Goal: Task Accomplishment & Management: Manage account settings

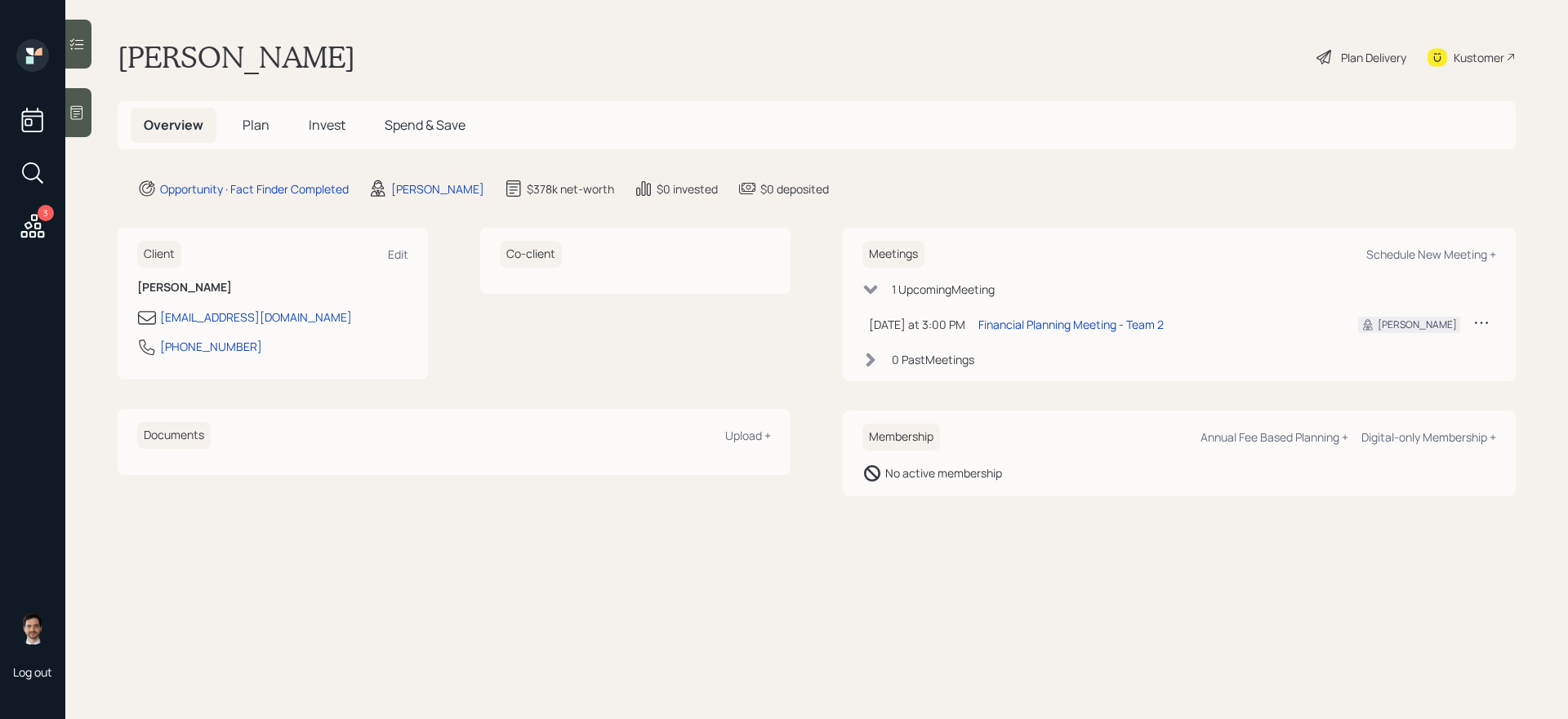
click at [251, 127] on span "Plan" at bounding box center [256, 125] width 27 height 18
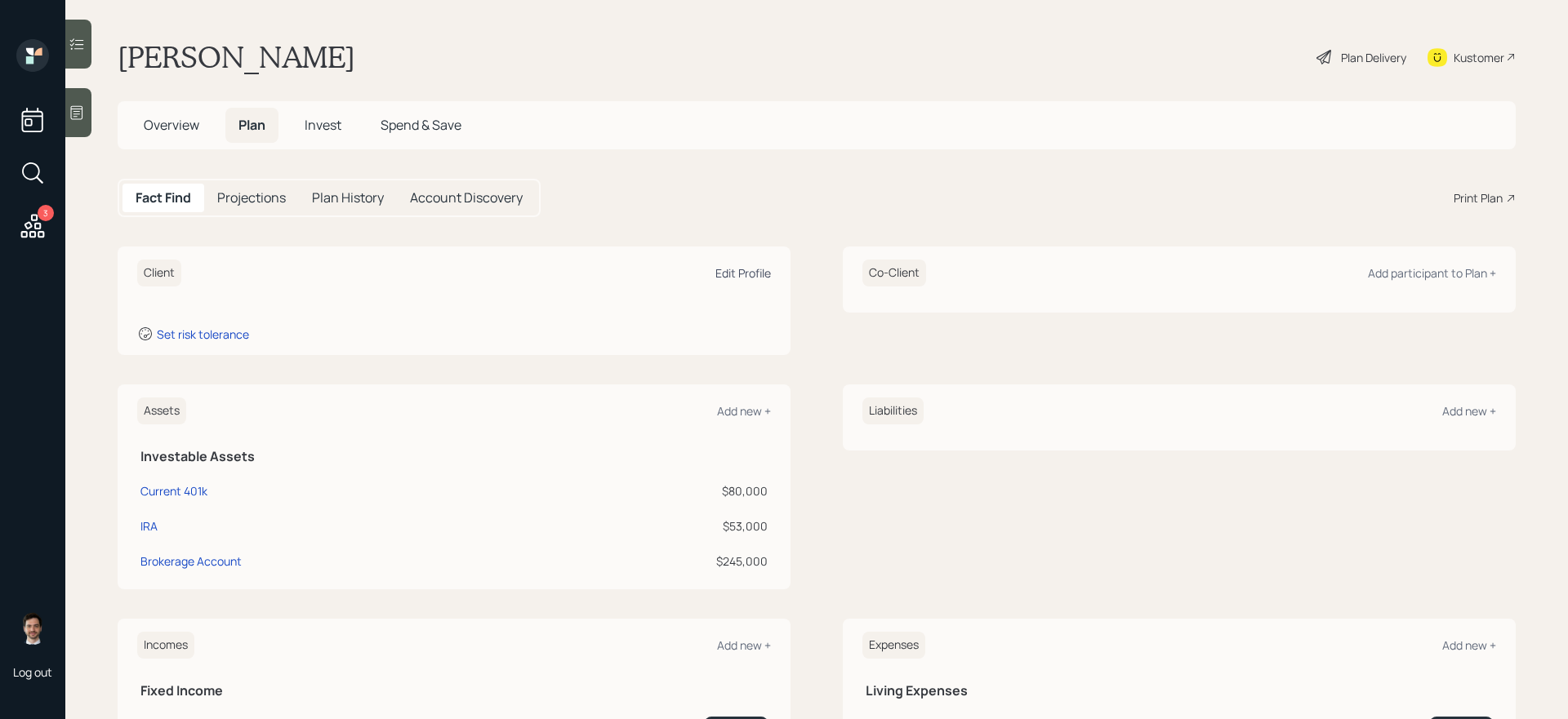
click at [762, 271] on div "Edit Profile" at bounding box center [743, 273] width 56 height 16
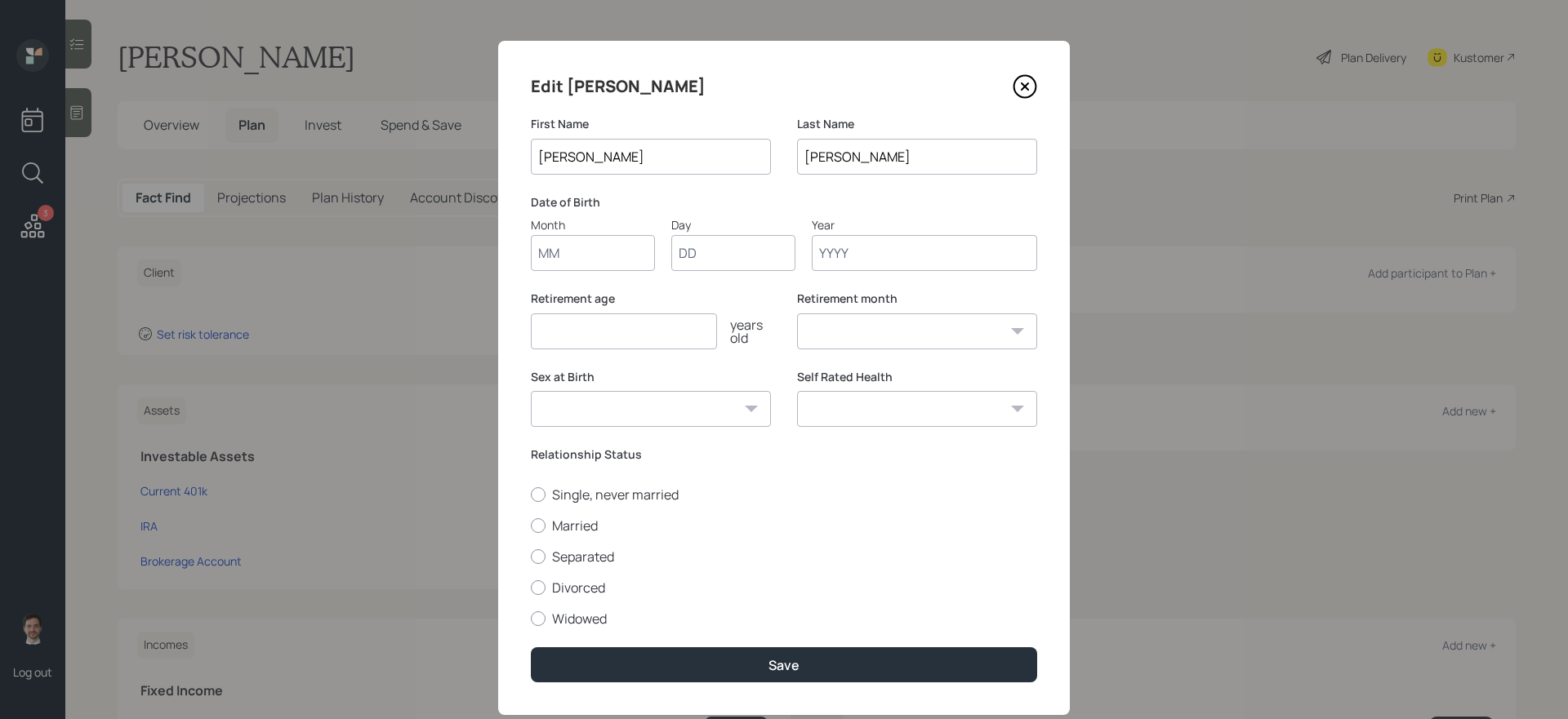
click at [568, 254] on input "Month" at bounding box center [593, 253] width 124 height 36
type input "09"
type input "21"
type input "1957"
select select "9"
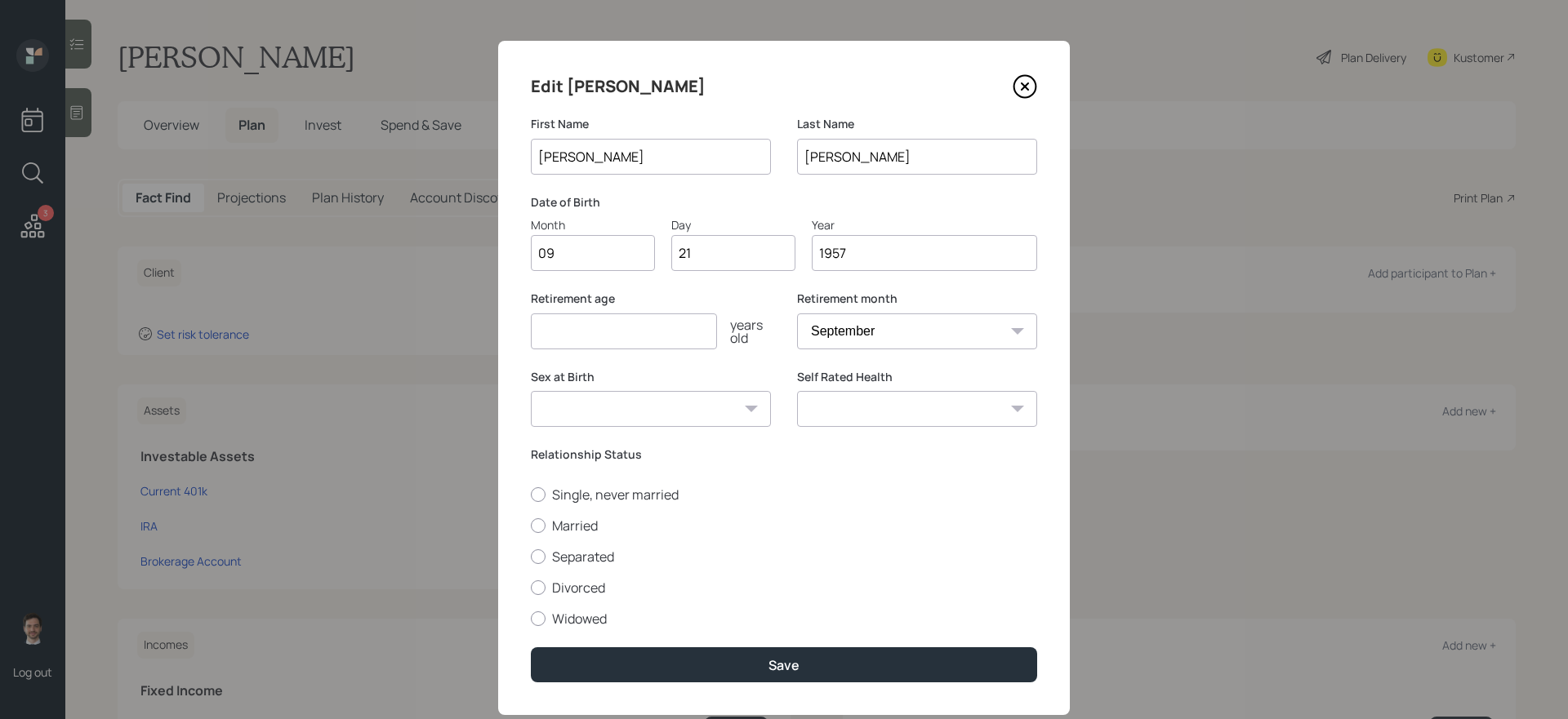
type input "1957"
click at [596, 326] on input "number" at bounding box center [624, 331] width 186 height 36
type input "70"
click at [626, 495] on label "Single, never married" at bounding box center [784, 495] width 506 height 18
click at [531, 495] on input "Single, never married" at bounding box center [530, 494] width 1 height 1
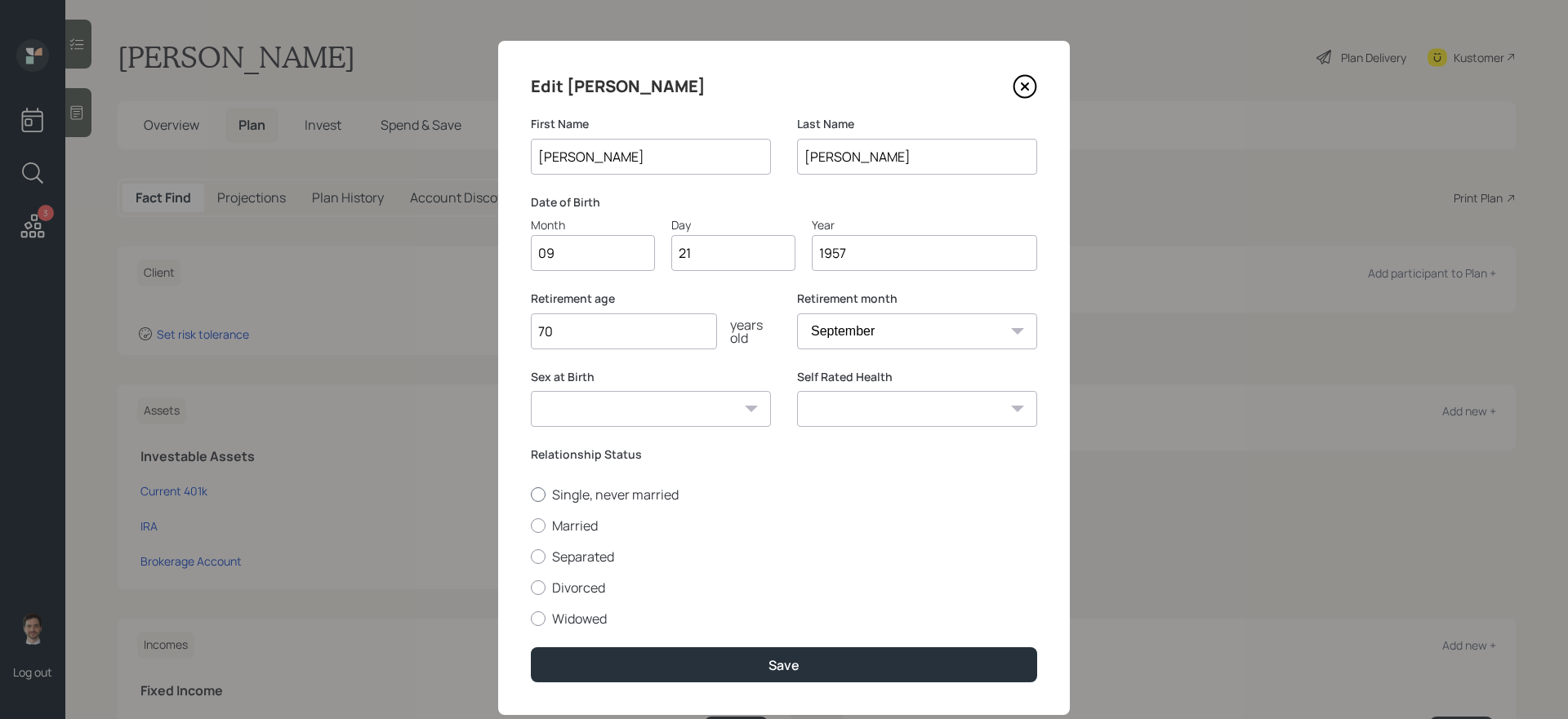
radio input "true"
click at [722, 414] on select "[DEMOGRAPHIC_DATA] [DEMOGRAPHIC_DATA] Other / Prefer not to say" at bounding box center [651, 409] width 240 height 36
select select "[DEMOGRAPHIC_DATA]"
click at [531, 391] on select "[DEMOGRAPHIC_DATA] [DEMOGRAPHIC_DATA] Other / Prefer not to say" at bounding box center [651, 409] width 240 height 36
click at [929, 414] on select "Excellent Very Good Good Fair Poor" at bounding box center [917, 409] width 240 height 36
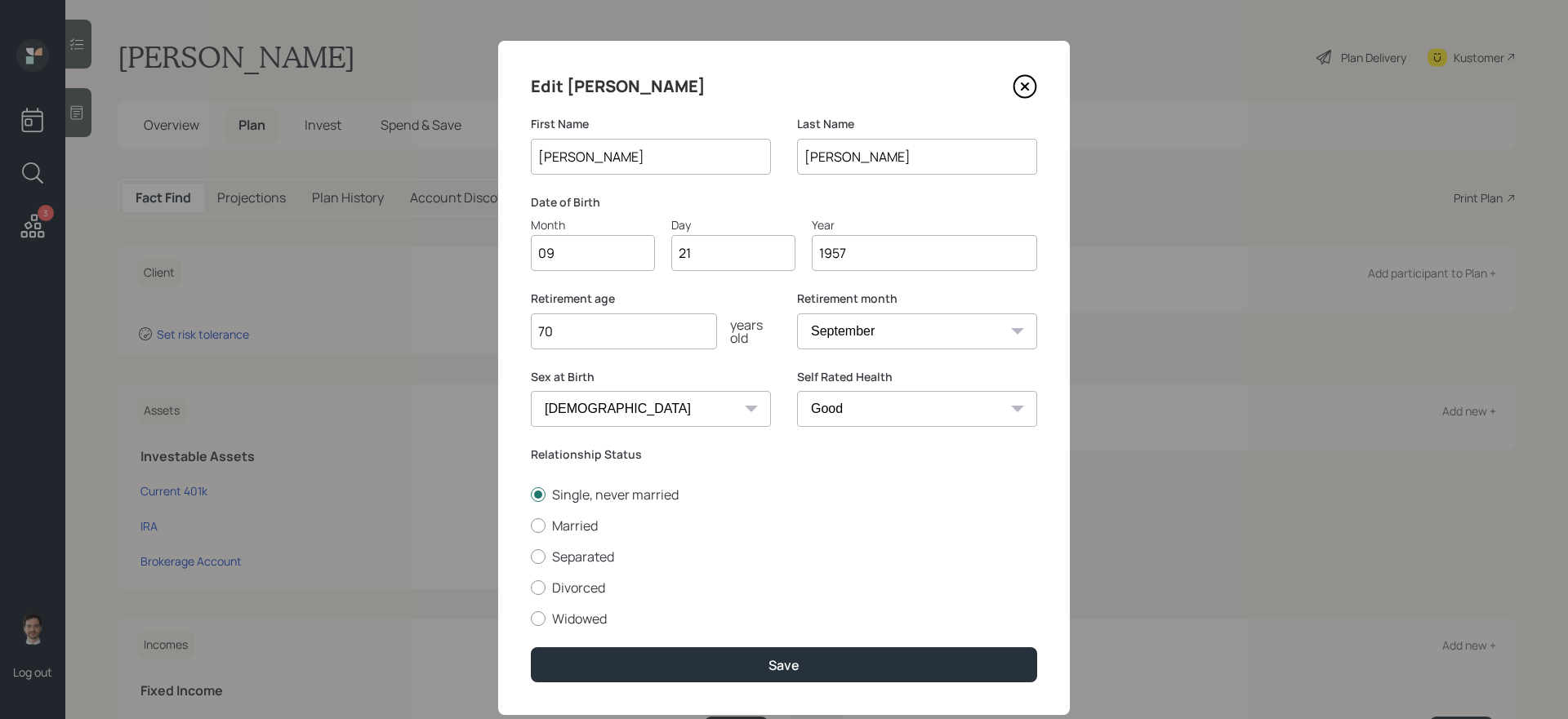
click at [797, 391] on select "Excellent Very Good Good Fair Poor" at bounding box center [917, 409] width 240 height 36
click at [920, 424] on select "Excellent Very Good Good Fair Poor" at bounding box center [917, 409] width 240 height 36
select select "very_good"
click at [797, 391] on select "Excellent Very Good Good Fair Poor" at bounding box center [917, 409] width 240 height 36
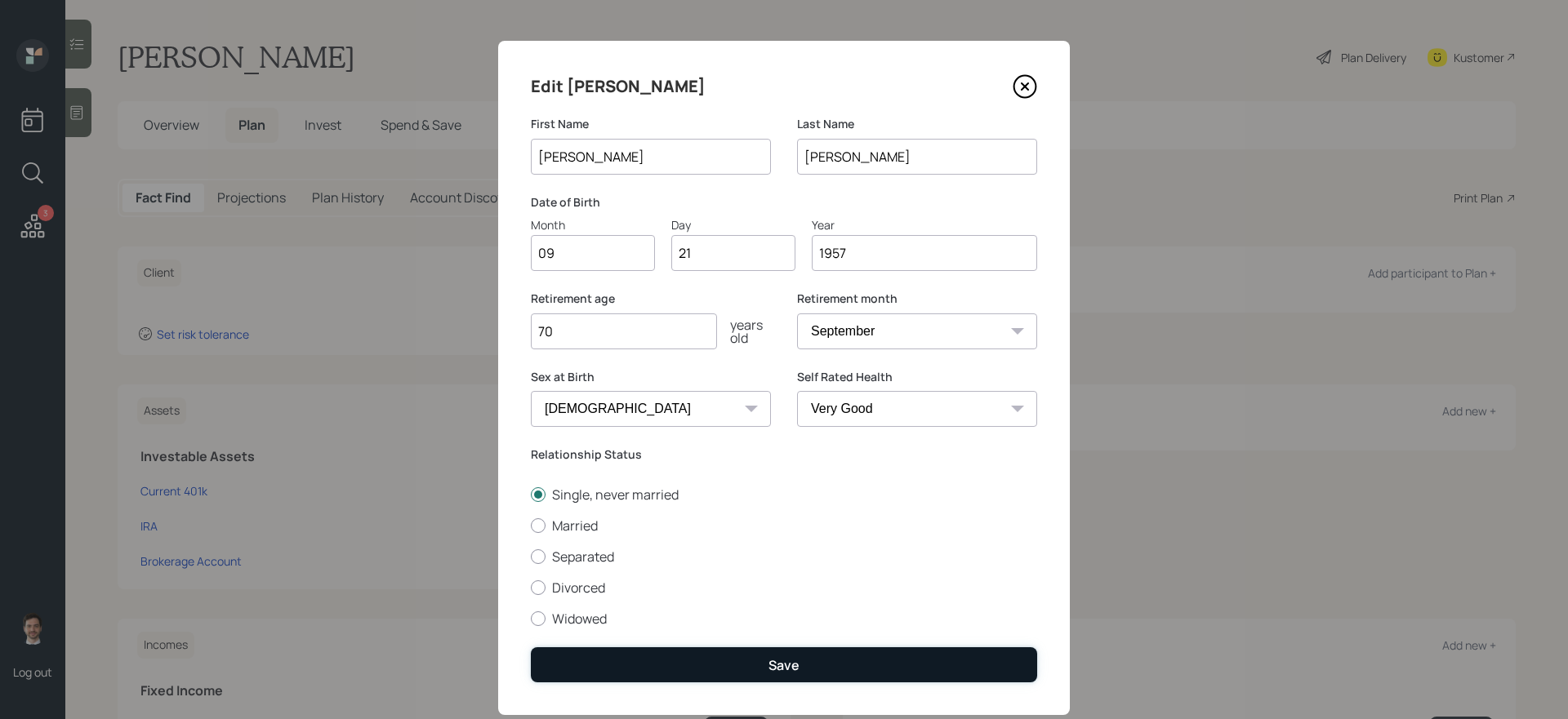
click at [749, 662] on button "Save" at bounding box center [784, 665] width 506 height 35
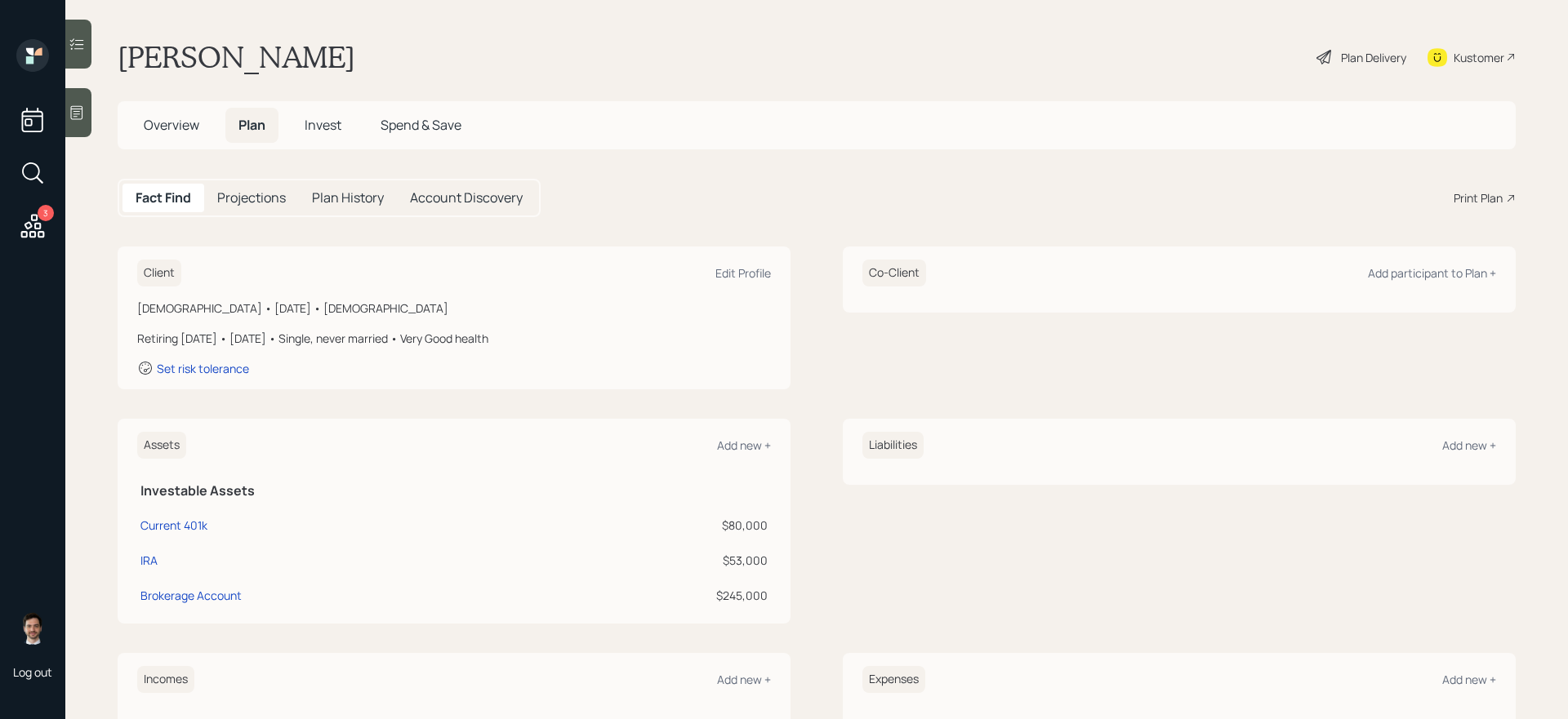
click at [1359, 53] on div "Plan Delivery" at bounding box center [1373, 57] width 65 height 17
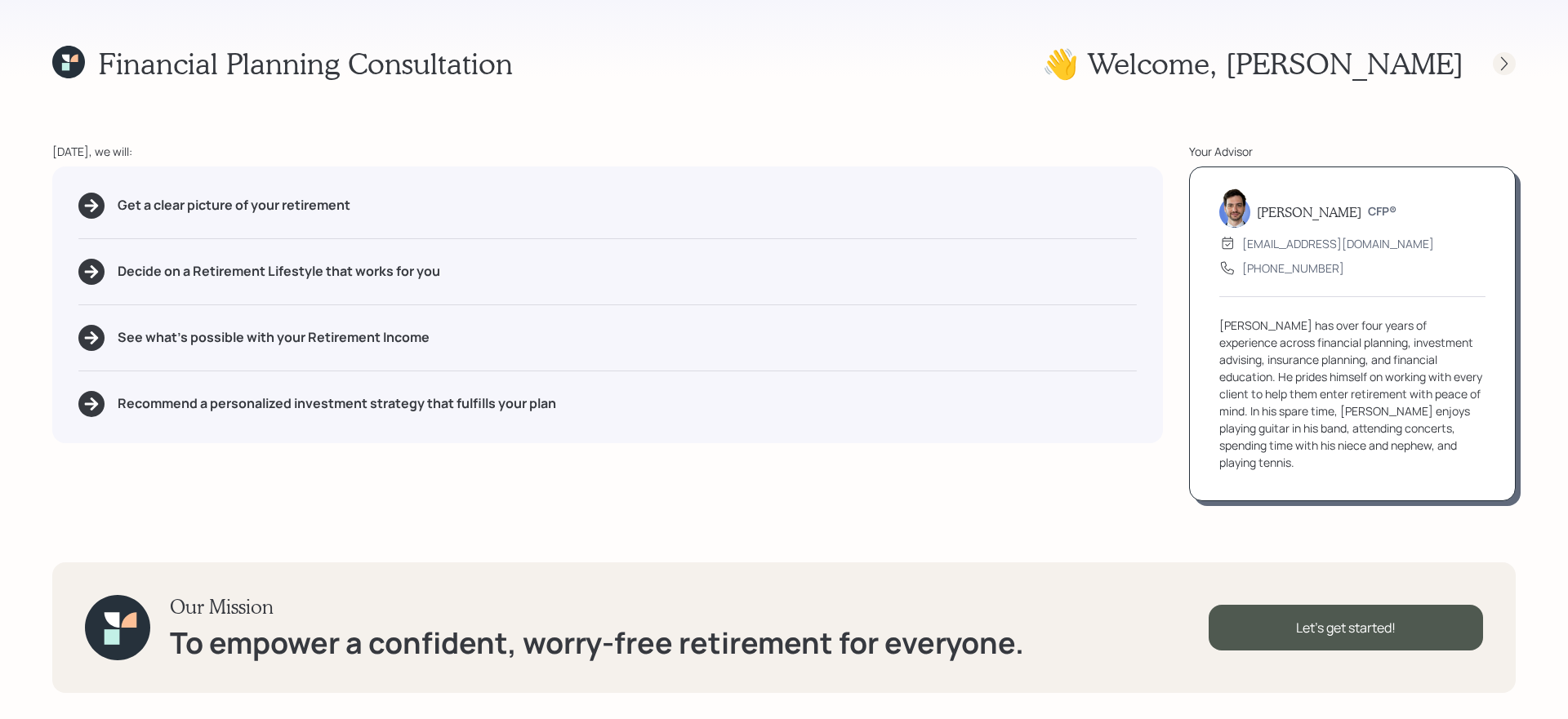
click at [1506, 69] on icon at bounding box center [1505, 64] width 17 height 17
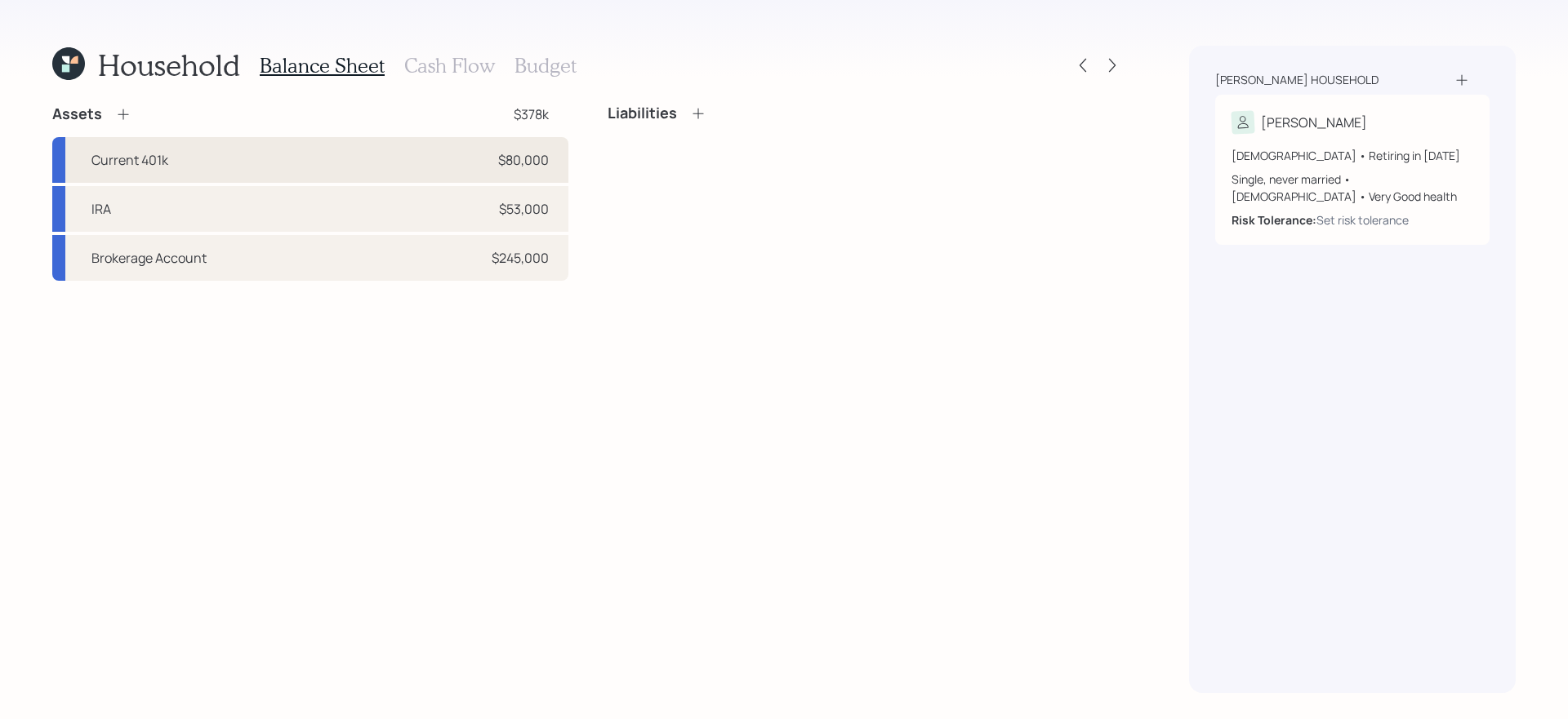
click at [471, 165] on div "Current 401k $80,000" at bounding box center [310, 160] width 516 height 46
select select "company_sponsored"
select select "balanced"
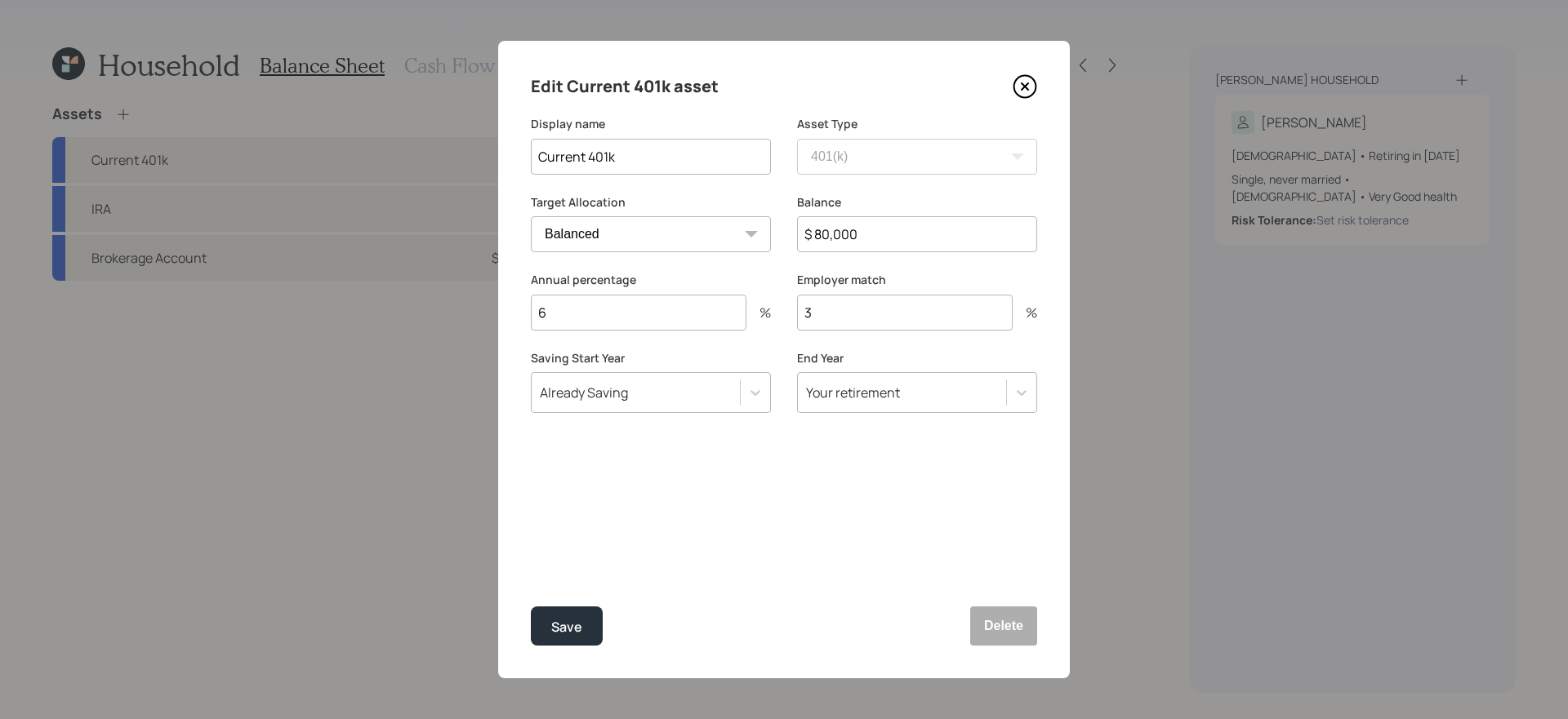
click at [1023, 91] on icon at bounding box center [1025, 86] width 24 height 24
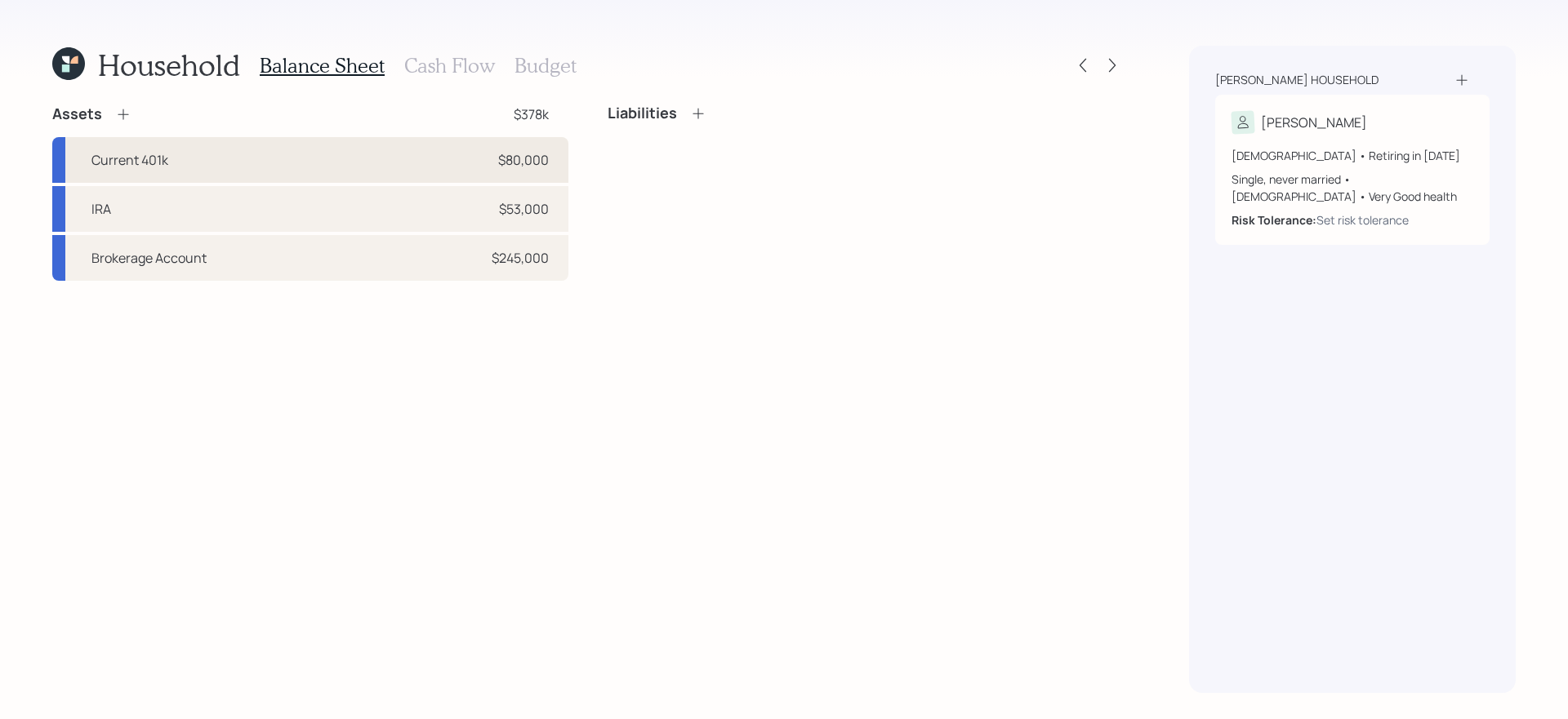
click at [369, 169] on div "Current 401k $80,000" at bounding box center [310, 160] width 516 height 46
select select "company_sponsored"
select select "balanced"
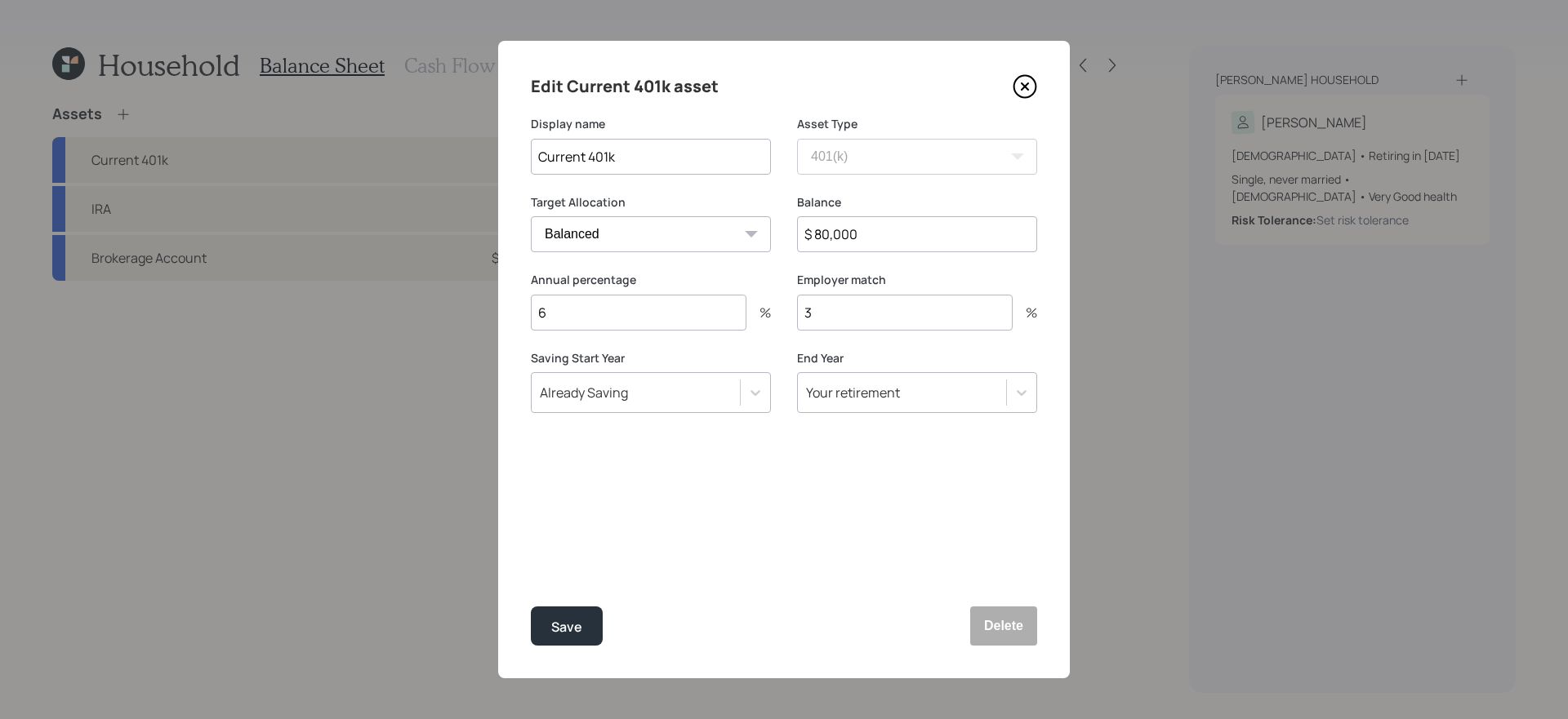
click at [625, 170] on input "Current 401k" at bounding box center [651, 156] width 240 height 36
type input "Former 401k"
type input "0"
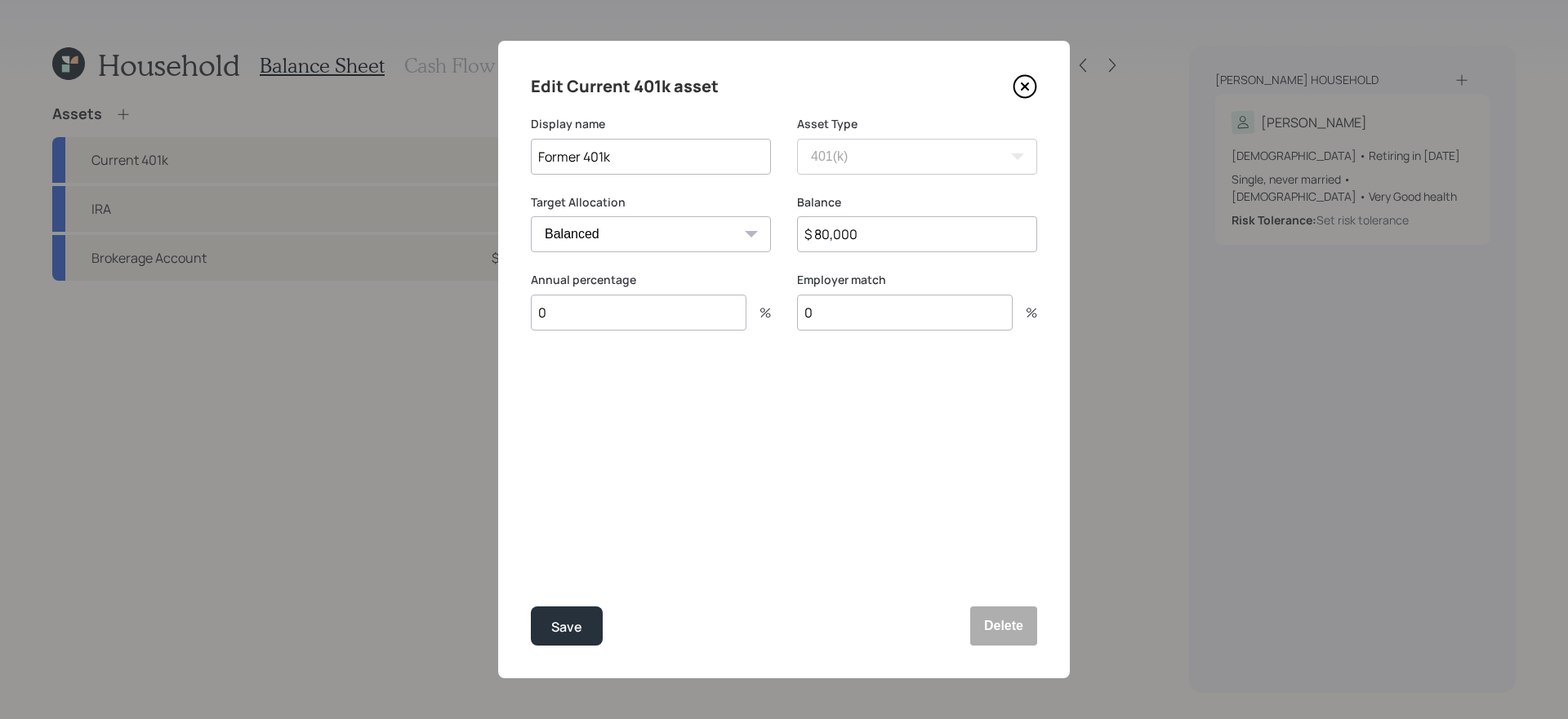
type input "0"
click at [531, 607] on button "Save" at bounding box center [567, 626] width 72 height 39
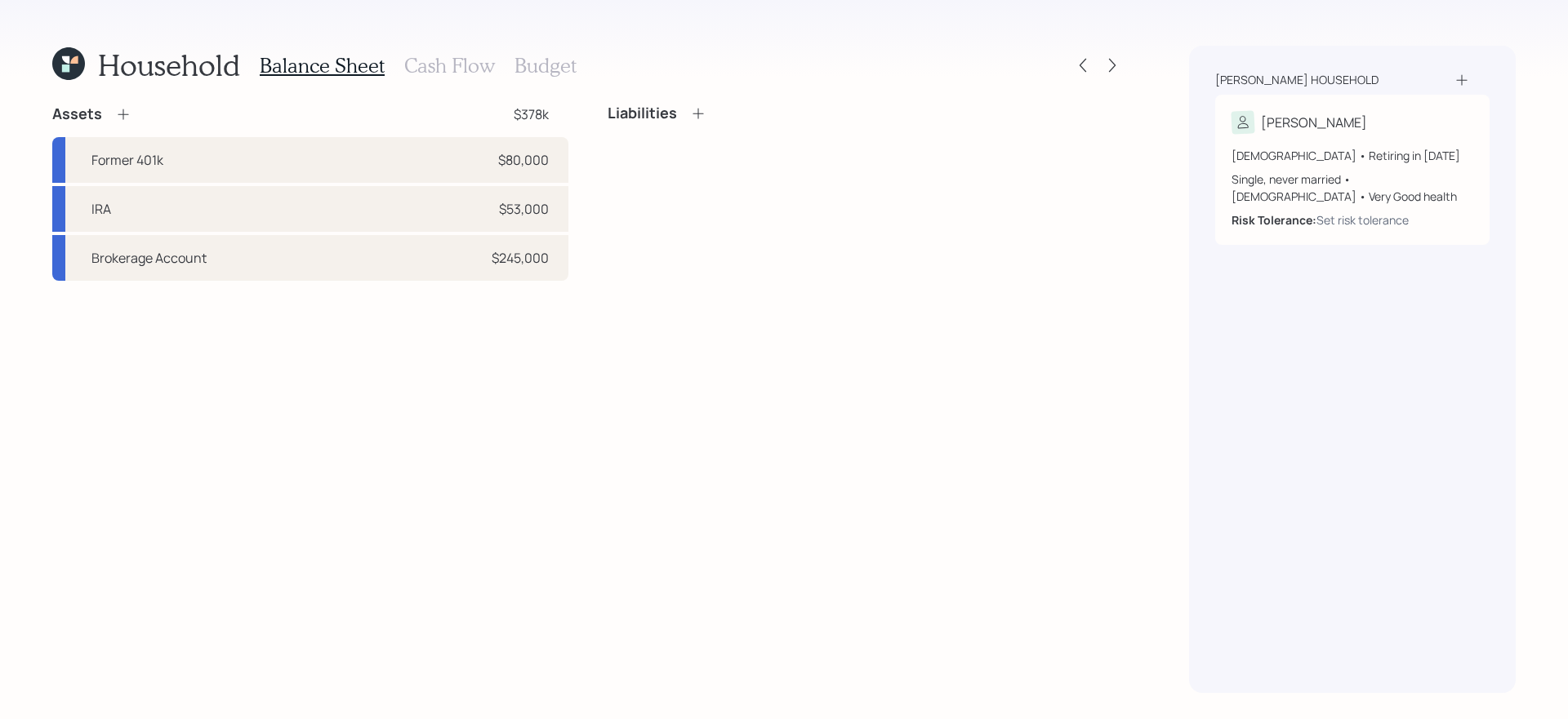
click at [123, 114] on icon at bounding box center [123, 115] width 17 height 17
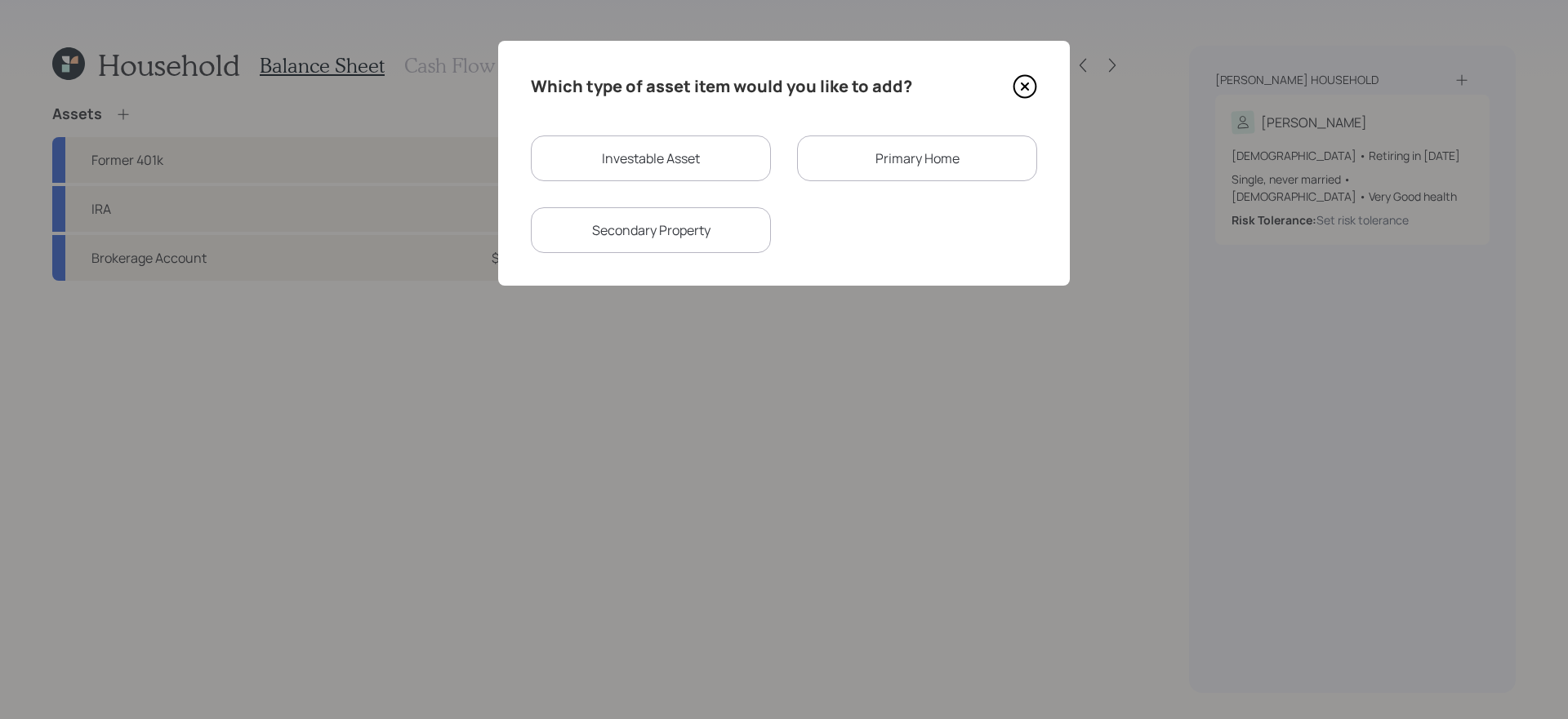
click at [623, 148] on div "Investable Asset" at bounding box center [651, 158] width 240 height 46
select select "taxable"
select select "balanced"
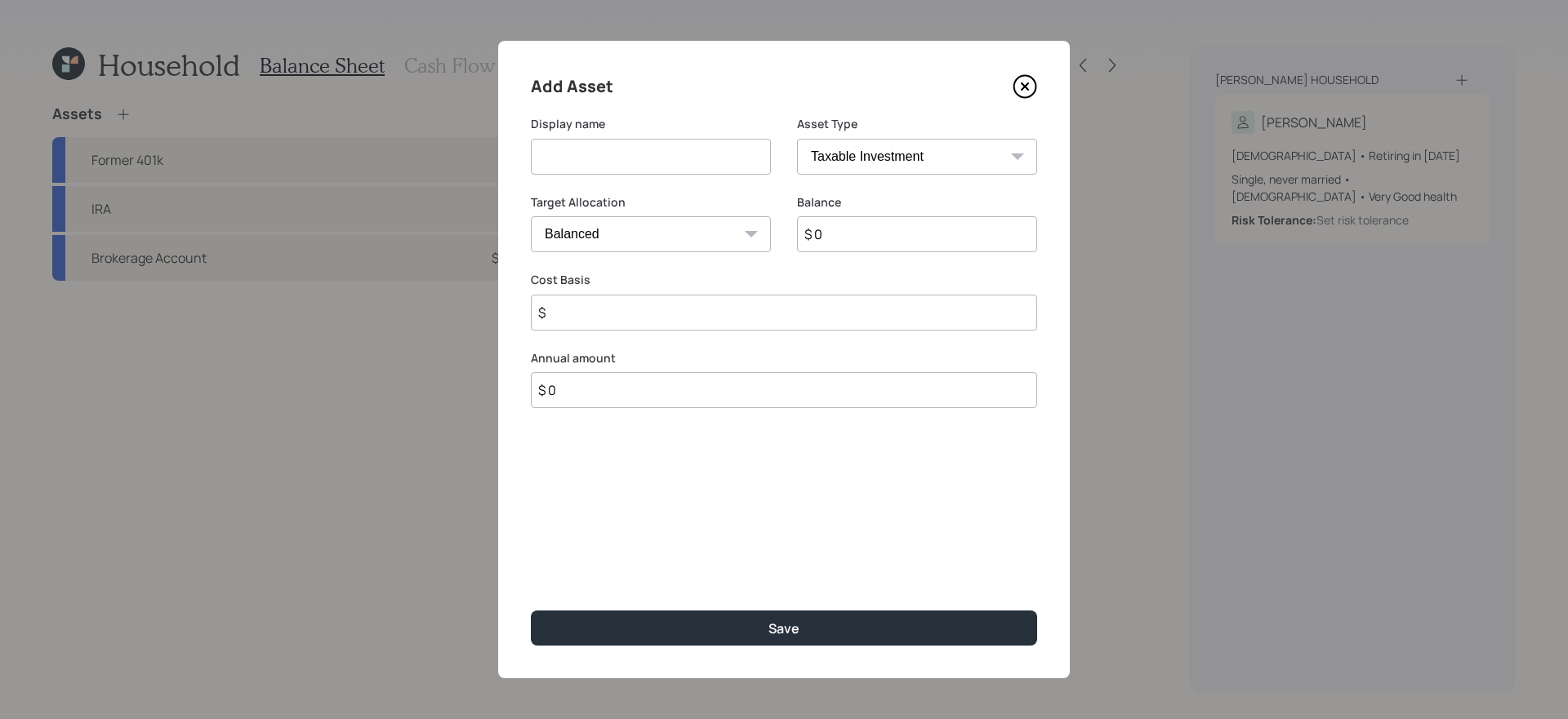
click at [612, 159] on input at bounding box center [651, 156] width 240 height 36
type input "Current 401k"
click at [914, 141] on select "SEP [PERSON_NAME] IRA 401(k) [PERSON_NAME] 401(k) 403(b) [PERSON_NAME] 403(b) 4…" at bounding box center [917, 156] width 240 height 36
select select "company_sponsored"
click at [797, 139] on select "SEP [PERSON_NAME] IRA 401(k) [PERSON_NAME] 401(k) 403(b) [PERSON_NAME] 403(b) 4…" at bounding box center [917, 156] width 240 height 36
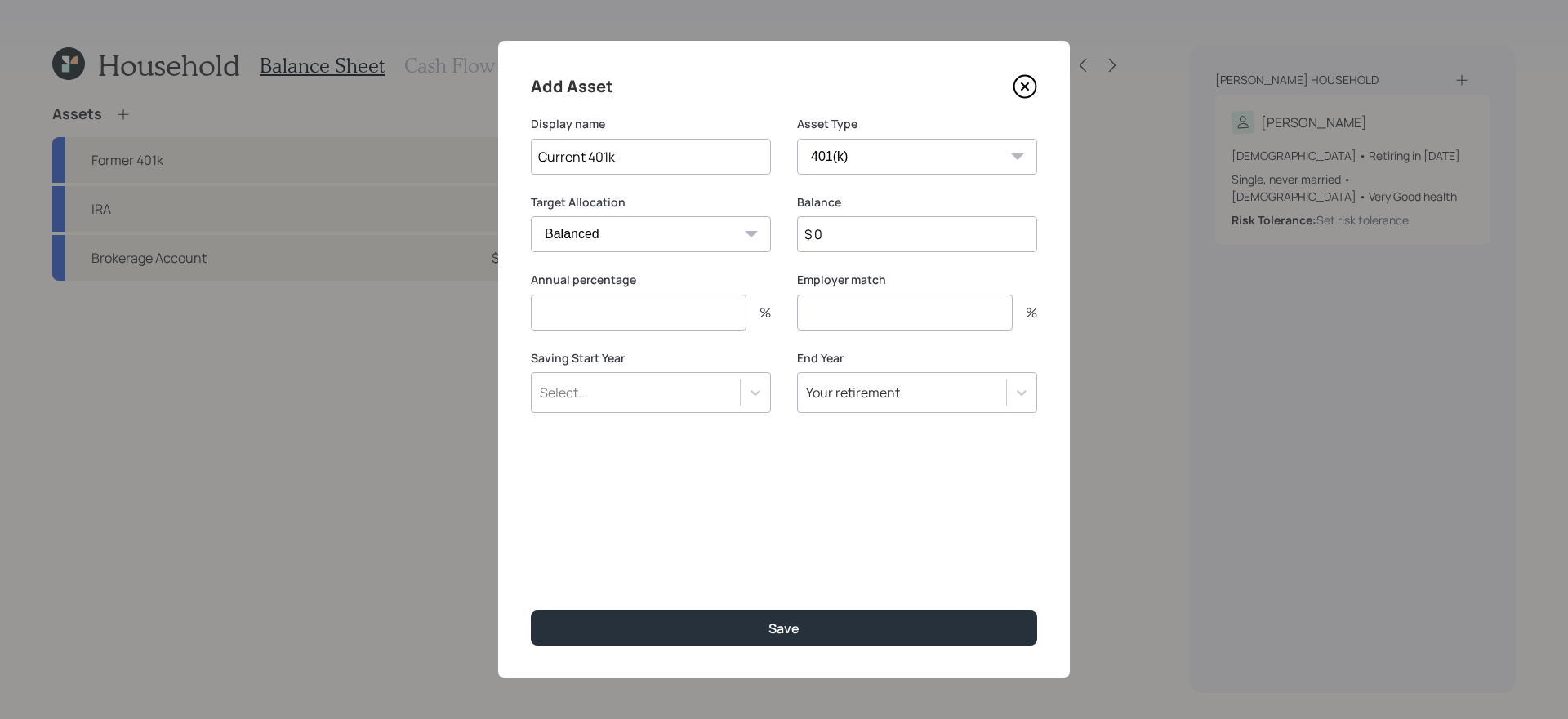
click at [839, 231] on input "$ 0" at bounding box center [917, 234] width 240 height 36
type input "$ 1"
click at [755, 400] on div "Saving Start Year Select..." at bounding box center [651, 382] width 240 height 64
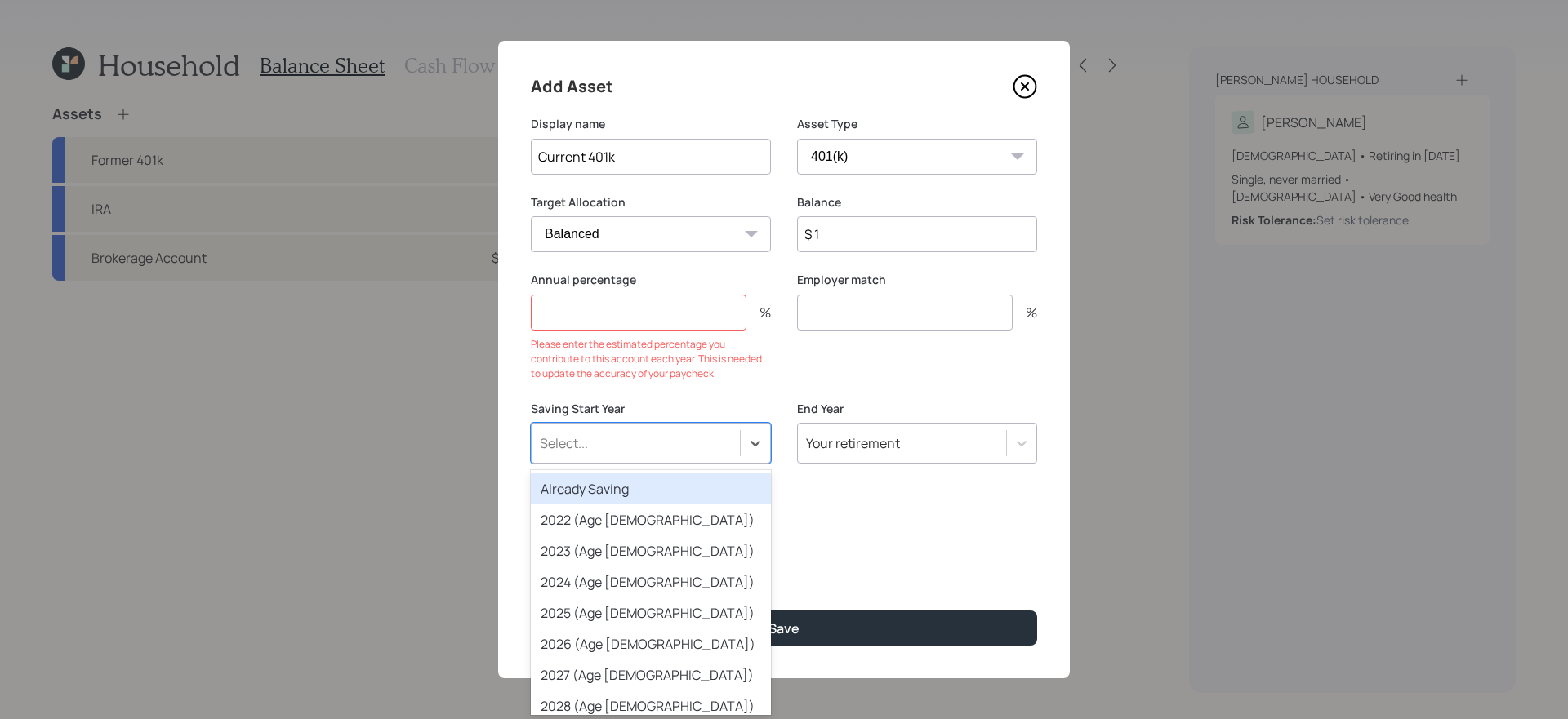
click at [640, 493] on div "Already Saving" at bounding box center [651, 488] width 240 height 31
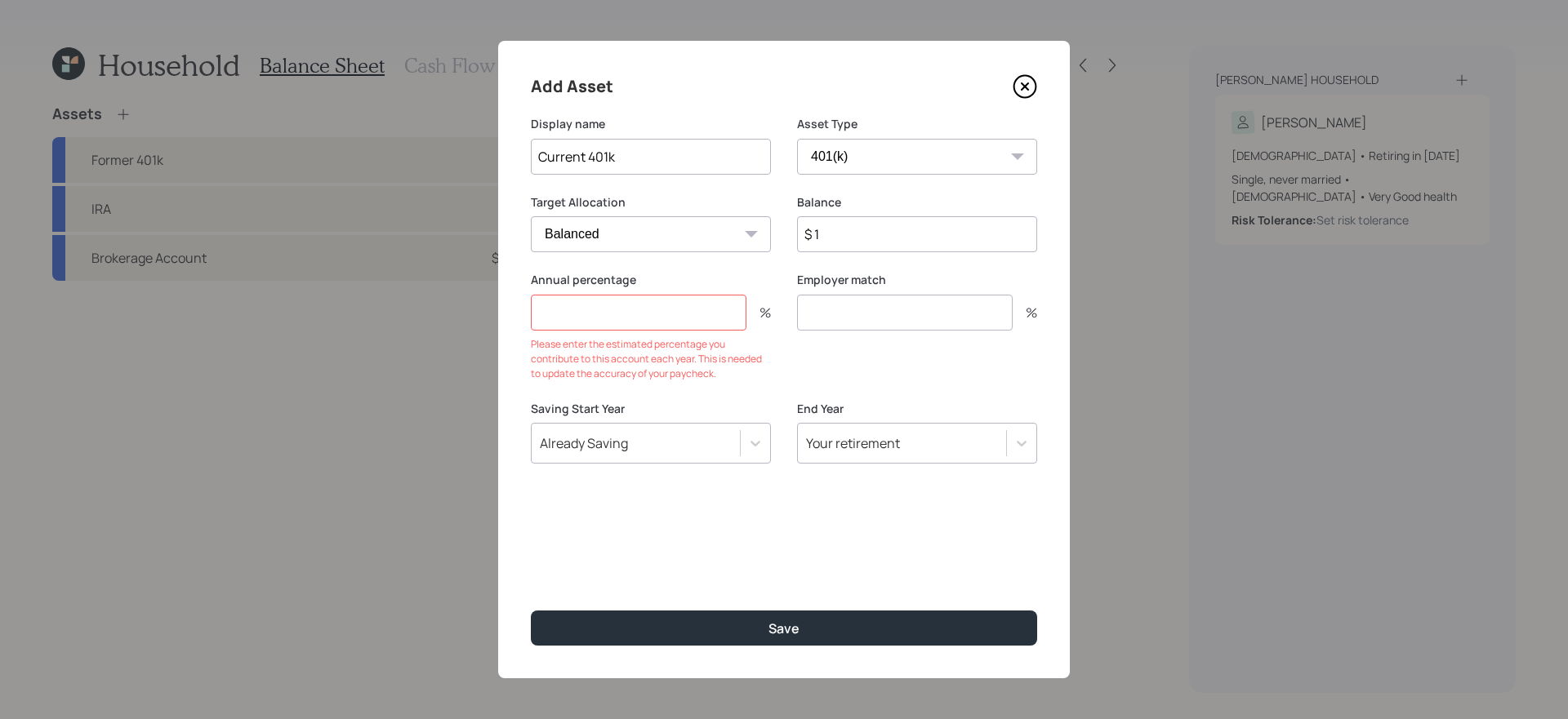
click at [623, 310] on input "number" at bounding box center [638, 312] width 216 height 36
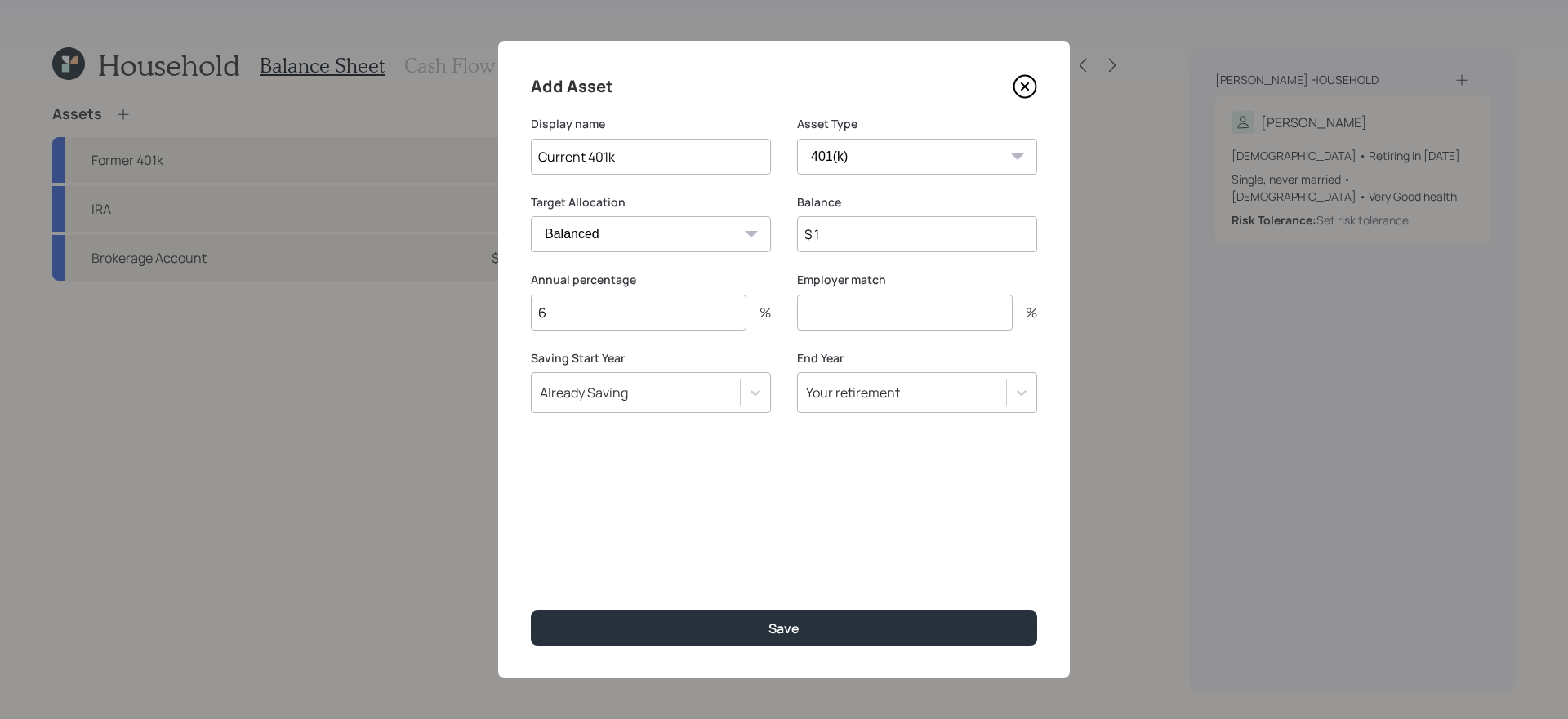
type input "6"
type input "0"
click at [722, 467] on div "Add Asset Display name Current 401k Asset Type SEP [PERSON_NAME] IRA 401(k) [PE…" at bounding box center [784, 360] width 572 height 637
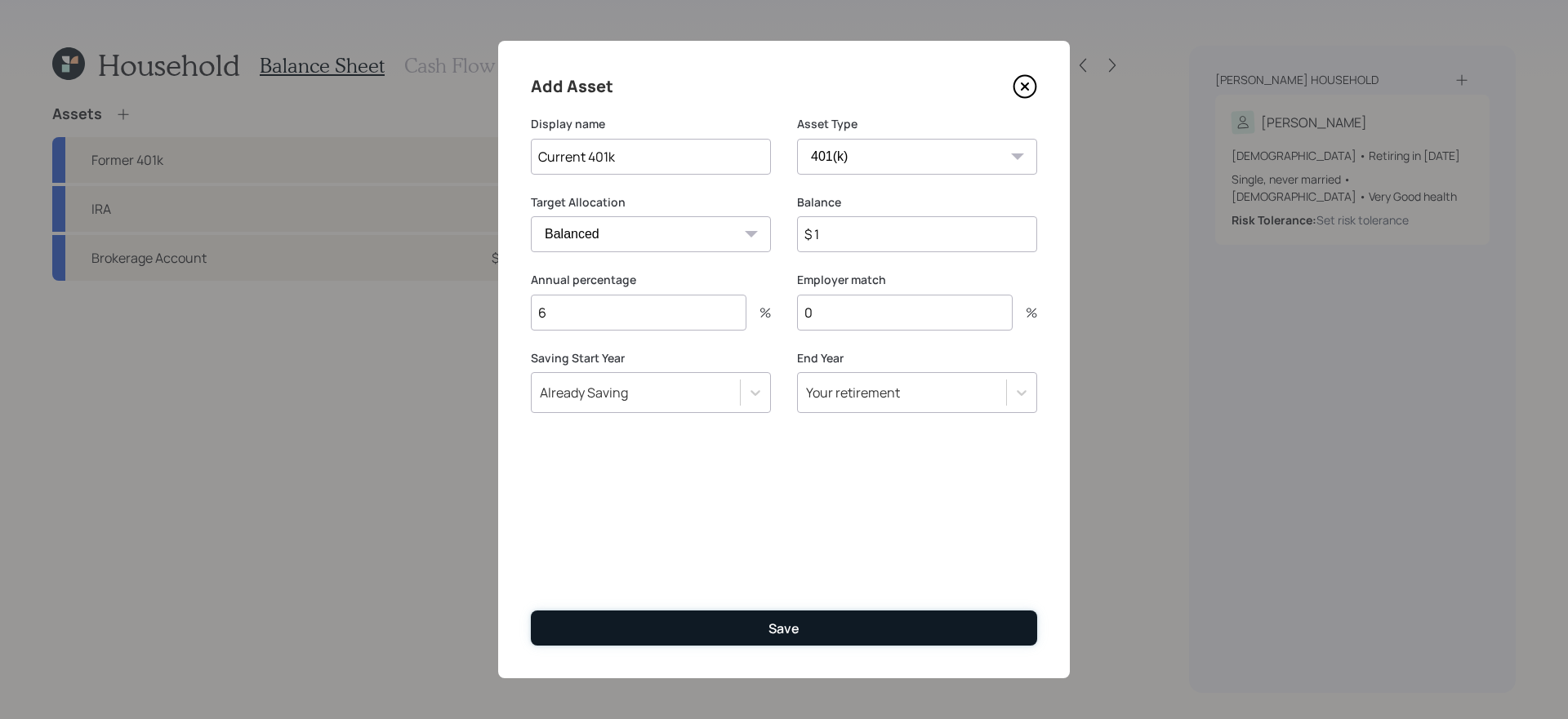
click at [689, 615] on button "Save" at bounding box center [784, 628] width 506 height 35
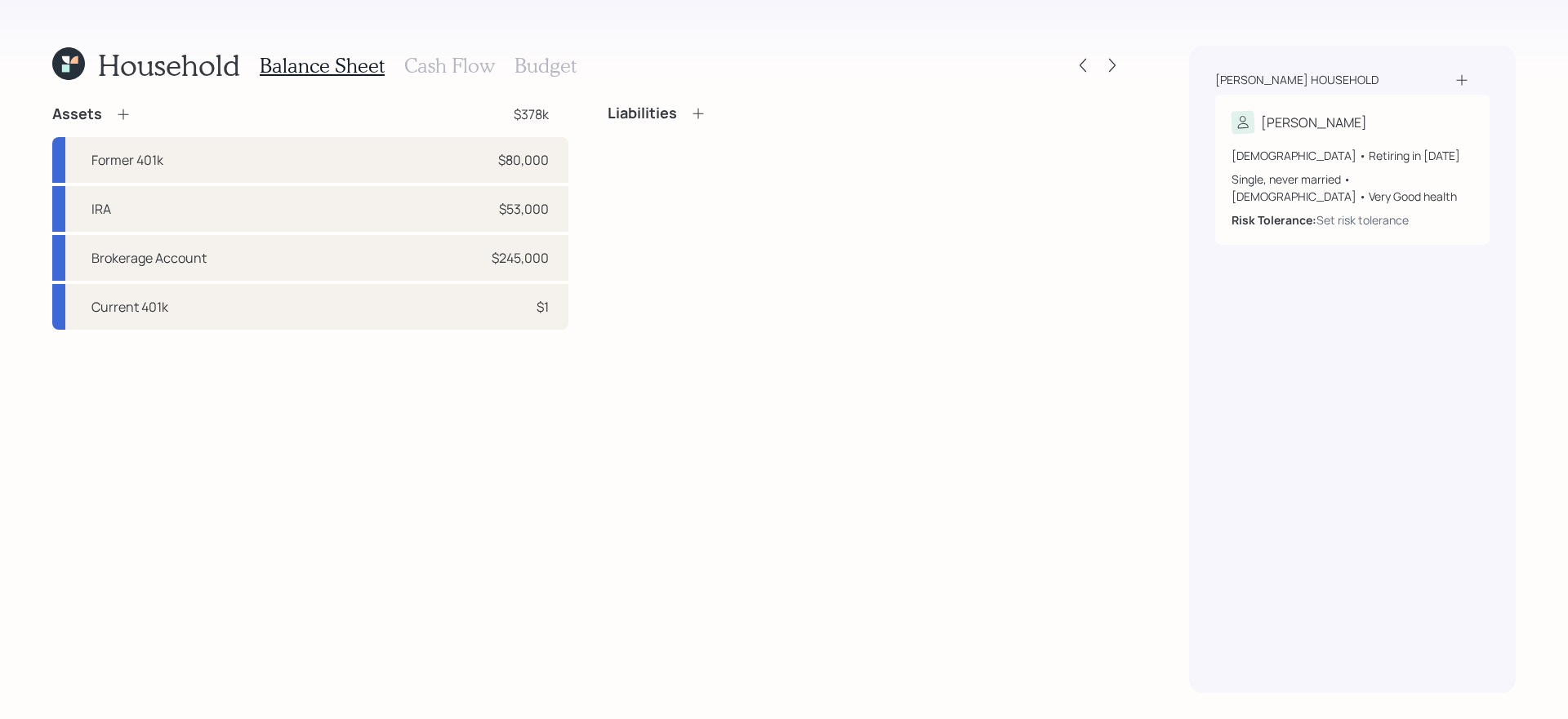
click at [711, 578] on div "Assets $378k Former 401k $80,000 IRA $53,000 Brokerage Account $245,000 Current…" at bounding box center [588, 399] width 1071 height 588
click at [127, 113] on icon at bounding box center [122, 114] width 11 height 11
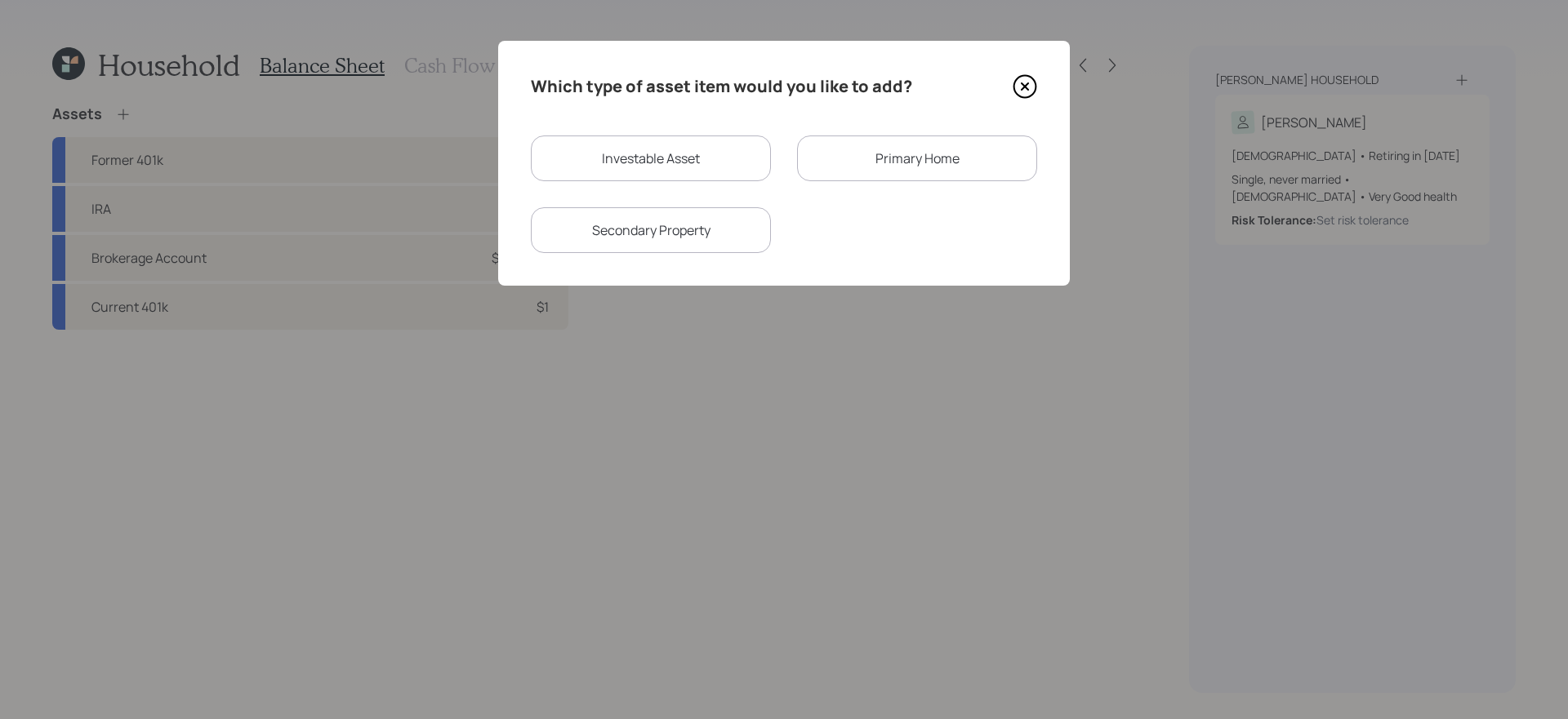
click at [579, 146] on div "Investable Asset" at bounding box center [651, 158] width 240 height 46
select select "taxable"
select select "balanced"
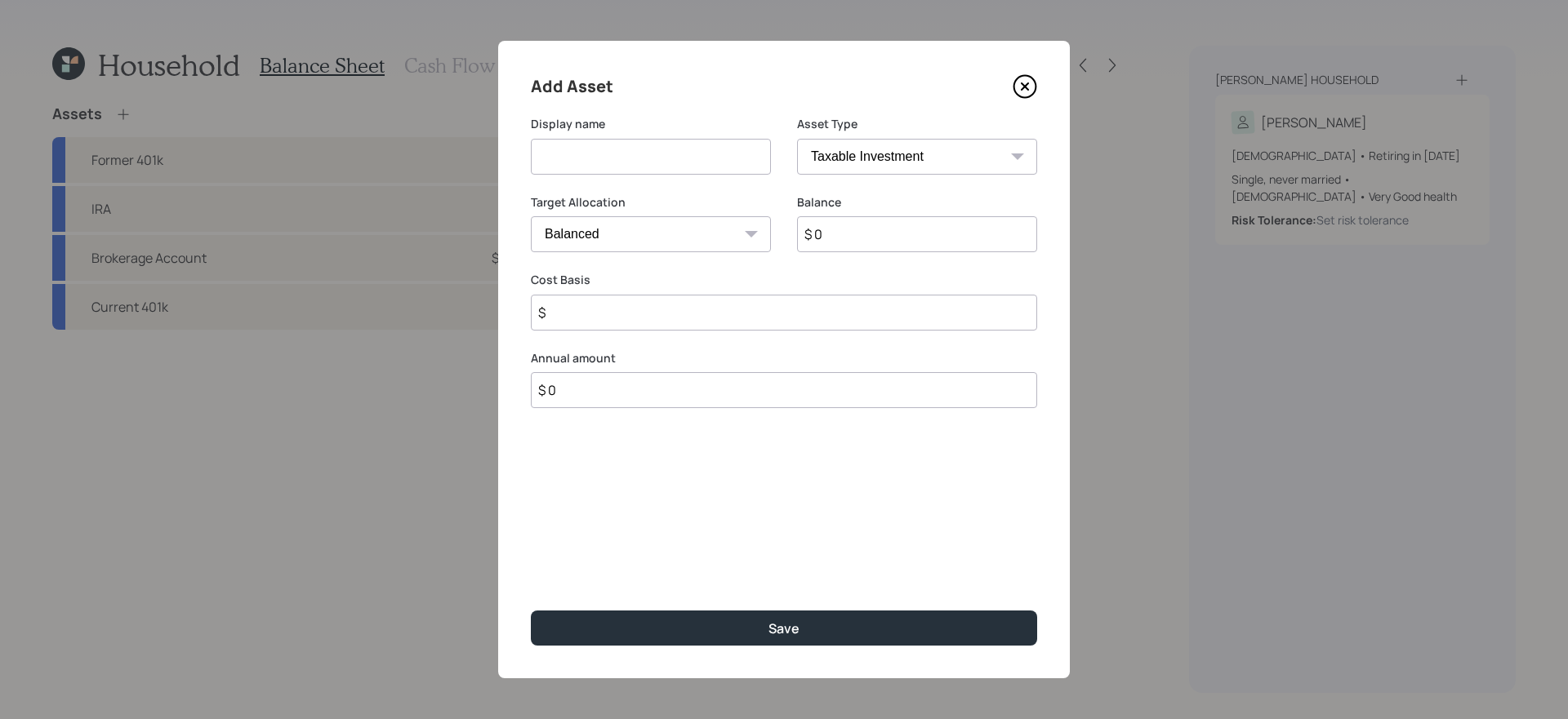
click at [631, 166] on input at bounding box center [651, 156] width 240 height 36
type input "Checking and Savings"
select select "emergency_fund"
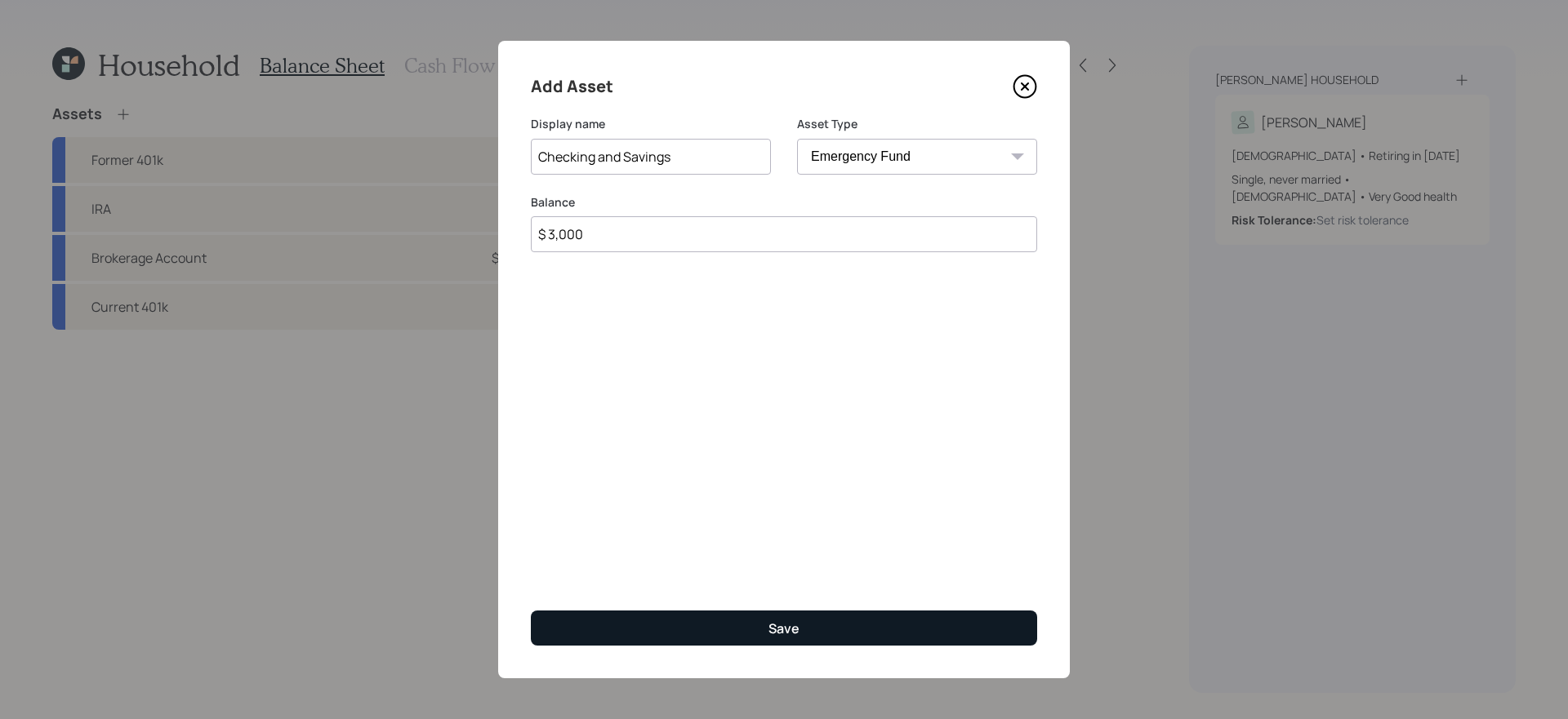
type input "$ 3,000"
click at [676, 623] on button "Save" at bounding box center [784, 628] width 506 height 35
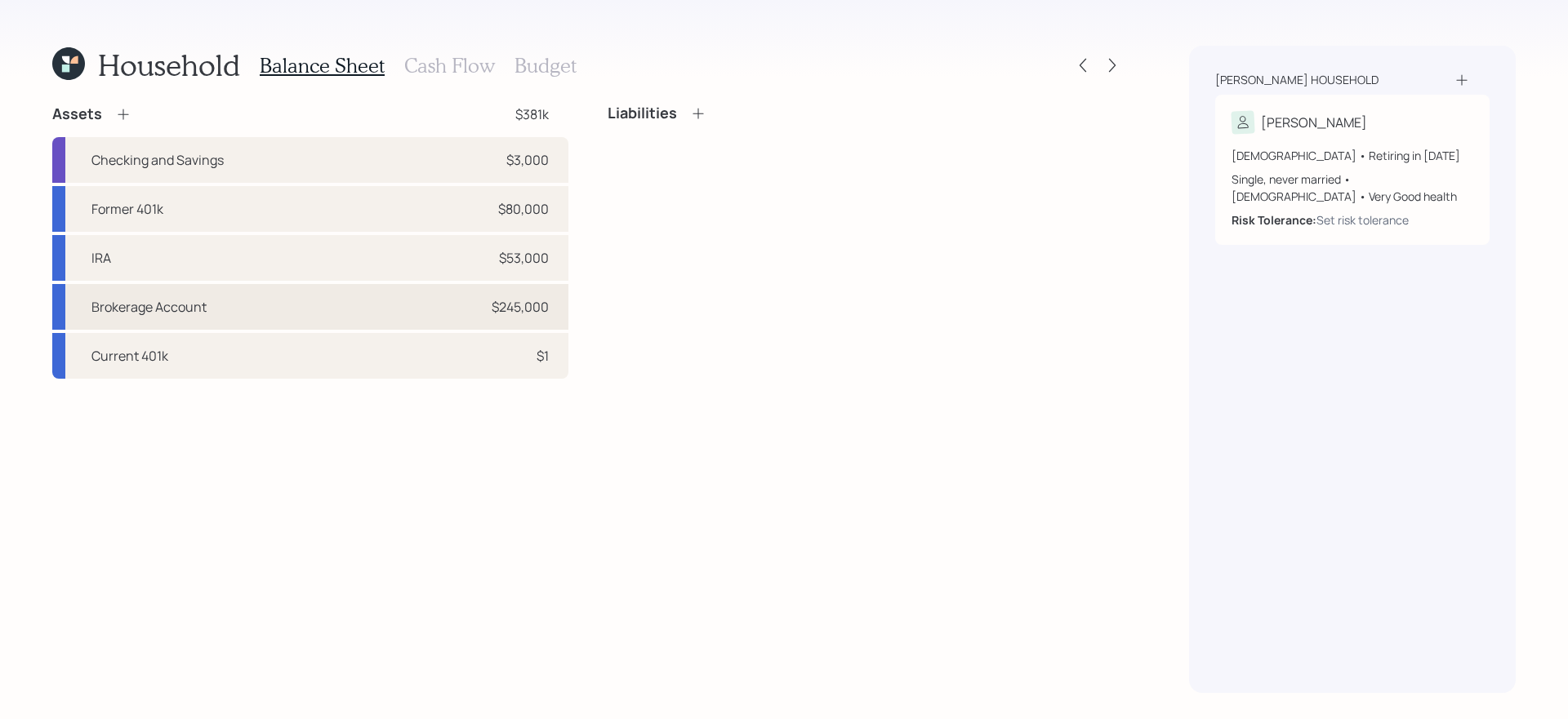
click at [419, 307] on div "Brokerage Account $245,000" at bounding box center [310, 306] width 516 height 46
select select "taxable"
select select "balanced"
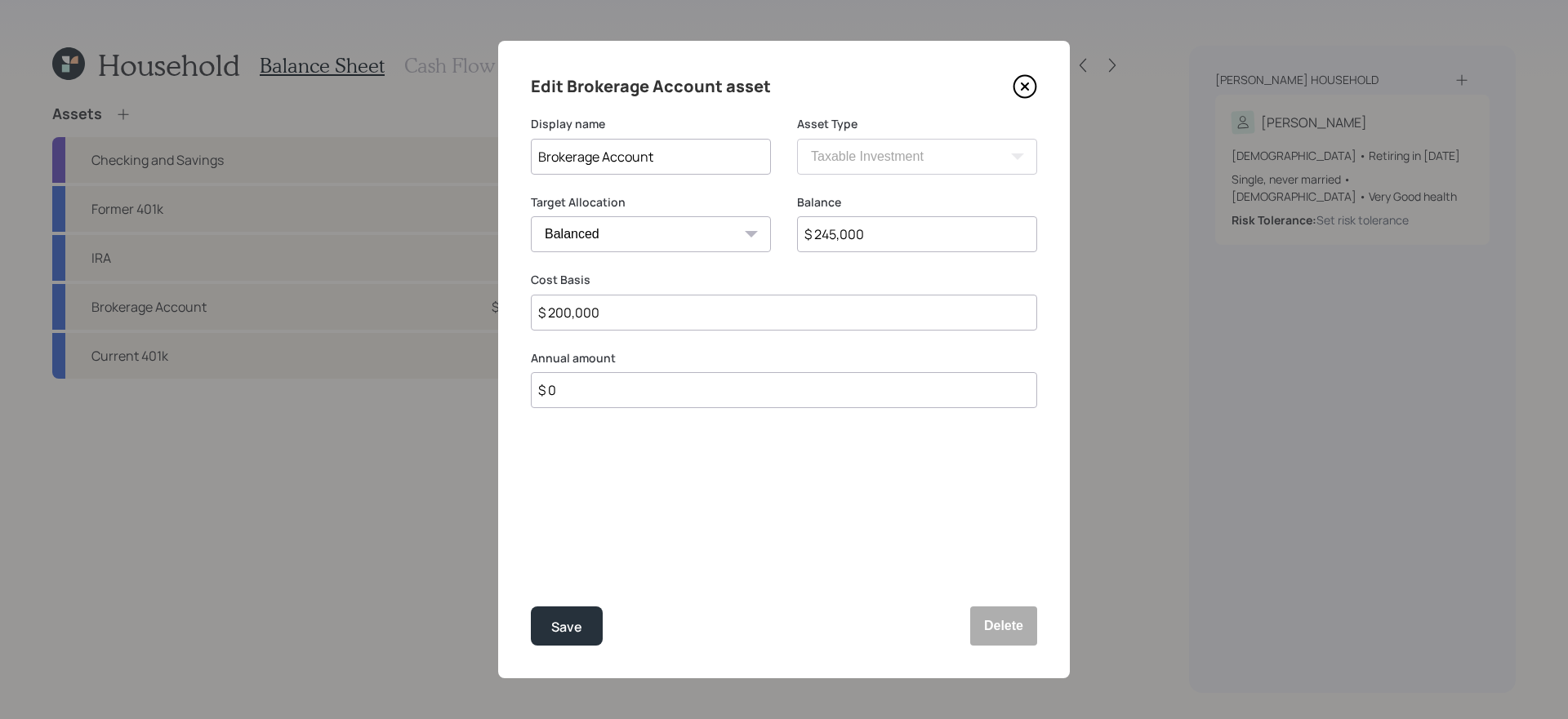
click at [662, 145] on input "Brokerage Account" at bounding box center [651, 156] width 240 height 36
click at [662, 144] on input "Brokerage Account" at bounding box center [651, 156] width 240 height 36
type input "E-Trade Brokerage Account"
click at [903, 226] on input "$ 245,000" at bounding box center [917, 234] width 240 height 36
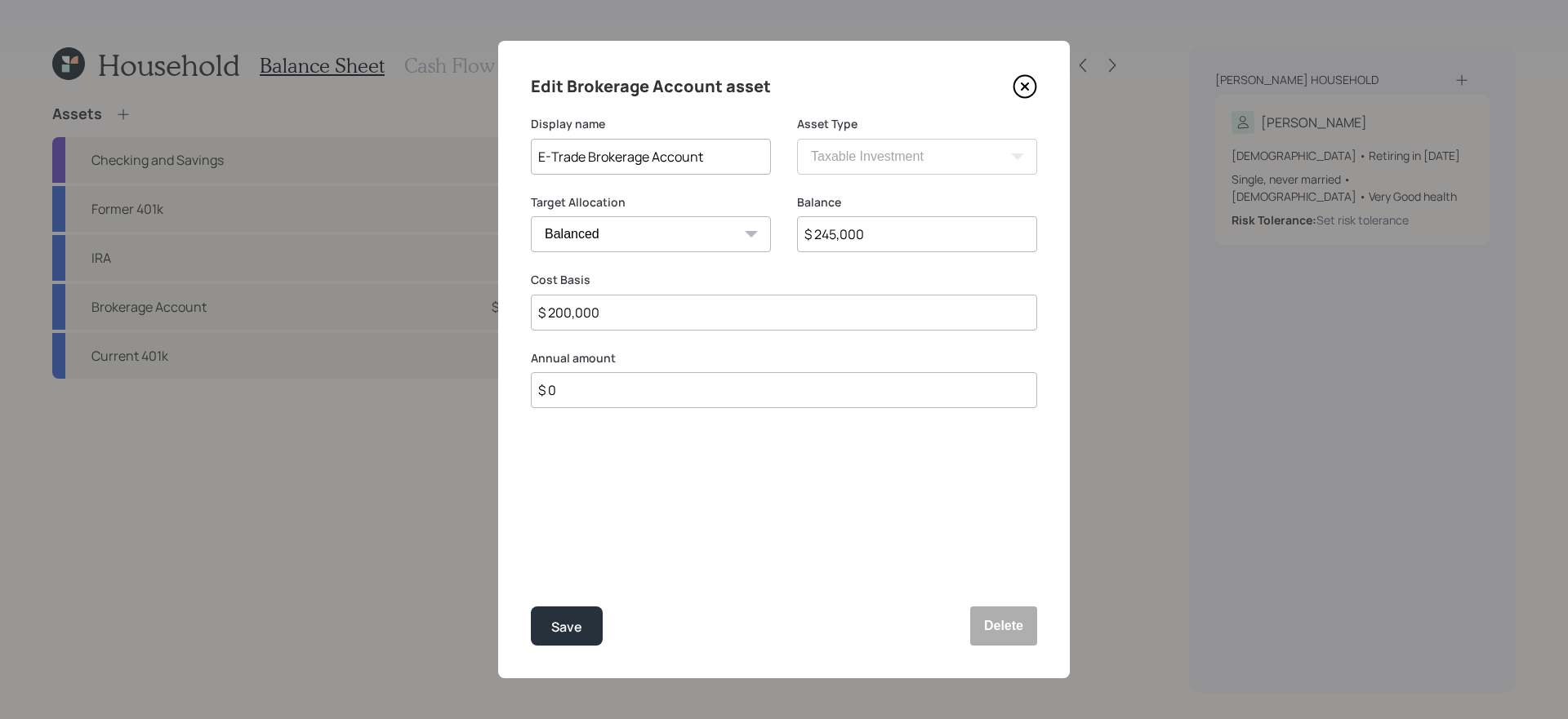
click at [903, 226] on input "$ 245,000" at bounding box center [917, 234] width 240 height 36
type input "$ 234,000"
type input "$ 200,000"
click at [531, 607] on button "Save" at bounding box center [567, 626] width 72 height 39
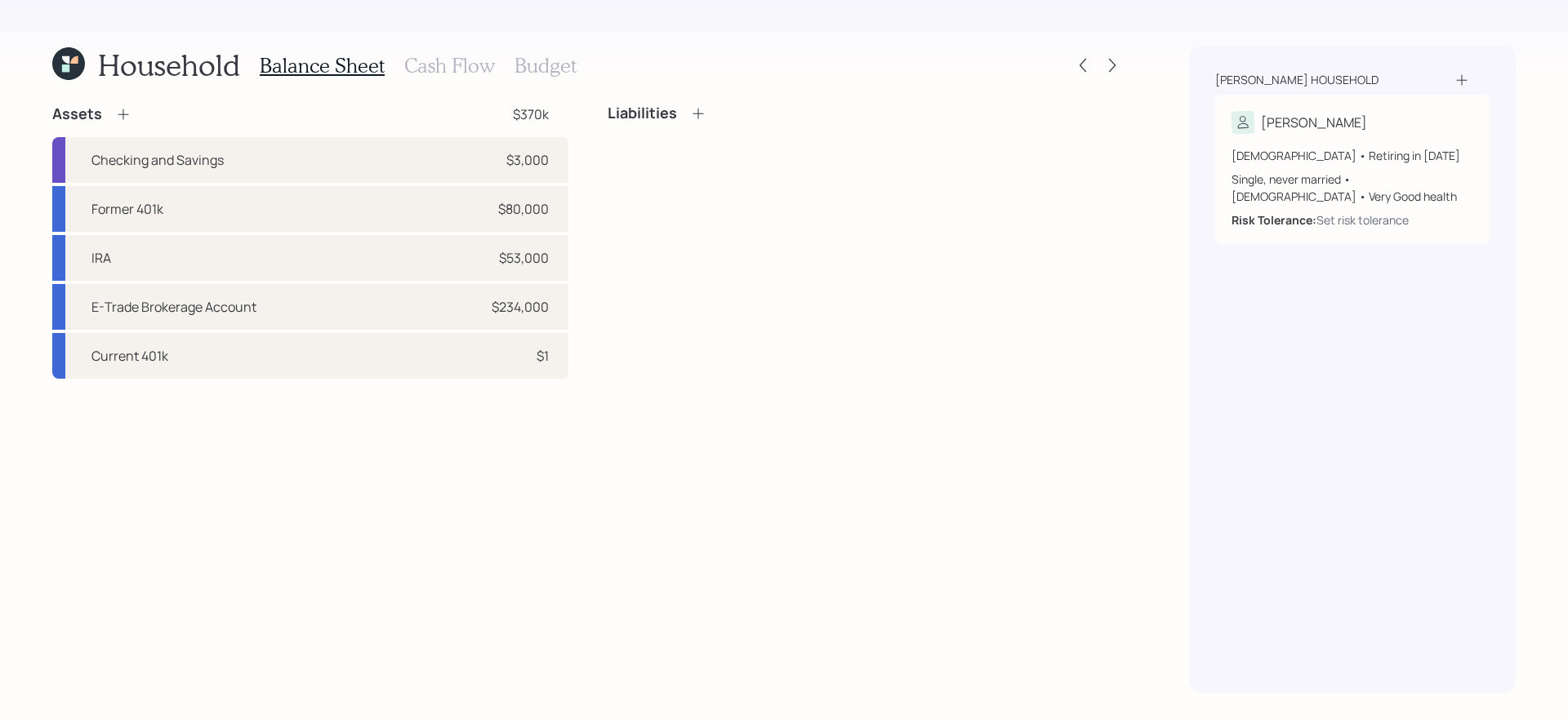
click at [117, 117] on icon at bounding box center [123, 115] width 17 height 17
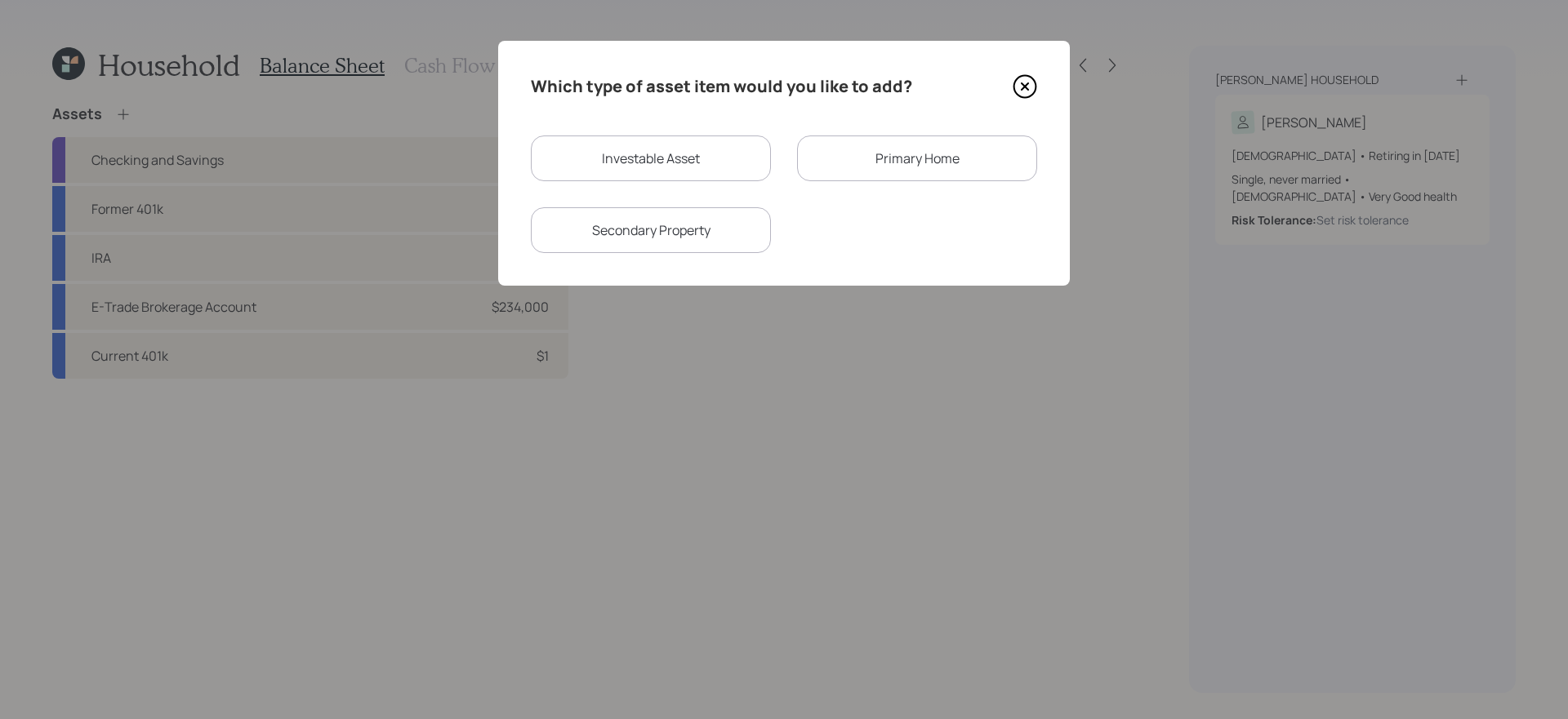
click at [849, 157] on div "Primary Home" at bounding box center [917, 158] width 240 height 46
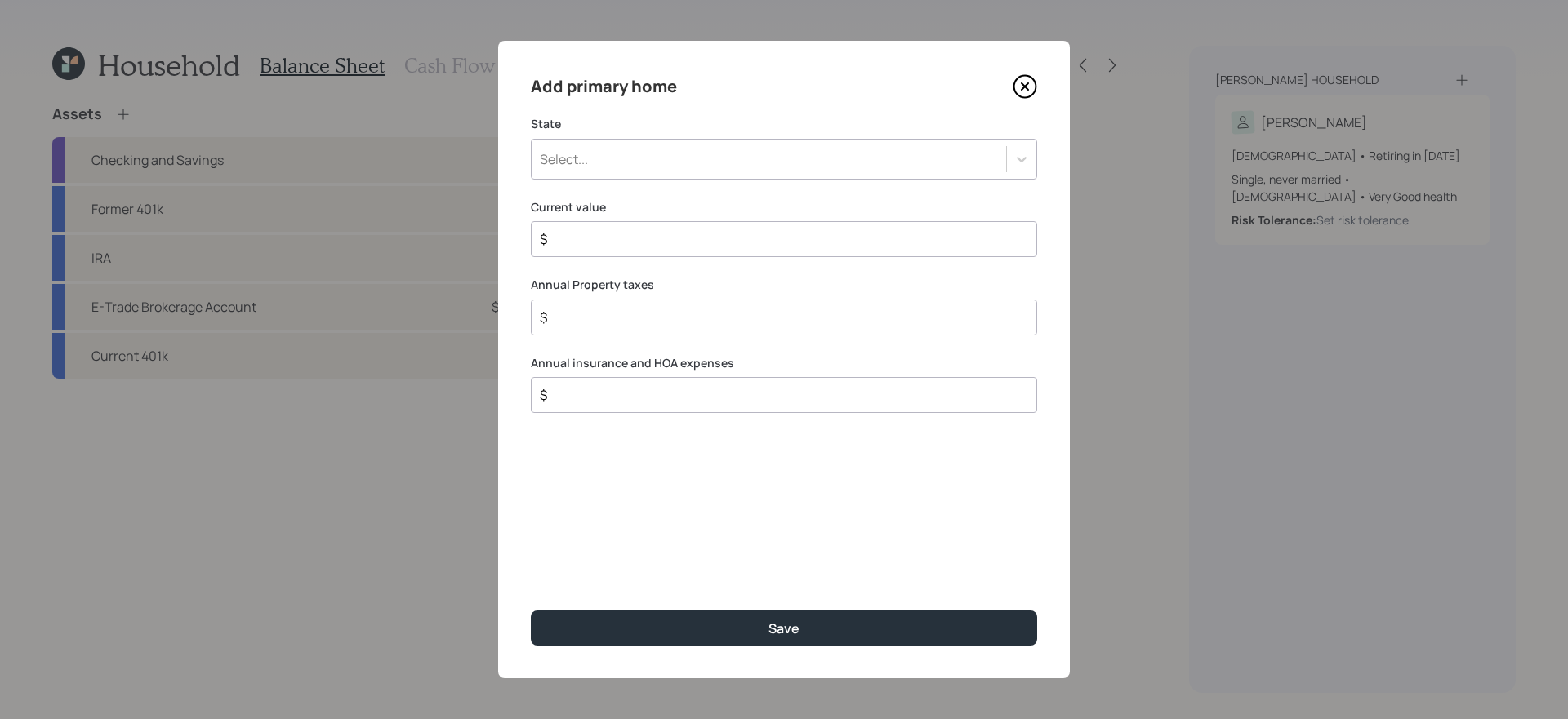
click at [668, 161] on div "Select..." at bounding box center [769, 159] width 474 height 27
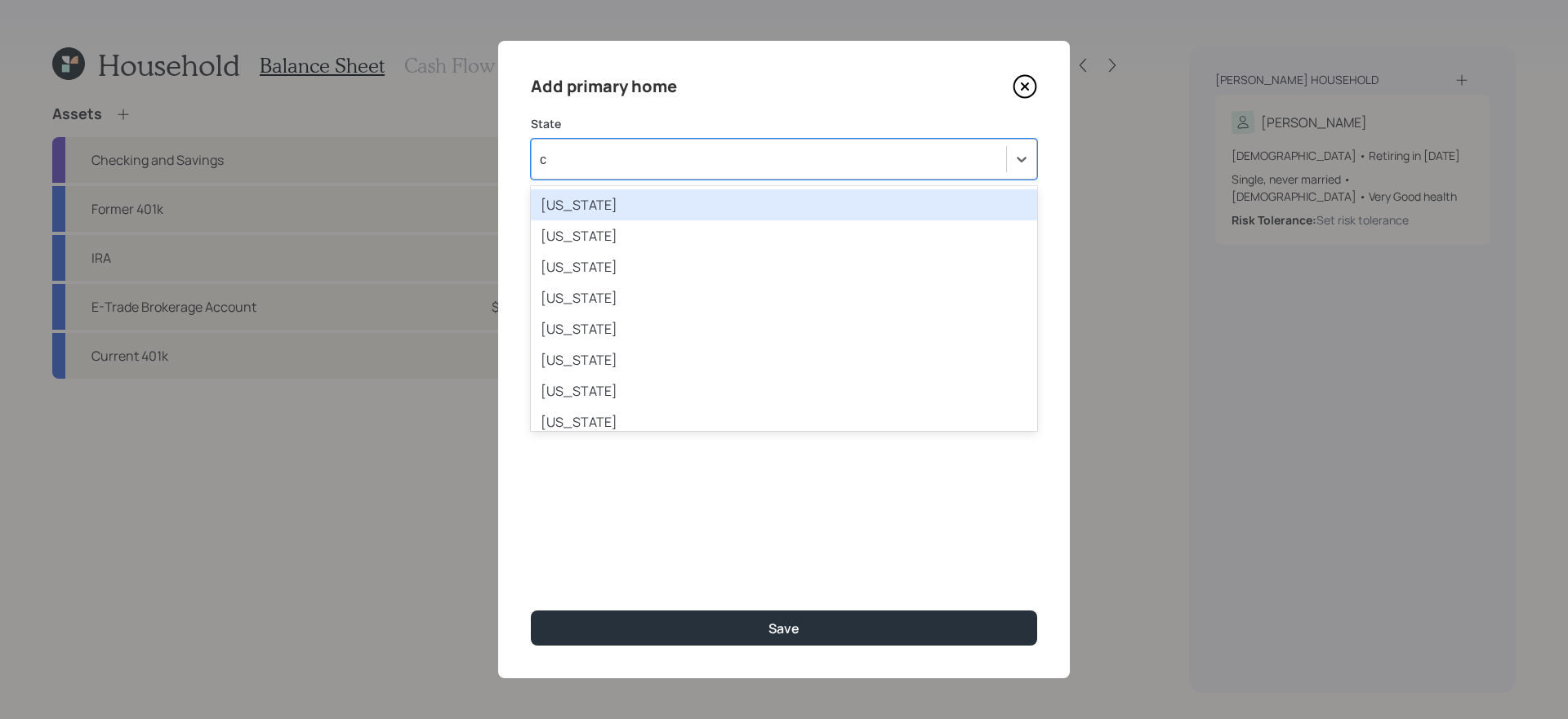
type input "ca"
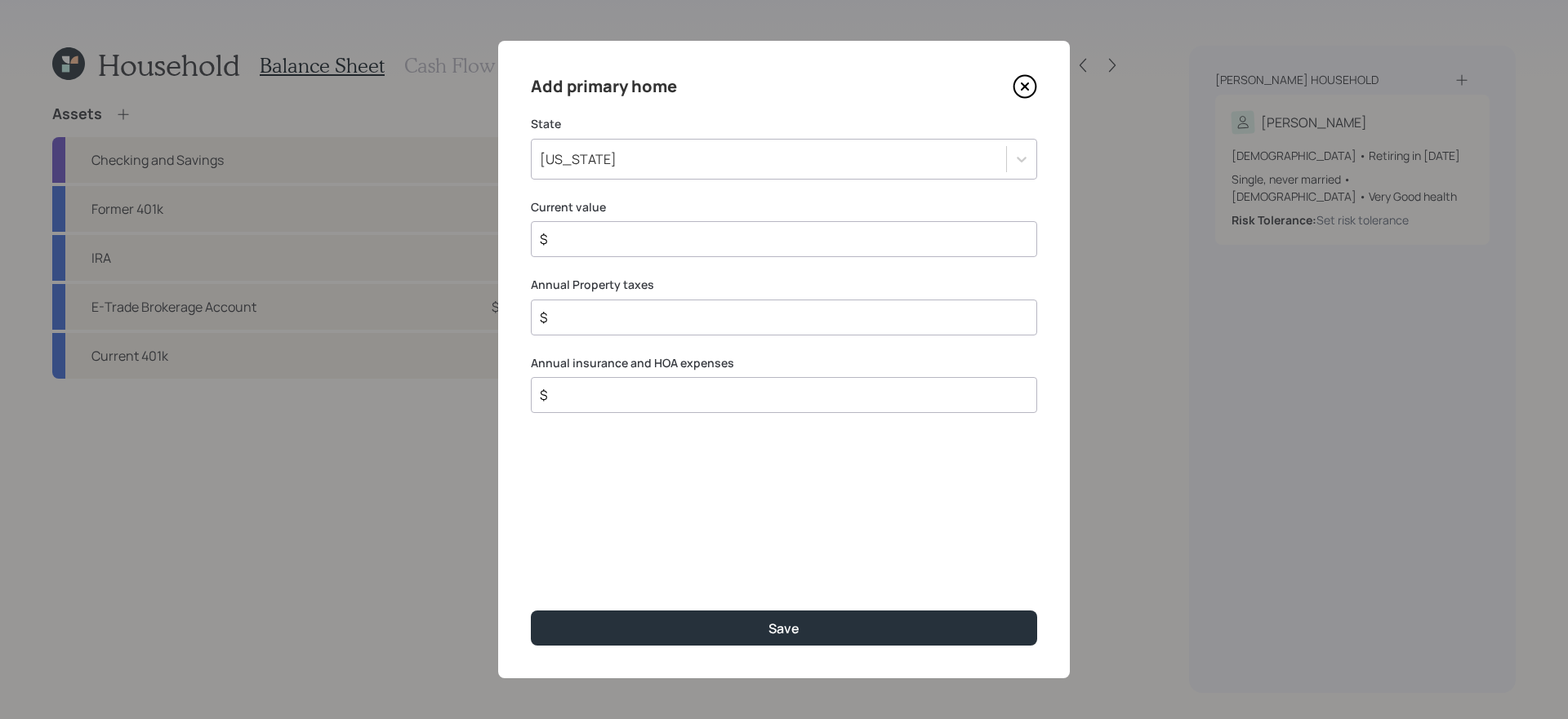
click at [687, 166] on div "[US_STATE]" at bounding box center [769, 159] width 474 height 27
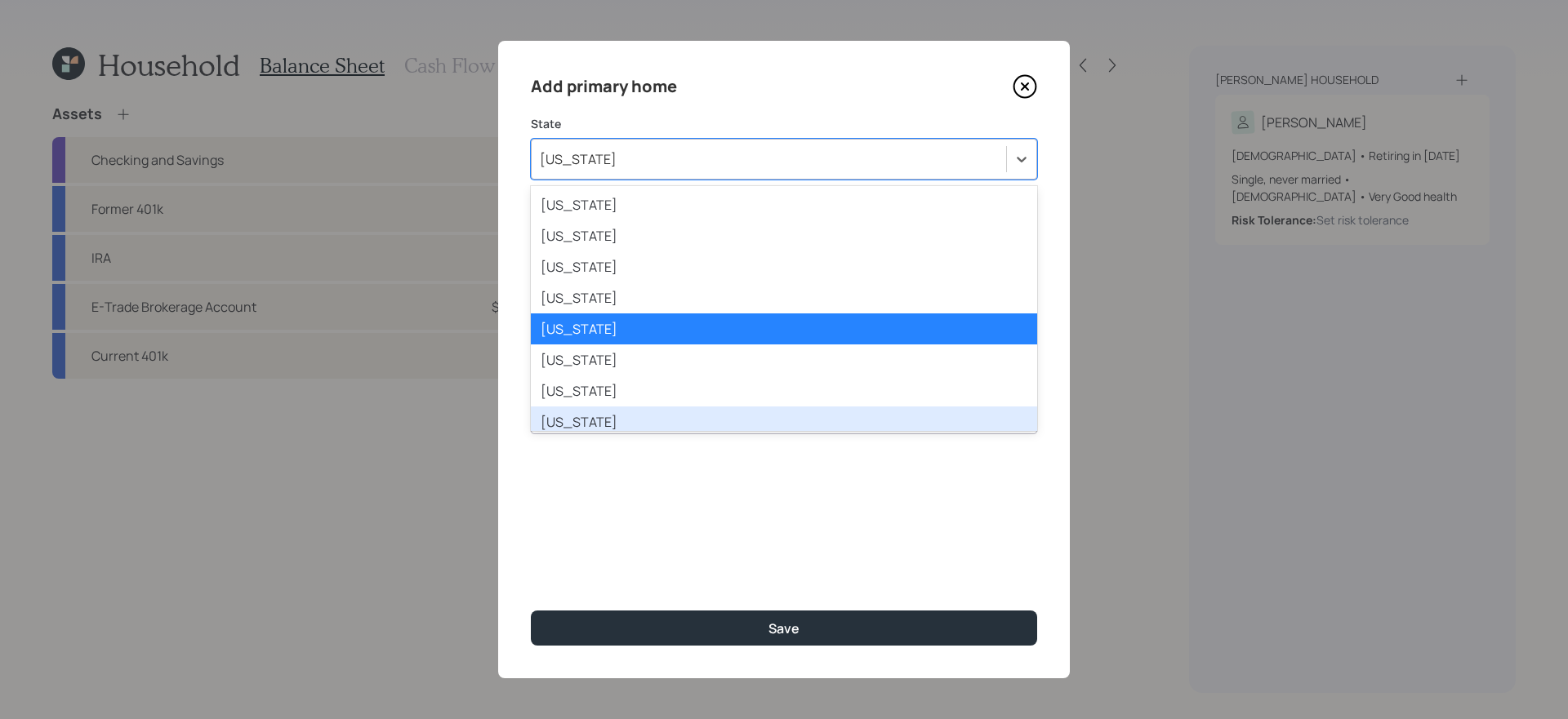
click at [642, 528] on div "Add primary home State option [US_STATE], selected. option [US_STATE] focused, …" at bounding box center [784, 360] width 572 height 637
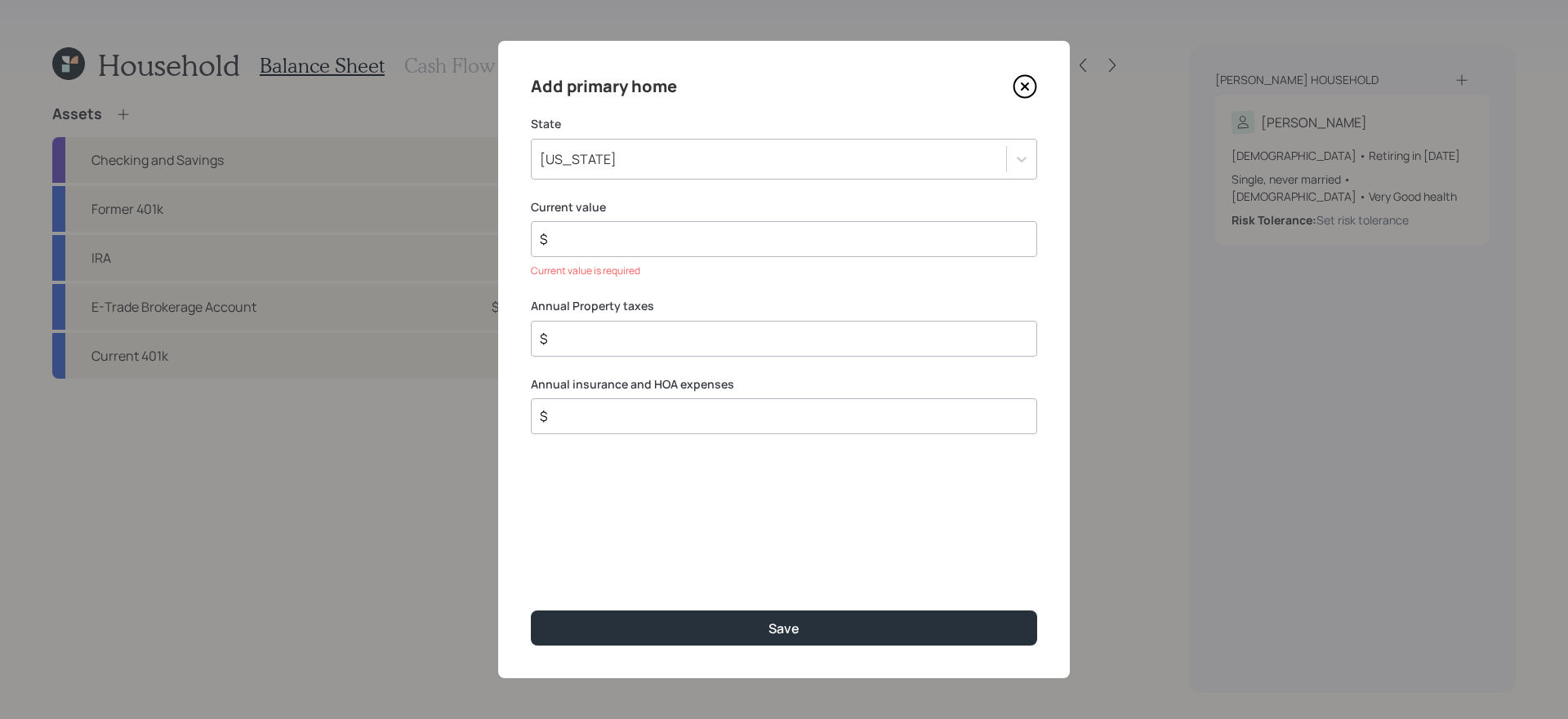
click at [670, 167] on div "[US_STATE]" at bounding box center [769, 159] width 474 height 27
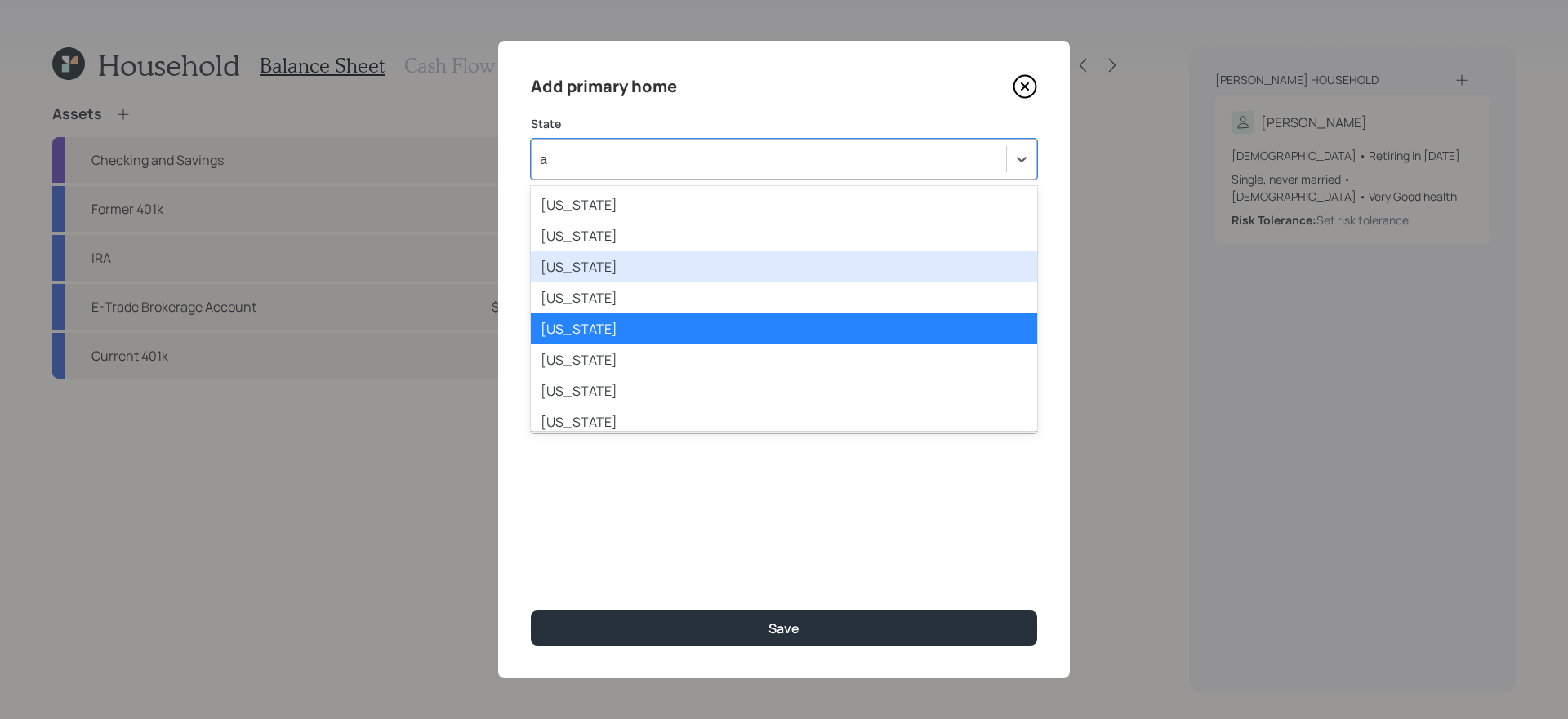
type input "ar"
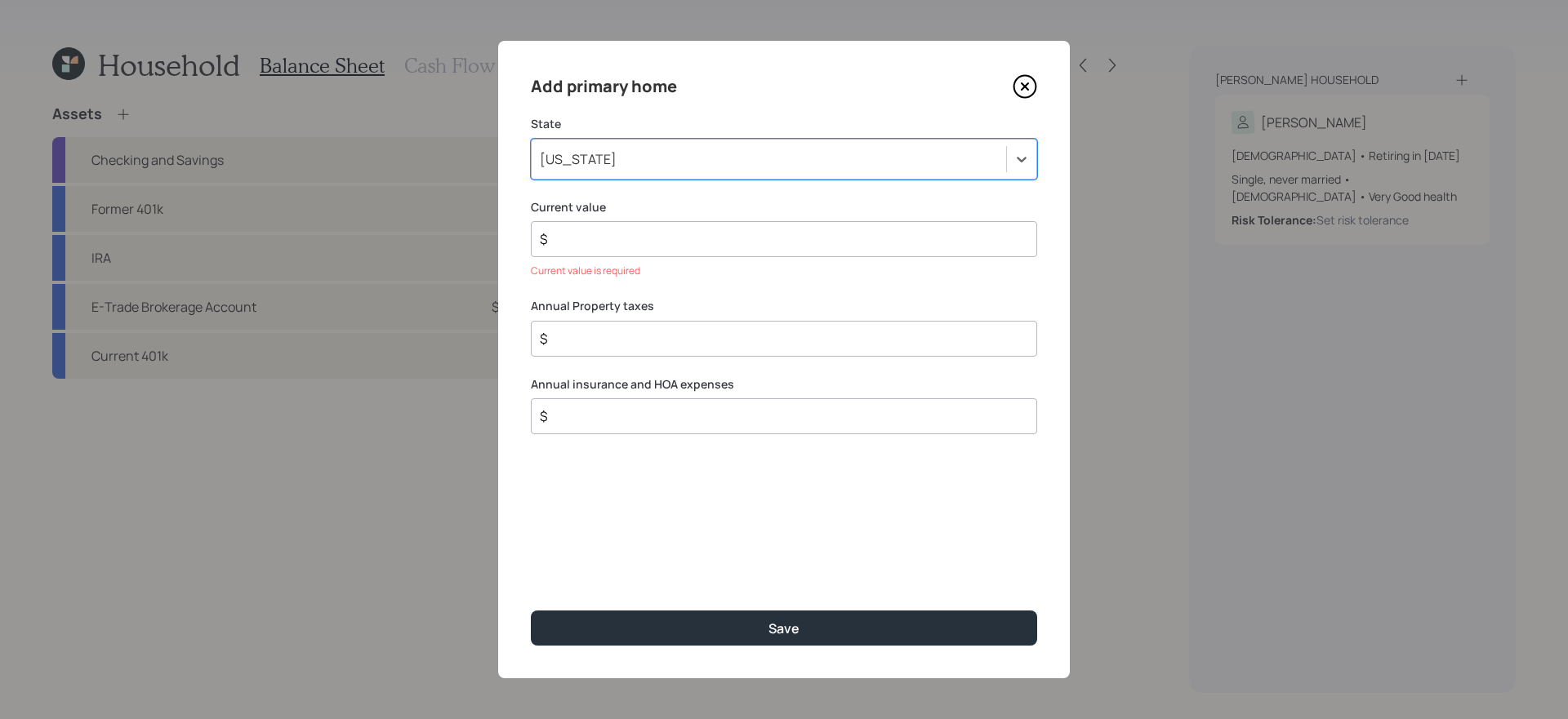
click at [667, 233] on input "$" at bounding box center [777, 240] width 479 height 20
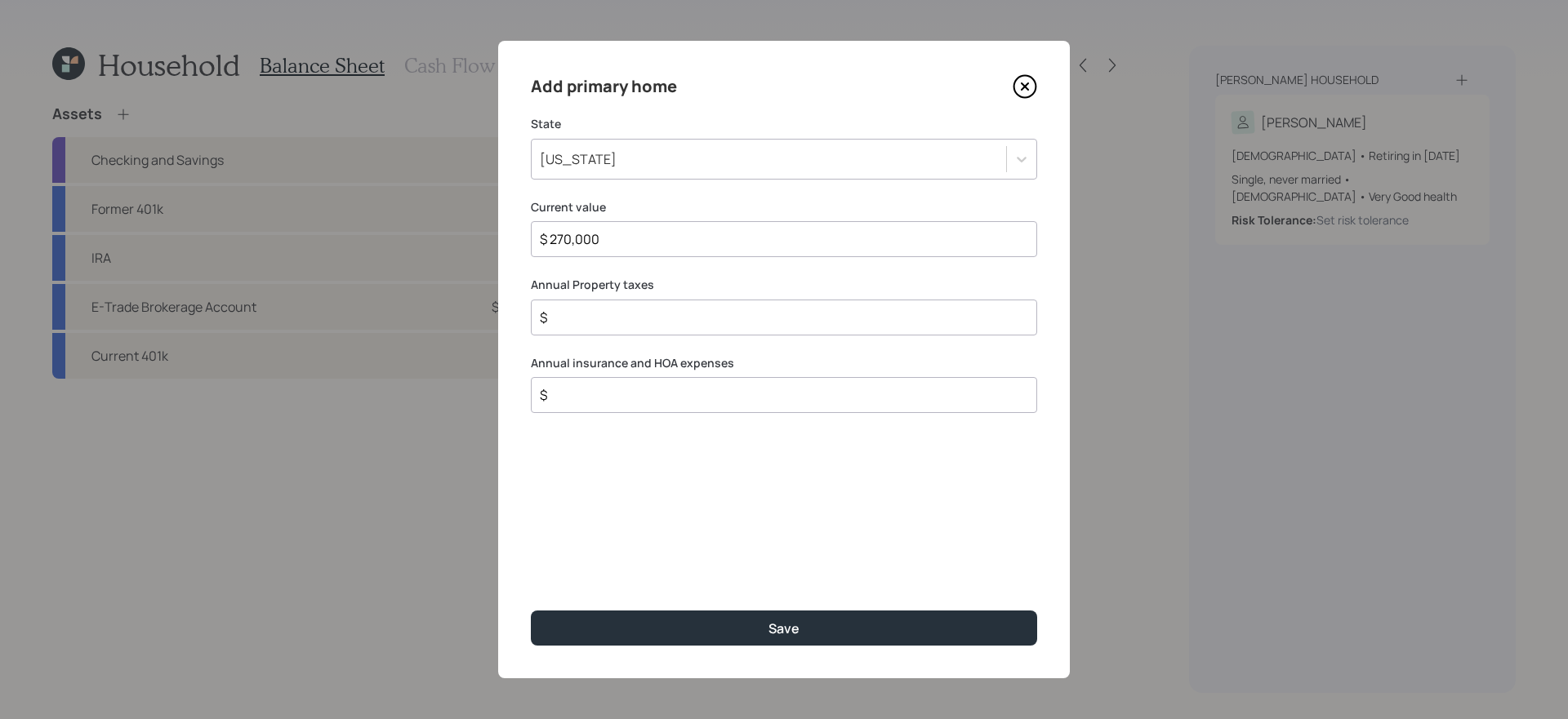
type input "$ 270,000"
type input "$ 5,336"
type input "$ 1,200"
click at [531, 611] on button "Save" at bounding box center [784, 628] width 506 height 35
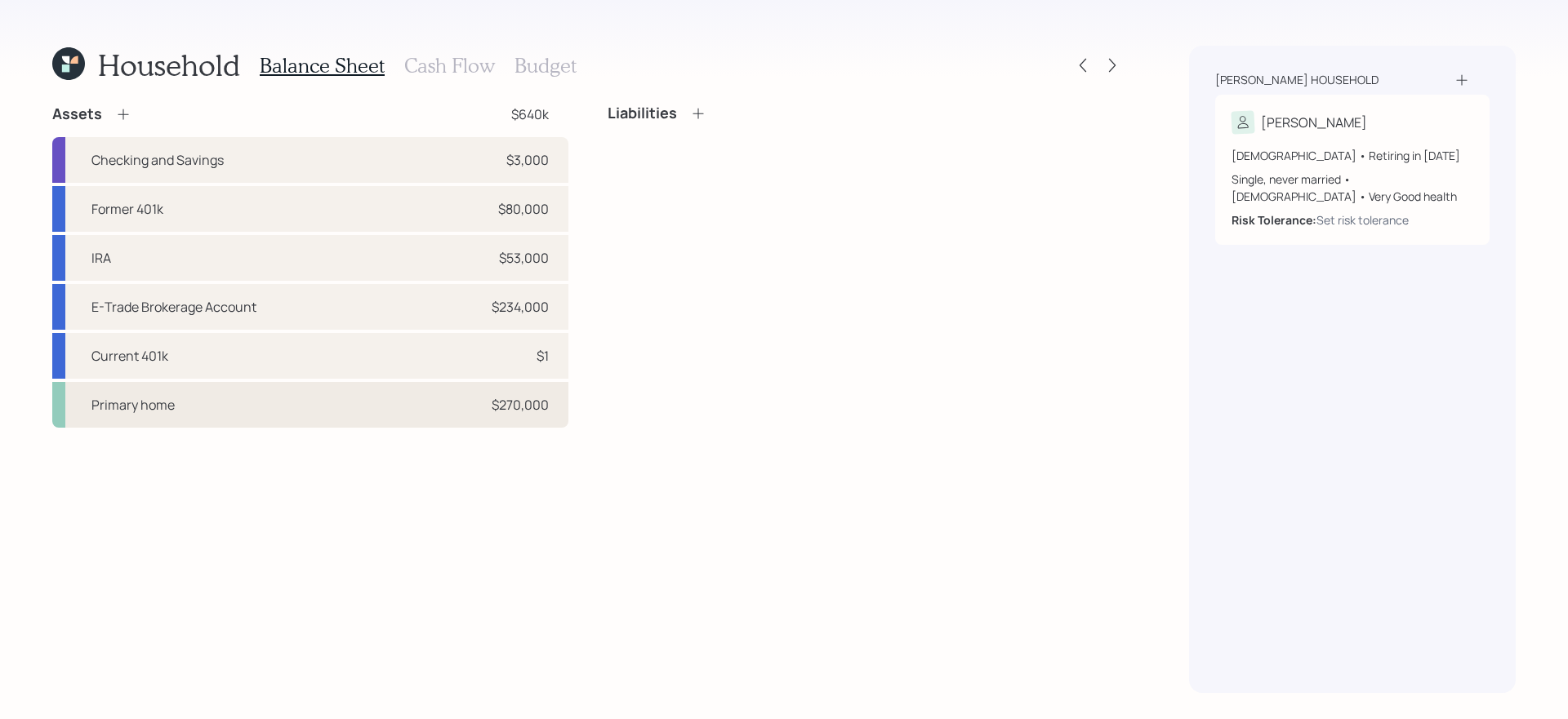
click at [325, 414] on div "Primary home $270,000" at bounding box center [310, 404] width 516 height 46
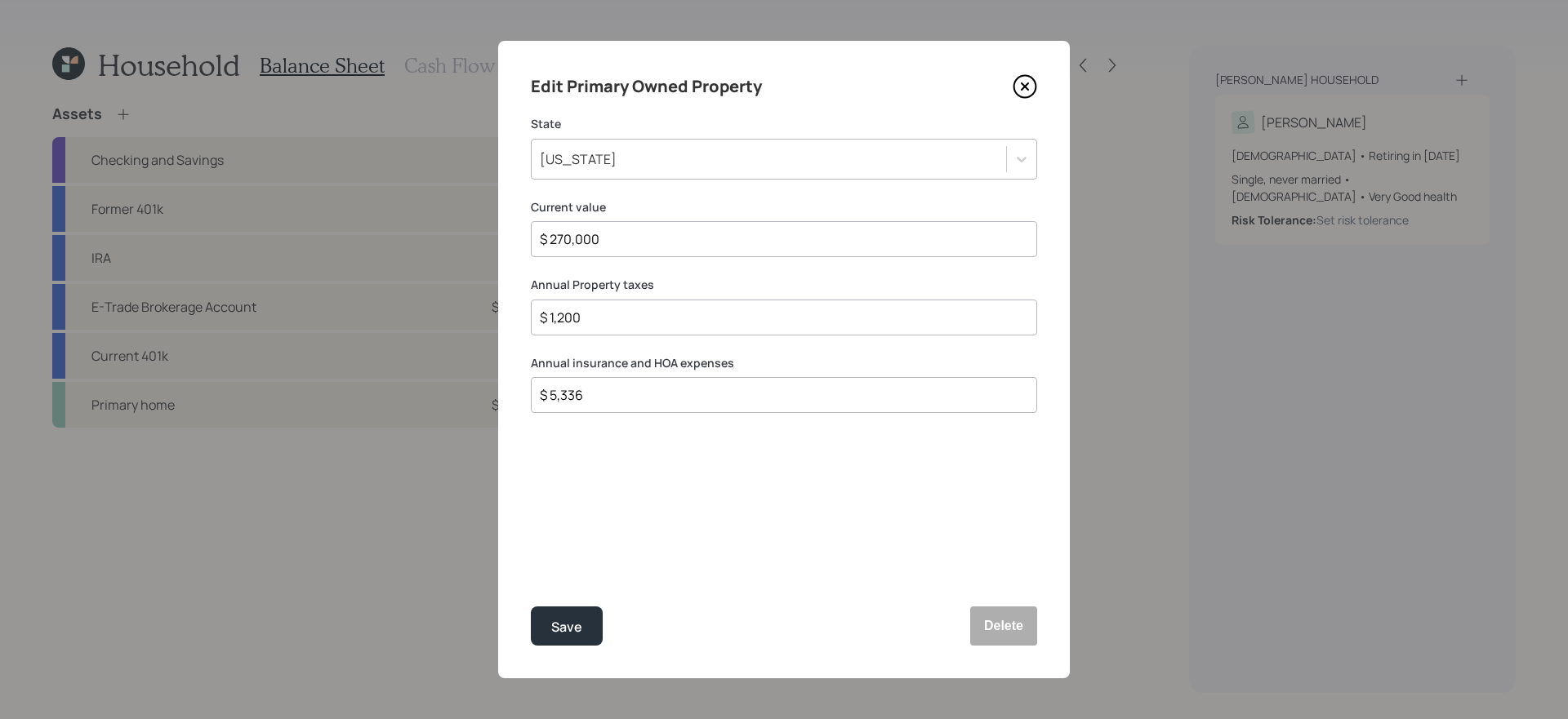
click at [1020, 85] on icon at bounding box center [1025, 86] width 24 height 24
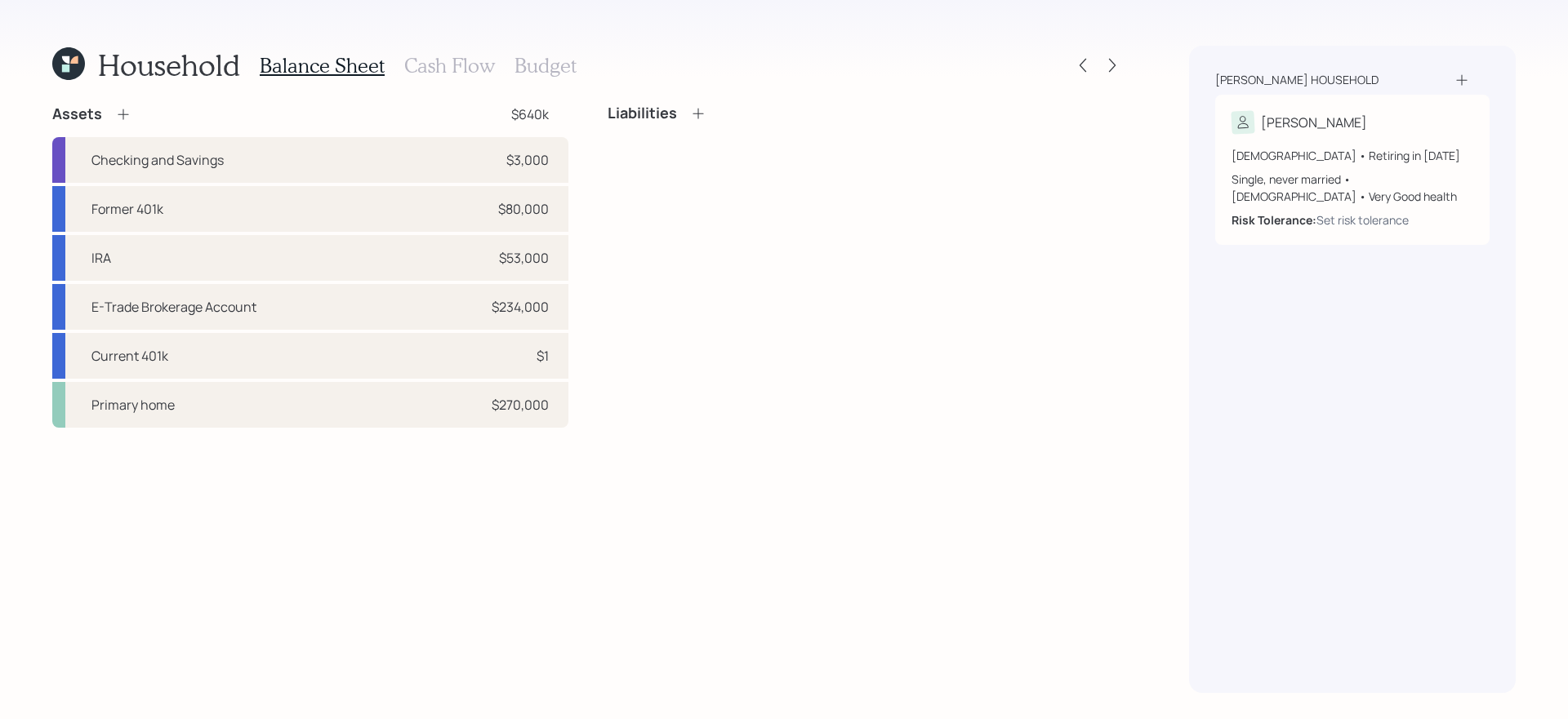
click at [661, 289] on div "Liabilities" at bounding box center [866, 266] width 516 height 324
click at [692, 107] on icon at bounding box center [698, 114] width 17 height 17
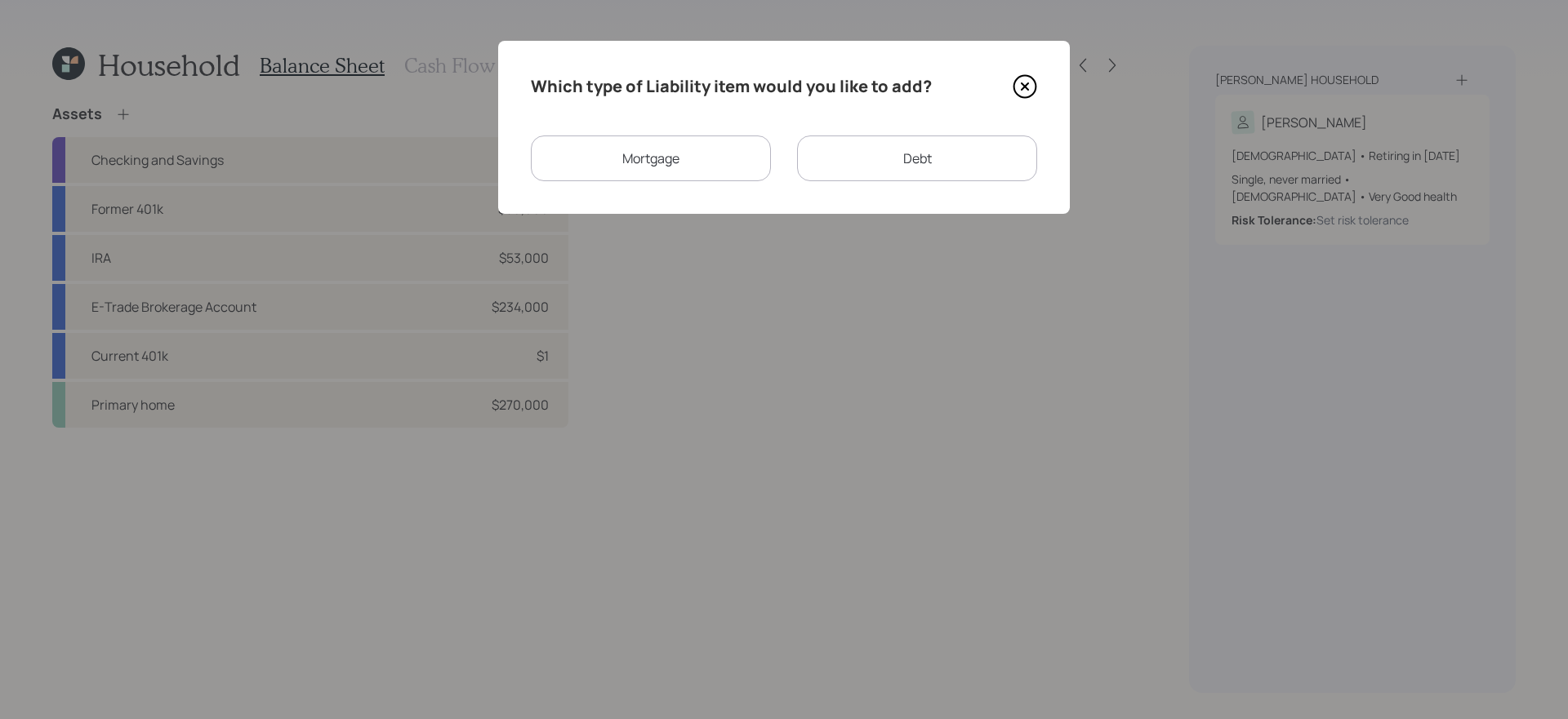
click at [867, 175] on div "Debt" at bounding box center [917, 158] width 240 height 46
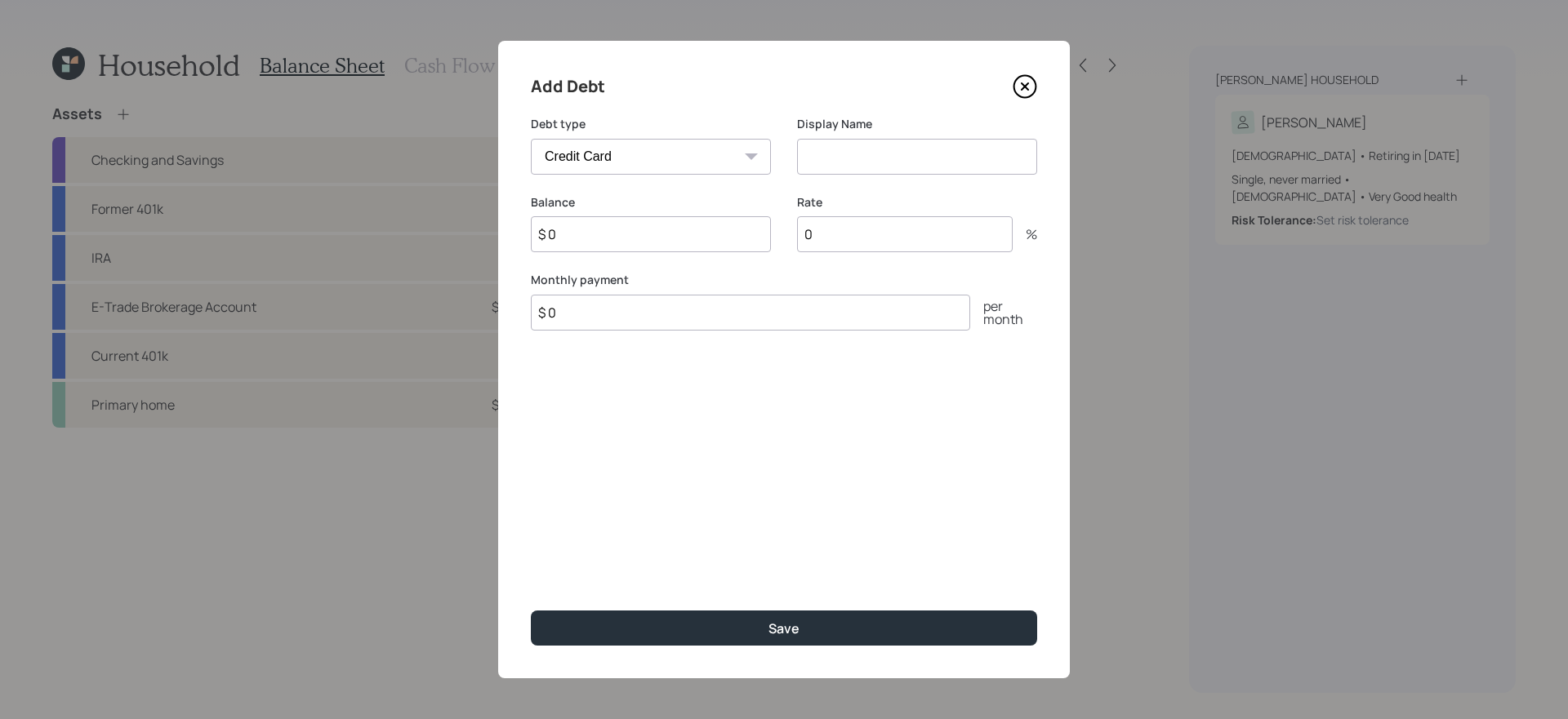
click at [745, 167] on select "Car Credit Card Medical Student Other" at bounding box center [651, 156] width 240 height 36
select select "other"
click at [531, 139] on select "Car Credit Card Medical Student Other" at bounding box center [651, 156] width 240 height 36
click at [861, 160] on input at bounding box center [917, 156] width 240 height 36
type input "0% Interest Loans"
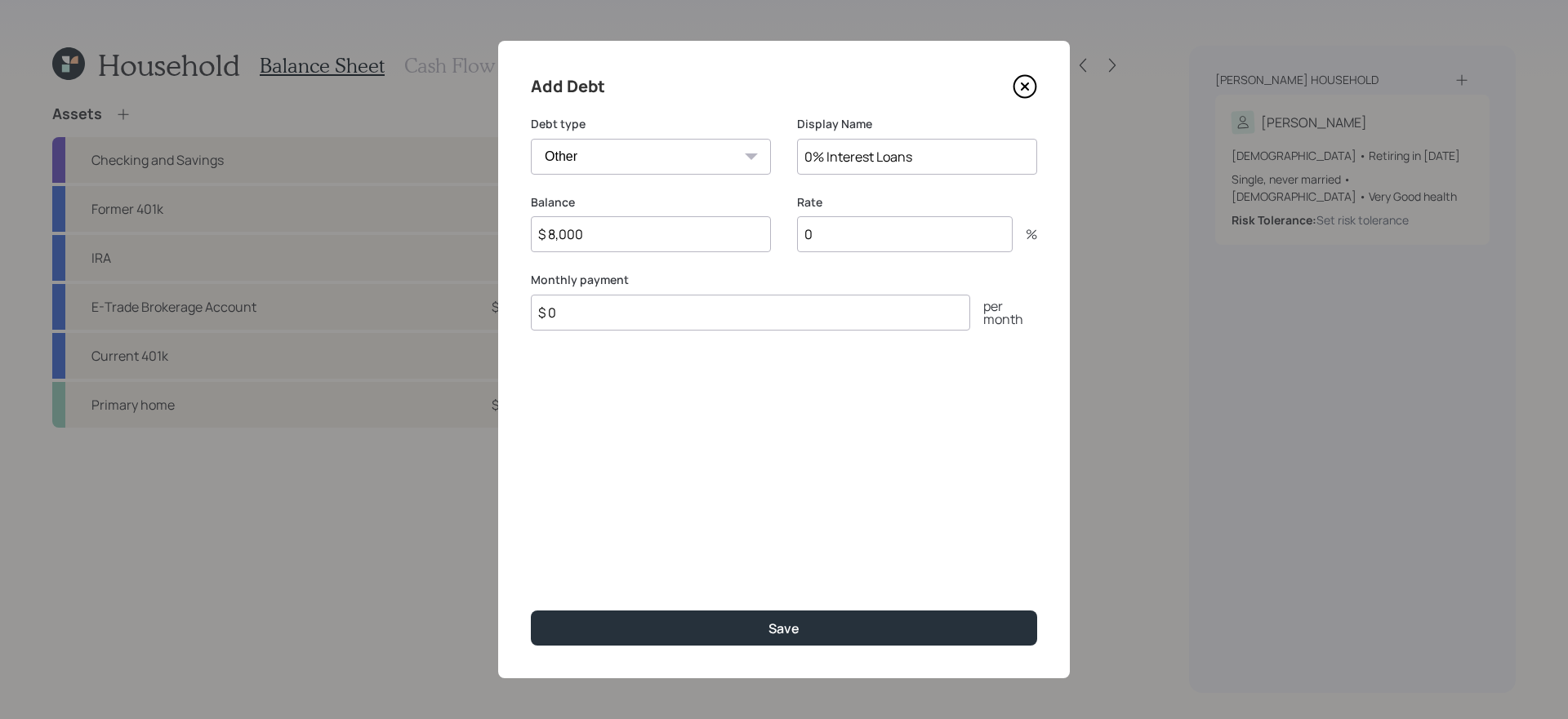
type input "$ 8,000"
type input "$ 638"
click at [531, 611] on button "Save" at bounding box center [784, 628] width 506 height 35
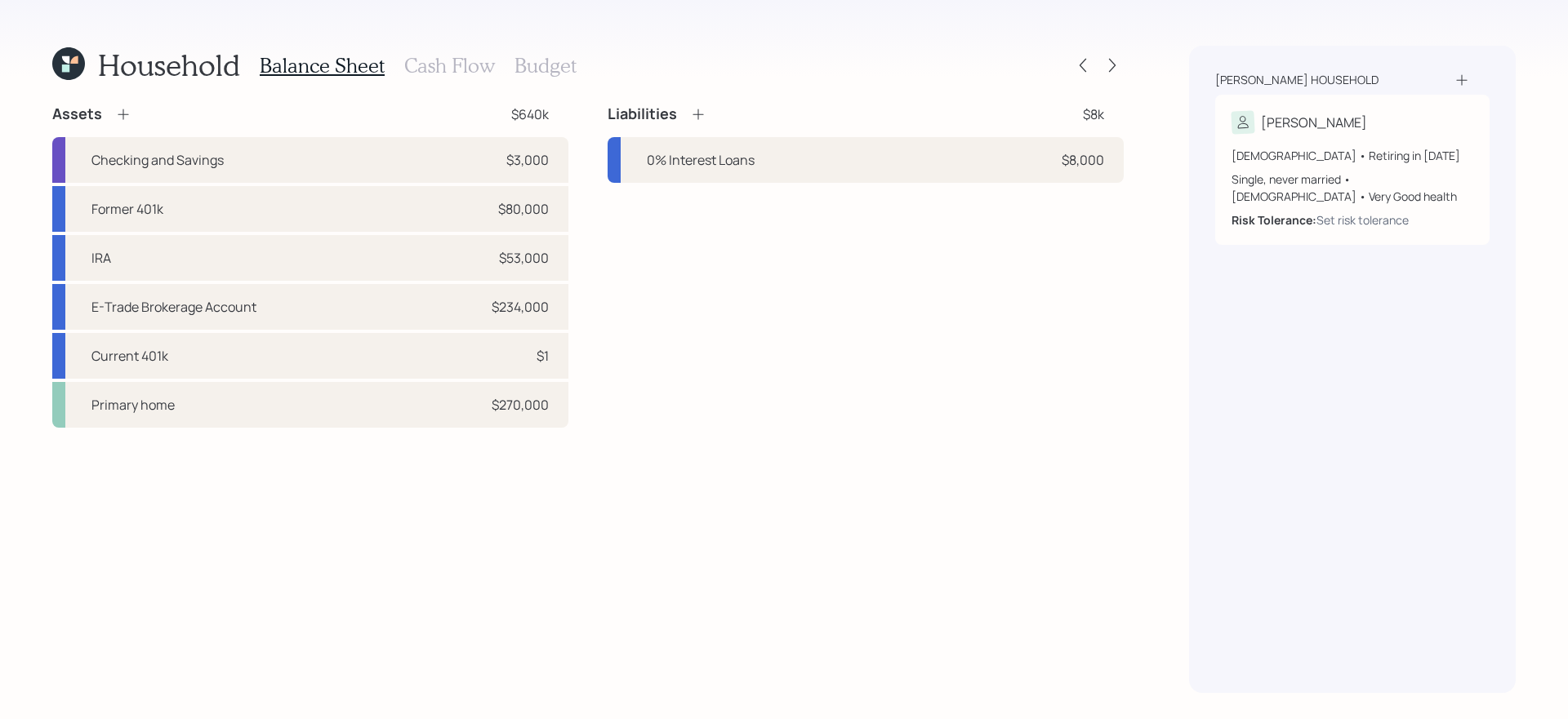
click at [449, 69] on h3 "Cash Flow" at bounding box center [449, 66] width 91 height 23
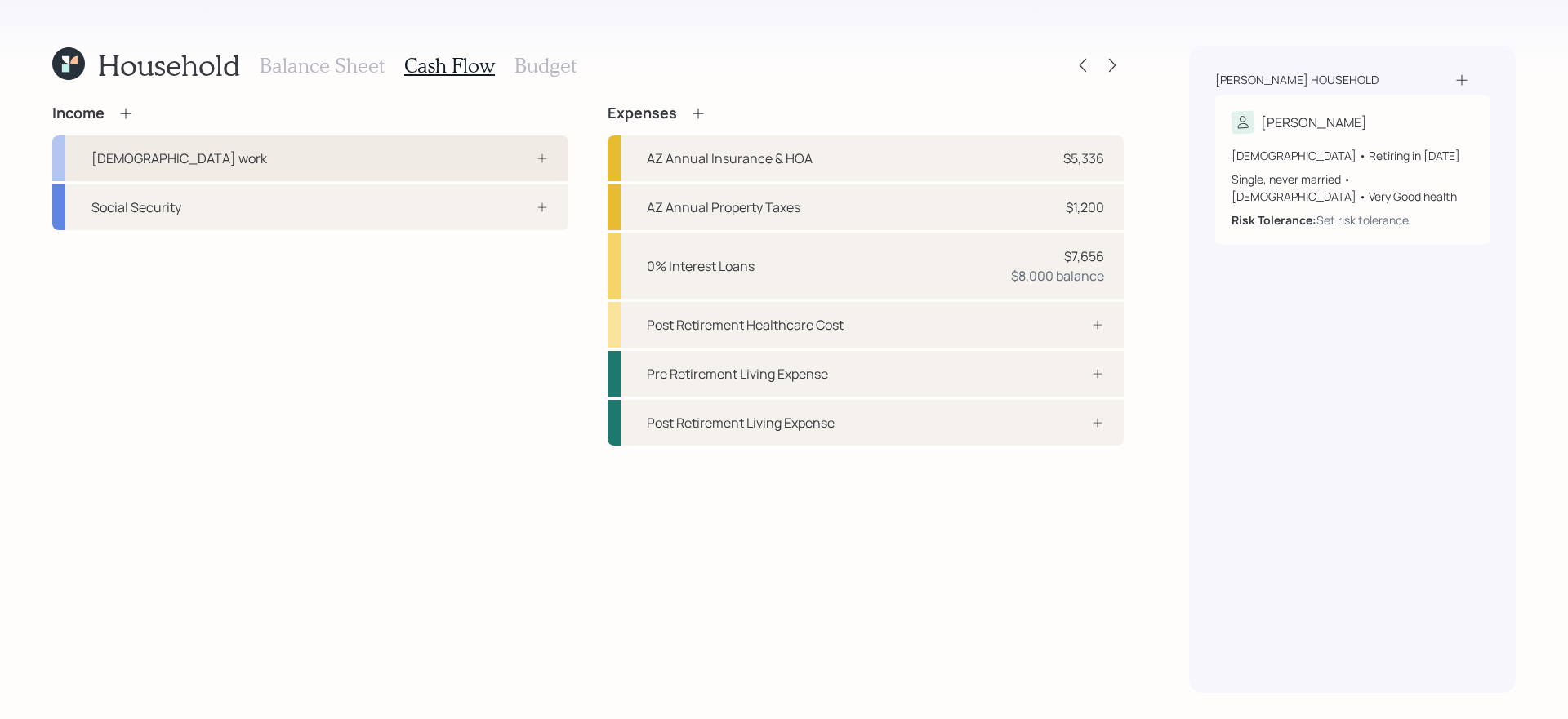
click at [426, 163] on div "[DEMOGRAPHIC_DATA] work" at bounding box center [310, 158] width 516 height 46
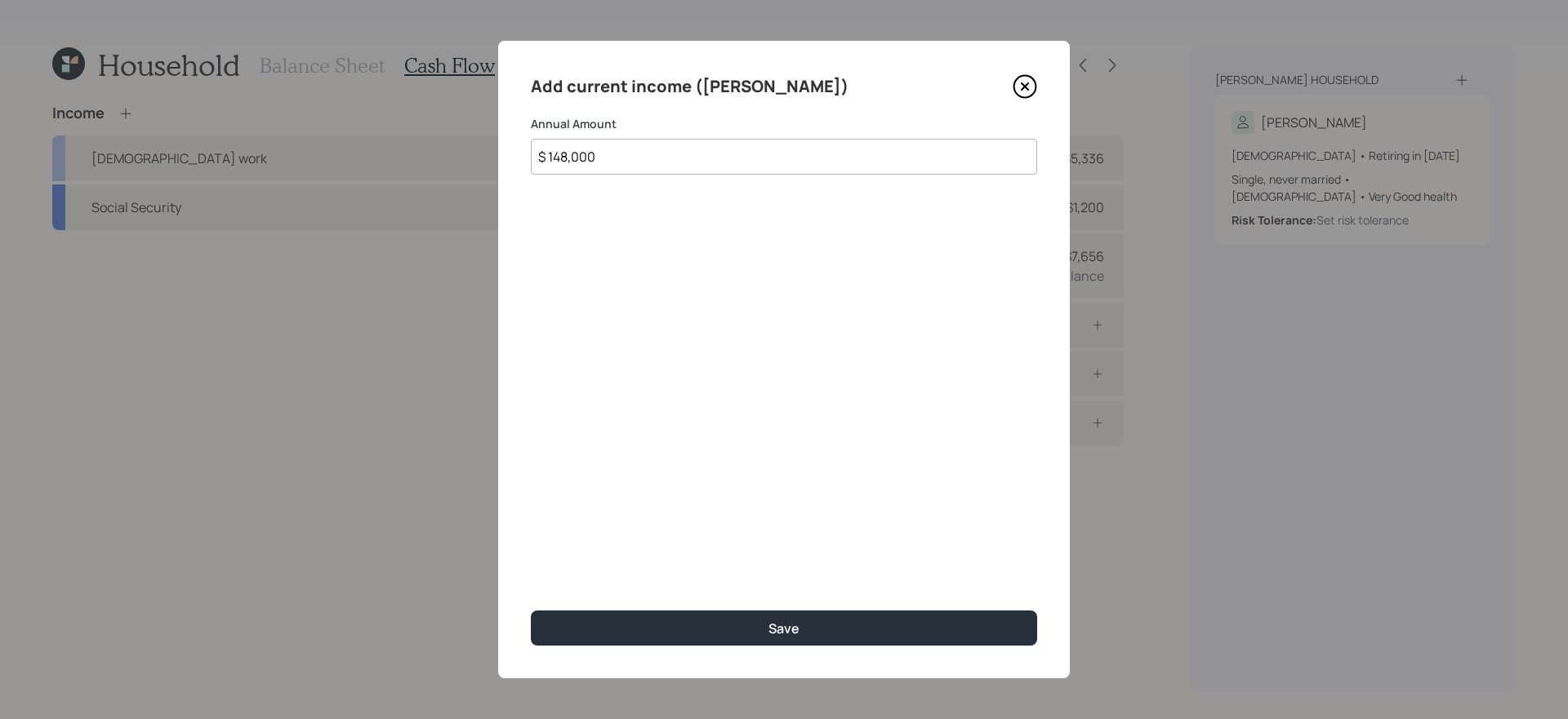
type input "$ 148,000"
click at [531, 611] on button "Save" at bounding box center [784, 628] width 506 height 35
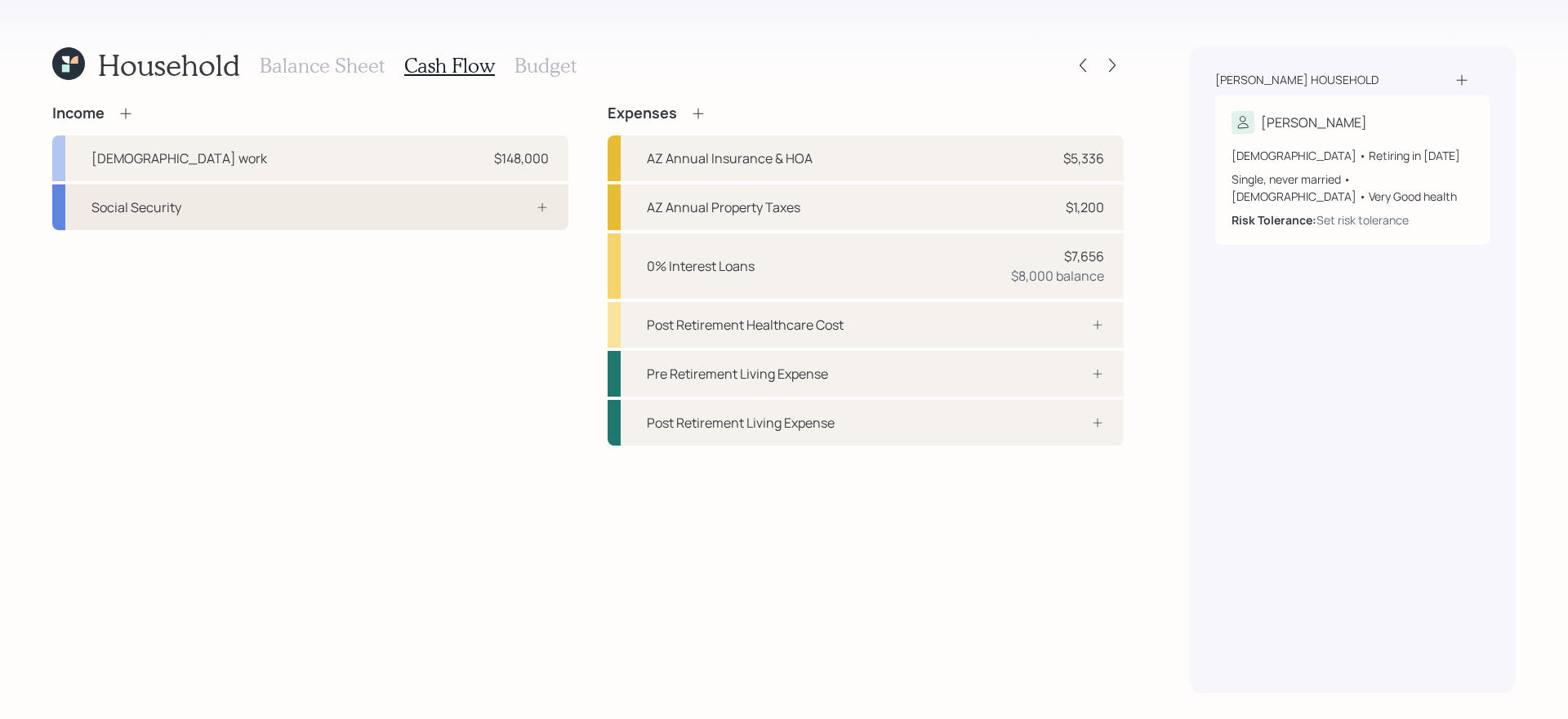
click at [385, 217] on div "Social Security" at bounding box center [310, 207] width 516 height 46
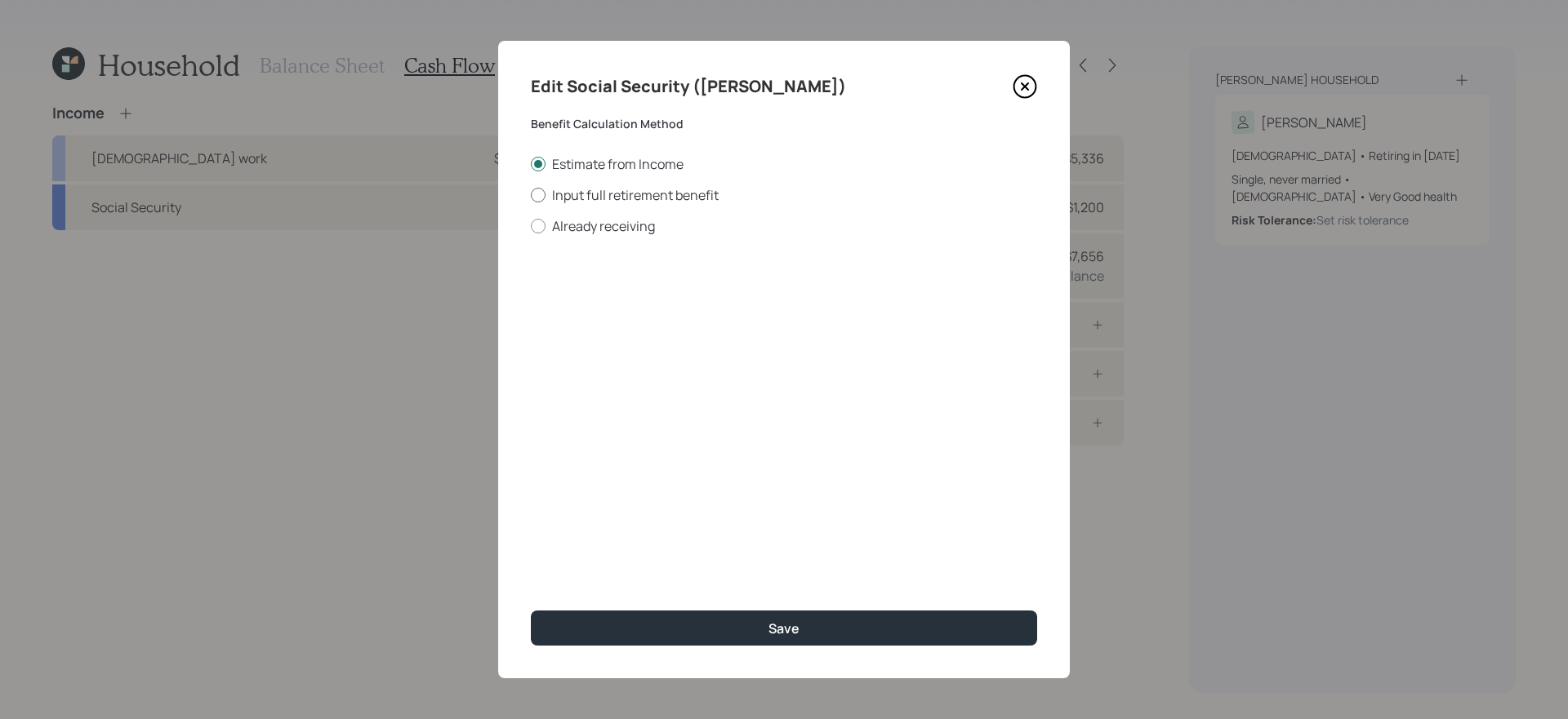
click at [627, 189] on label "Input full retirement benefit" at bounding box center [784, 196] width 506 height 18
click at [531, 195] on input "Input full retirement benefit" at bounding box center [530, 195] width 1 height 1
radio input "true"
click at [629, 300] on input "$" at bounding box center [784, 295] width 506 height 36
click at [718, 292] on input "$" at bounding box center [784, 295] width 506 height 36
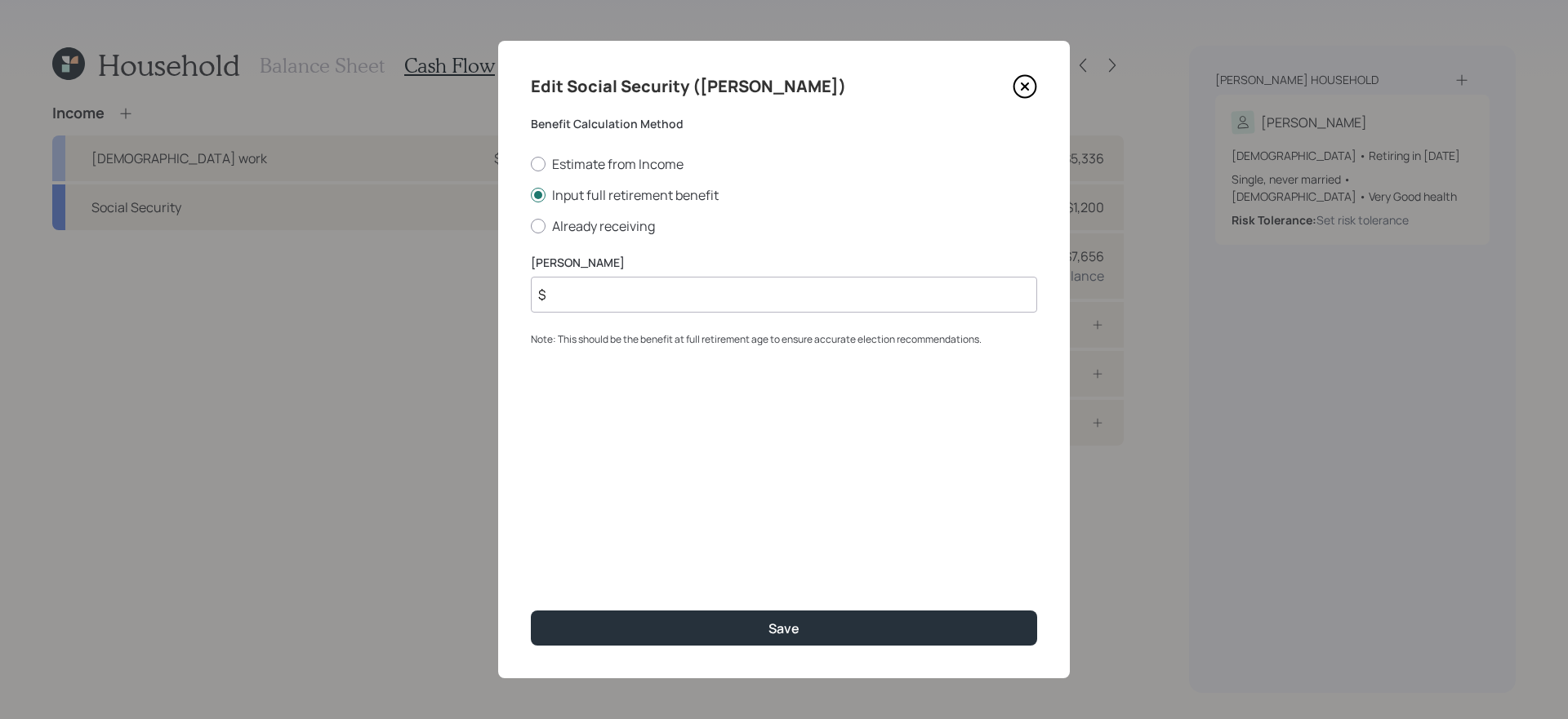
click at [718, 292] on input "$" at bounding box center [784, 295] width 506 height 36
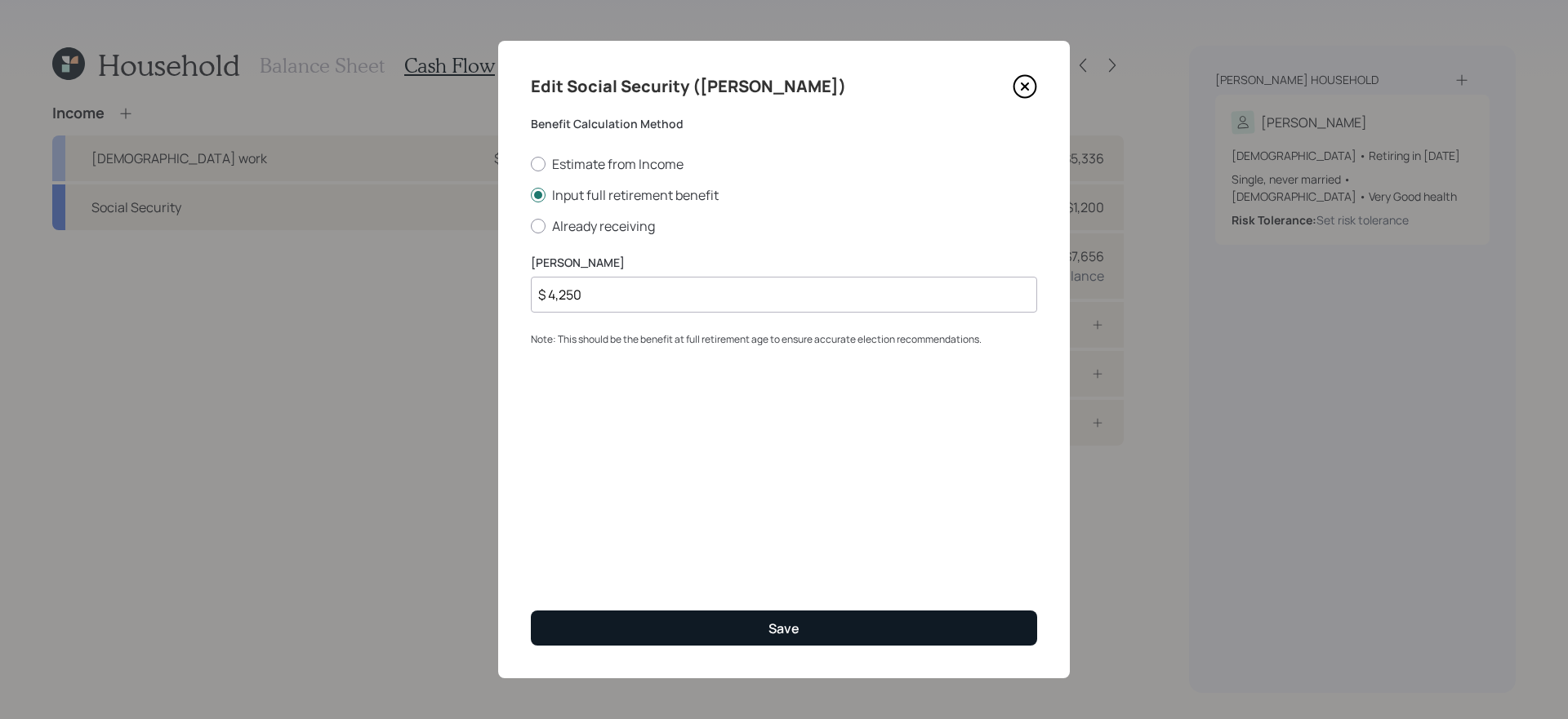
type input "$ 4,250"
click at [531, 611] on button "Save" at bounding box center [784, 628] width 506 height 35
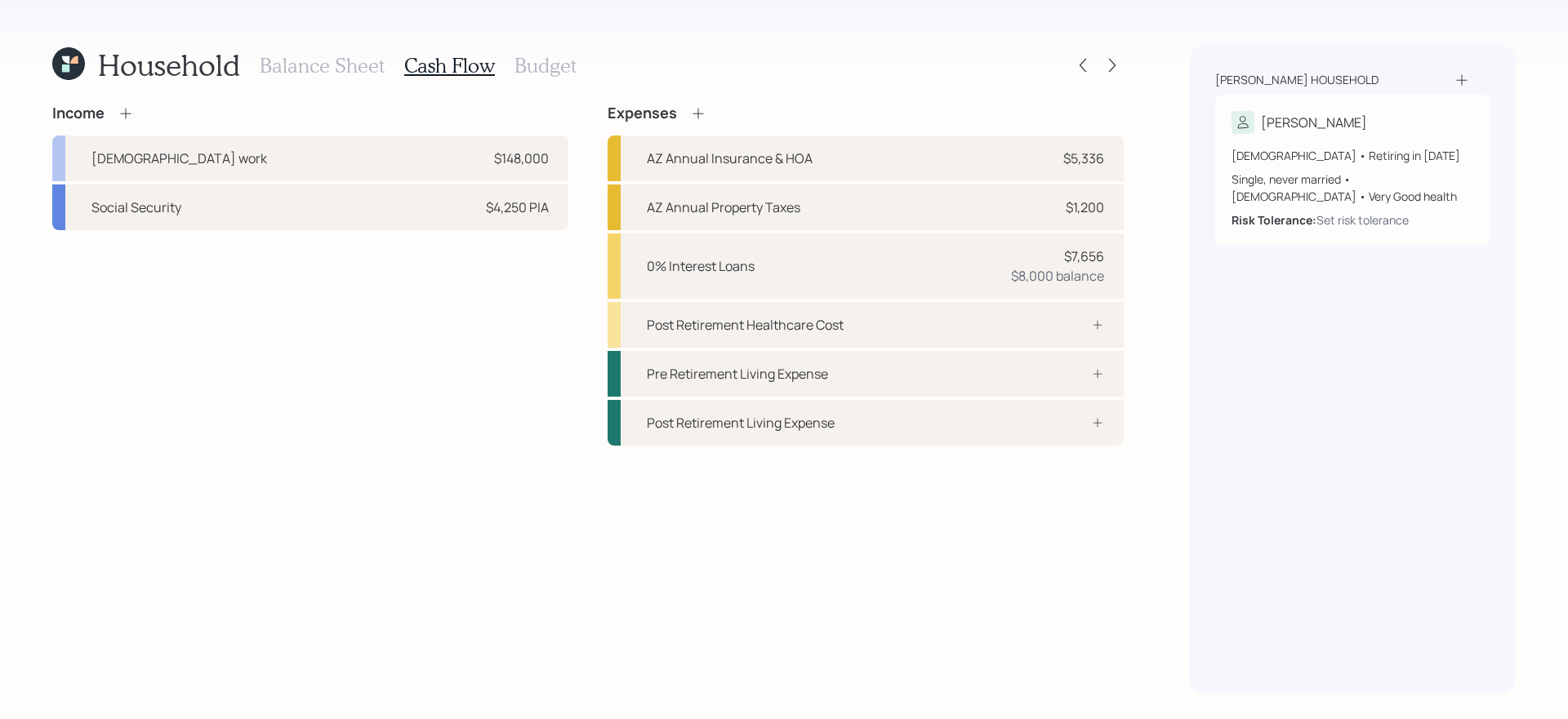
click at [314, 369] on div "Income [DEMOGRAPHIC_DATA] work $148,000 Social Security $4,250 PIA" at bounding box center [310, 275] width 516 height 341
click at [126, 117] on icon at bounding box center [125, 113] width 11 height 11
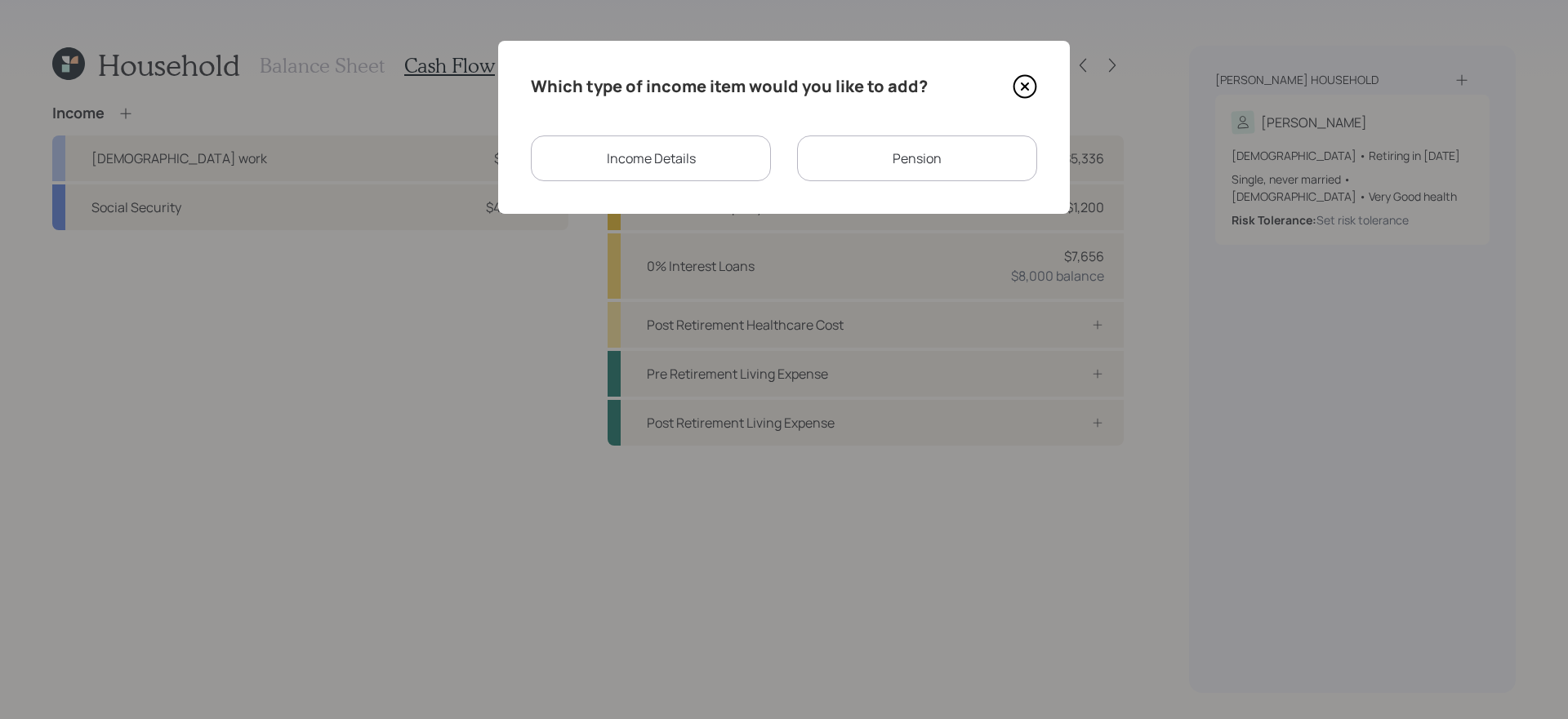
click at [706, 161] on div "Income Details" at bounding box center [651, 158] width 240 height 46
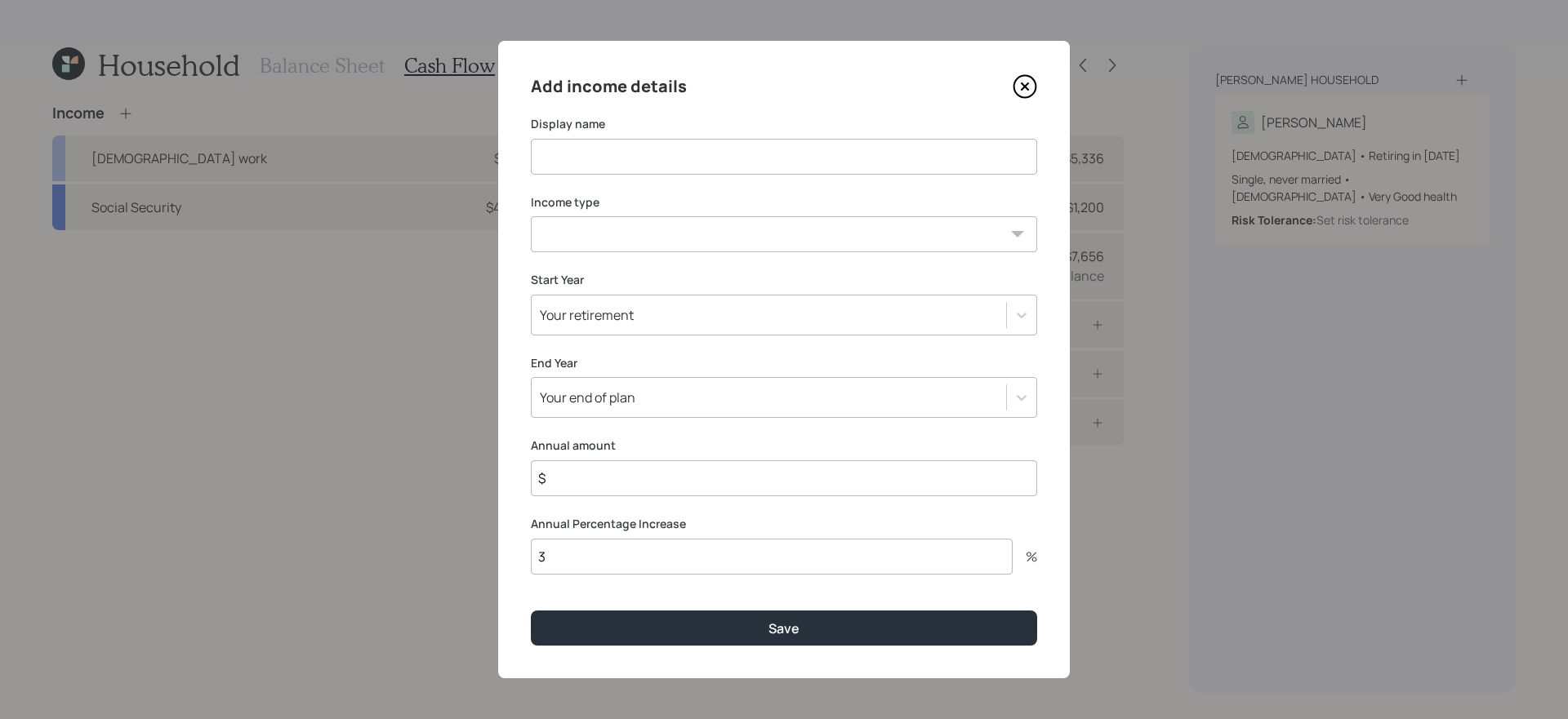
click at [656, 139] on input at bounding box center [784, 156] width 506 height 36
type input "[DEMOGRAPHIC_DATA] work"
click at [674, 481] on input "$" at bounding box center [784, 478] width 506 height 36
type input "$ 60,000"
click at [653, 327] on div "Your retirement" at bounding box center [769, 315] width 474 height 27
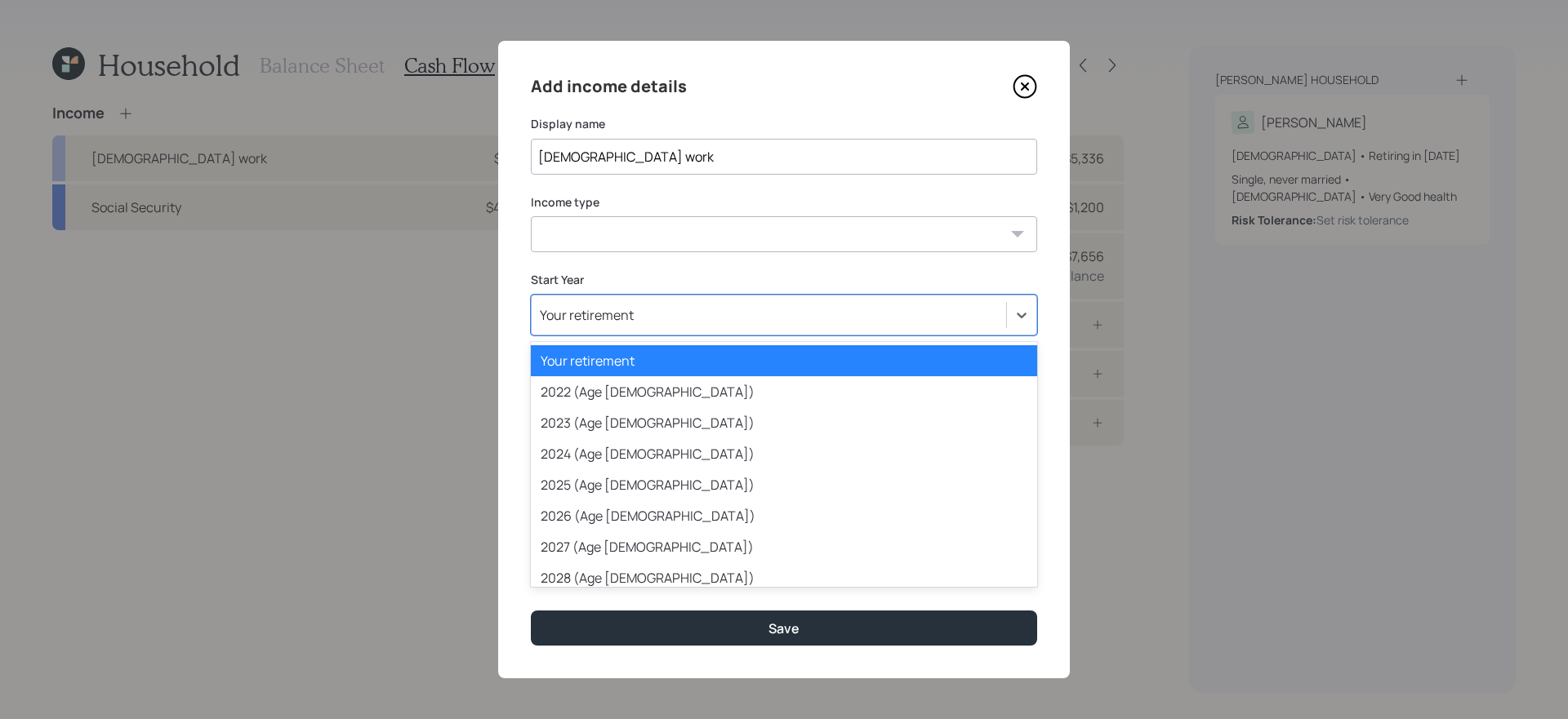
click at [653, 326] on div "Your retirement" at bounding box center [769, 315] width 474 height 27
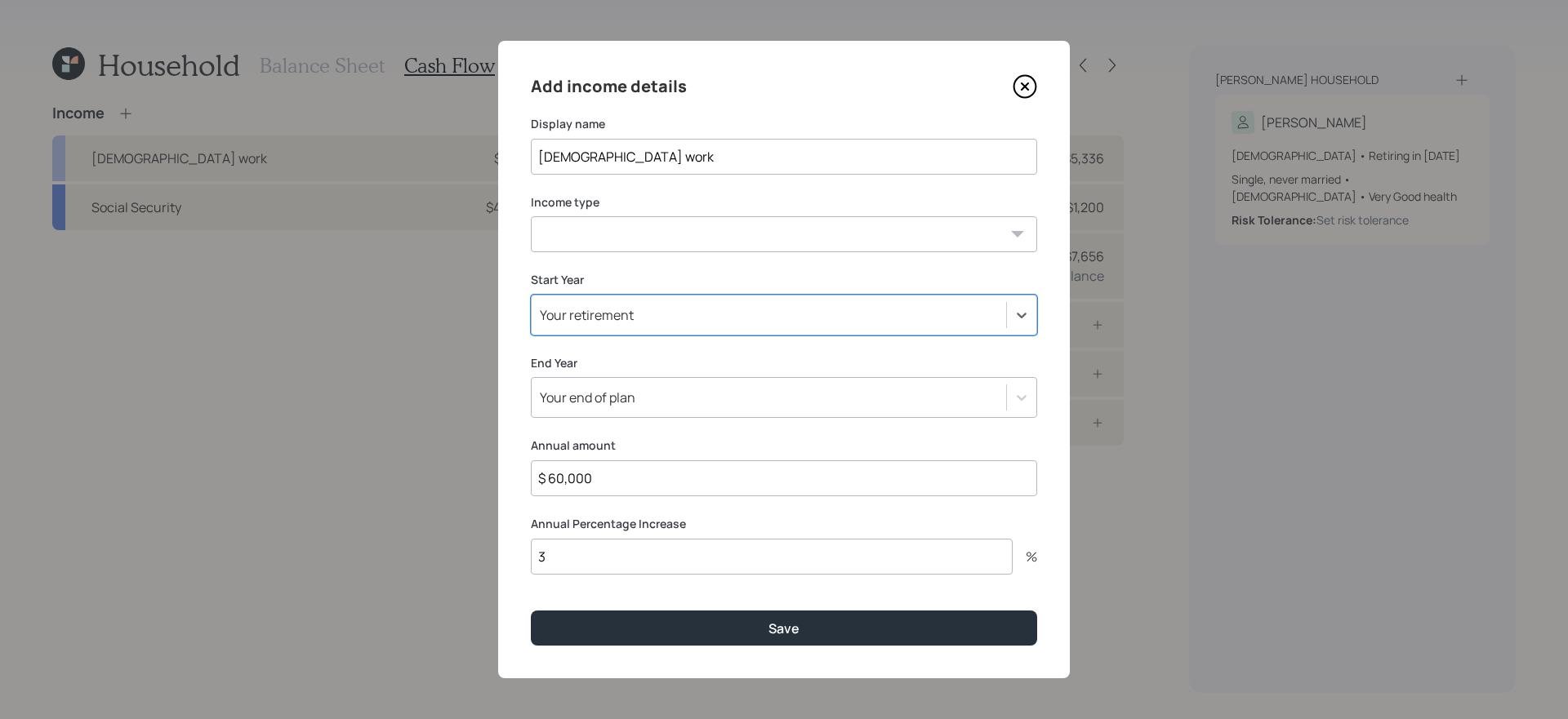
click at [758, 231] on select "[DEMOGRAPHIC_DATA] work [DEMOGRAPHIC_DATA] work Self employment Other" at bounding box center [784, 234] width 506 height 36
select select "part_time"
click at [531, 216] on select "[DEMOGRAPHIC_DATA] work [DEMOGRAPHIC_DATA] work Self employment Other" at bounding box center [784, 234] width 506 height 36
click at [1023, 90] on icon at bounding box center [1025, 86] width 24 height 24
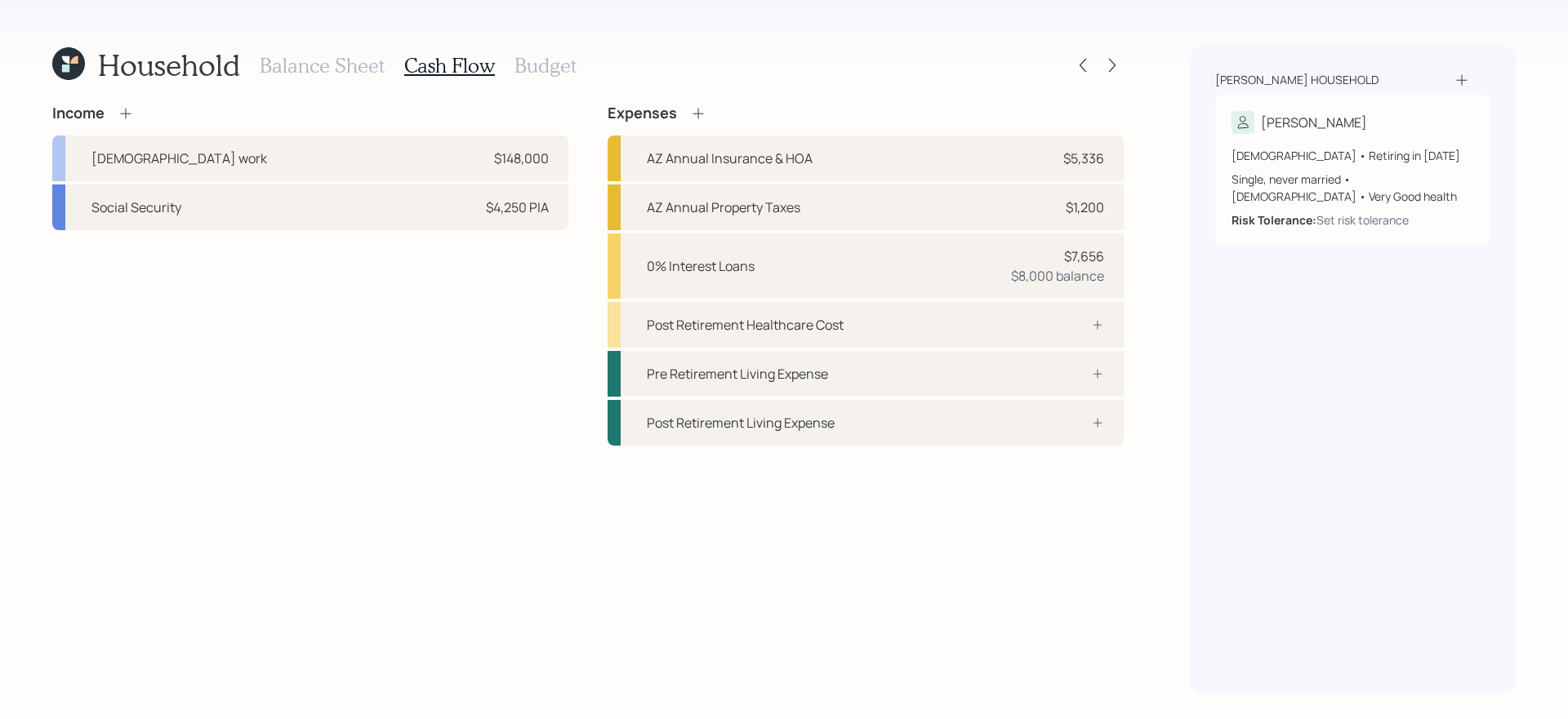
click at [320, 392] on div "Income [DEMOGRAPHIC_DATA] work $148,000 Social Security $4,250 PIA" at bounding box center [310, 275] width 516 height 341
click at [870, 324] on div "Post Retirement Healthcare Cost" at bounding box center [866, 325] width 516 height 46
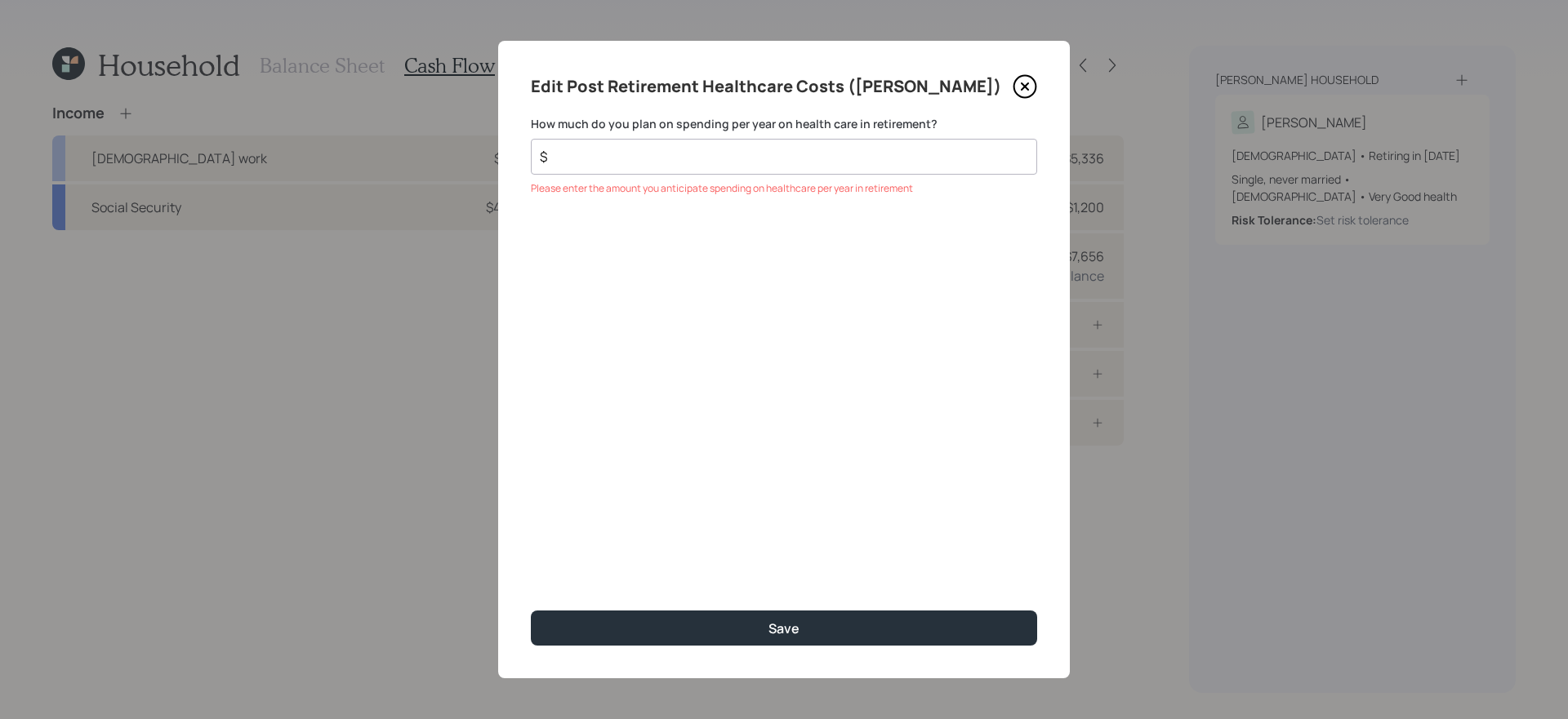
click at [830, 166] on div "$" at bounding box center [784, 156] width 506 height 36
click at [800, 160] on input "$" at bounding box center [777, 157] width 479 height 20
type input "$ 6,000"
click at [531, 611] on button "Save" at bounding box center [784, 628] width 506 height 35
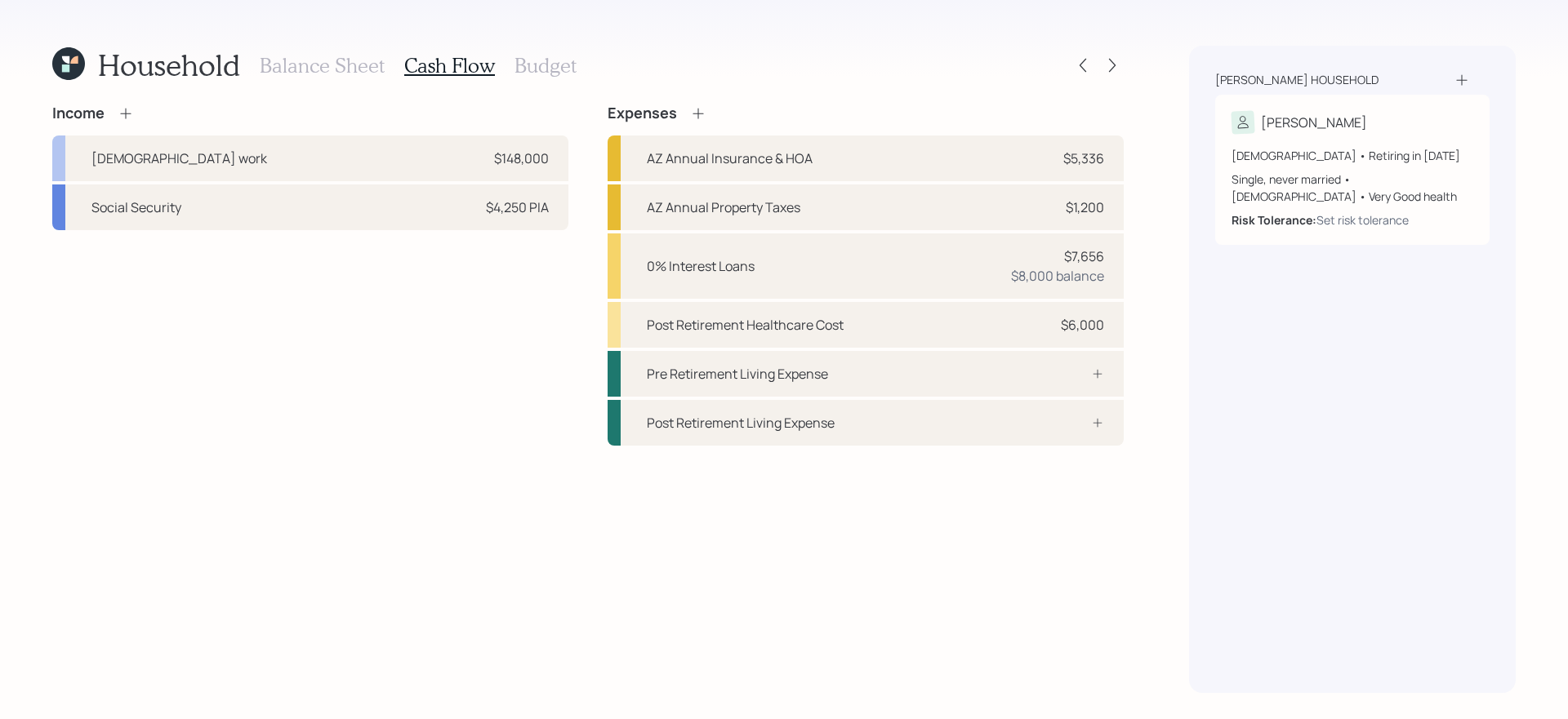
click at [544, 63] on h3 "Budget" at bounding box center [545, 66] width 62 height 23
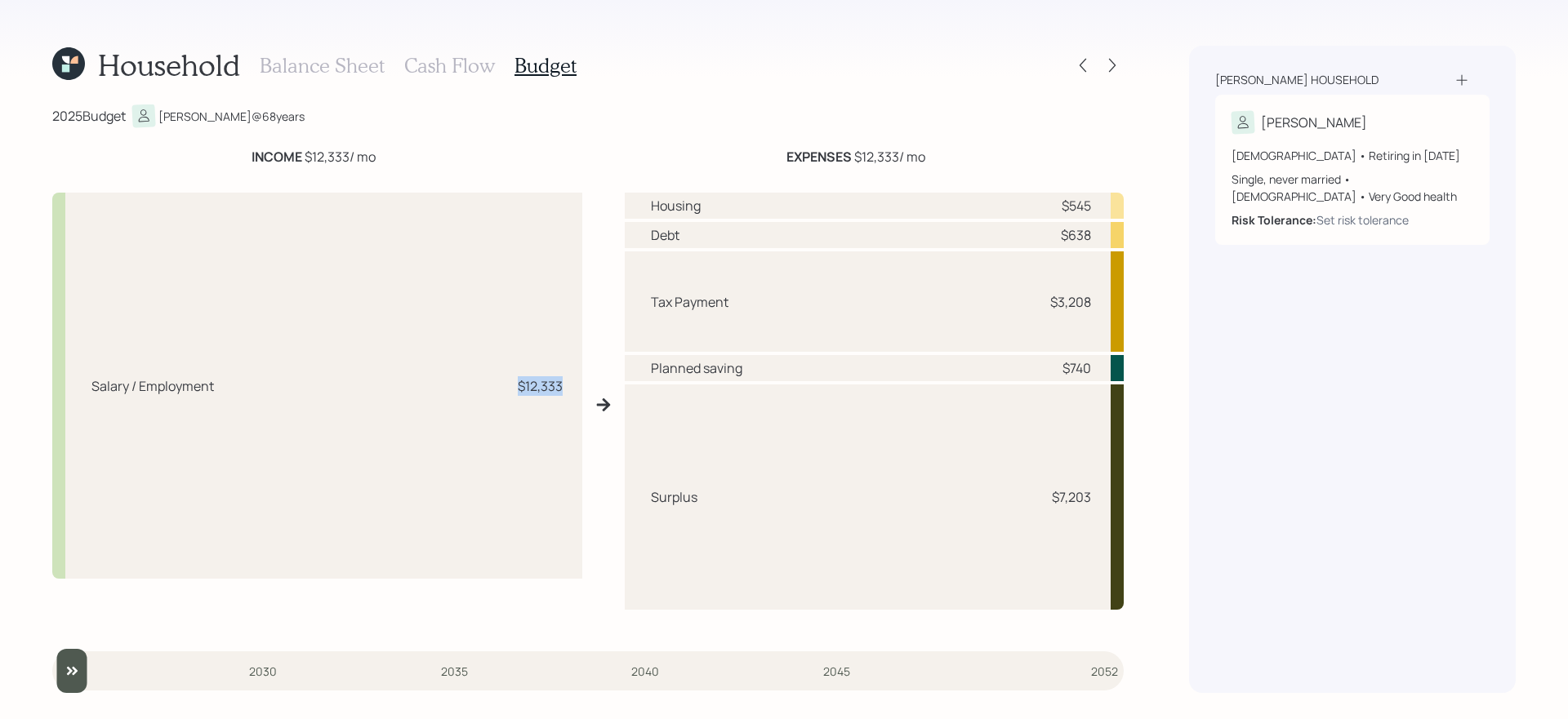
drag, startPoint x: 519, startPoint y: 394, endPoint x: 563, endPoint y: 386, distance: 44.7
click at [563, 386] on div "$12,333" at bounding box center [540, 386] width 45 height 20
click at [822, 314] on div "Tax Payment $3,208" at bounding box center [875, 301] width 499 height 101
drag, startPoint x: 660, startPoint y: 305, endPoint x: 869, endPoint y: 308, distance: 209.0
click at [869, 308] on div "Tax Payment $3,208" at bounding box center [875, 301] width 499 height 101
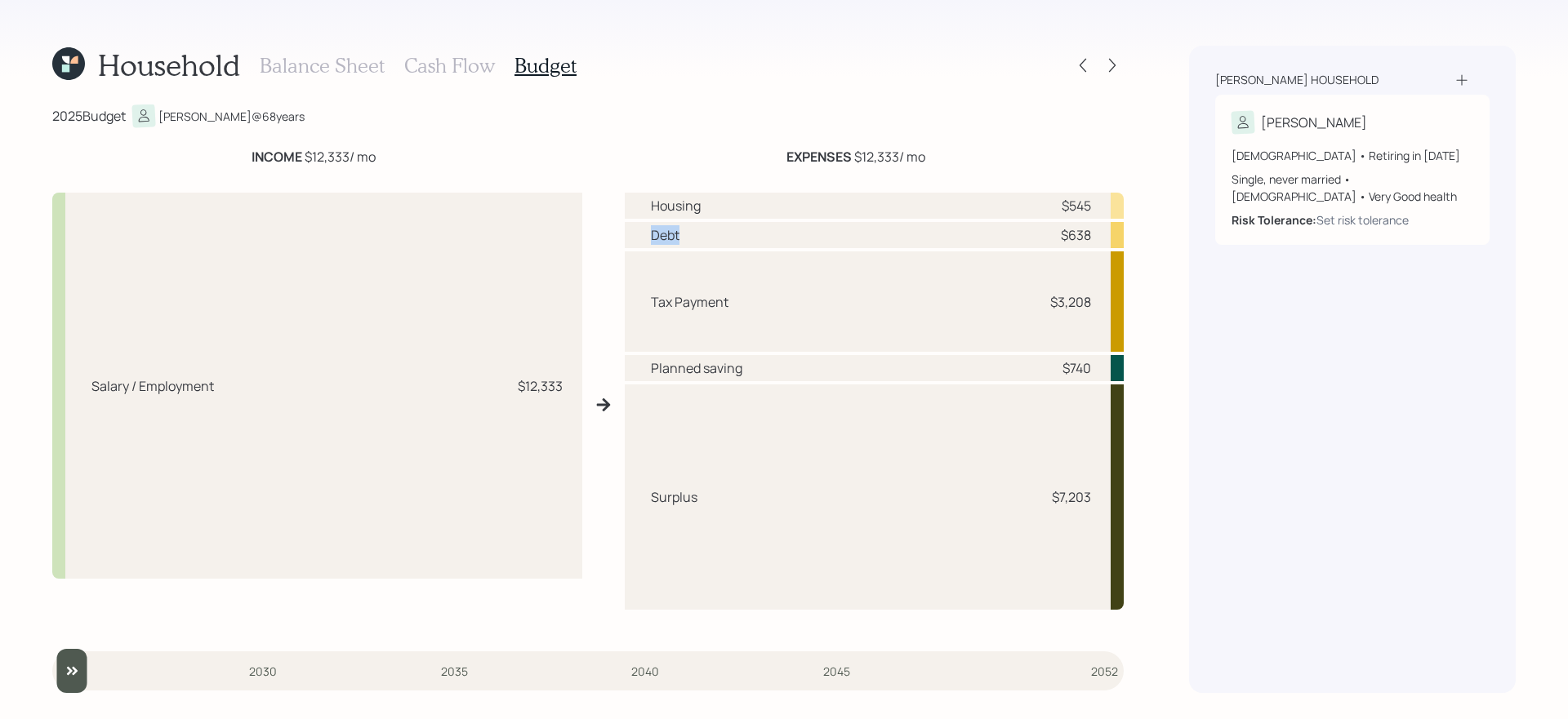
drag, startPoint x: 643, startPoint y: 239, endPoint x: 695, endPoint y: 231, distance: 52.6
click at [695, 231] on div "Debt $638" at bounding box center [875, 235] width 499 height 26
drag, startPoint x: 657, startPoint y: 208, endPoint x: 712, endPoint y: 208, distance: 55.0
click at [712, 208] on div "Housing $545" at bounding box center [875, 206] width 499 height 26
drag, startPoint x: 649, startPoint y: 365, endPoint x: 793, endPoint y: 367, distance: 144.0
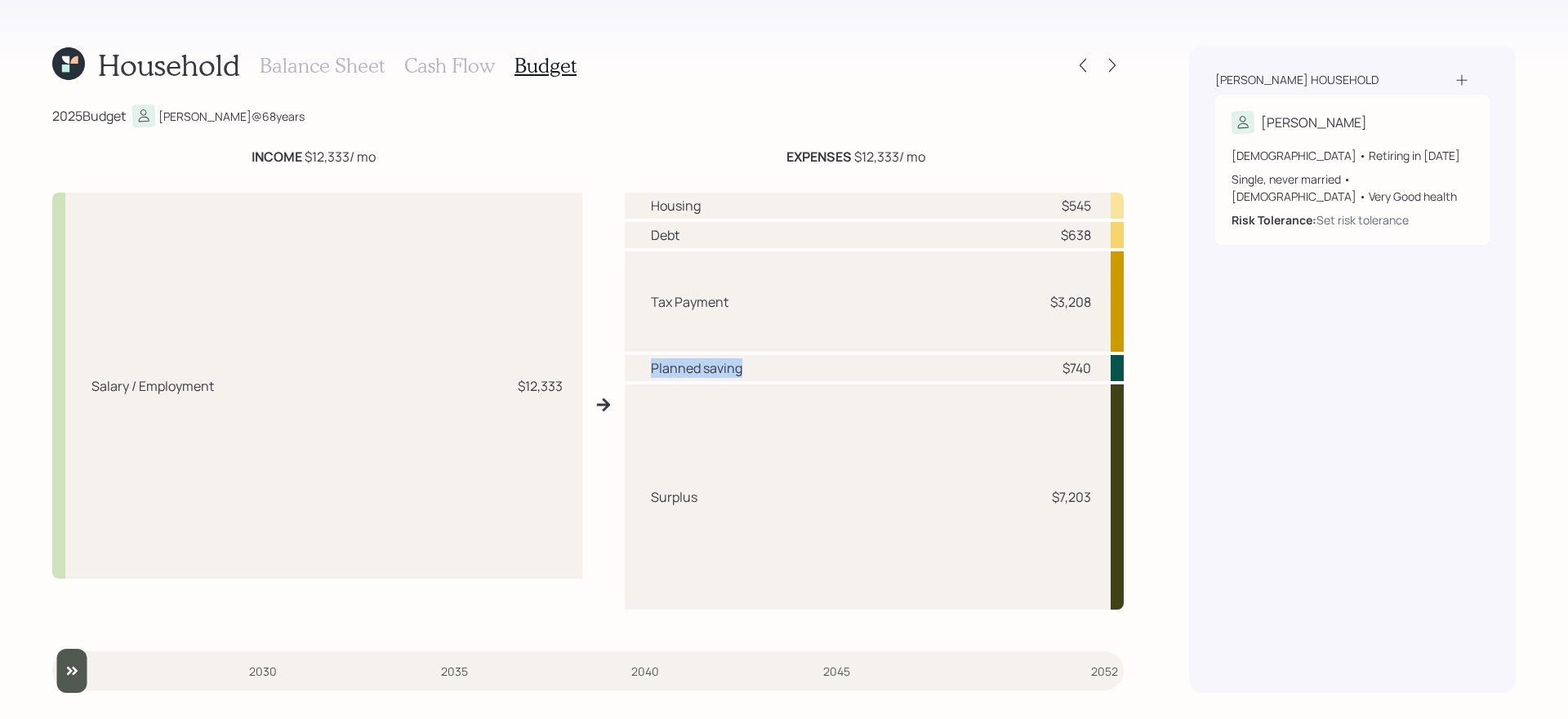
click at [793, 367] on div "Planned saving $740" at bounding box center [875, 368] width 499 height 26
click at [751, 417] on div "Surplus $7,203" at bounding box center [875, 497] width 499 height 226
click at [435, 72] on h3 "Cash Flow" at bounding box center [449, 66] width 91 height 23
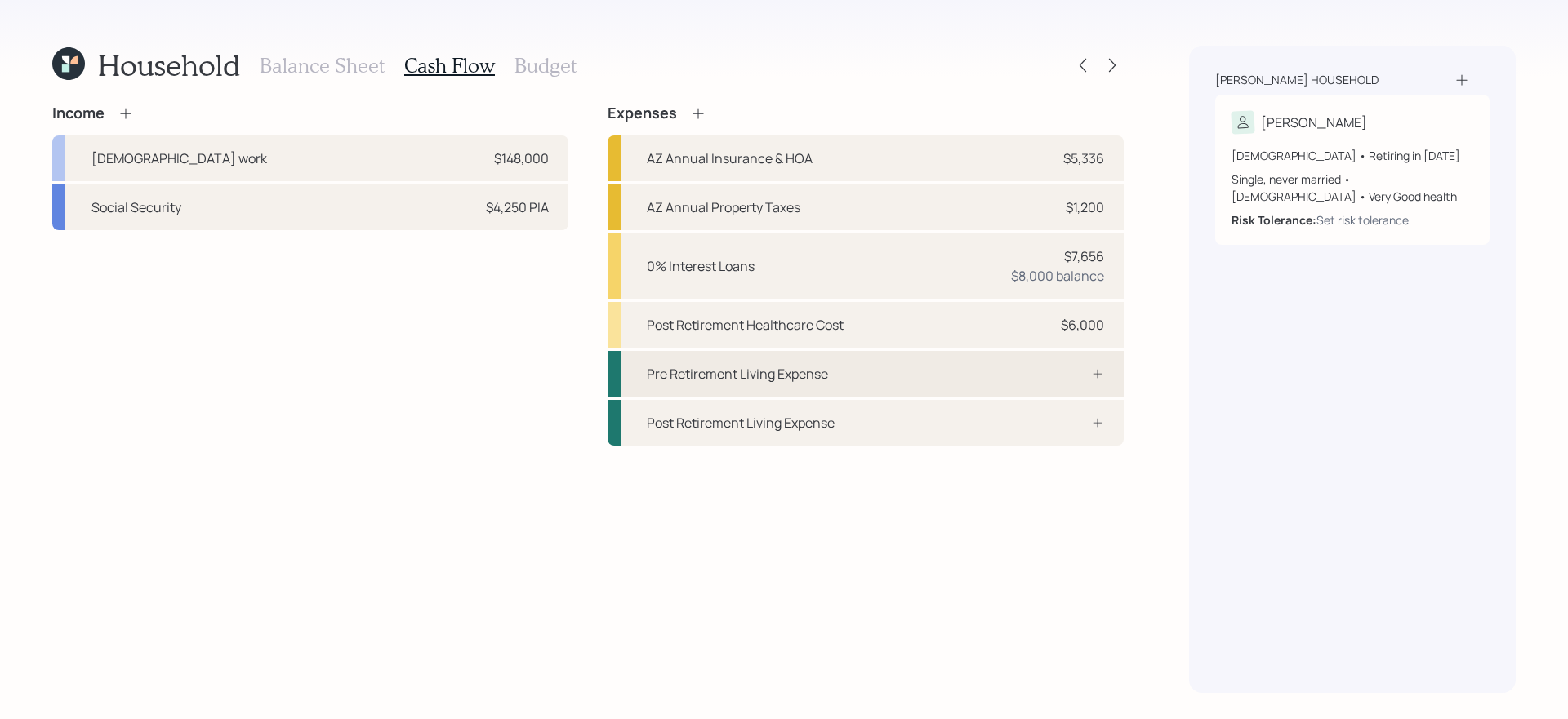
click at [950, 380] on div "Pre Retirement Living Expense" at bounding box center [866, 374] width 516 height 46
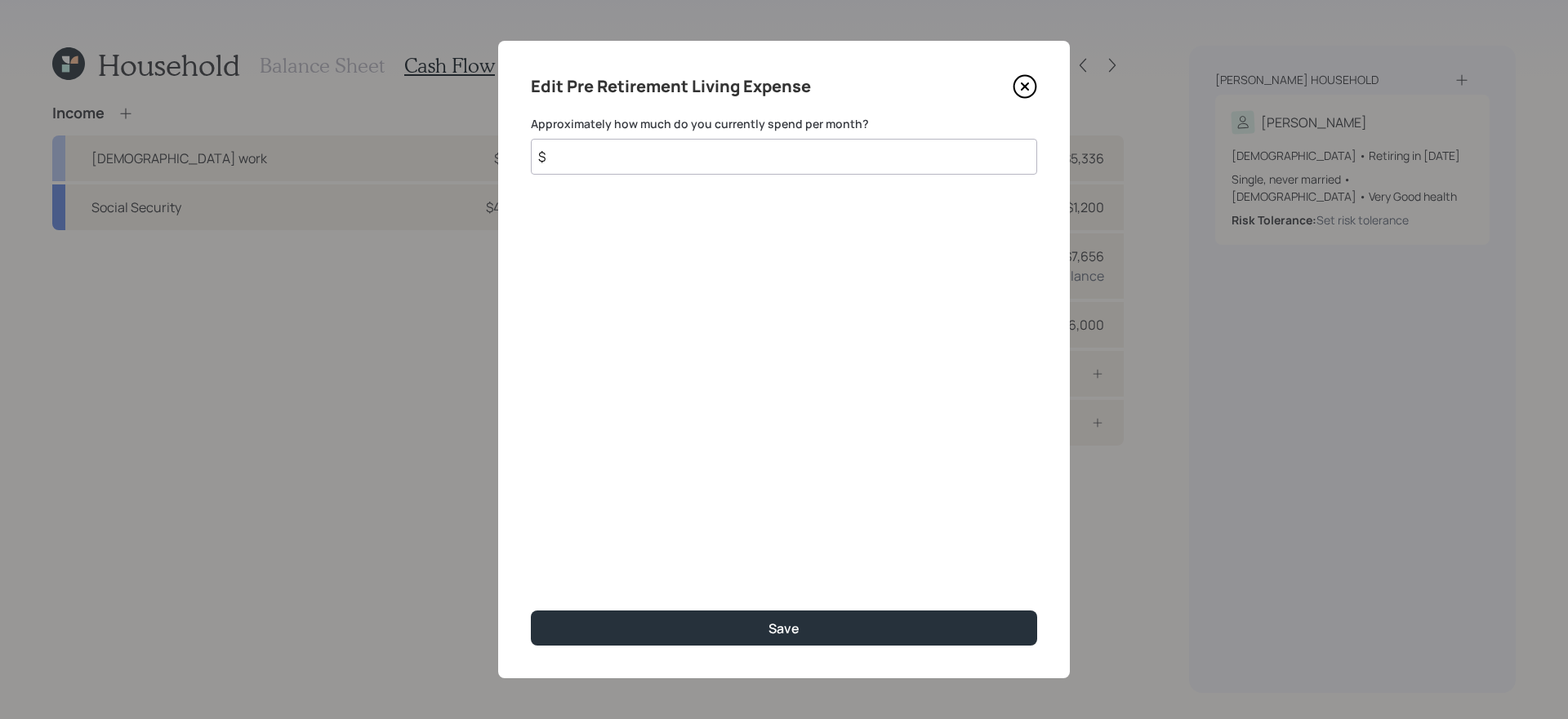
click at [776, 159] on input "$" at bounding box center [784, 156] width 506 height 36
type input "$ 4,600"
click at [531, 611] on button "Save" at bounding box center [784, 628] width 506 height 35
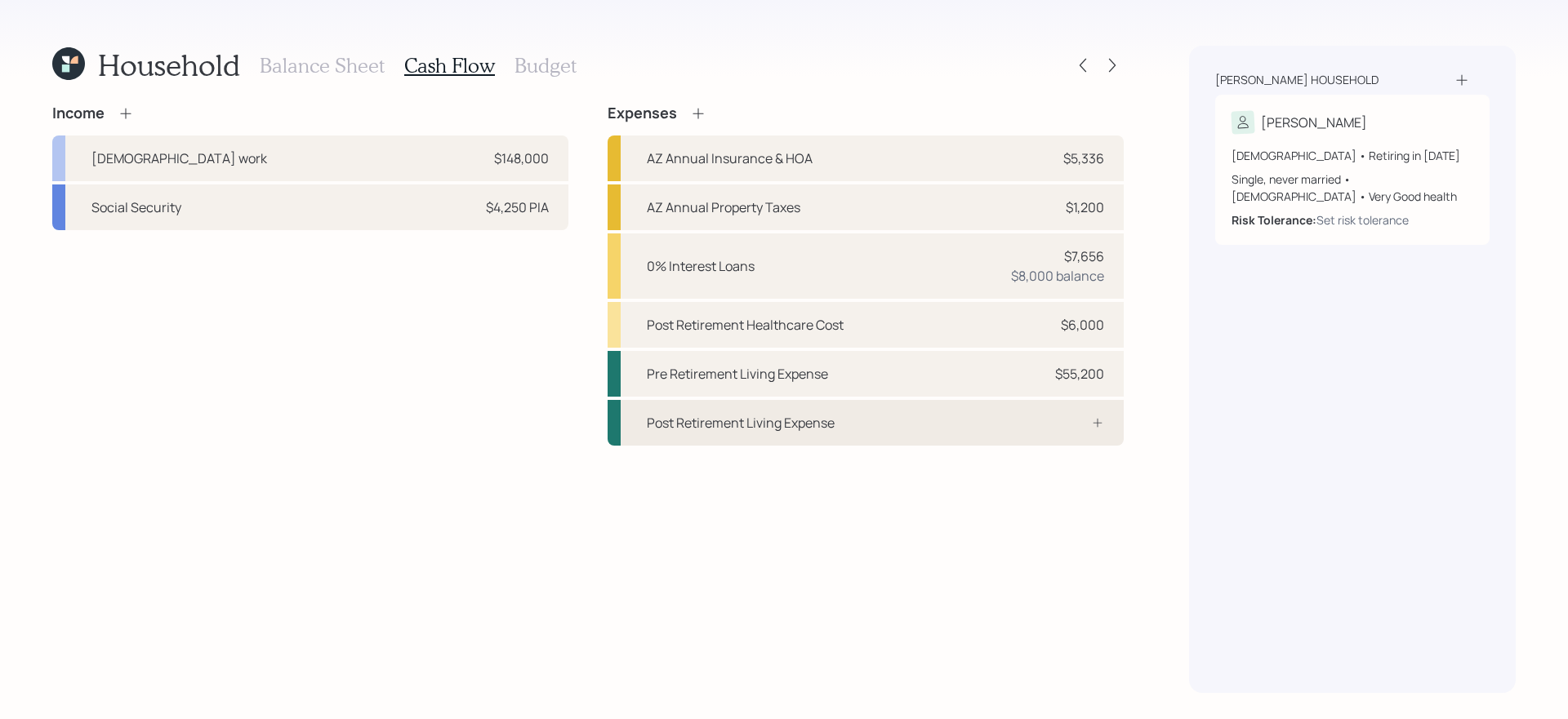
click at [1025, 431] on div "Post Retirement Living Expense" at bounding box center [866, 423] width 516 height 46
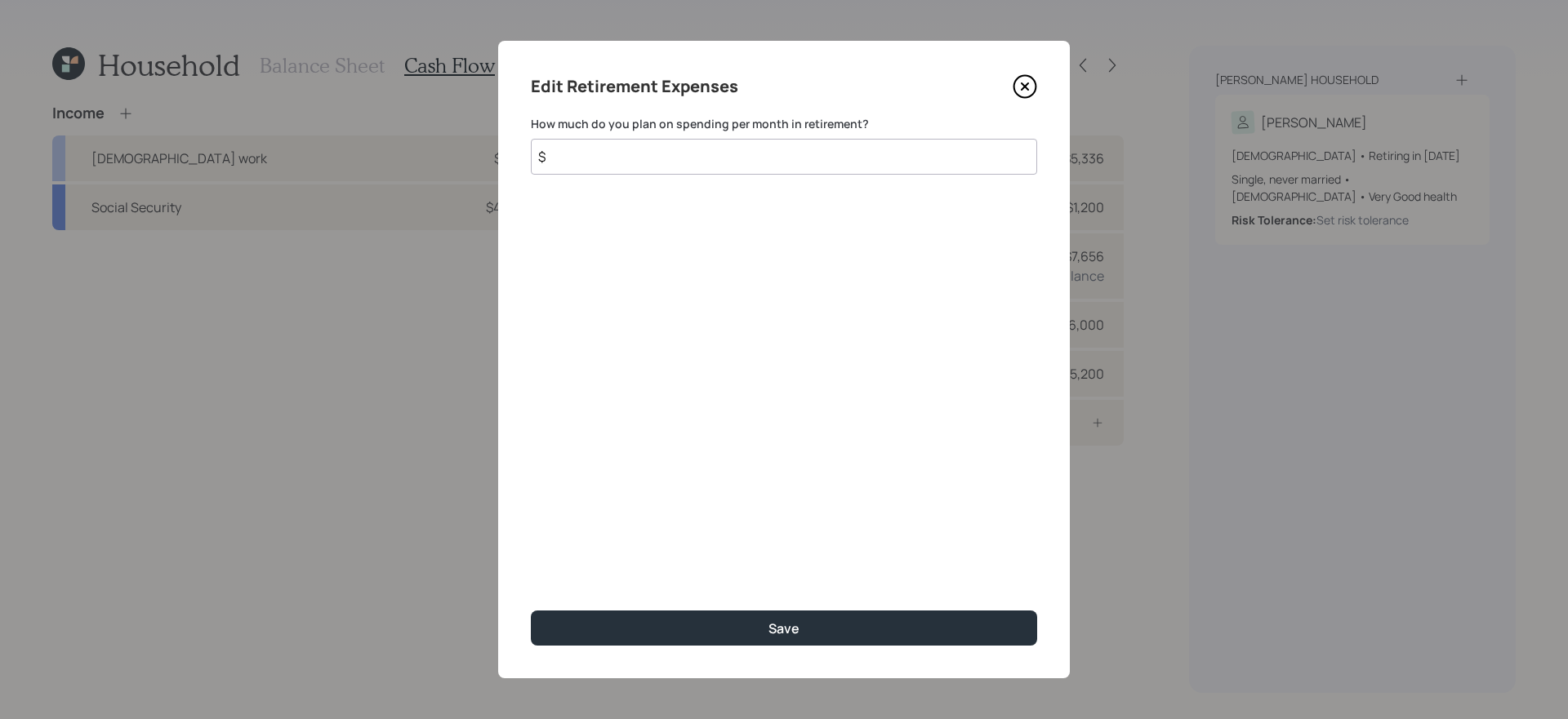
click at [806, 149] on input "$" at bounding box center [784, 156] width 506 height 36
type input "$ 4,600"
click at [531, 611] on button "Save" at bounding box center [784, 628] width 506 height 35
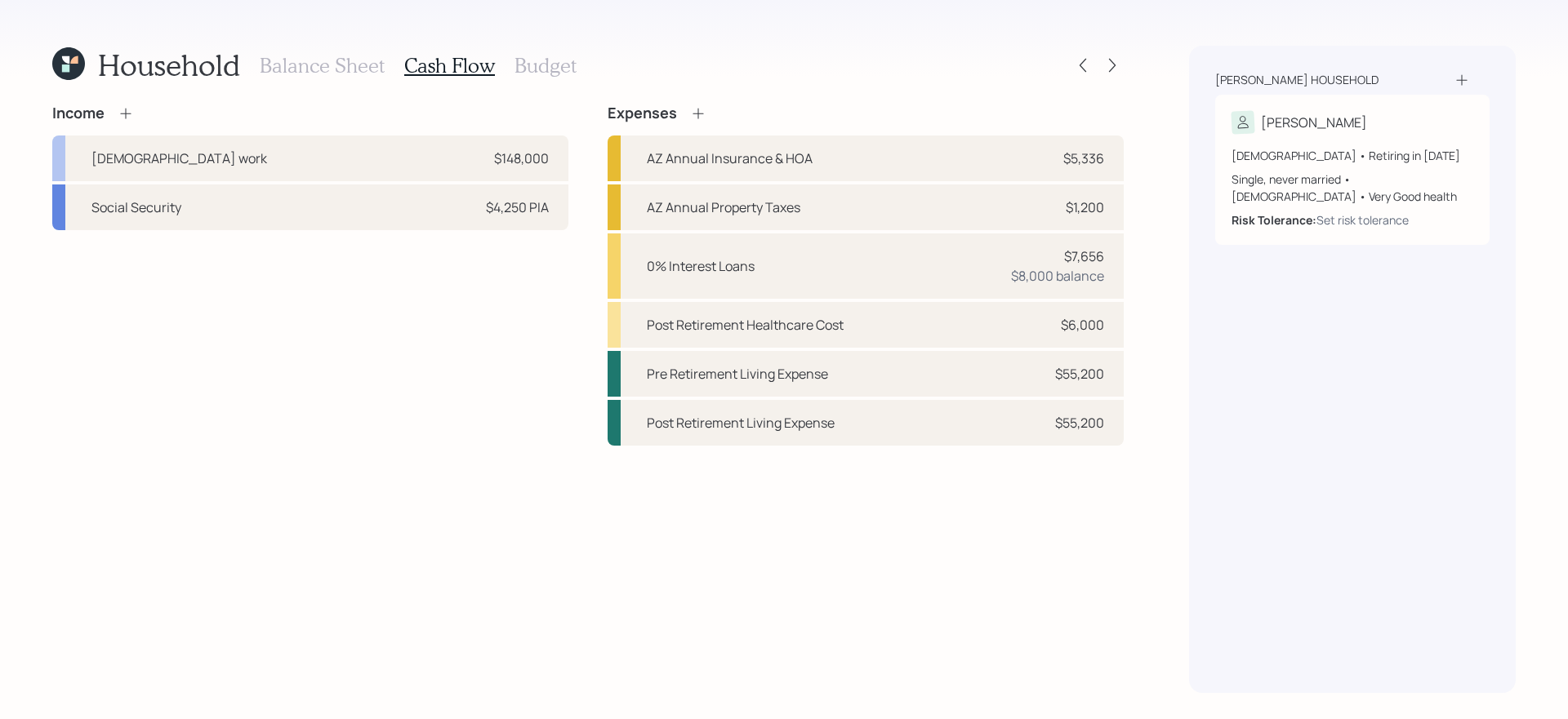
click at [538, 66] on h3 "Budget" at bounding box center [545, 66] width 62 height 23
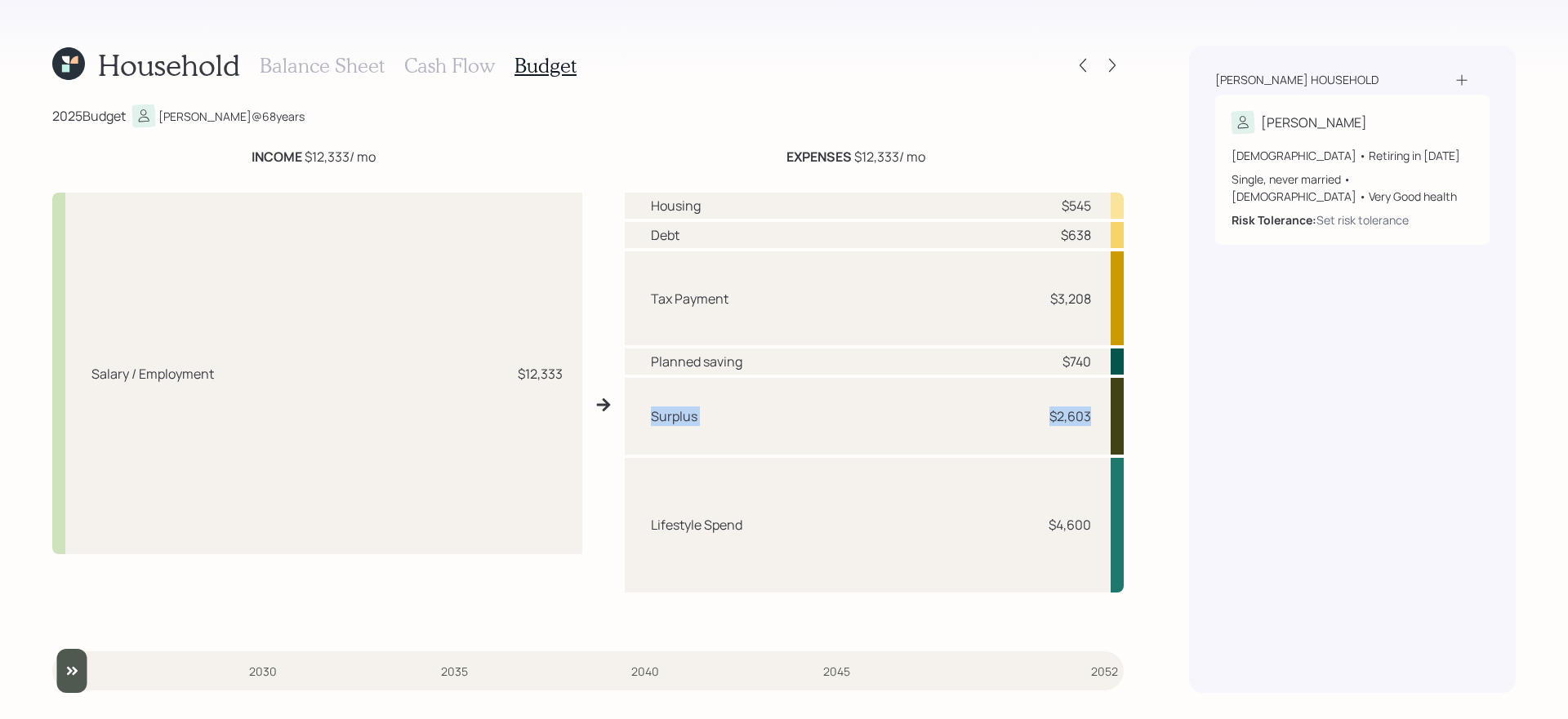
drag, startPoint x: 644, startPoint y: 419, endPoint x: 1109, endPoint y: 409, distance: 465.1
click at [1109, 409] on div "Surplus $2,603" at bounding box center [875, 415] width 499 height 76
click at [1168, 427] on div "Household Balance Sheet Cash Flow Budget 2025 Budget [PERSON_NAME] @ 68 years I…" at bounding box center [784, 360] width 1568 height 719
drag, startPoint x: 988, startPoint y: 431, endPoint x: 1106, endPoint y: 425, distance: 118.2
click at [1107, 427] on div "Surplus $2,603" at bounding box center [875, 415] width 499 height 76
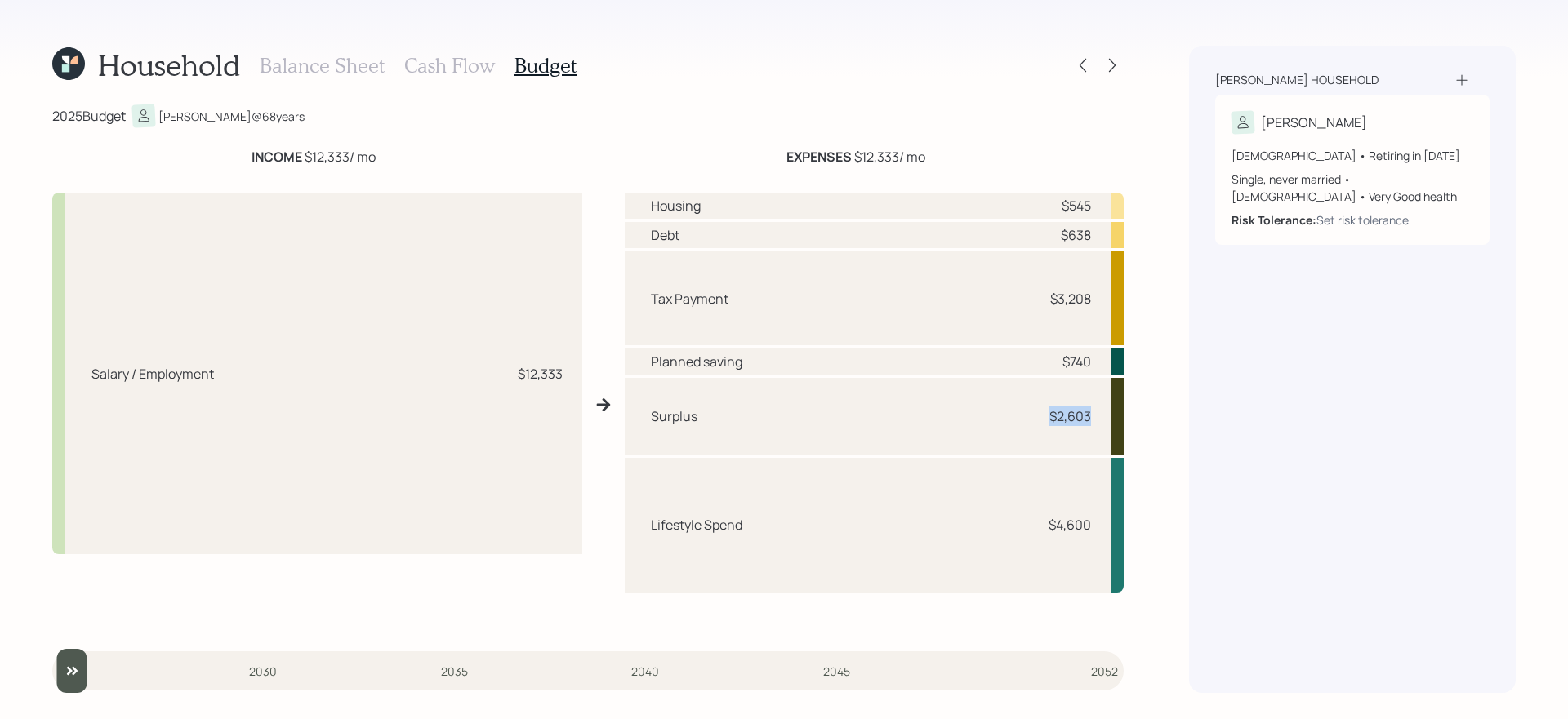
drag, startPoint x: 1097, startPoint y: 419, endPoint x: 1041, endPoint y: 418, distance: 56.0
click at [1041, 418] on div "Surplus $2,603" at bounding box center [875, 415] width 499 height 76
click at [610, 265] on div "Salary / Employment $12,333 Housing $545 Debt $638 Tax Payment $3,208 Planned s…" at bounding box center [588, 404] width 1071 height 450
click at [478, 63] on h3 "Cash Flow" at bounding box center [449, 66] width 91 height 23
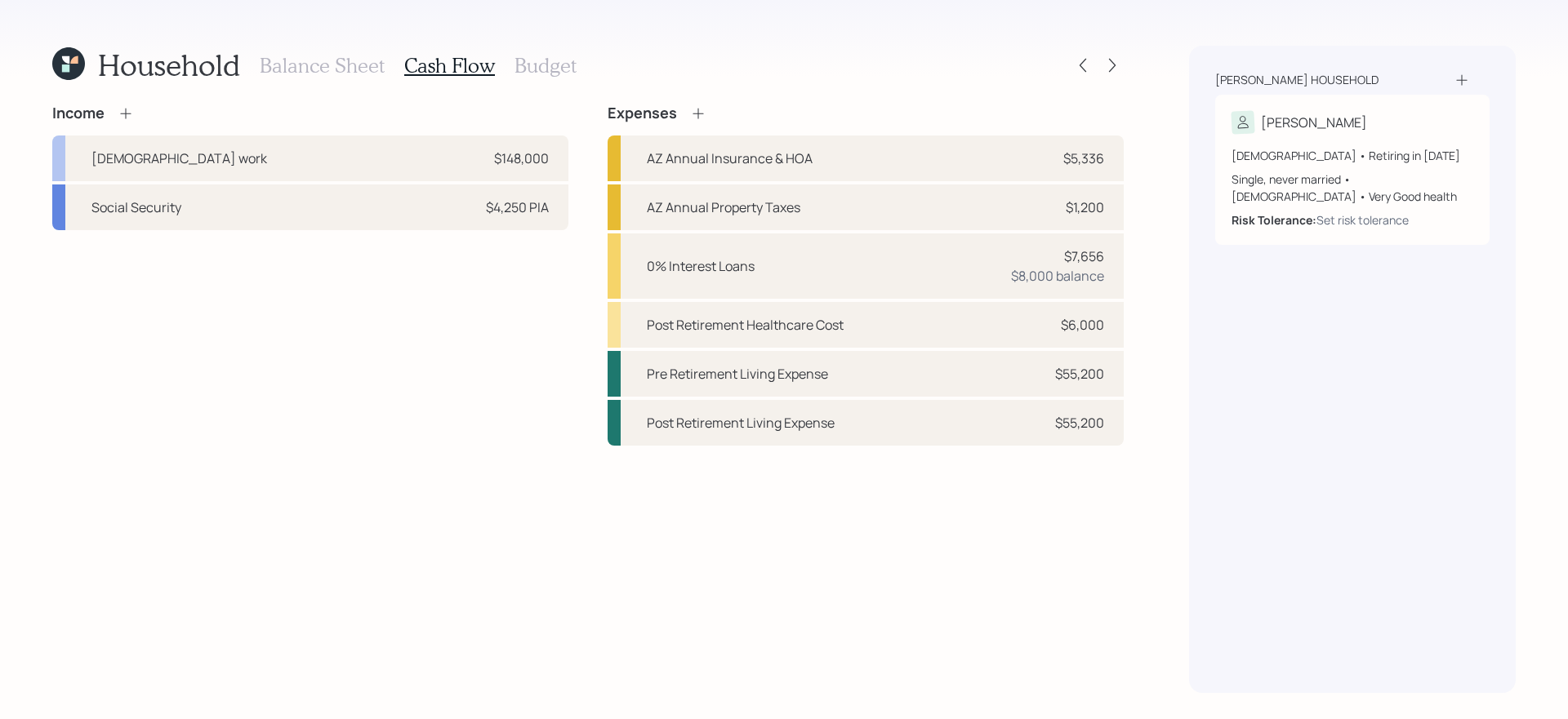
click at [704, 113] on icon at bounding box center [698, 114] width 17 height 17
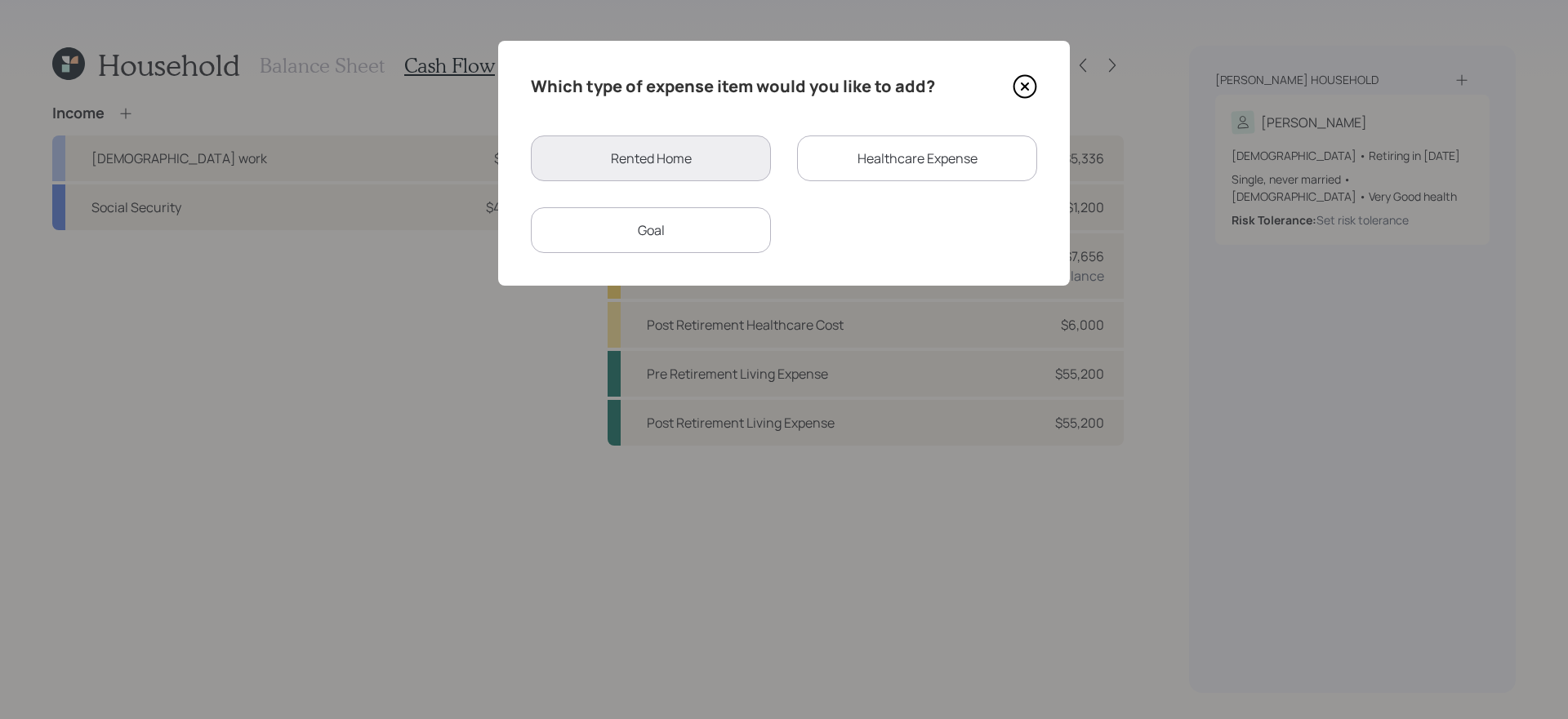
click at [662, 220] on div "Goal" at bounding box center [651, 230] width 240 height 46
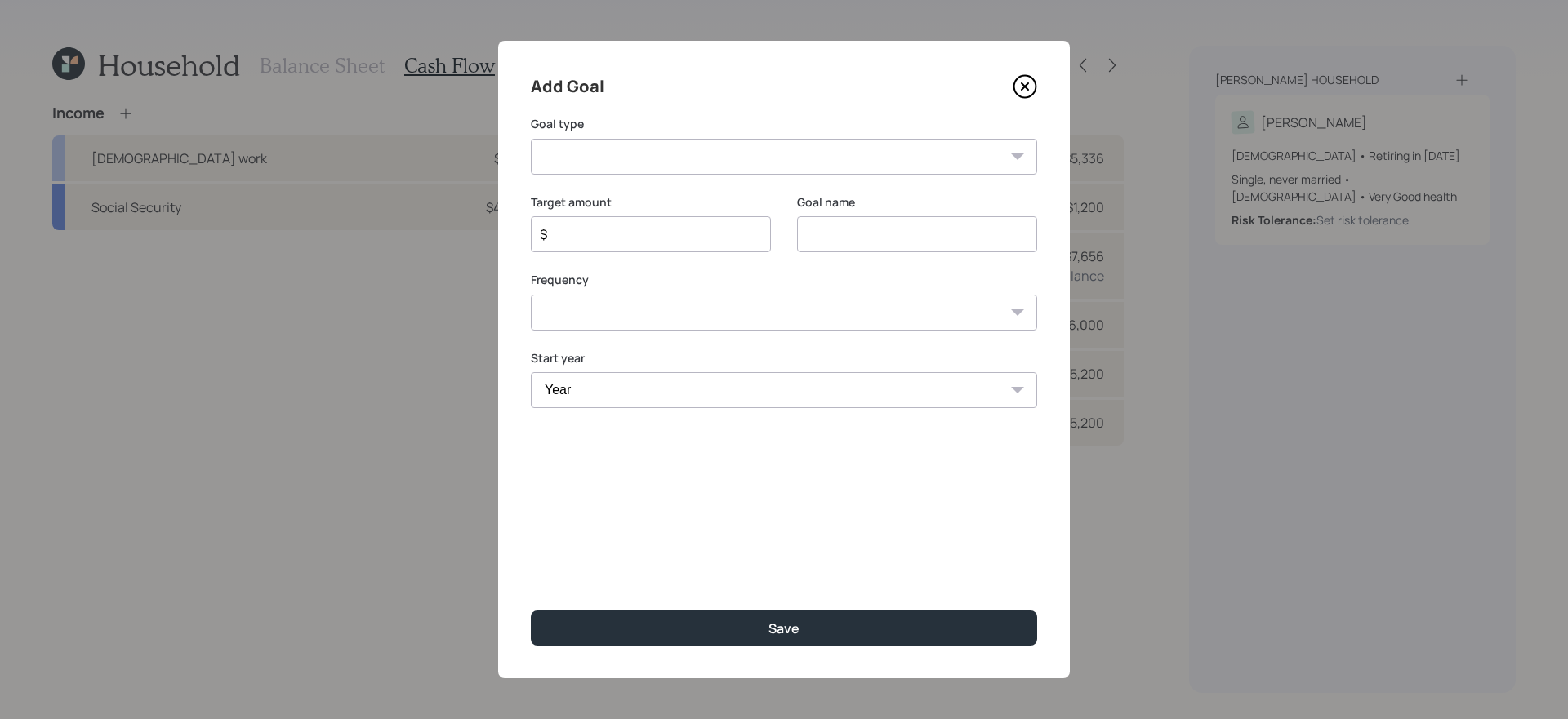
click at [707, 148] on select "Create an emergency fund Donate to charity Purchase a home Make a purchase Supp…" at bounding box center [784, 156] width 506 height 36
select select "vacation"
click at [531, 139] on select "Create an emergency fund Donate to charity Purchase a home Make a purchase Supp…" at bounding box center [784, 156] width 506 height 36
type input "Plan for travel"
click at [791, 309] on select "One time Every 1 year Every 2 years Every 3 years Every 4 years Every 5 years E…" at bounding box center [784, 312] width 506 height 36
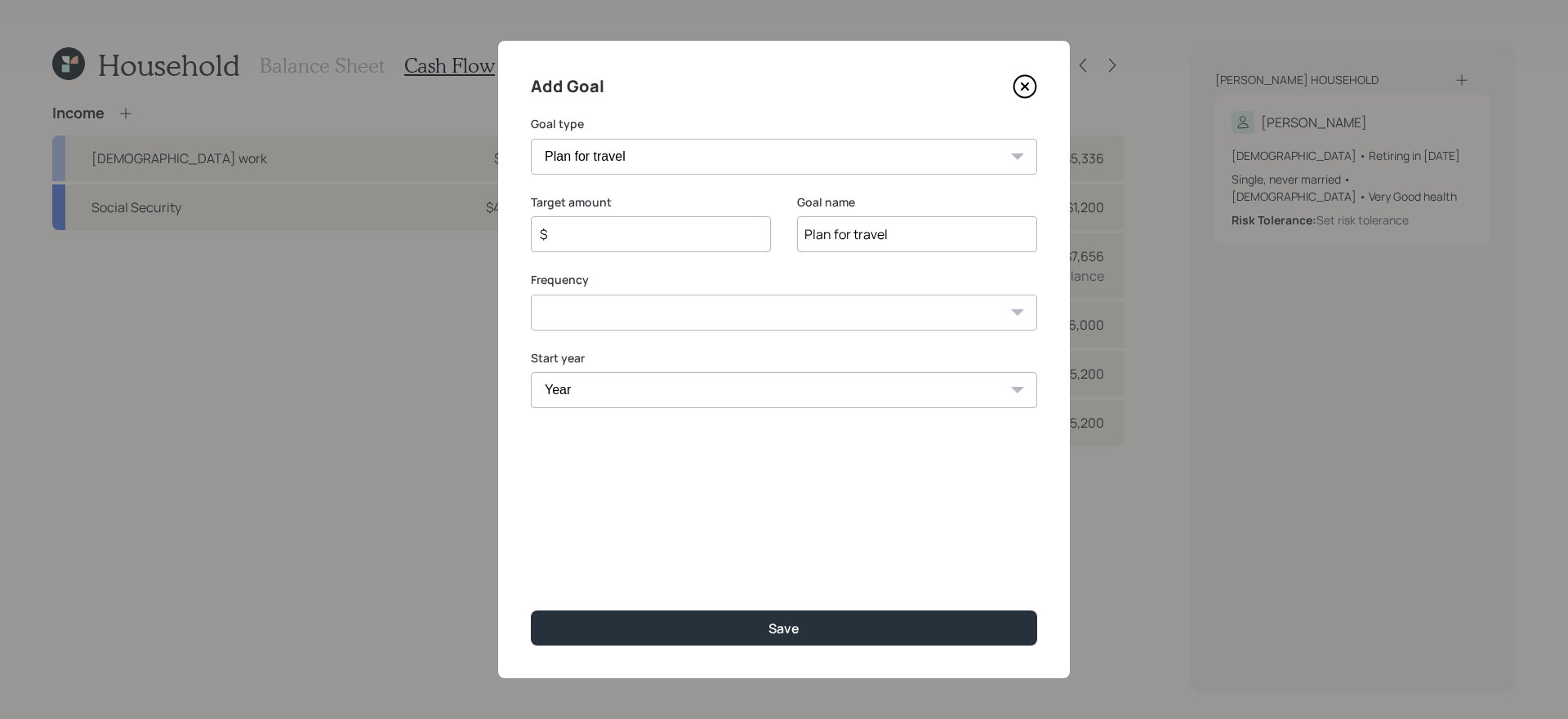
select select "1"
click at [531, 295] on select "One time Every 1 year Every 2 years Every 3 years Every 4 years Every 5 years E…" at bounding box center [784, 312] width 506 height 36
click at [570, 223] on div "$" at bounding box center [651, 234] width 240 height 36
click at [588, 231] on input "$" at bounding box center [644, 235] width 212 height 20
type input "$ 8,000"
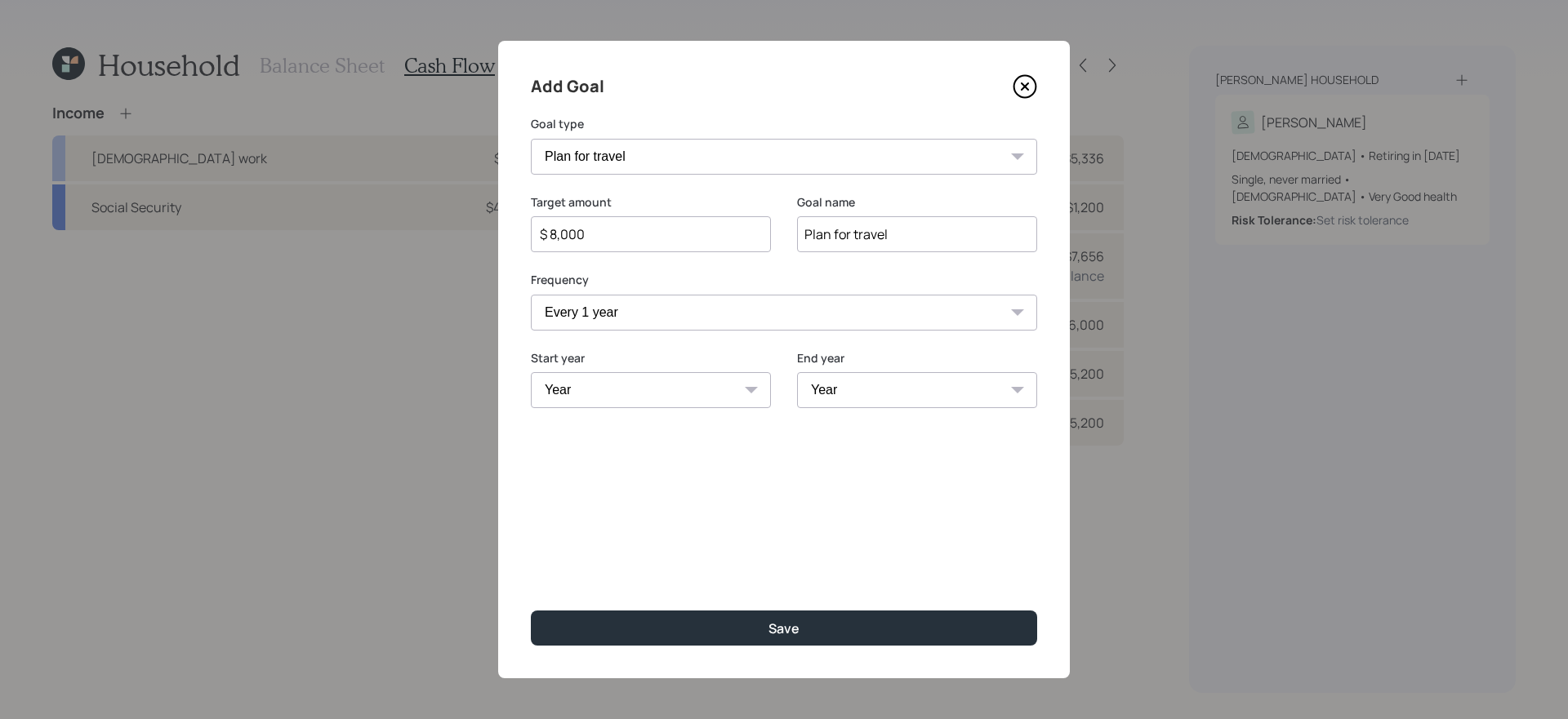
click at [697, 377] on select "Year [DATE] 2026 2027 2028 2029 2030 2031 2032 2033 2034 2035 2036 2037 2038 20…" at bounding box center [651, 389] width 240 height 36
select select "2025"
click at [531, 372] on select "Year [DATE] 2026 2027 2028 2029 2030 2031 2032 2033 2034 2035 2036 2037 2038 20…" at bounding box center [651, 389] width 240 height 36
click at [951, 399] on select "Year [DATE] 2026 2027 2028 2029 2030 2031 2032 2033 2034 2035 2036 2037 2038 20…" at bounding box center [917, 389] width 240 height 36
select select "2030"
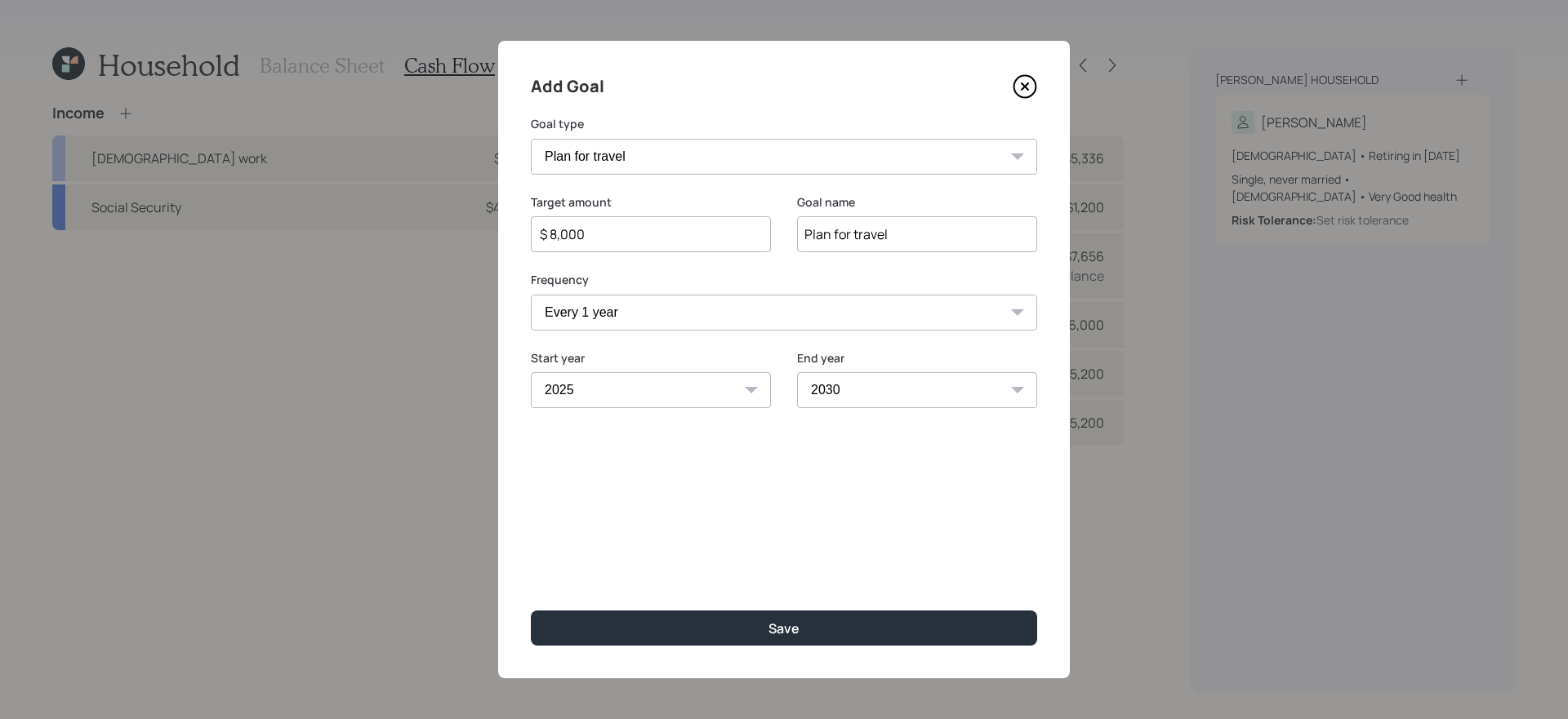
click at [797, 372] on select "Year [DATE] 2026 2027 2028 2029 2030 2031 2032 2033 2034 2035 2036 2037 2038 20…" at bounding box center [917, 389] width 240 height 36
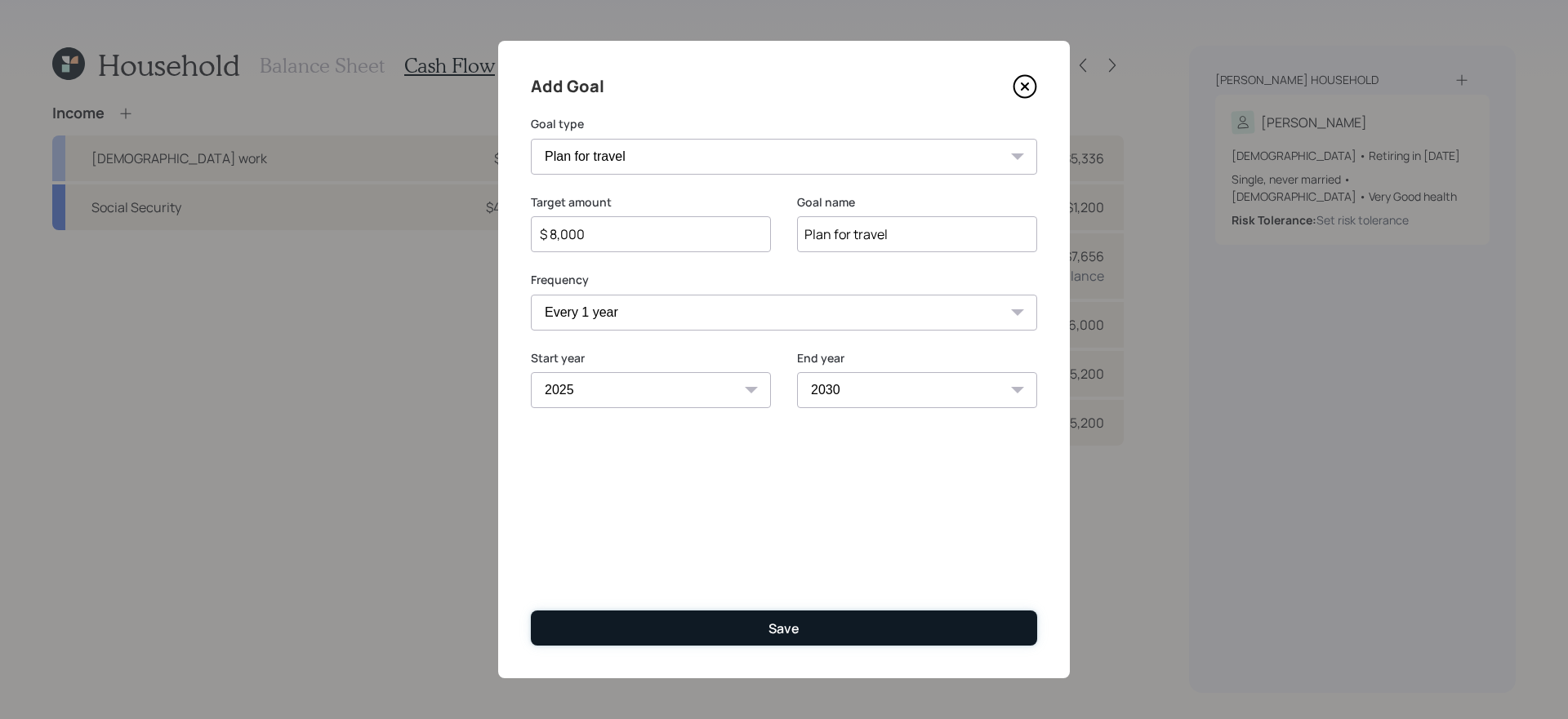
click at [752, 637] on button "Save" at bounding box center [784, 628] width 506 height 35
type input "$"
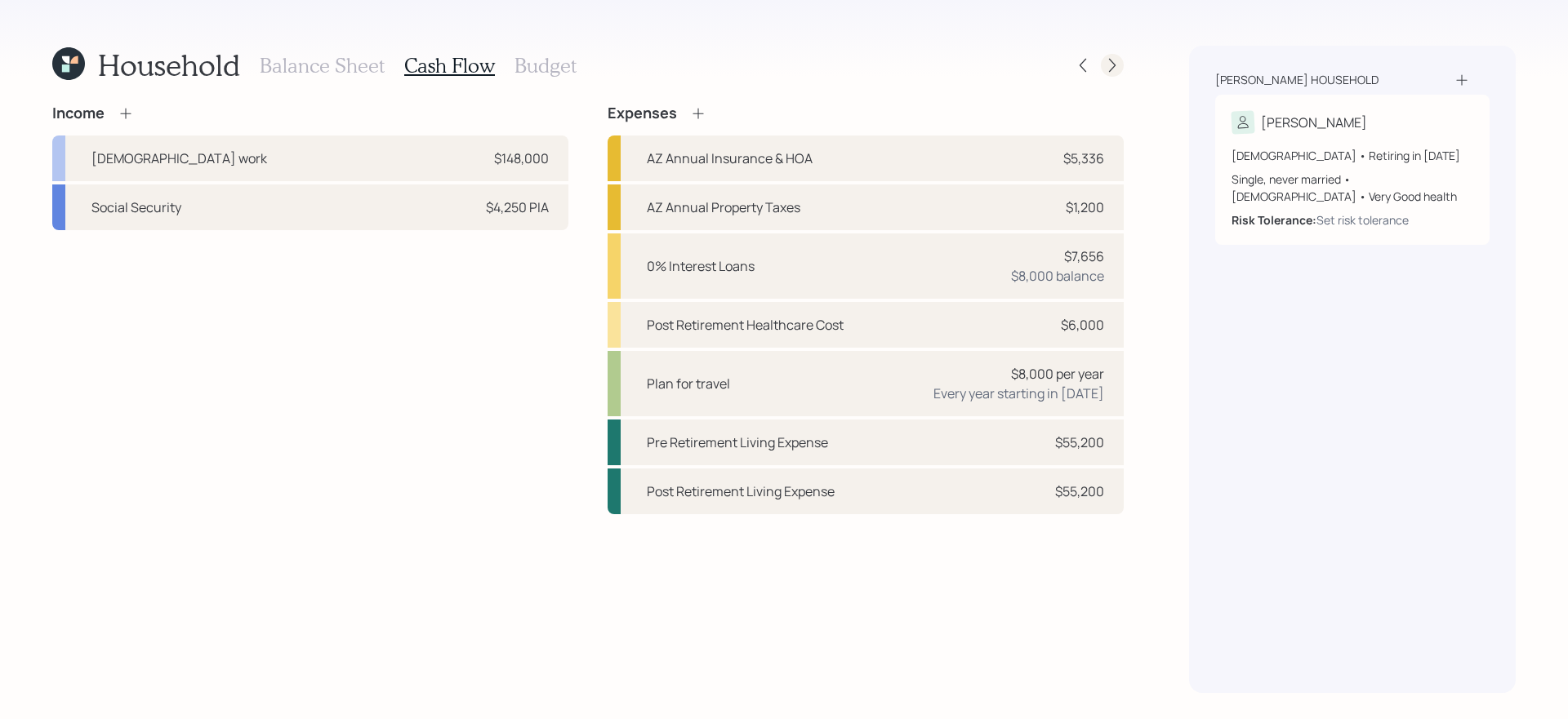
click at [1112, 70] on icon at bounding box center [1113, 66] width 17 height 17
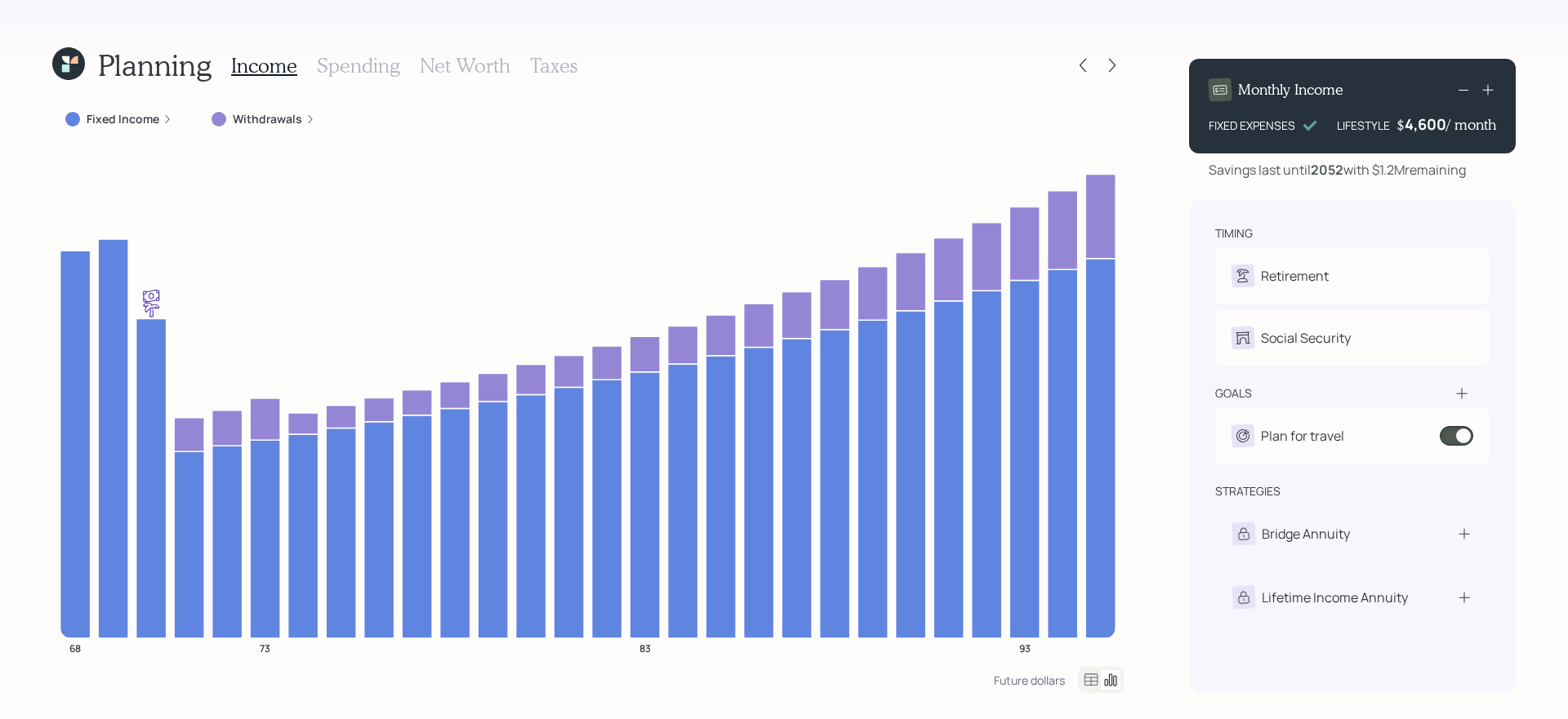
click at [281, 117] on label "Withdrawals" at bounding box center [267, 119] width 69 height 17
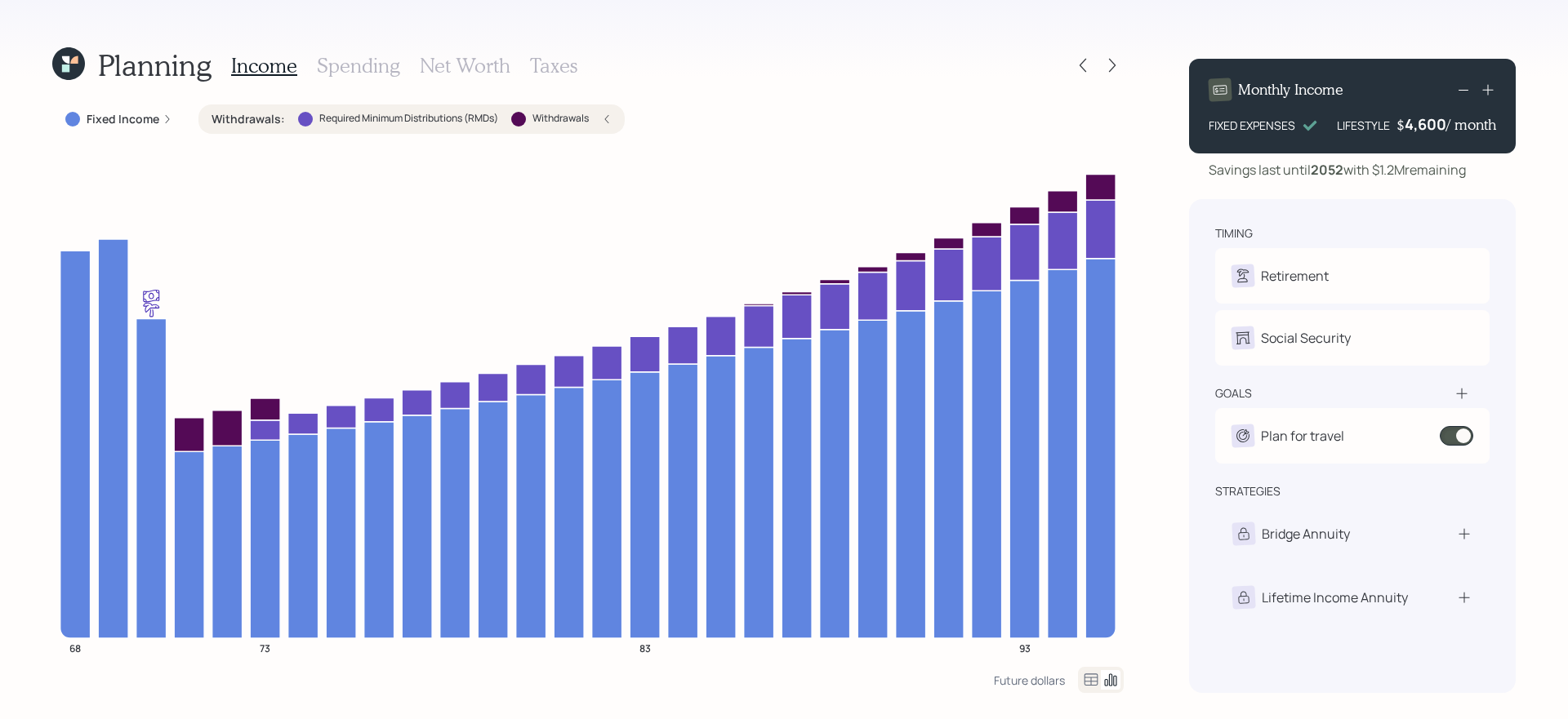
click at [281, 117] on div "Withdrawals : Required Minimum Distributions (RMDs) Withdrawals" at bounding box center [411, 119] width 400 height 17
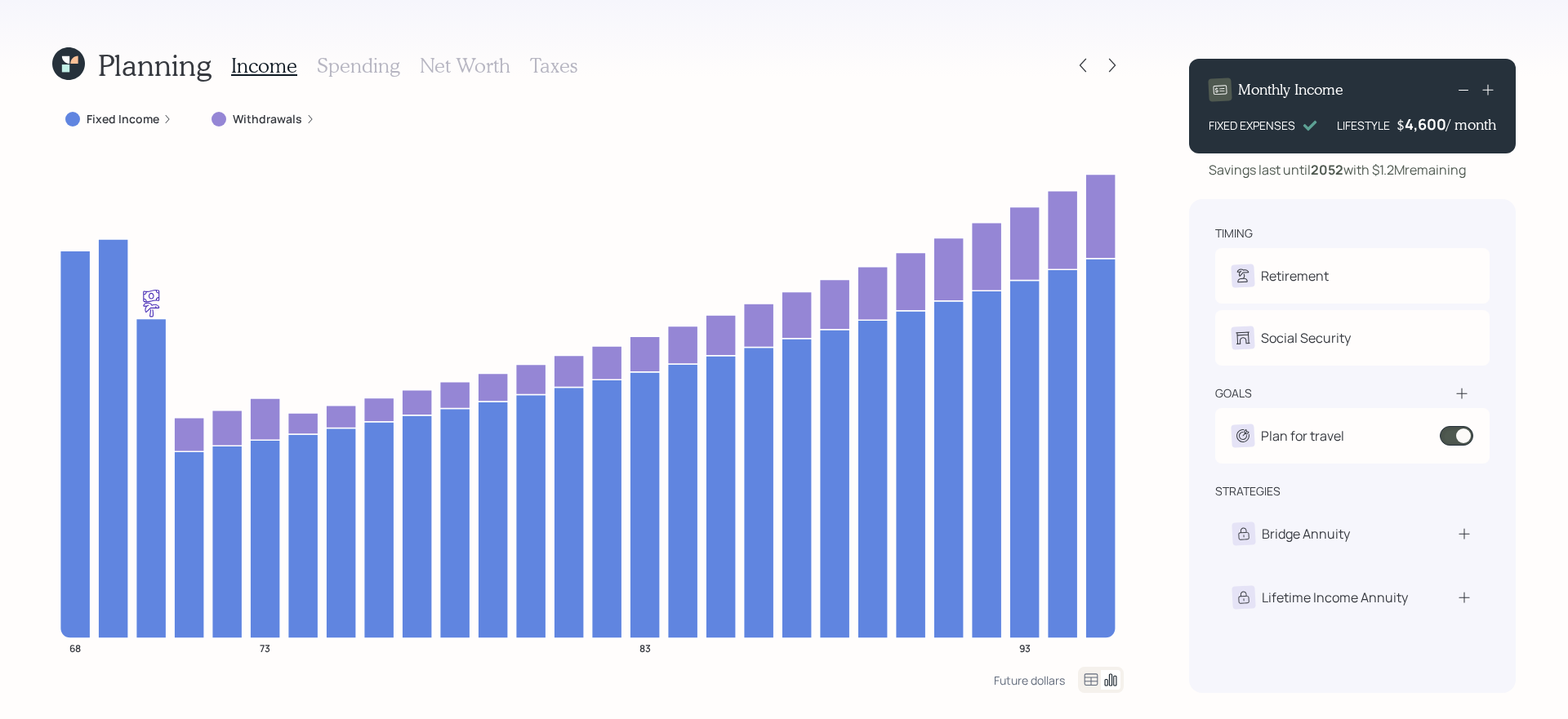
drag, startPoint x: 1382, startPoint y: 172, endPoint x: 1493, endPoint y: 177, distance: 111.1
click at [1493, 177] on div "Savings last until [DATE] with $1.2M remaining" at bounding box center [1352, 170] width 326 height 20
click at [464, 60] on h3 "Net Worth" at bounding box center [464, 66] width 91 height 23
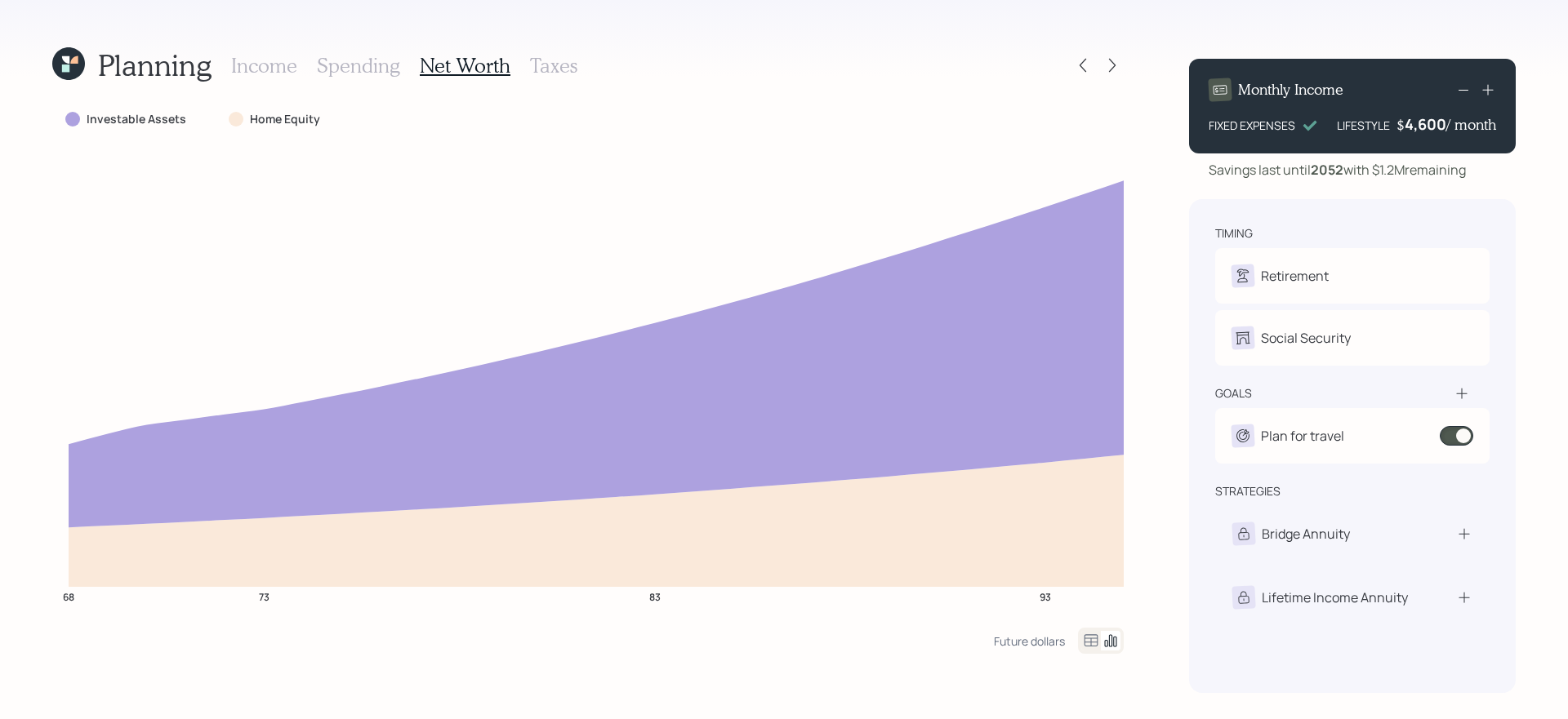
click at [275, 69] on h3 "Income" at bounding box center [264, 66] width 66 height 23
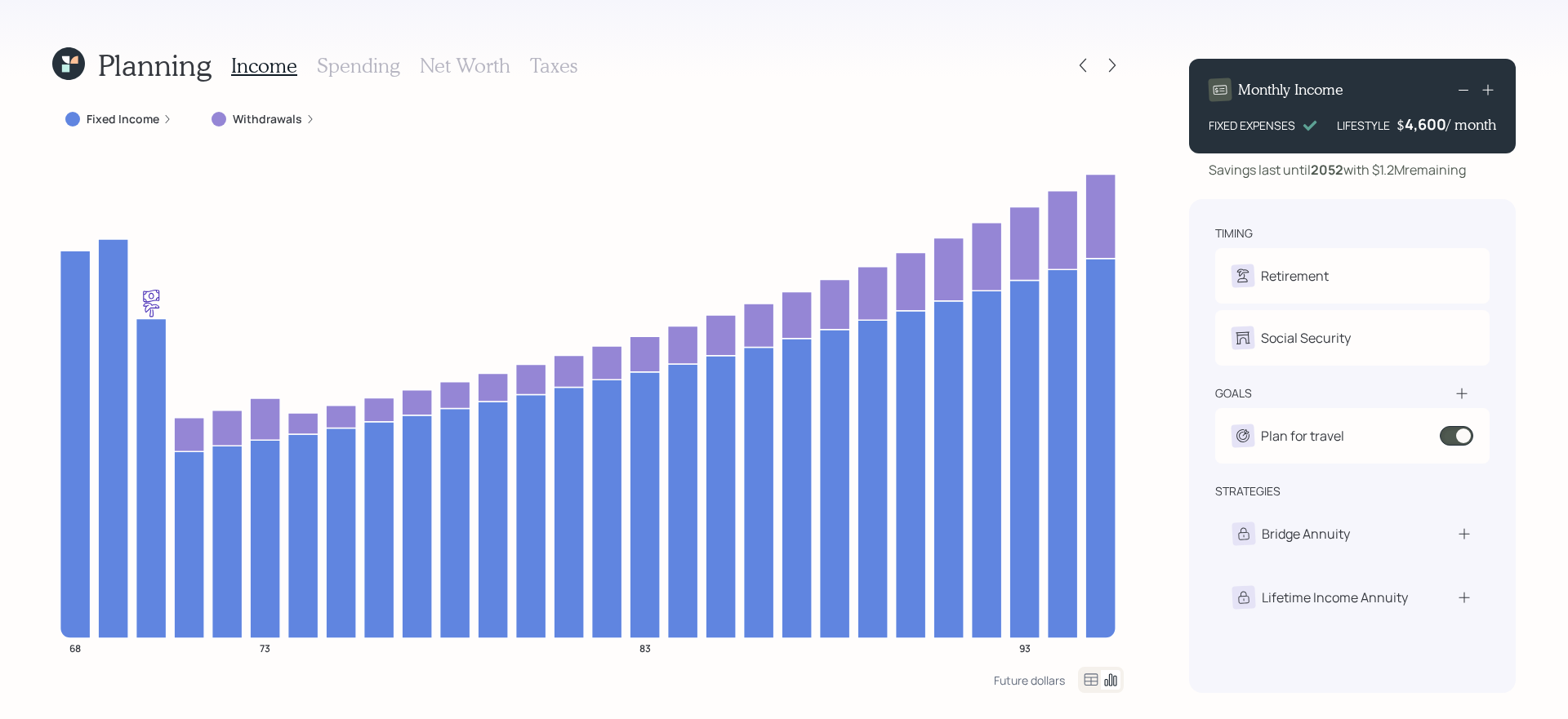
click at [1155, 464] on div "Planning Income Spending Net Worth Taxes Fixed Income Withdrawals 68 73 83 93 F…" at bounding box center [784, 360] width 1568 height 719
click at [1424, 123] on div "4,600" at bounding box center [1426, 124] width 42 height 20
click at [1424, 123] on div "4600" at bounding box center [1426, 124] width 41 height 20
click at [1162, 221] on div "Planning Income Spending Net Worth Taxes Fixed Income Withdrawals 68 73 83 93 F…" at bounding box center [784, 360] width 1568 height 719
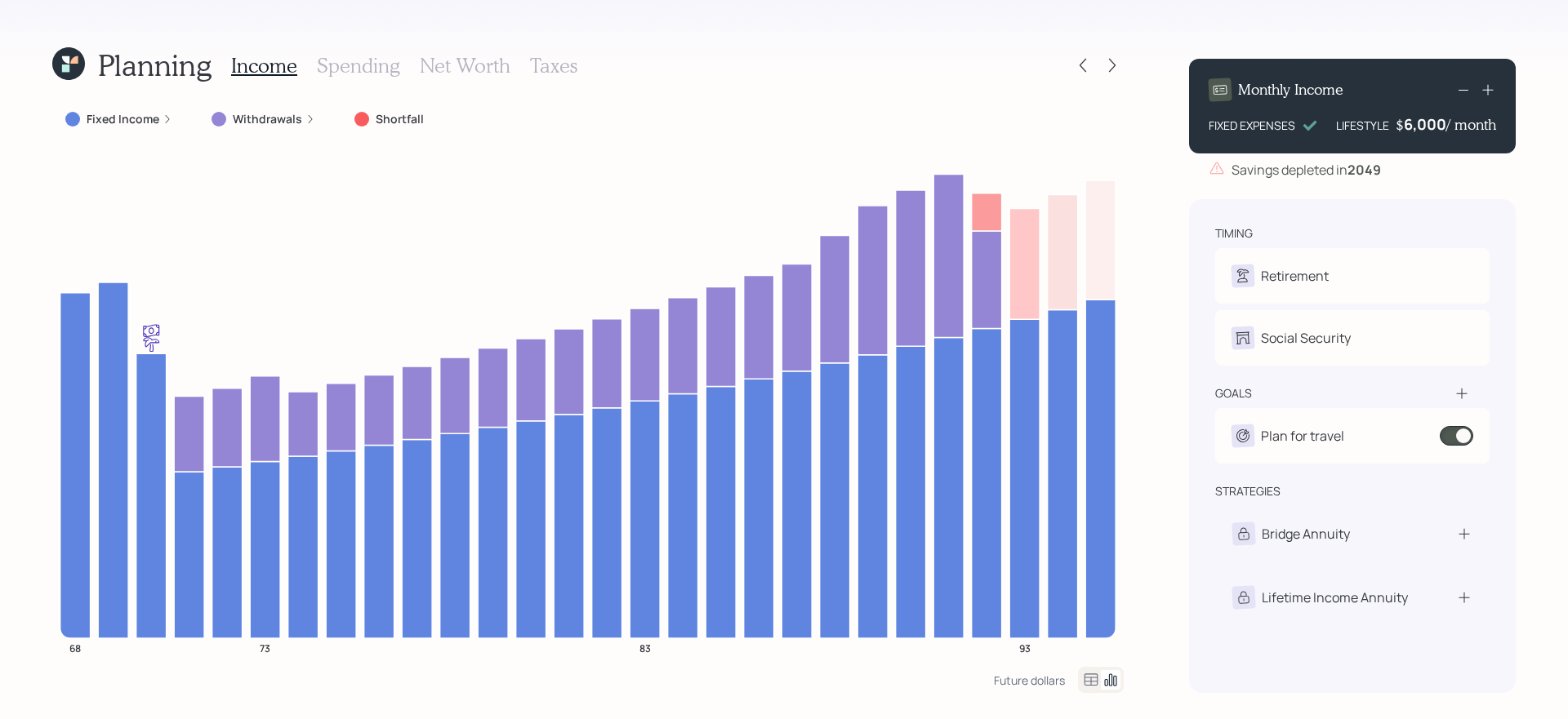
click at [1424, 117] on div "6,000" at bounding box center [1425, 124] width 42 height 20
click at [1424, 117] on div "6000" at bounding box center [1426, 124] width 41 height 20
click at [1150, 188] on div "Planning Income Spending Net Worth Taxes Fixed Income Withdrawals Shortfall 68 …" at bounding box center [784, 360] width 1568 height 719
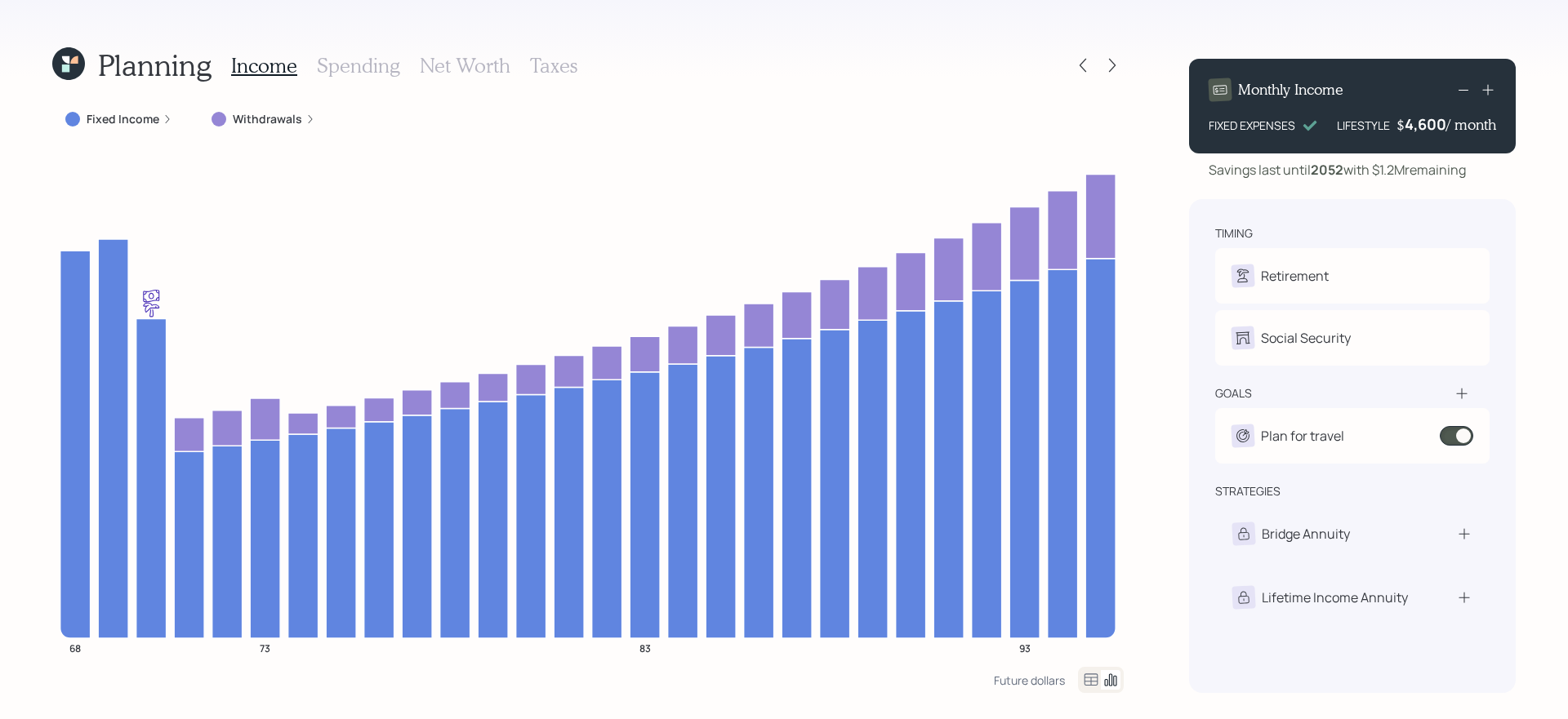
click at [289, 114] on label "Withdrawals" at bounding box center [267, 119] width 69 height 17
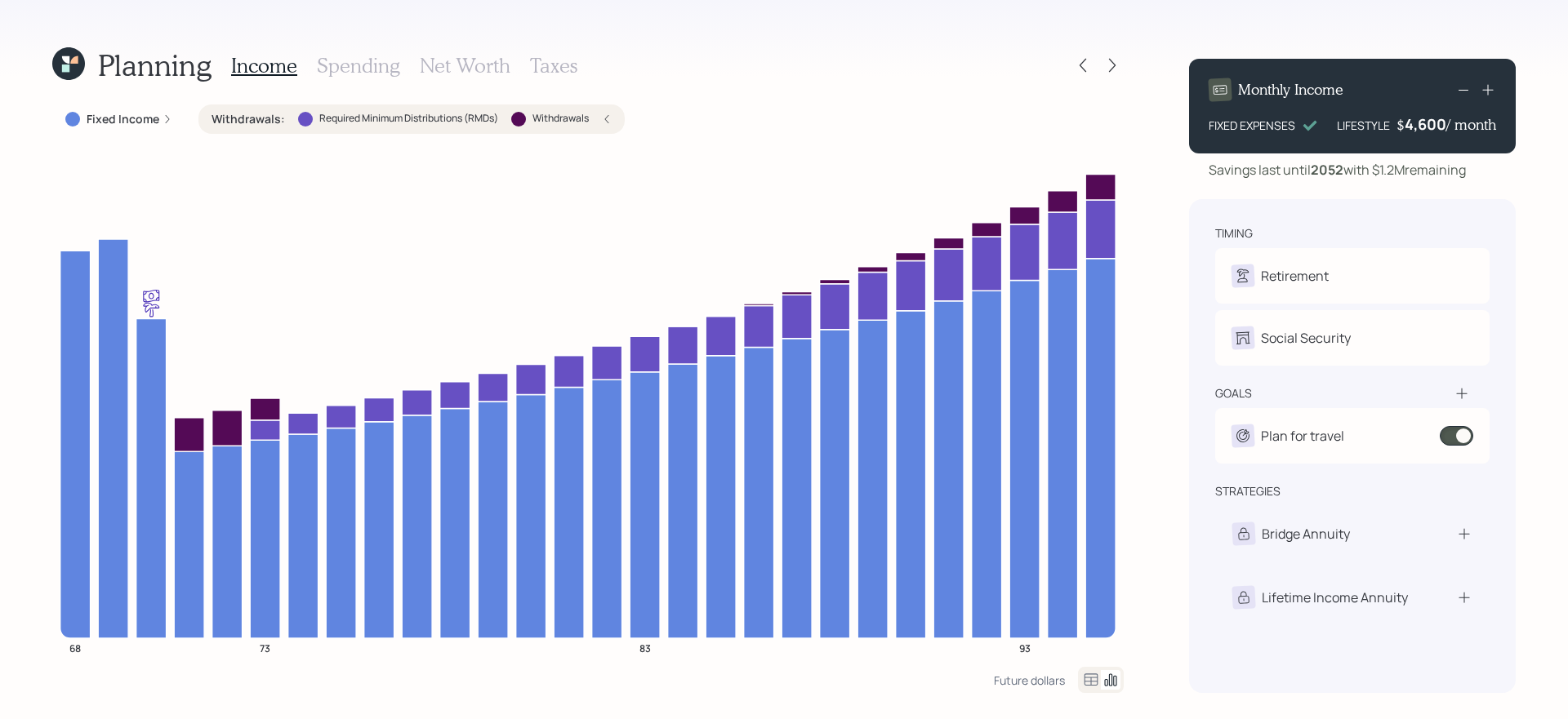
click at [257, 121] on label "Withdrawals :" at bounding box center [248, 119] width 73 height 17
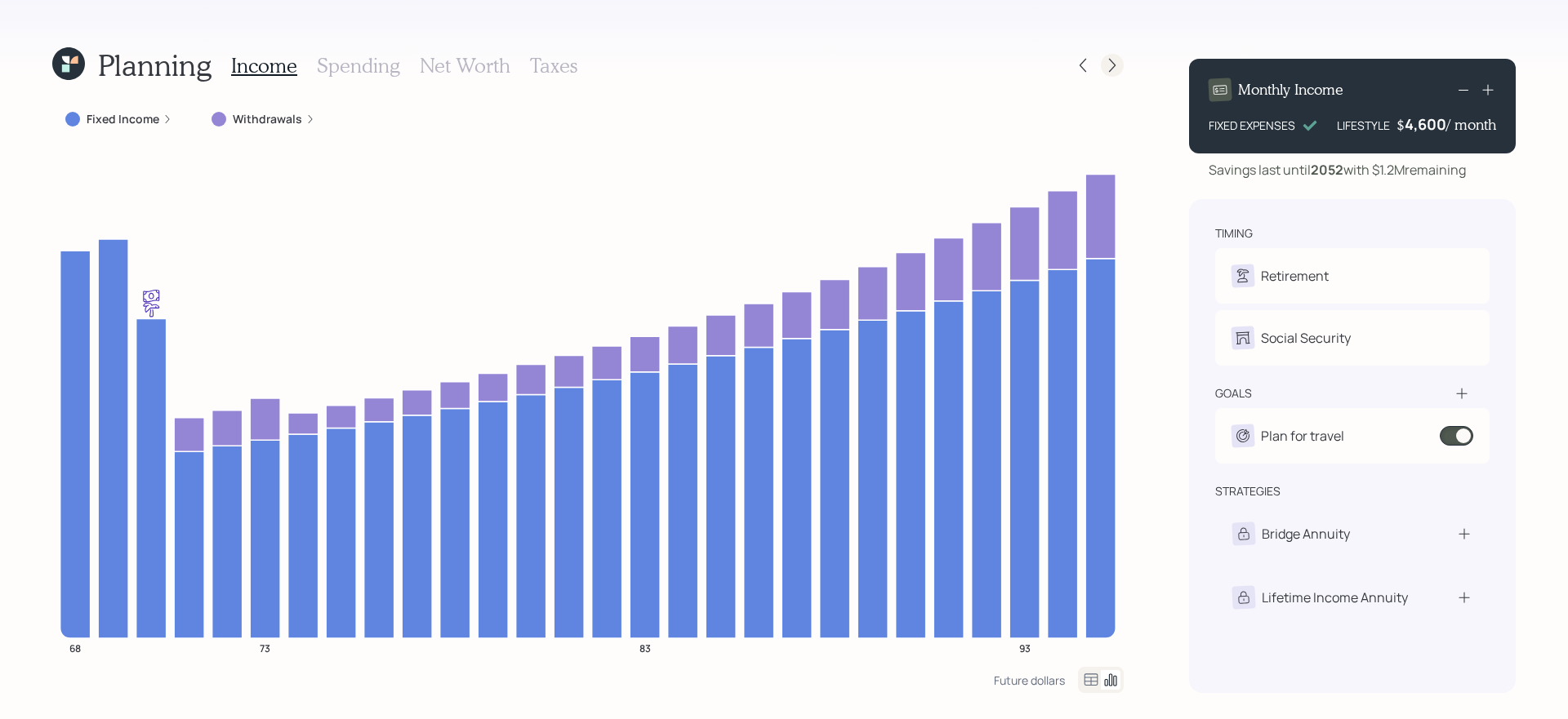
click at [1115, 68] on icon at bounding box center [1113, 66] width 17 height 17
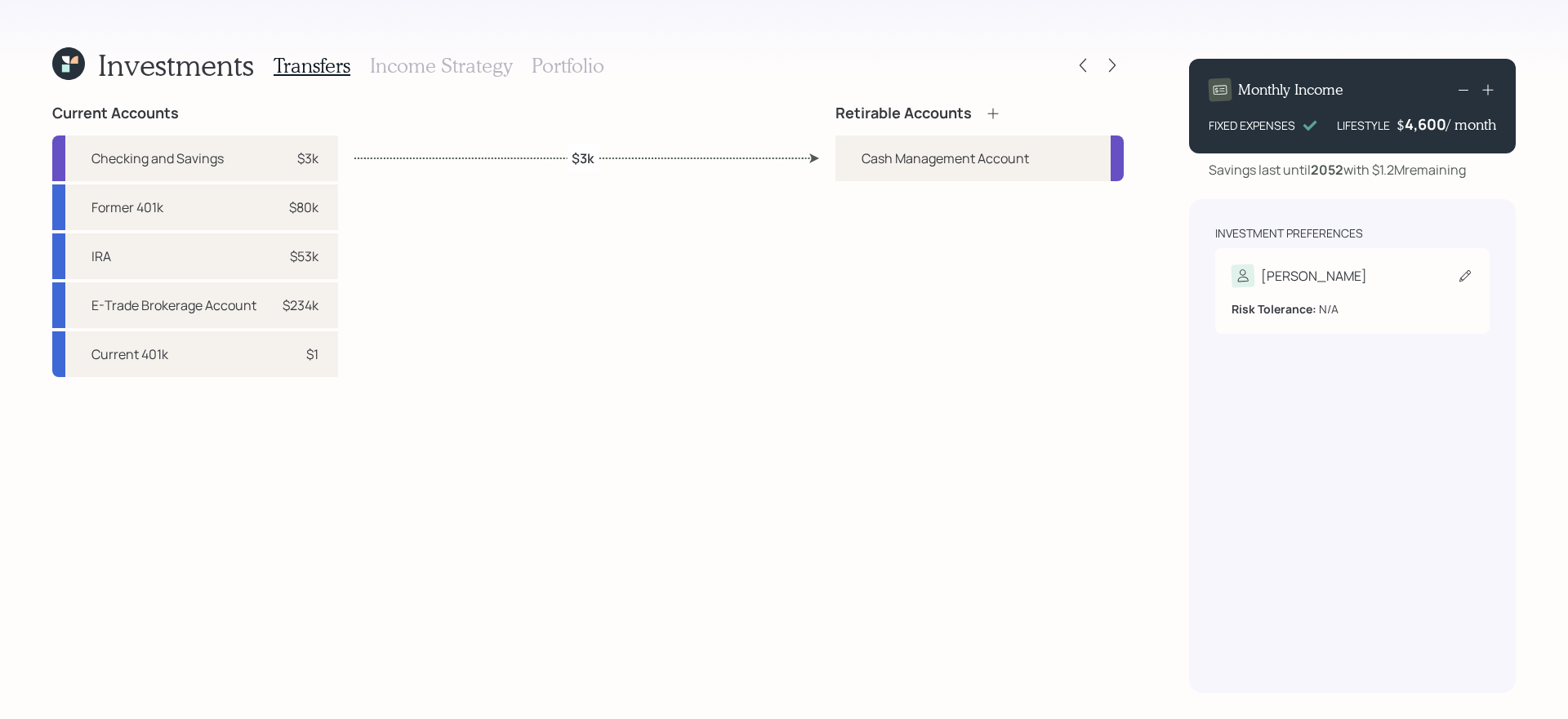
click at [1361, 276] on div "[PERSON_NAME]" at bounding box center [1352, 275] width 241 height 22
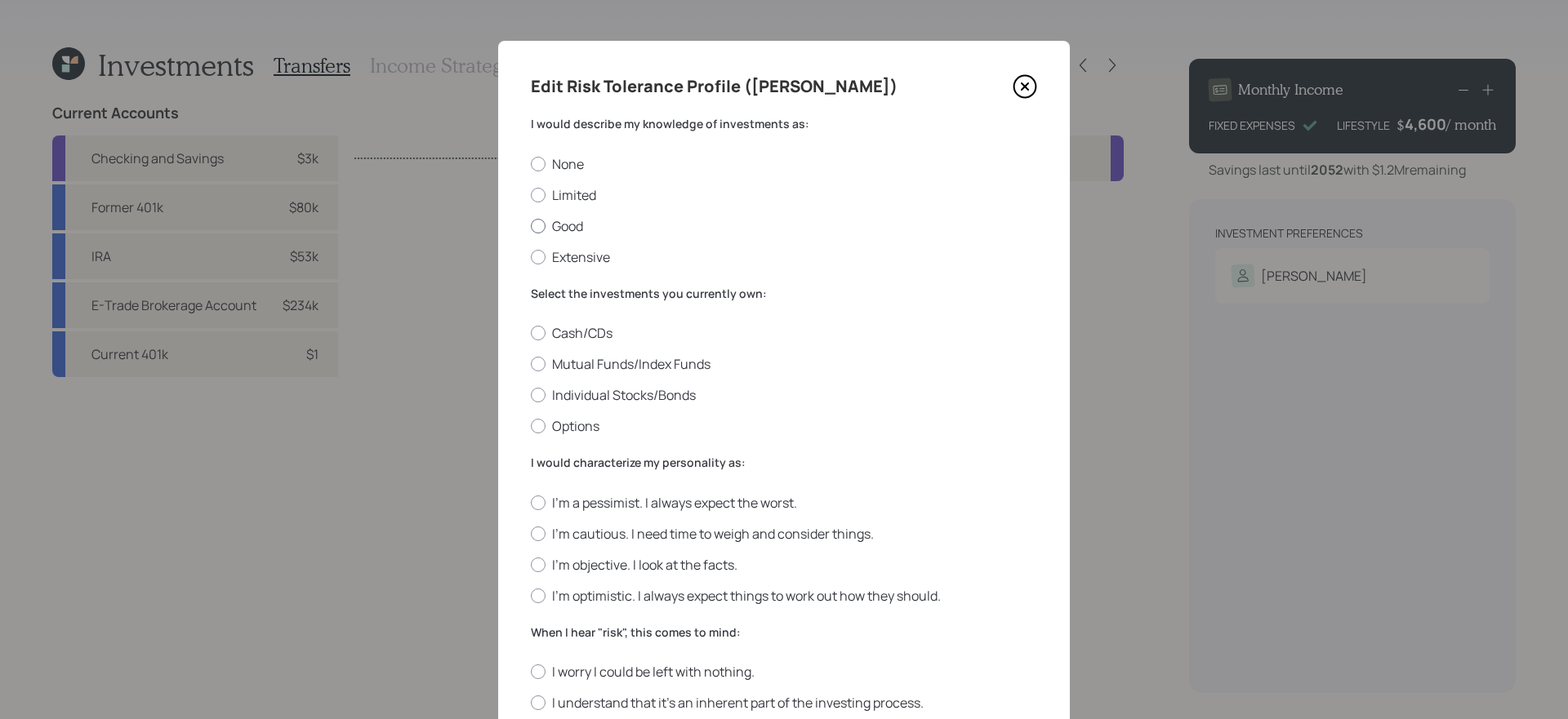
click at [900, 226] on label "Good" at bounding box center [784, 226] width 506 height 18
click at [531, 226] on input "Good" at bounding box center [530, 226] width 1 height 1
radio input "true"
click at [815, 384] on div "Cash/CDs Mutual Funds/Index Funds Individual Stocks/Bonds Options" at bounding box center [784, 379] width 506 height 111
click at [816, 400] on label "Individual Stocks/Bonds" at bounding box center [784, 395] width 506 height 18
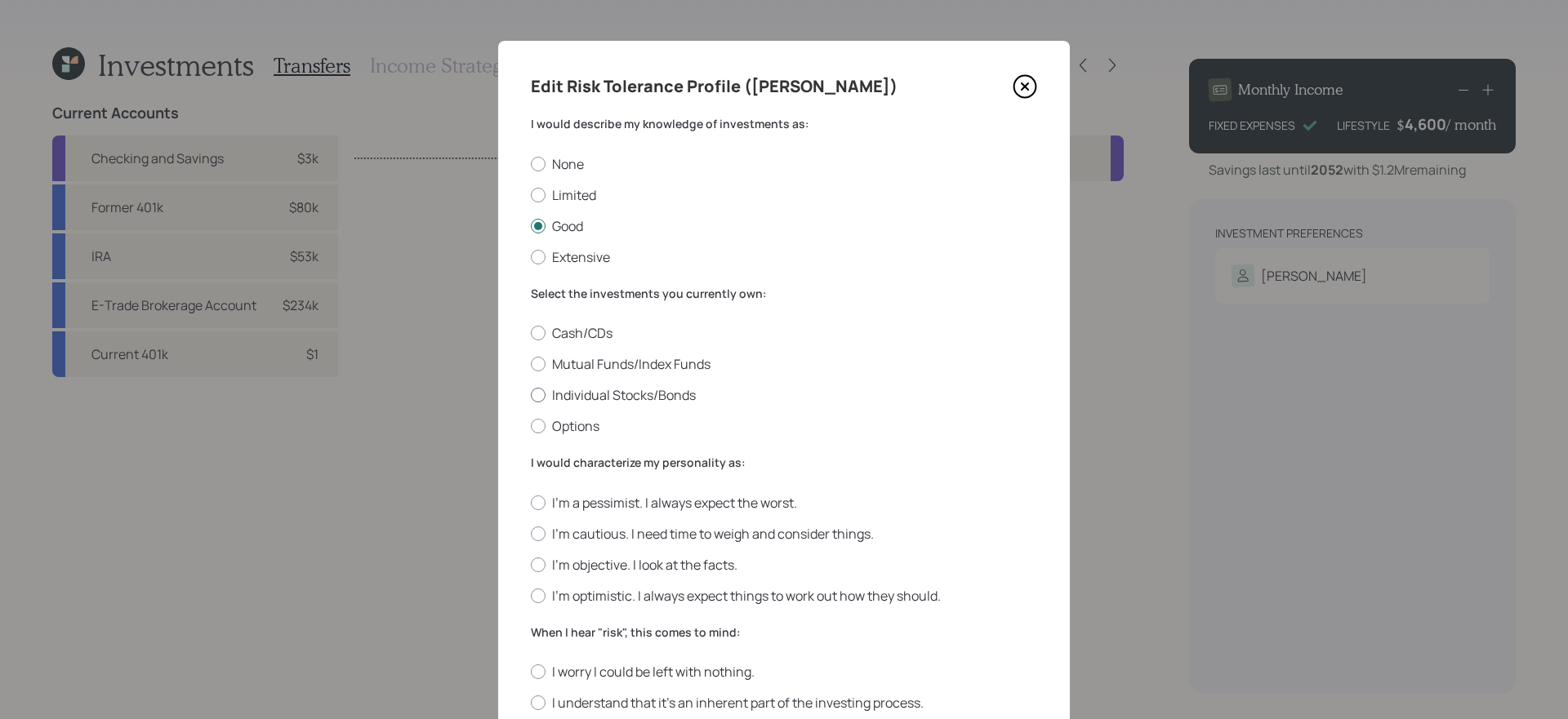
click at [531, 396] on input "Individual Stocks/Bonds" at bounding box center [530, 395] width 1 height 1
radio input "true"
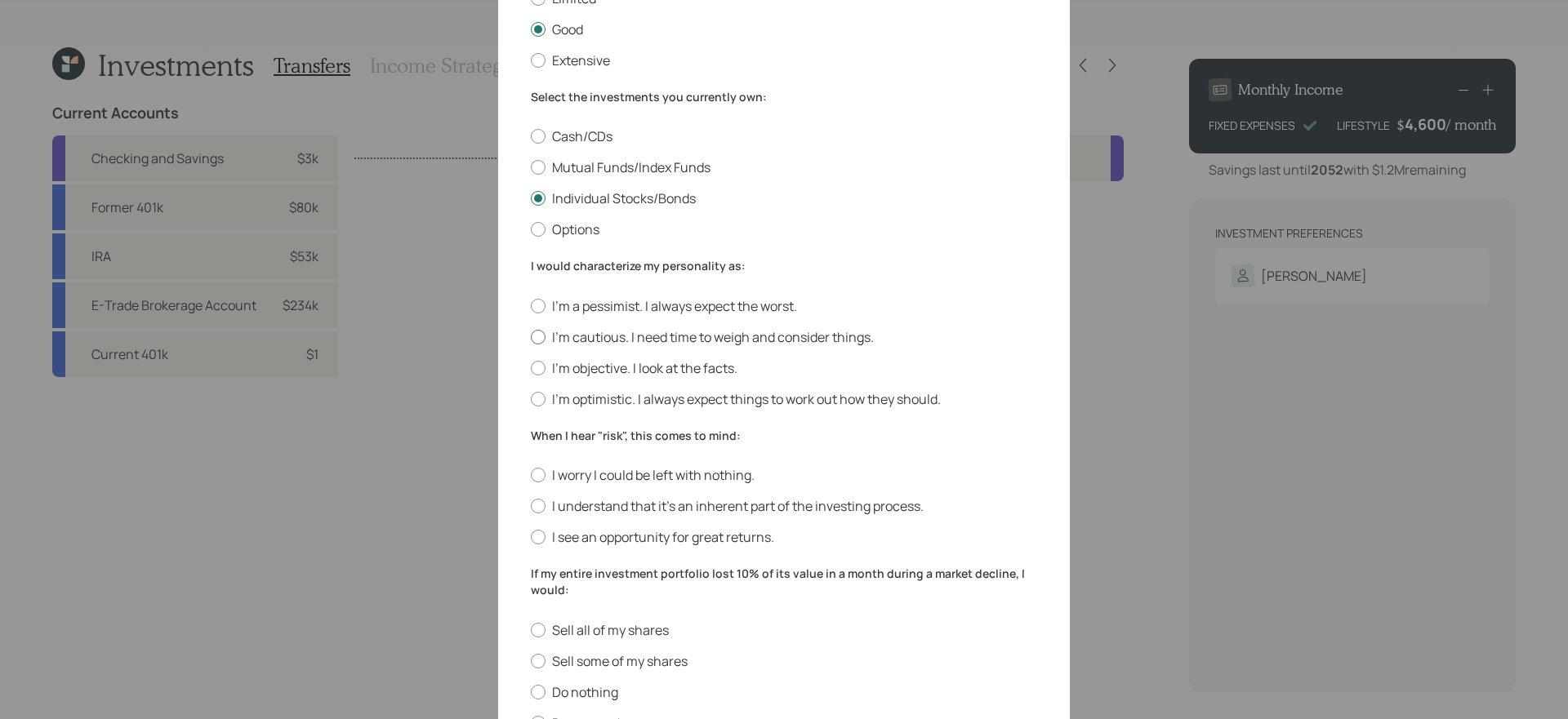
click at [846, 335] on label "I'm cautious. I need time to weigh and consider things." at bounding box center [784, 337] width 506 height 18
click at [531, 336] on input "I'm cautious. I need time to weigh and consider things." at bounding box center [530, 336] width 1 height 1
radio input "true"
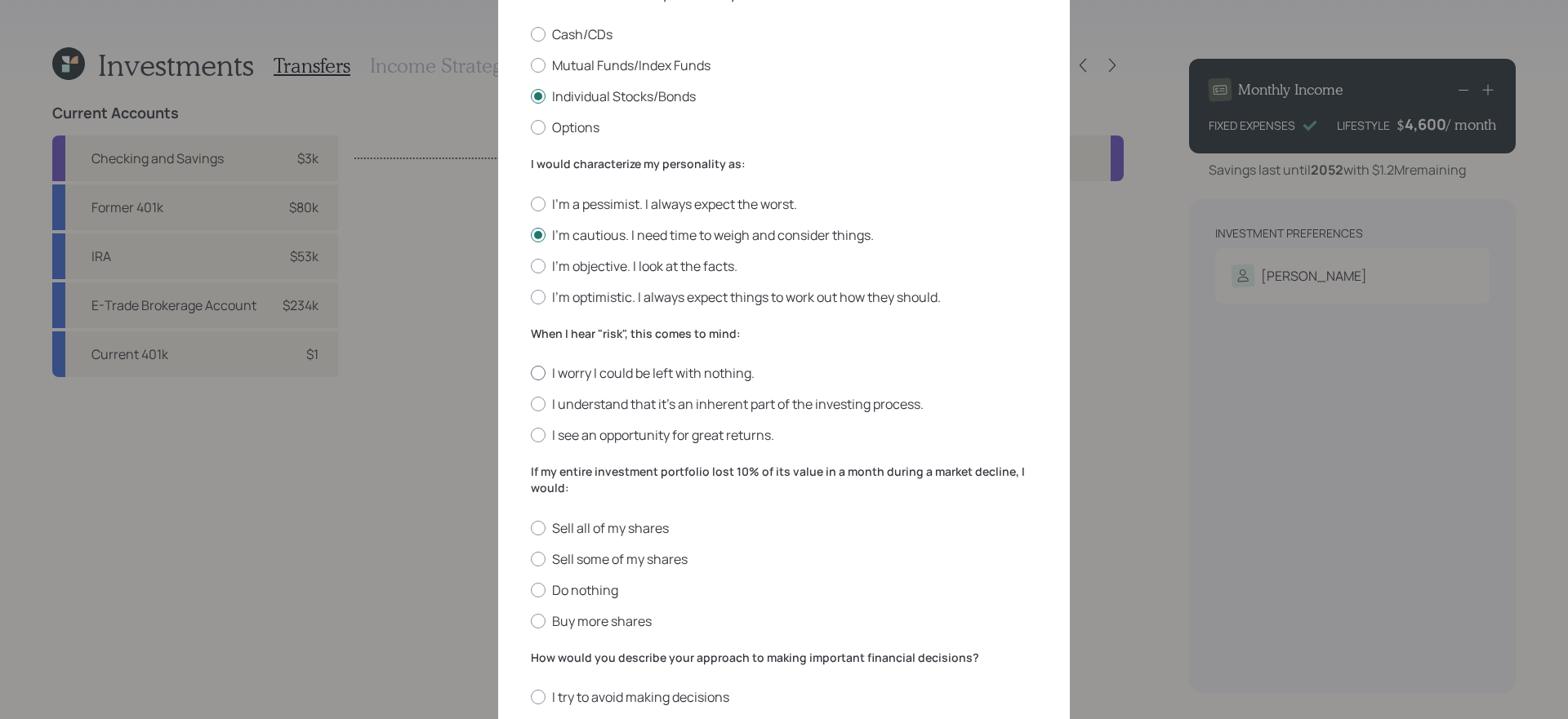
scroll to position [300, 0]
click at [713, 373] on label "I worry I could be left with nothing." at bounding box center [784, 373] width 506 height 18
click at [531, 373] on input "I worry I could be left with nothing." at bounding box center [530, 372] width 1 height 1
radio input "true"
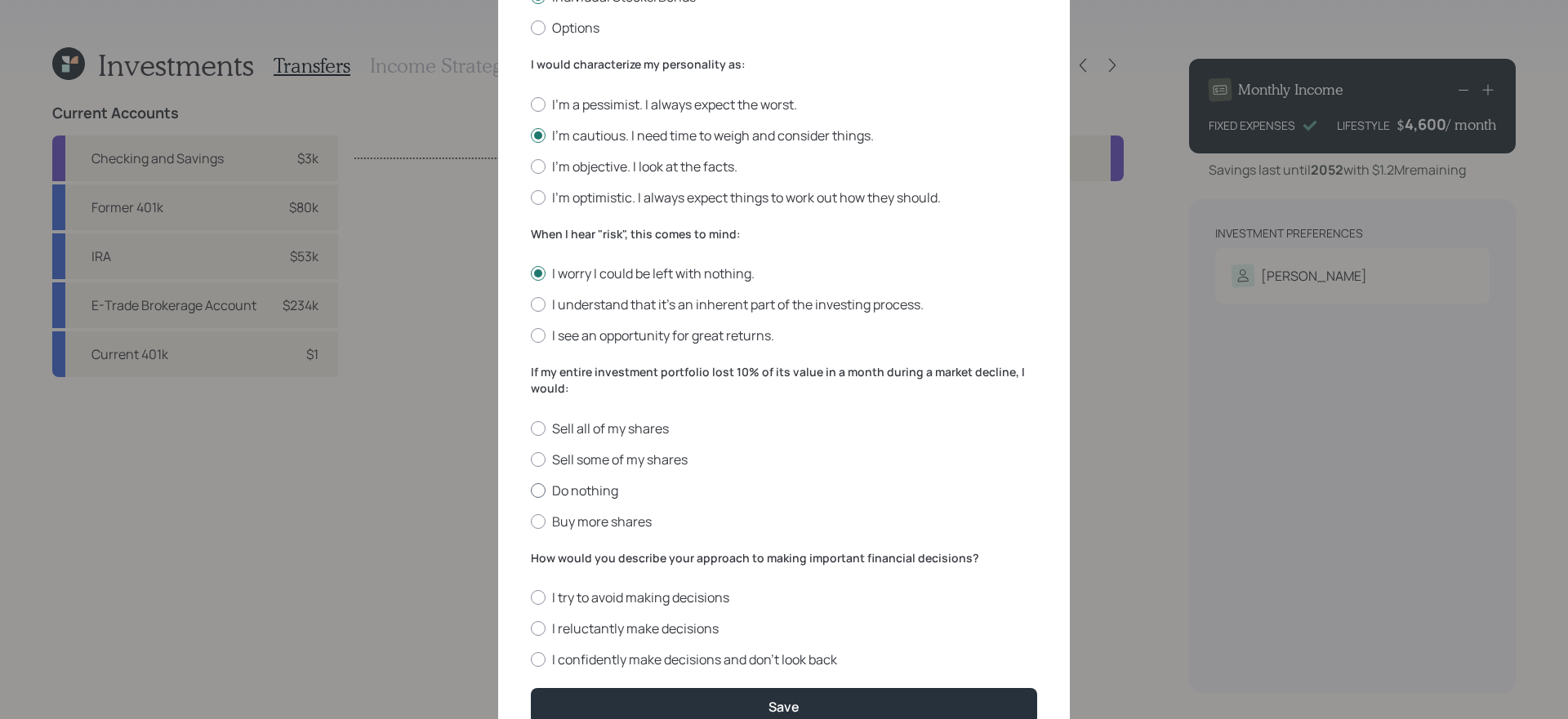
scroll to position [439, 0]
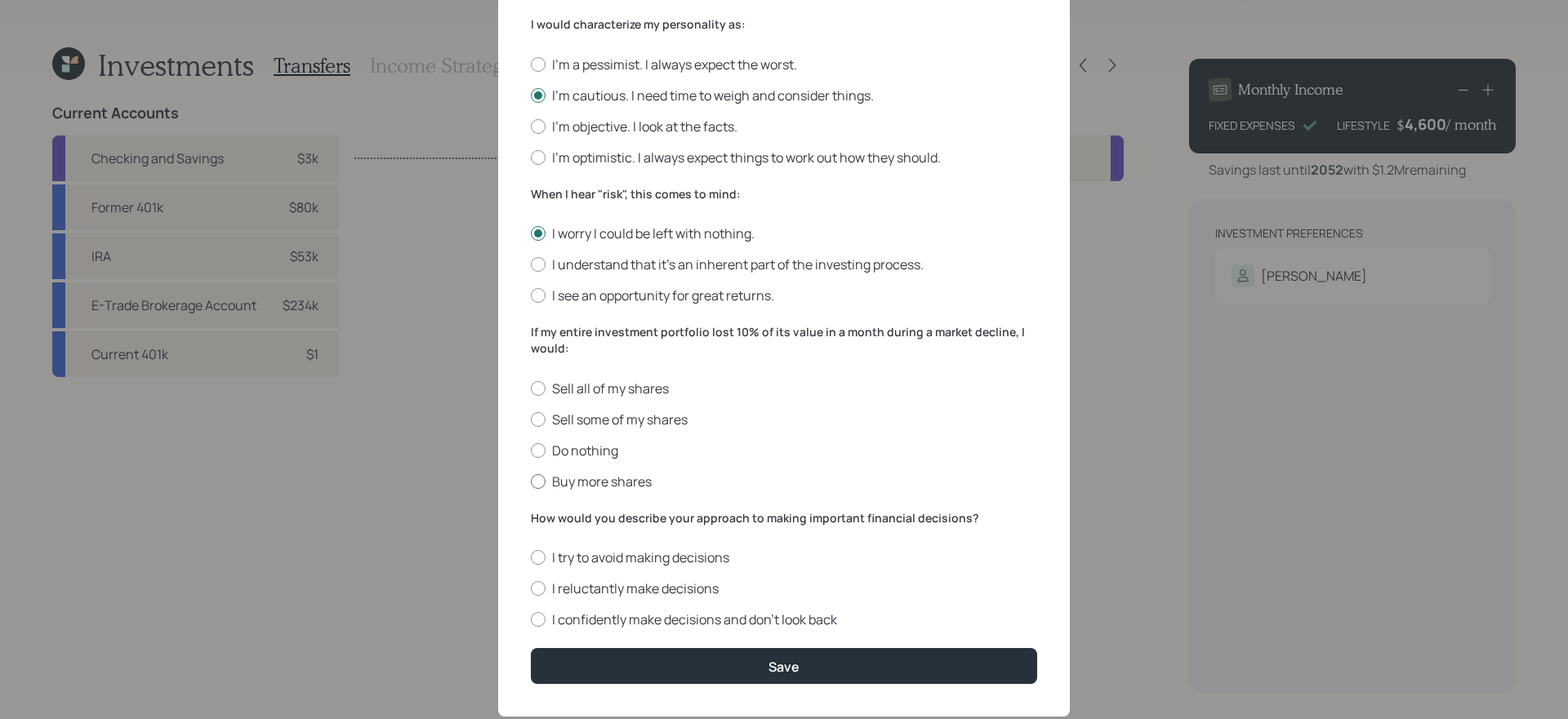
click at [576, 480] on label "Buy more shares" at bounding box center [784, 482] width 506 height 18
click at [531, 481] on input "Buy more shares" at bounding box center [530, 481] width 1 height 1
radio input "true"
click at [628, 580] on label "I reluctantly make decisions" at bounding box center [784, 589] width 506 height 18
click at [531, 588] on input "I reluctantly make decisions" at bounding box center [530, 588] width 1 height 1
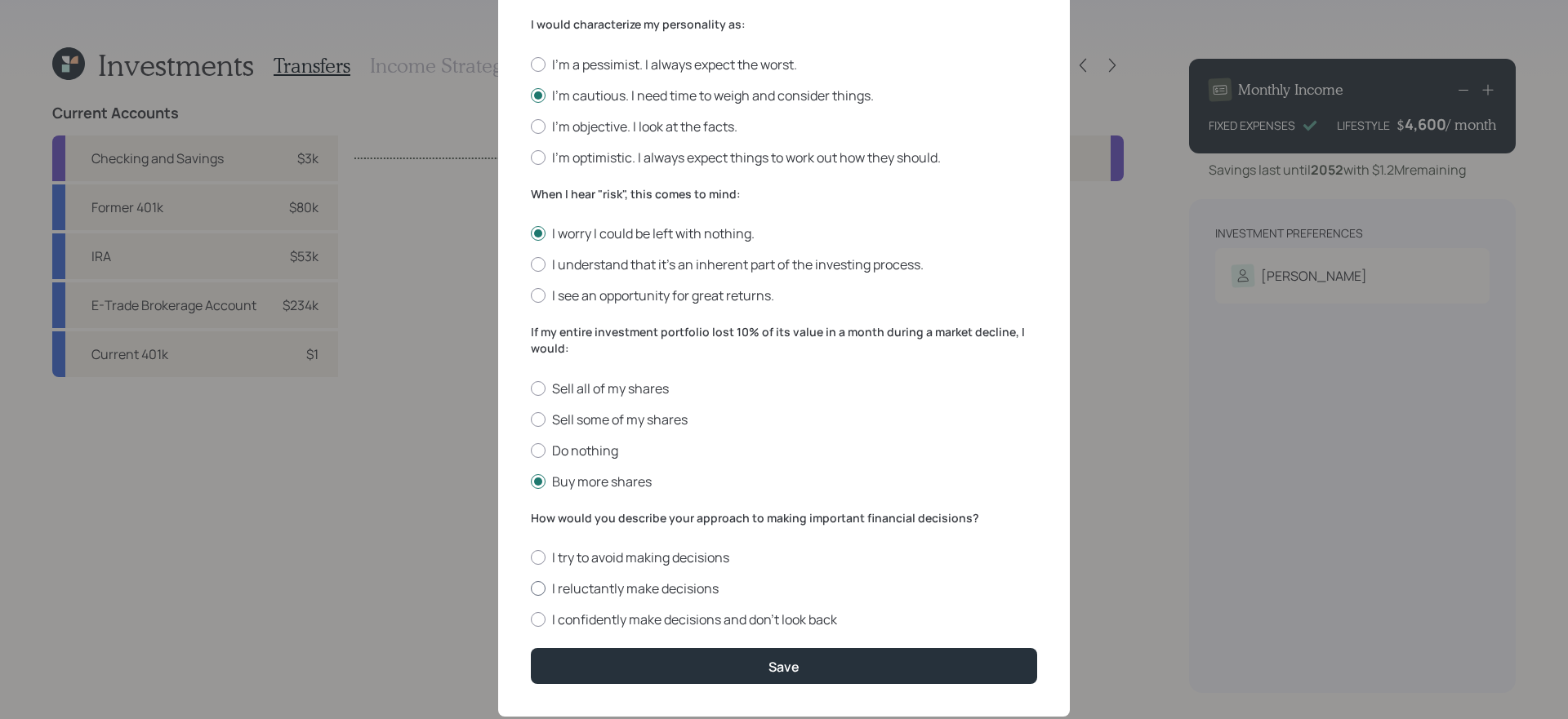
radio input "true"
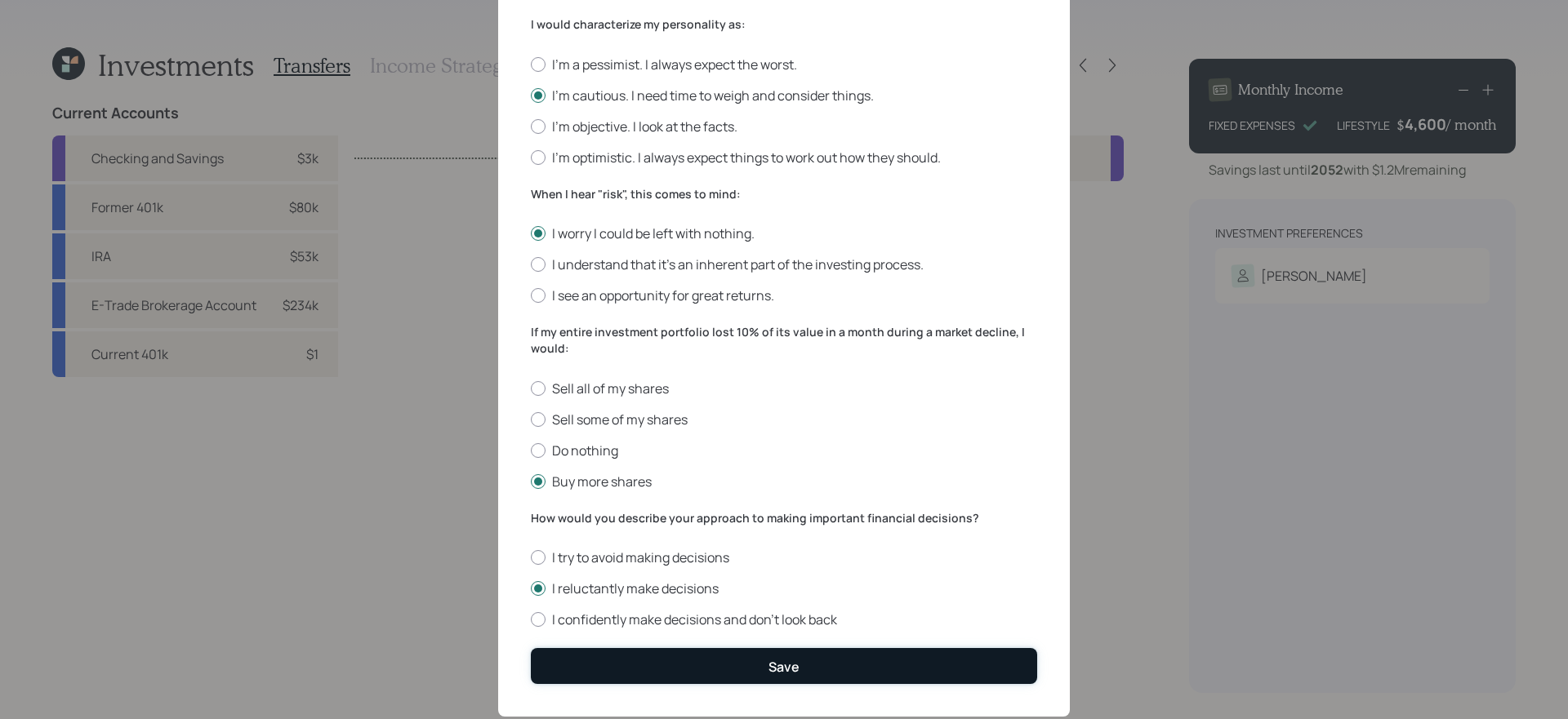
click at [630, 648] on button "Save" at bounding box center [784, 666] width 506 height 35
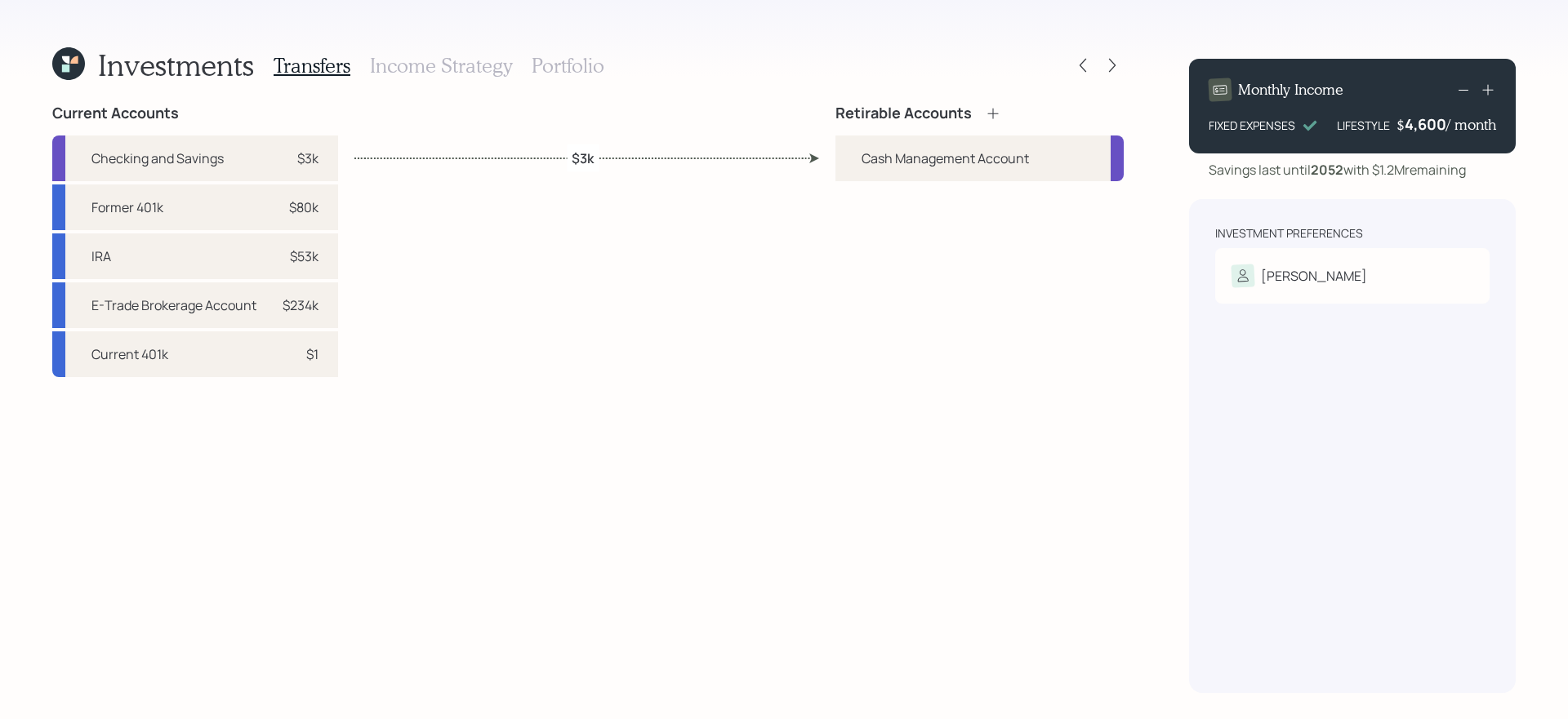
click at [990, 114] on icon at bounding box center [993, 114] width 17 height 17
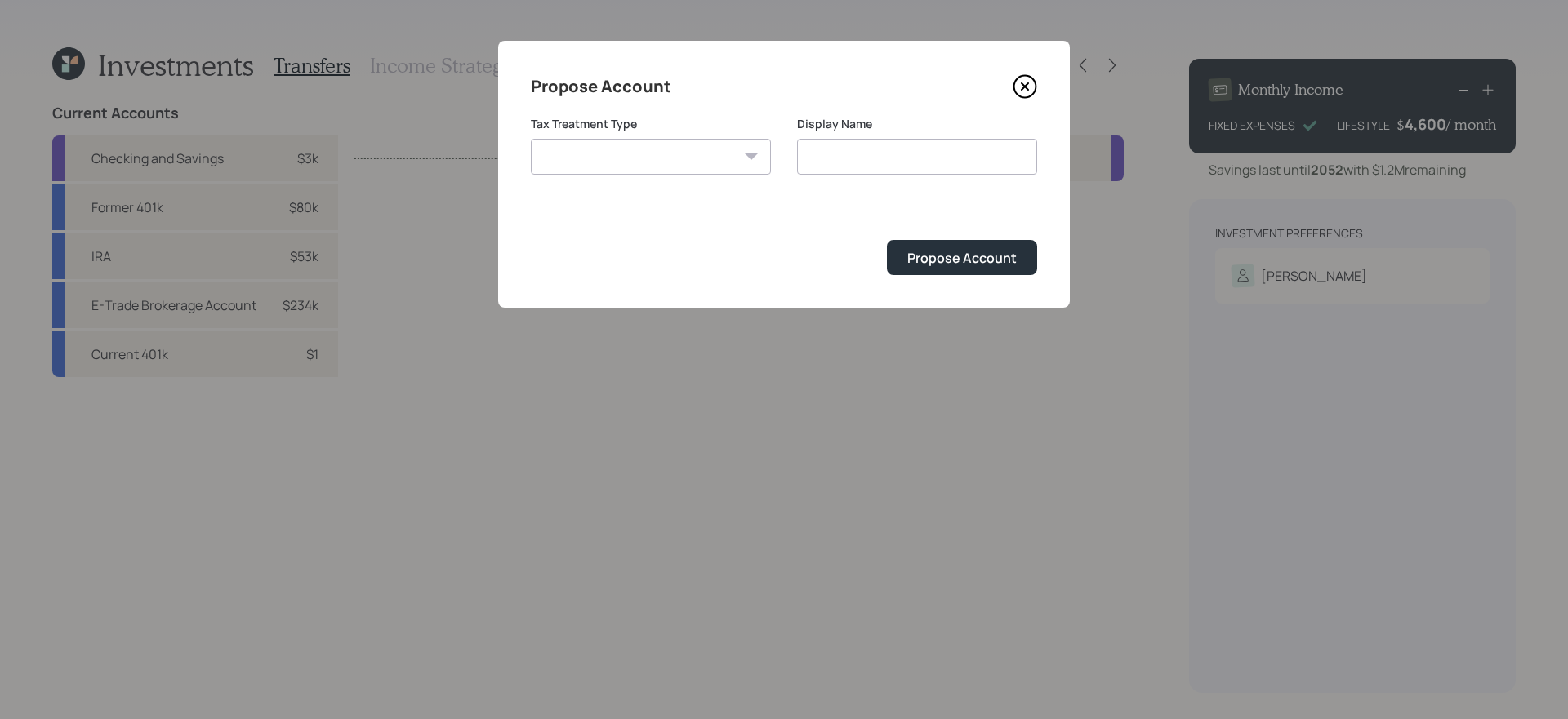
click at [734, 154] on select "[PERSON_NAME] Taxable Traditional" at bounding box center [651, 156] width 240 height 36
select select "traditional"
click at [531, 139] on select "[PERSON_NAME] Taxable Traditional" at bounding box center [651, 156] width 240 height 36
type input "Traditional"
click at [950, 262] on div "Propose Account" at bounding box center [961, 258] width 109 height 18
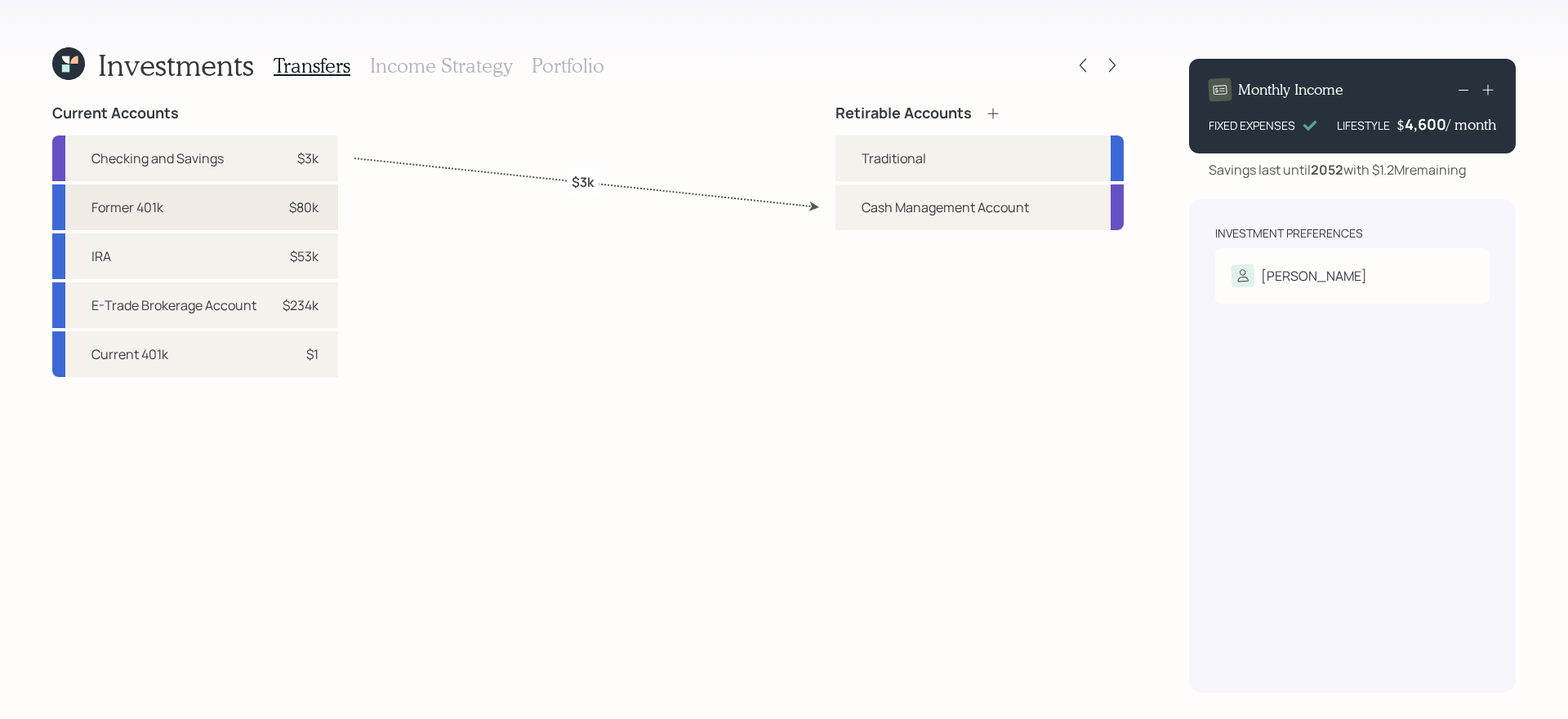
click at [196, 207] on div "Former 401k $80k" at bounding box center [195, 207] width 285 height 46
click at [892, 165] on div "Traditional" at bounding box center [894, 159] width 65 height 20
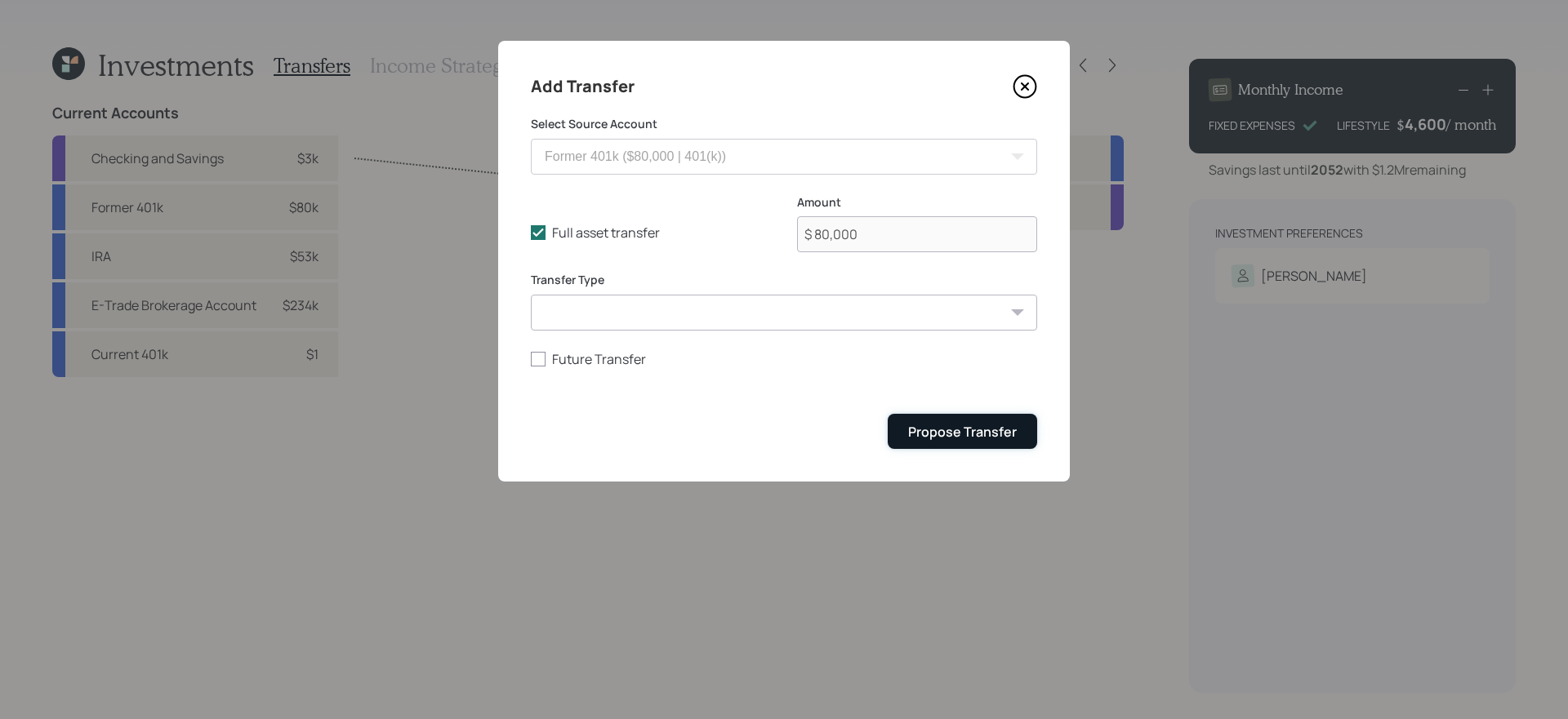
click at [955, 441] on div "Propose Transfer" at bounding box center [962, 432] width 109 height 18
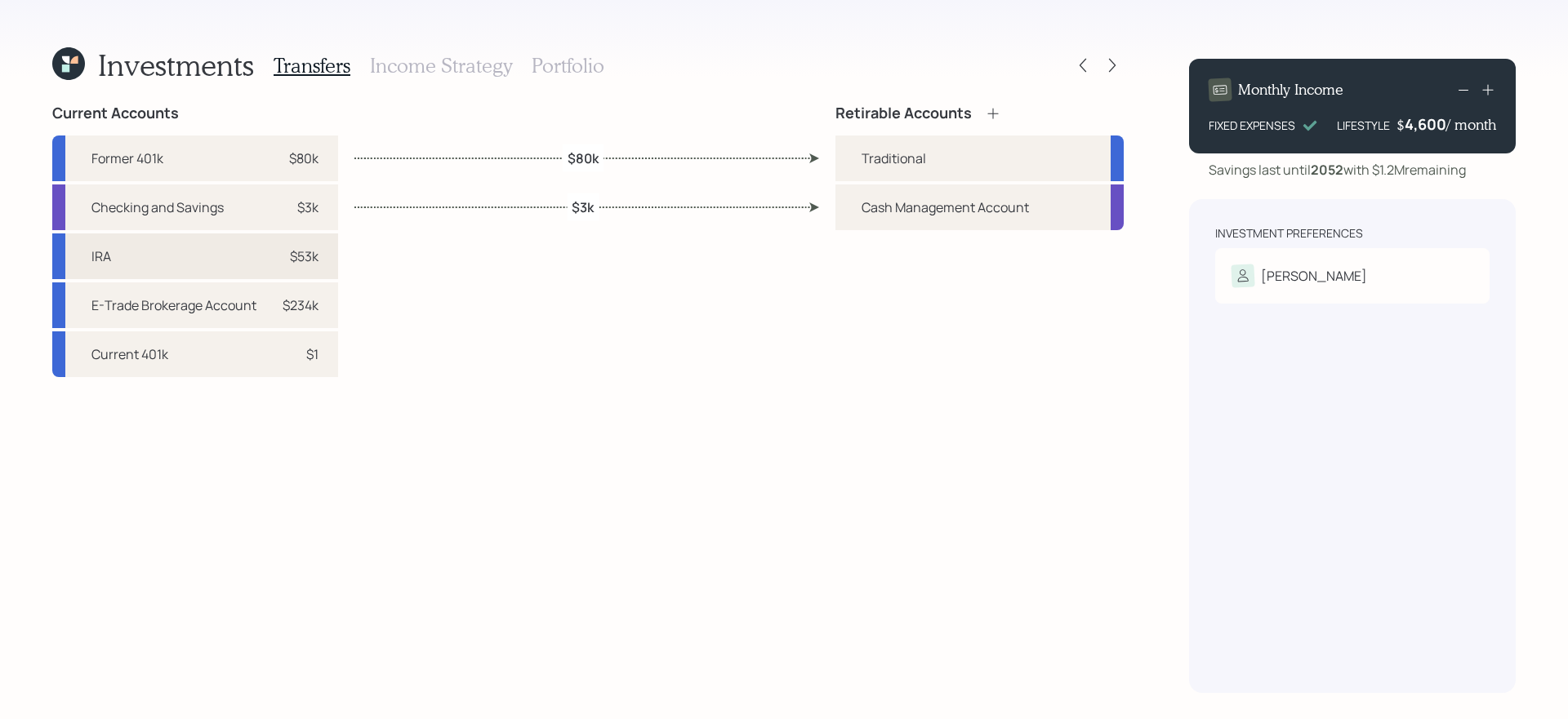
click at [284, 264] on div "$53k" at bounding box center [294, 256] width 49 height 20
click at [889, 165] on div "Traditional" at bounding box center [894, 159] width 65 height 20
select select "adf55646-e69d-45b8-bd59-0fd00eae9f0f"
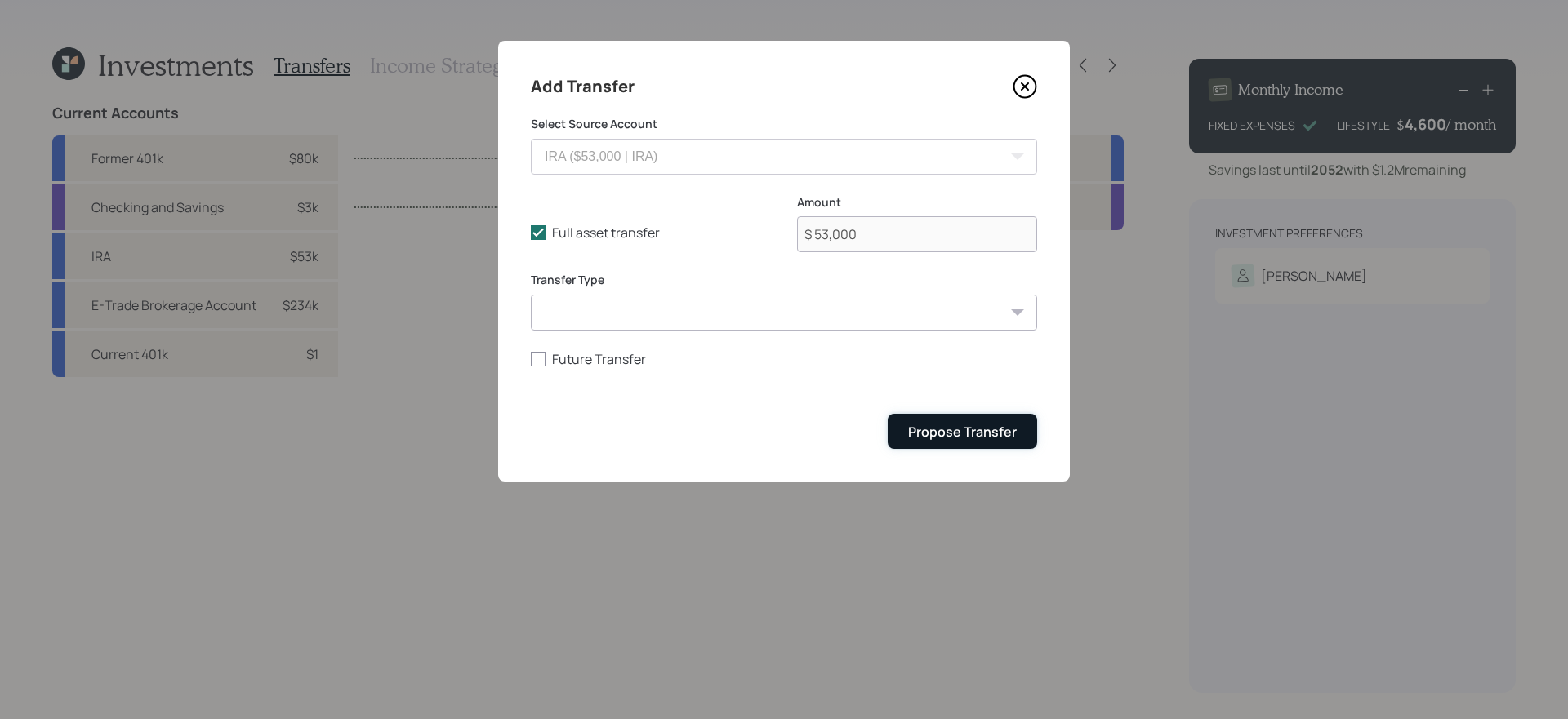
click at [949, 449] on button "Propose Transfer" at bounding box center [963, 431] width 150 height 35
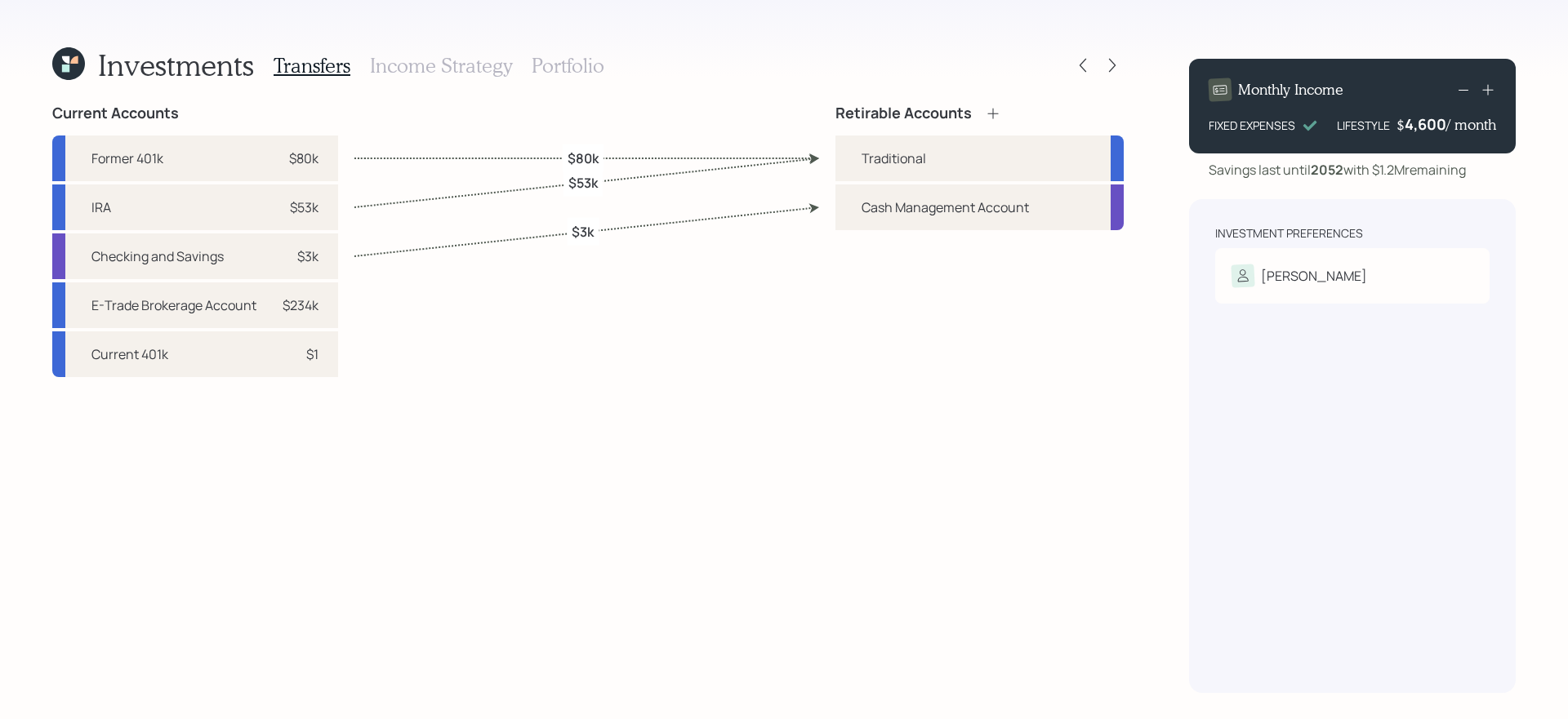
click at [811, 525] on div "Current Accounts Former 401k $80k IRA $53k Checking and Savings $3k E-Trade Bro…" at bounding box center [588, 399] width 1071 height 588
click at [988, 112] on icon at bounding box center [993, 114] width 17 height 17
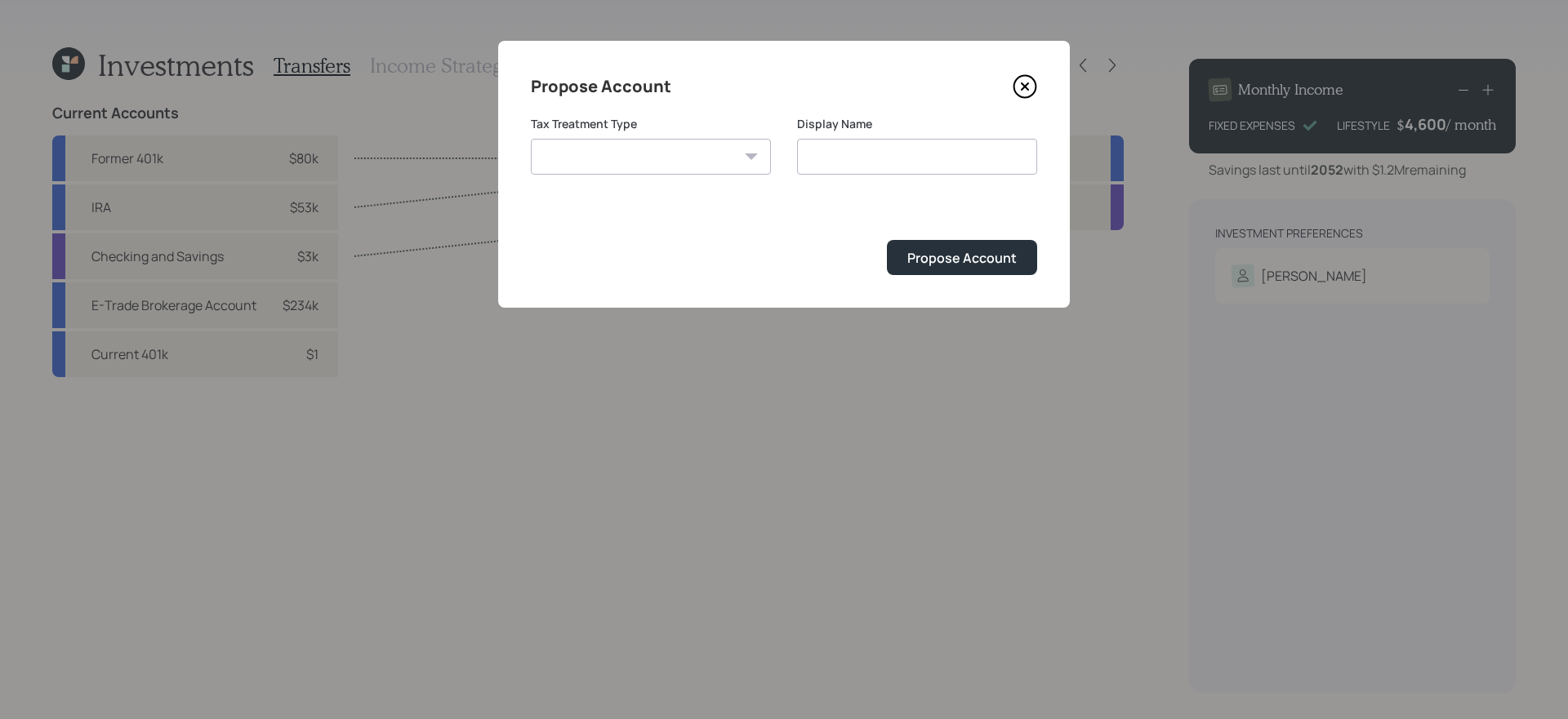
click at [598, 169] on select "[PERSON_NAME] Taxable Traditional" at bounding box center [651, 156] width 240 height 36
select select "taxable"
click at [531, 139] on select "[PERSON_NAME] Taxable Traditional" at bounding box center [651, 156] width 240 height 36
type input "Taxable"
click at [970, 250] on div "Propose Account" at bounding box center [961, 258] width 109 height 18
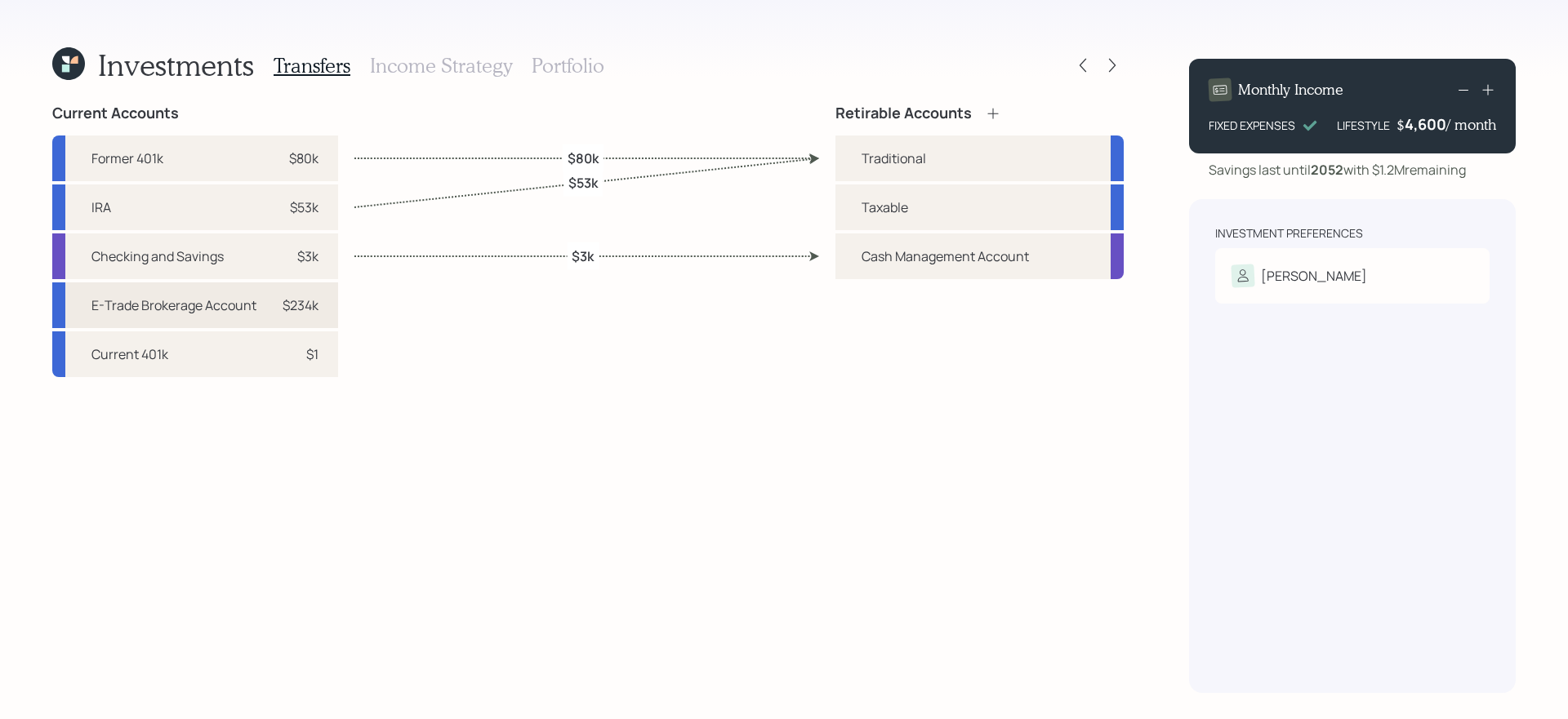
click at [209, 308] on div "E-Trade Brokerage Account" at bounding box center [174, 305] width 165 height 20
click at [902, 207] on div "Taxable" at bounding box center [885, 207] width 47 height 20
select select "bc4dffc0-dae3-4840-8c83-748cb2bd5dda"
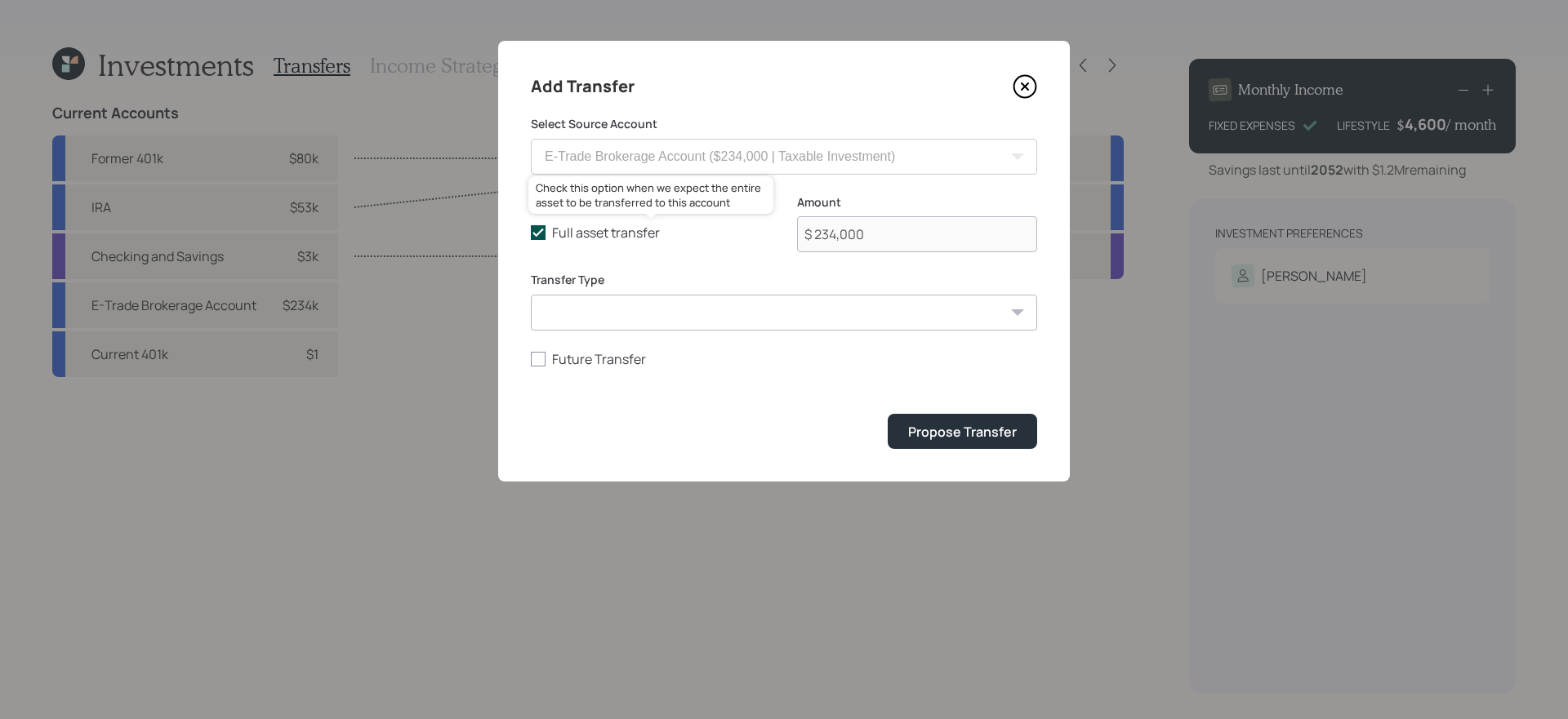
click at [544, 234] on icon at bounding box center [538, 233] width 15 height 15
click at [531, 234] on input "Full asset transfer" at bounding box center [530, 233] width 1 height 1
checkbox input "false"
click at [945, 236] on input "$ 234,000" at bounding box center [917, 234] width 240 height 36
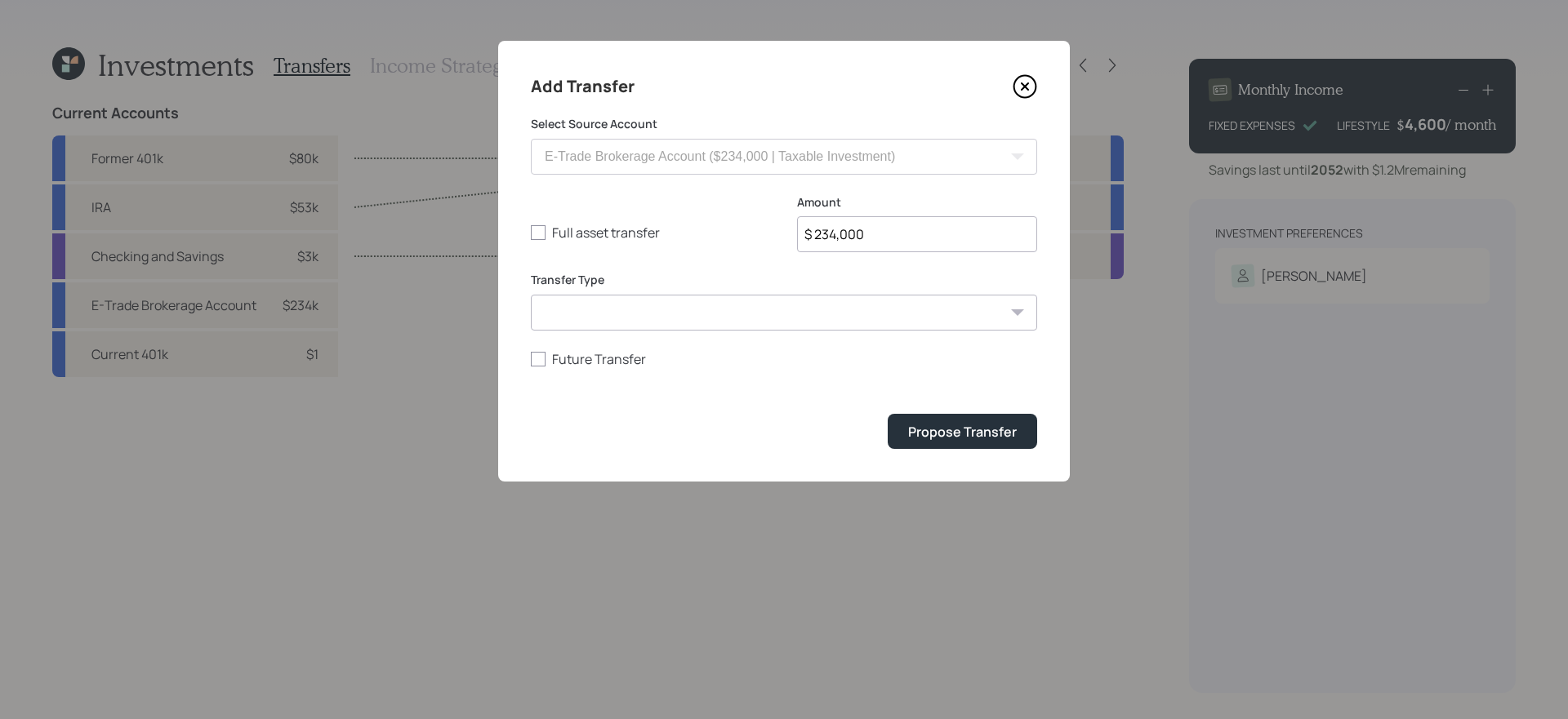
click at [945, 236] on input "$ 234,000" at bounding box center [917, 234] width 240 height 36
type input "$ 184,000"
click at [888, 414] on button "Propose Transfer" at bounding box center [963, 431] width 150 height 35
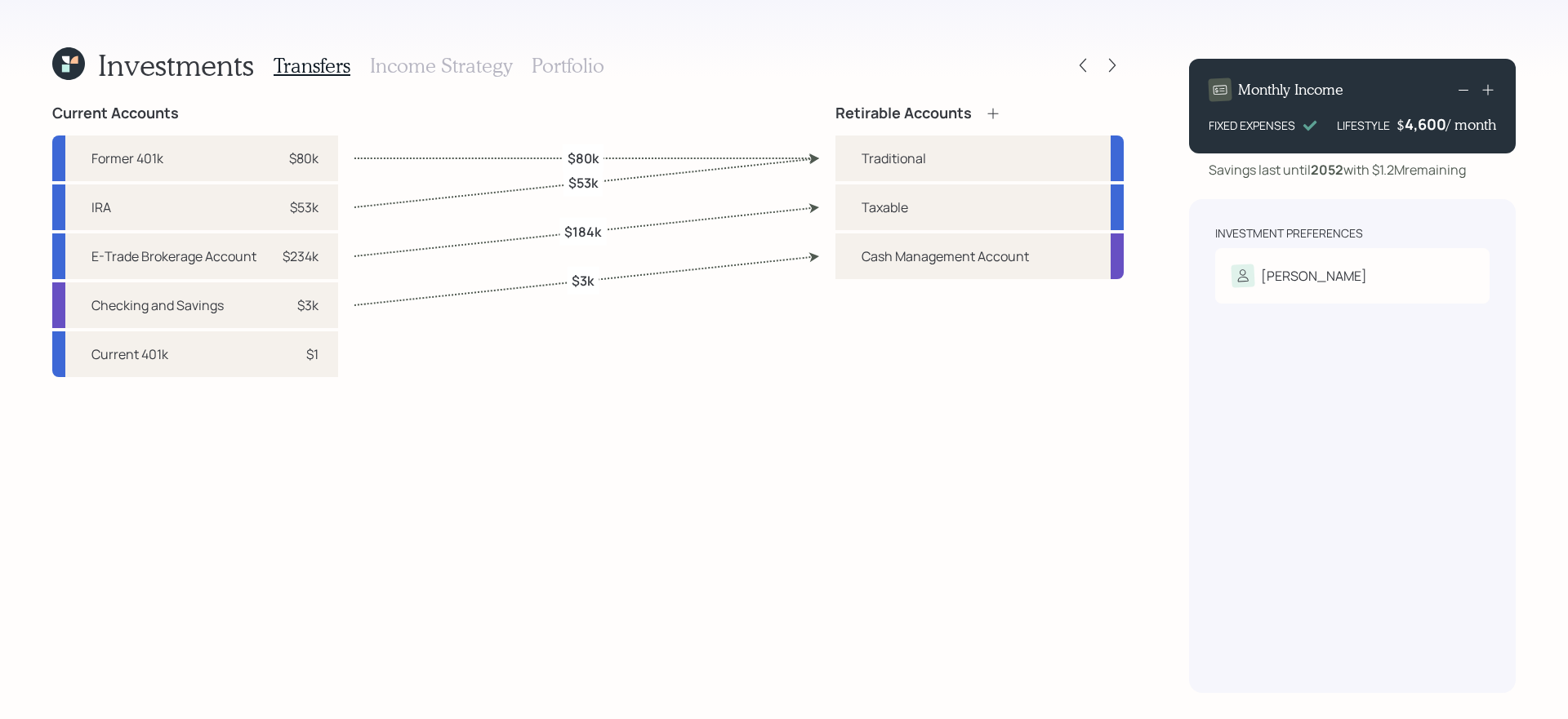
click at [488, 69] on h3 "Income Strategy" at bounding box center [440, 66] width 142 height 23
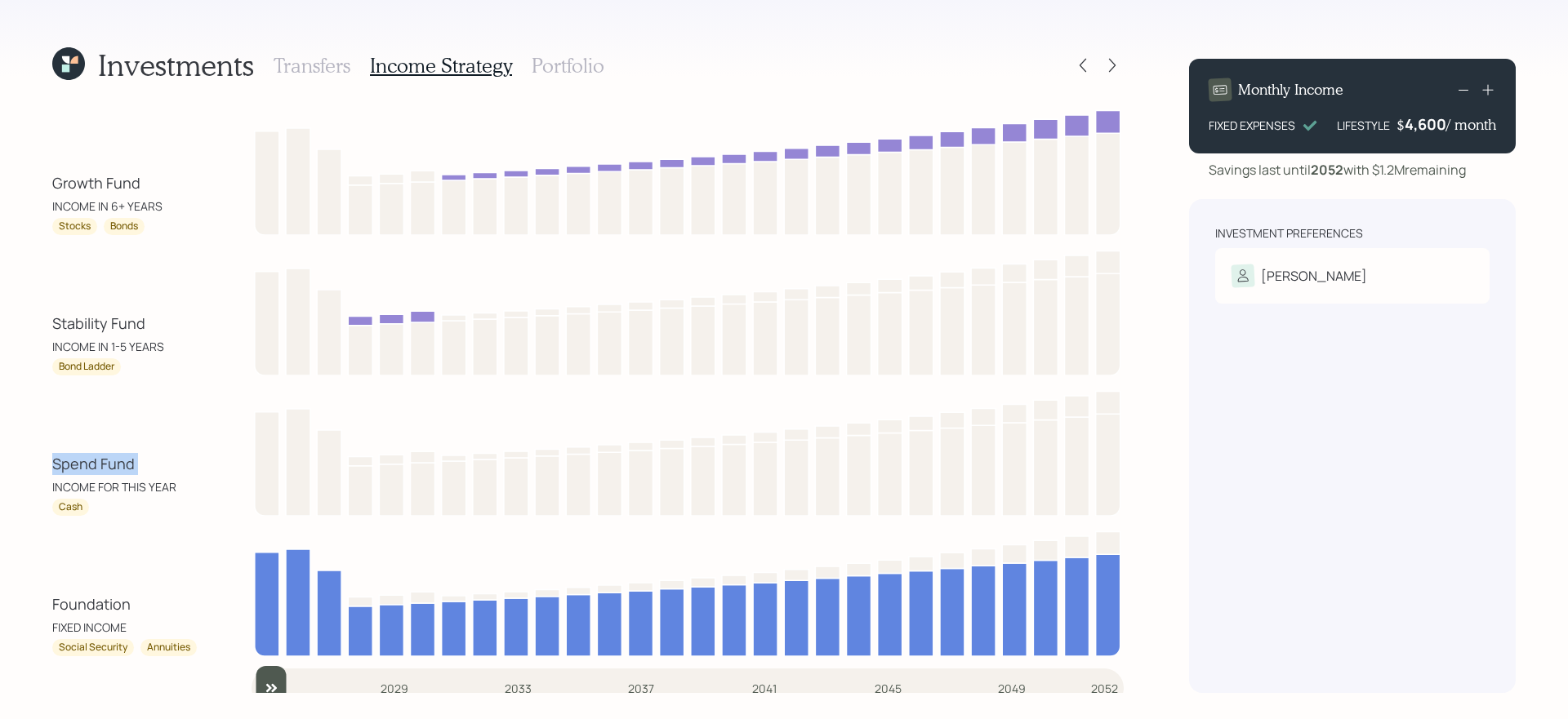
drag, startPoint x: 47, startPoint y: 469, endPoint x: 153, endPoint y: 469, distance: 106.0
click at [153, 469] on div "Investments Transfers Income Strategy Portfolio Growth Fund INCOME IN 6+ YEARS …" at bounding box center [784, 360] width 1568 height 719
click at [103, 326] on div "Stability Fund" at bounding box center [99, 324] width 93 height 22
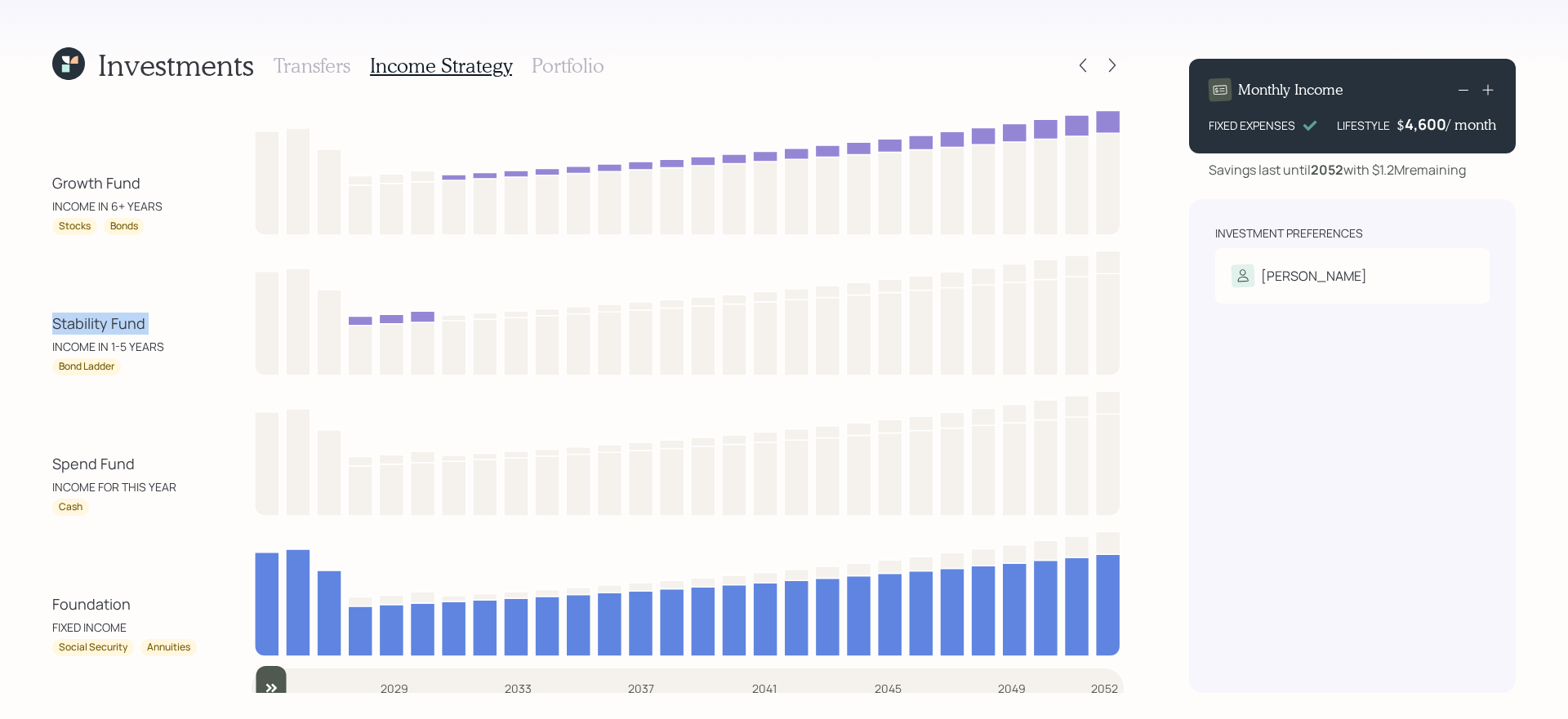
click at [103, 326] on div "Stability Fund" at bounding box center [99, 324] width 93 height 22
drag, startPoint x: 42, startPoint y: 320, endPoint x: 164, endPoint y: 470, distance: 193.3
click at [164, 470] on div "Investments Transfers Income Strategy Portfolio Growth Fund INCOME IN 6+ YEARS …" at bounding box center [784, 360] width 1568 height 719
click at [131, 319] on div "Stability Fund" at bounding box center [99, 324] width 93 height 22
drag, startPoint x: 50, startPoint y: 185, endPoint x: 181, endPoint y: 186, distance: 131.0
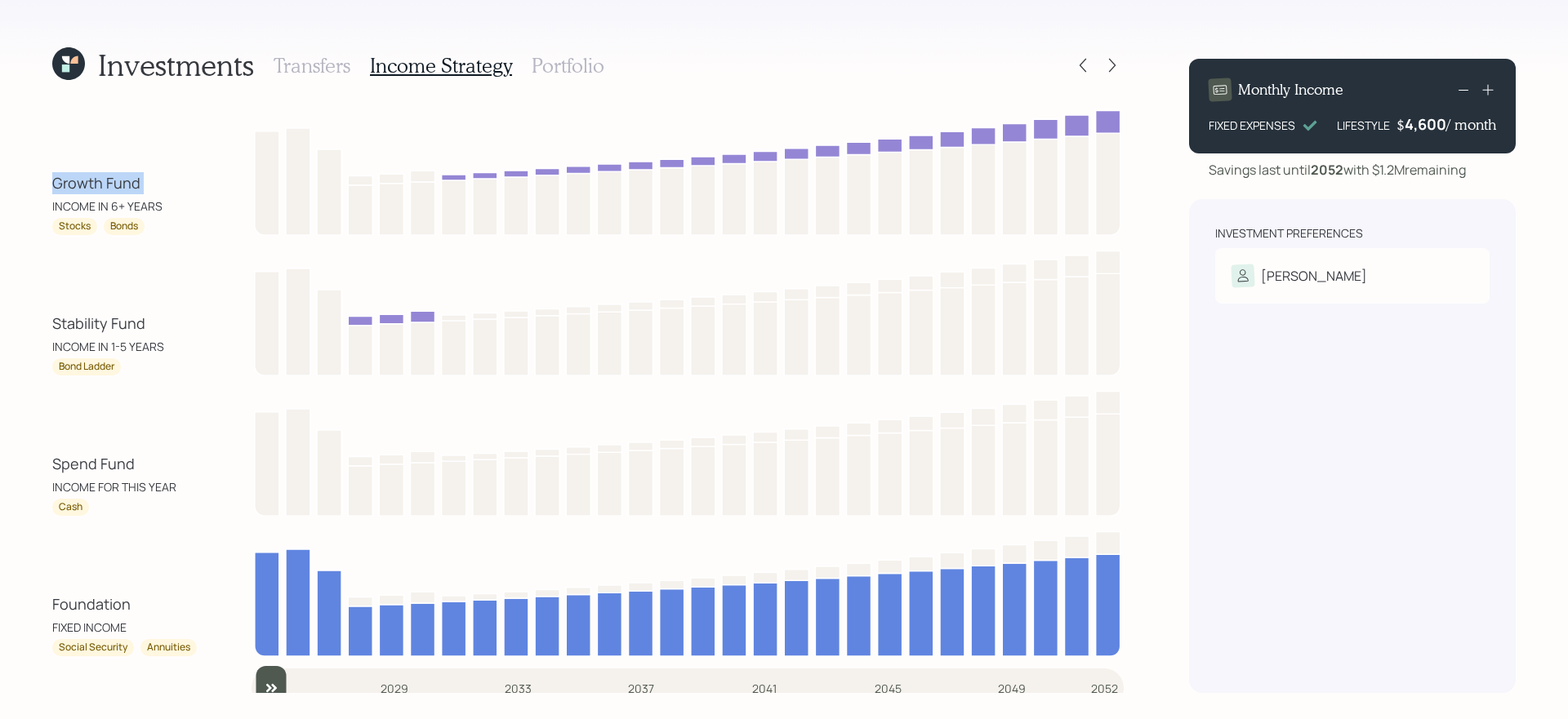
click at [181, 186] on div "Investments Transfers Income Strategy Portfolio Growth Fund INCOME IN 6+ YEARS …" at bounding box center [784, 360] width 1568 height 719
click at [567, 60] on h3 "Portfolio" at bounding box center [568, 66] width 72 height 23
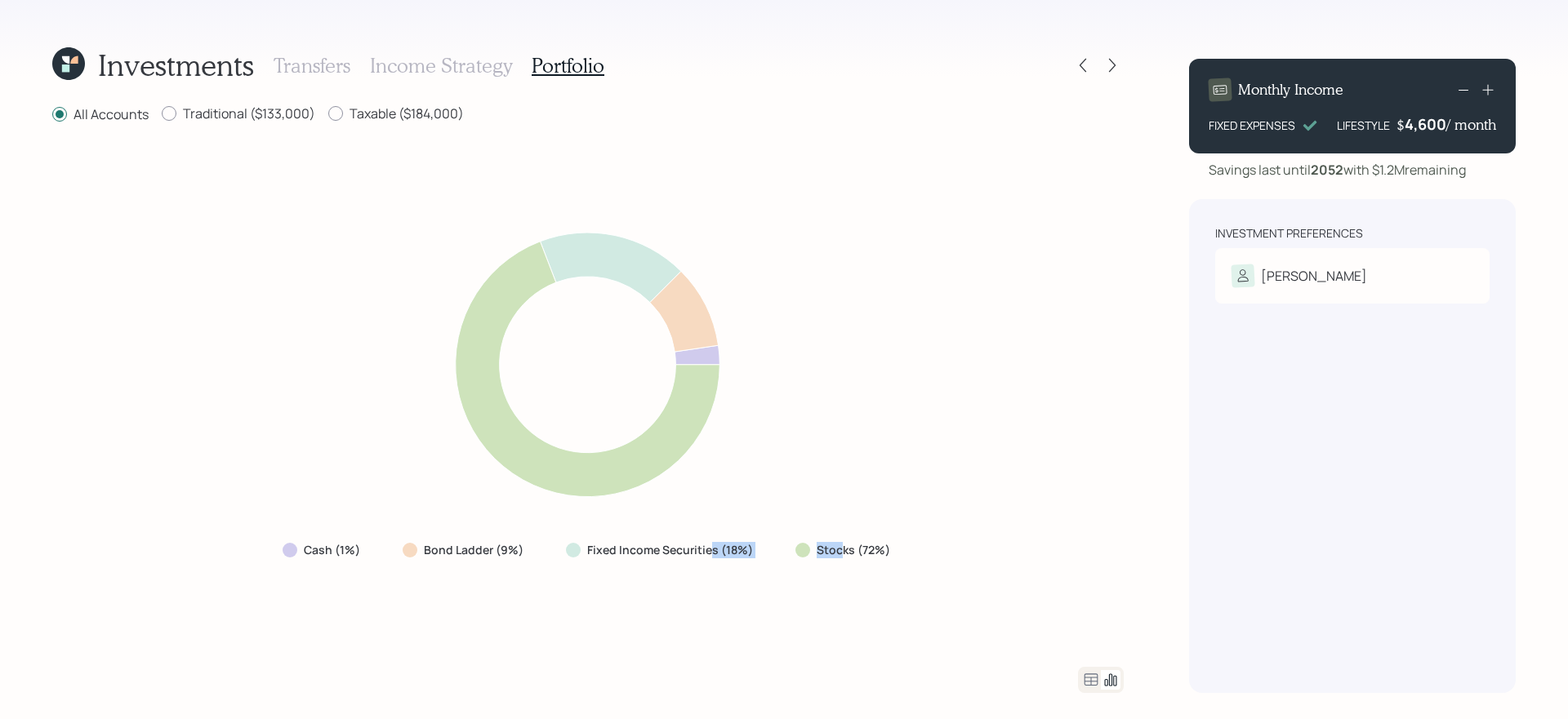
drag, startPoint x: 710, startPoint y: 549, endPoint x: 840, endPoint y: 548, distance: 130.0
click at [840, 548] on div "Cash (1%) Bond Ladder (9%) Fixed Income Securities (18%) Stocks (72%)" at bounding box center [588, 550] width 637 height 29
click at [288, 558] on div "Cash (1%)" at bounding box center [323, 551] width 81 height 17
drag, startPoint x: 277, startPoint y: 558, endPoint x: 358, endPoint y: 558, distance: 81.0
click at [358, 558] on div "Cash (1%)" at bounding box center [323, 550] width 107 height 29
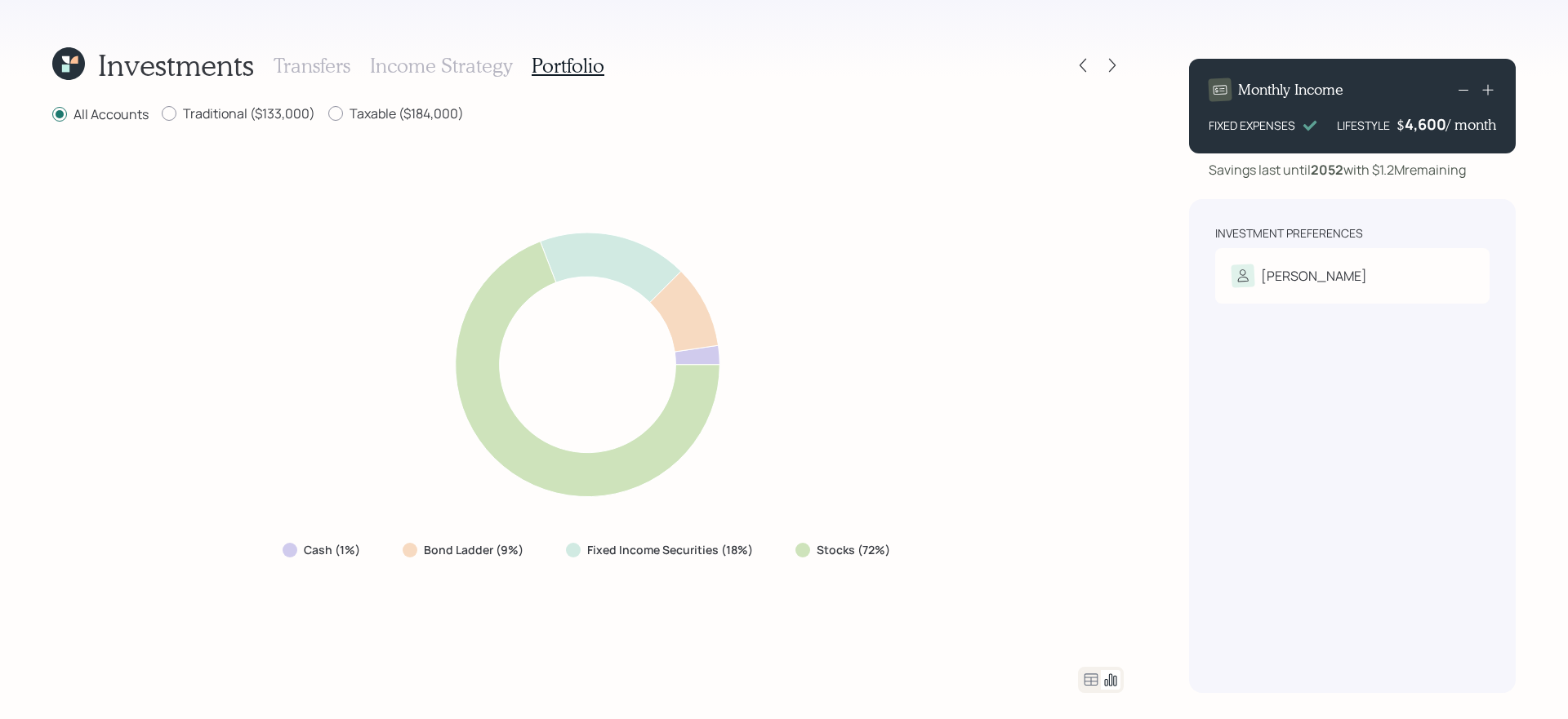
click at [606, 588] on div "Cash (1%) Bond Ladder (9%) Fixed Income Securities (18%) Stocks (72%)" at bounding box center [588, 396] width 1071 height 503
click at [1094, 681] on icon at bounding box center [1091, 681] width 20 height 20
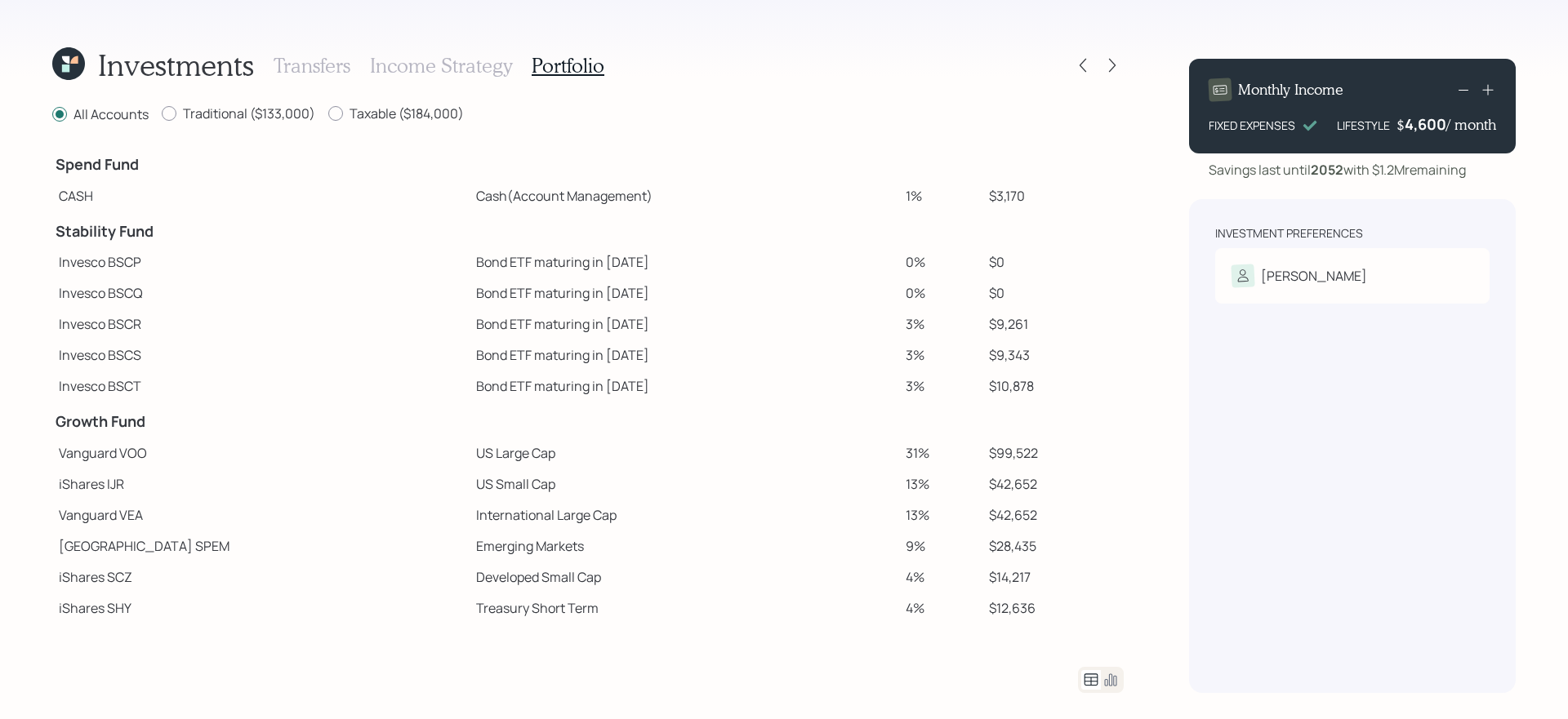
scroll to position [189, 0]
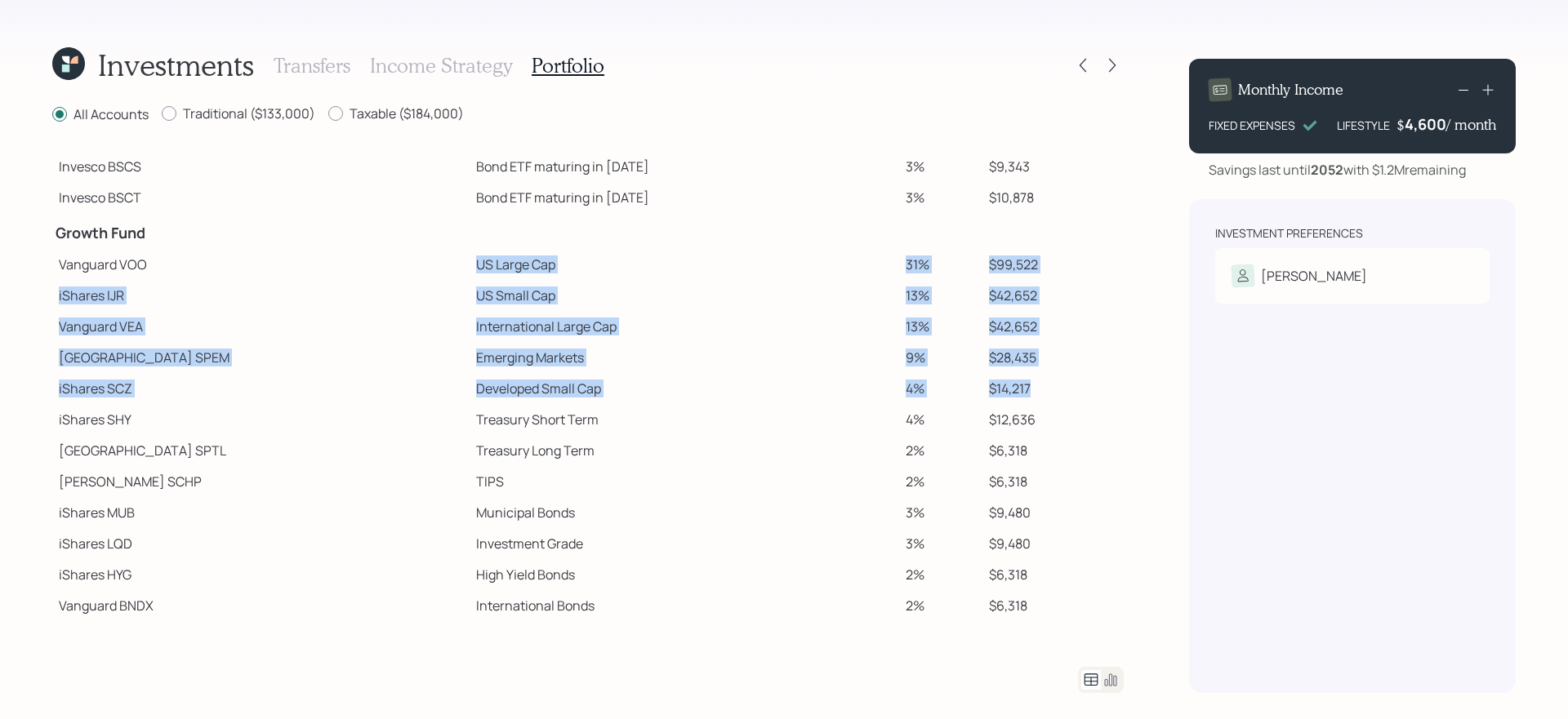
drag, startPoint x: 359, startPoint y: 256, endPoint x: 1061, endPoint y: 386, distance: 713.9
click at [1061, 386] on tbody "Spend Fund CASH Cash (Account Management) 1% $3,170 Stability Fund Invesco BSCP…" at bounding box center [588, 289] width 1071 height 666
click at [469, 359] on td "Emerging Markets" at bounding box center [684, 357] width 430 height 31
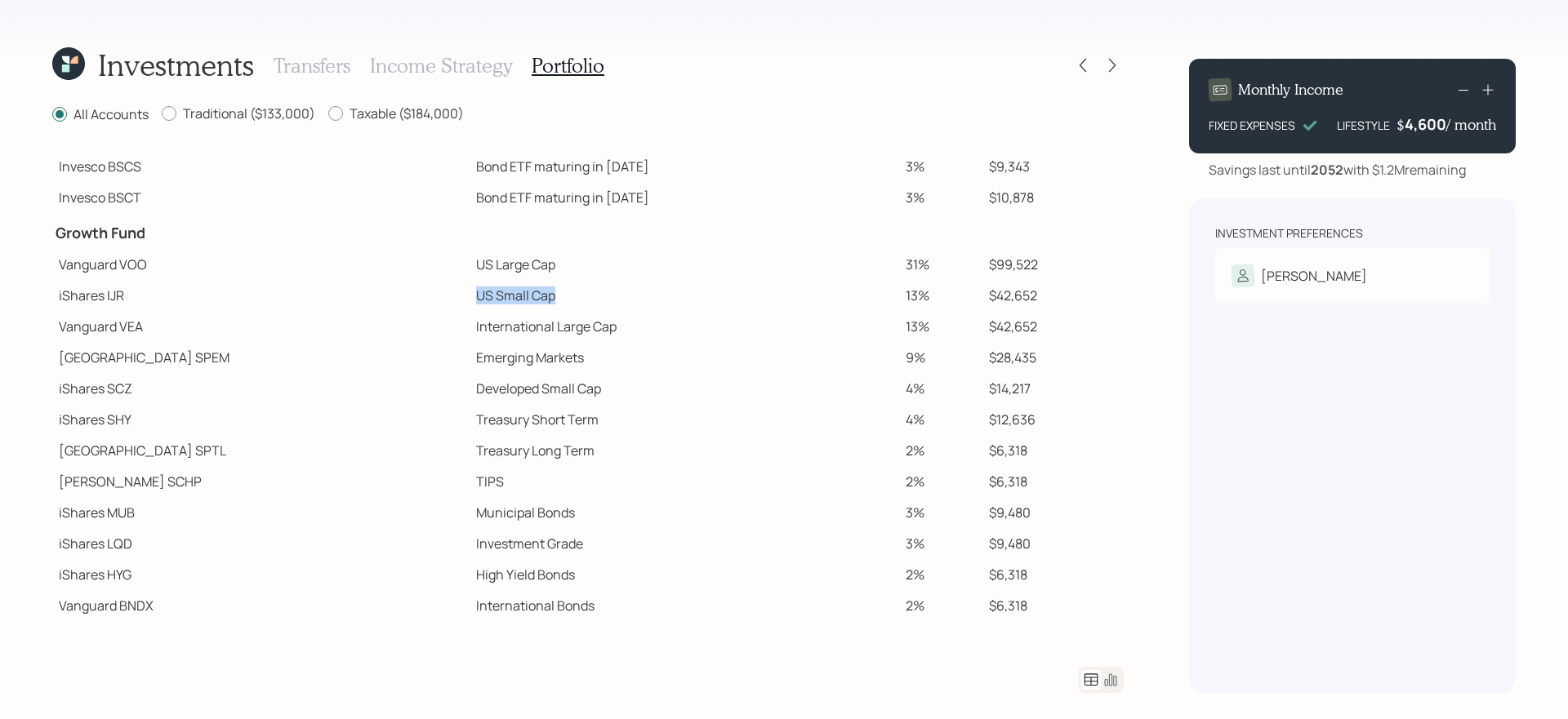
drag, startPoint x: 369, startPoint y: 297, endPoint x: 551, endPoint y: 301, distance: 182.0
click at [551, 301] on tr "iShares IJR US Small Cap 13% $42,652" at bounding box center [588, 295] width 1071 height 31
click at [469, 342] on td "Emerging Markets" at bounding box center [684, 357] width 430 height 31
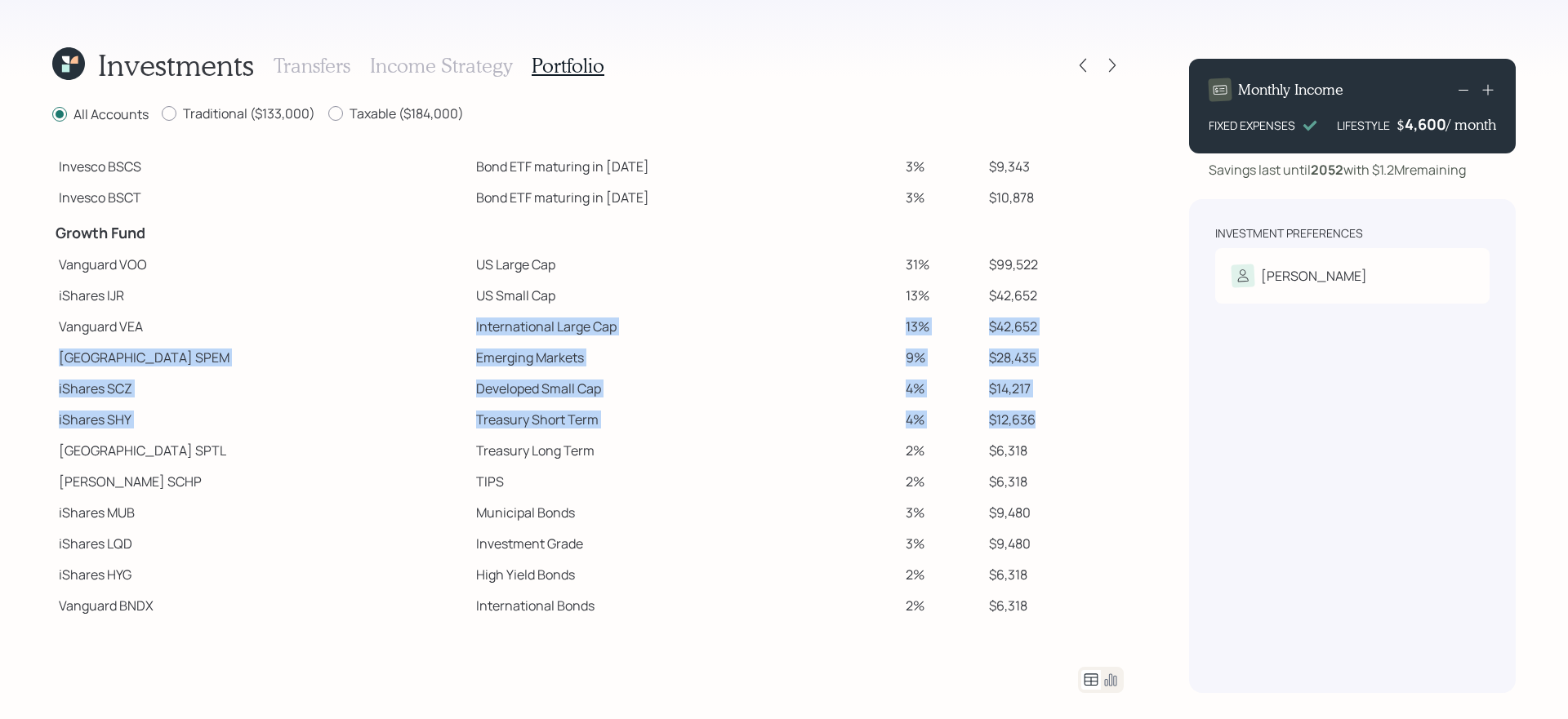
drag, startPoint x: 351, startPoint y: 324, endPoint x: 1044, endPoint y: 416, distance: 699.1
click at [1044, 416] on tbody "Spend Fund CASH Cash (Account Management) 1% $3,170 Stability Fund Invesco BSCP…" at bounding box center [588, 289] width 1071 height 666
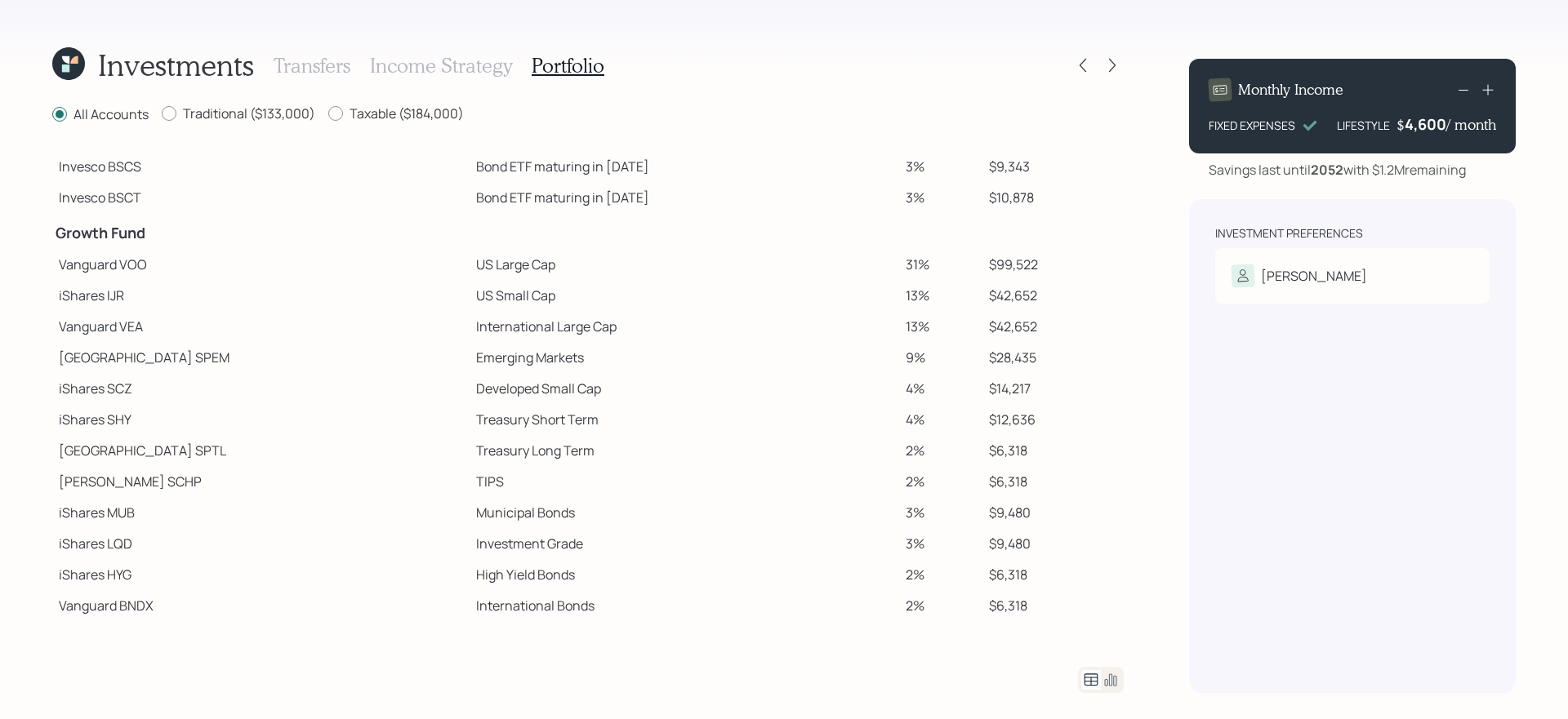
click at [371, 347] on td "[GEOGRAPHIC_DATA]" at bounding box center [261, 357] width 417 height 31
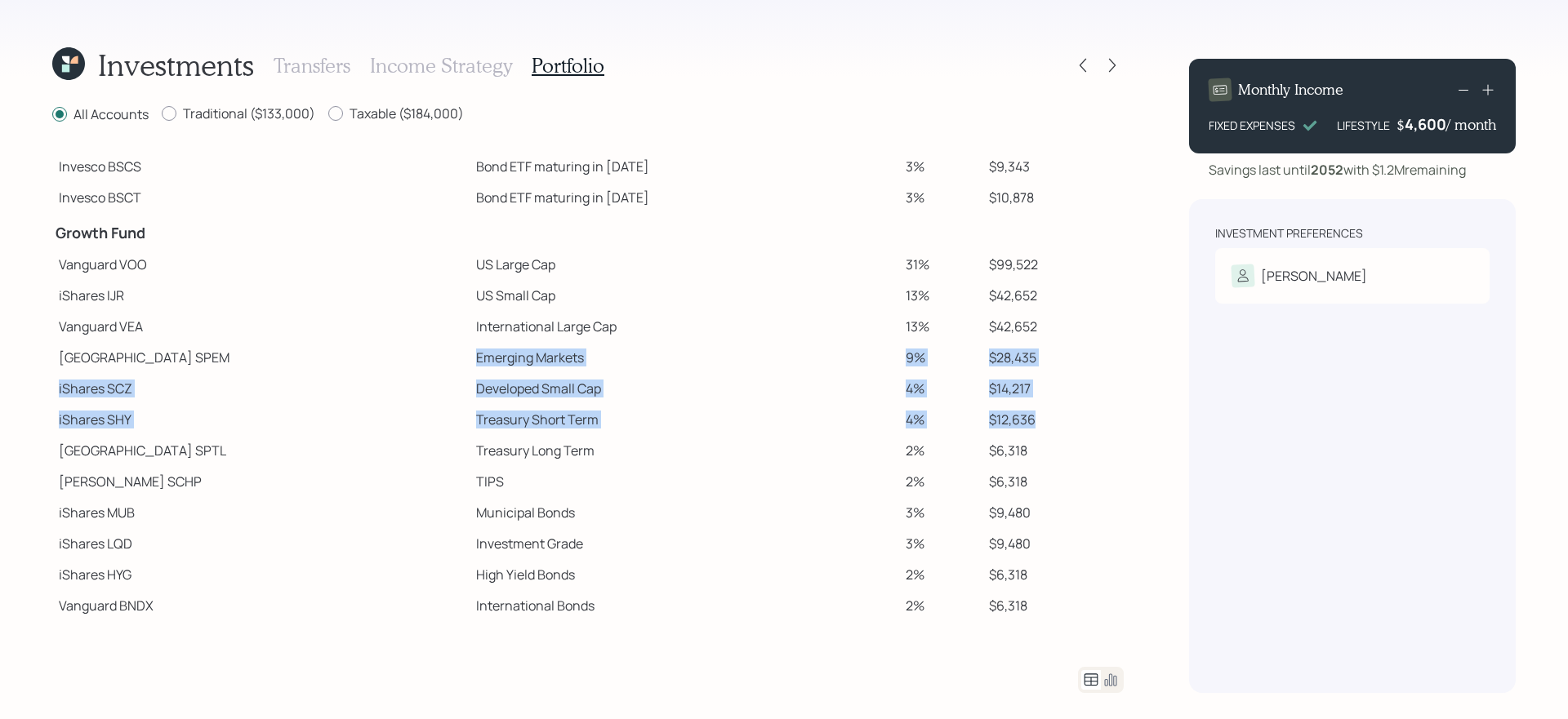
drag, startPoint x: 370, startPoint y: 351, endPoint x: 1027, endPoint y: 426, distance: 661.3
click at [1027, 426] on tbody "Spend Fund CASH Cash (Account Management) 1% $3,170 Stability Fund Invesco BSCP…" at bounding box center [588, 289] width 1071 height 666
click at [1027, 426] on td "$12,636" at bounding box center [1053, 419] width 141 height 31
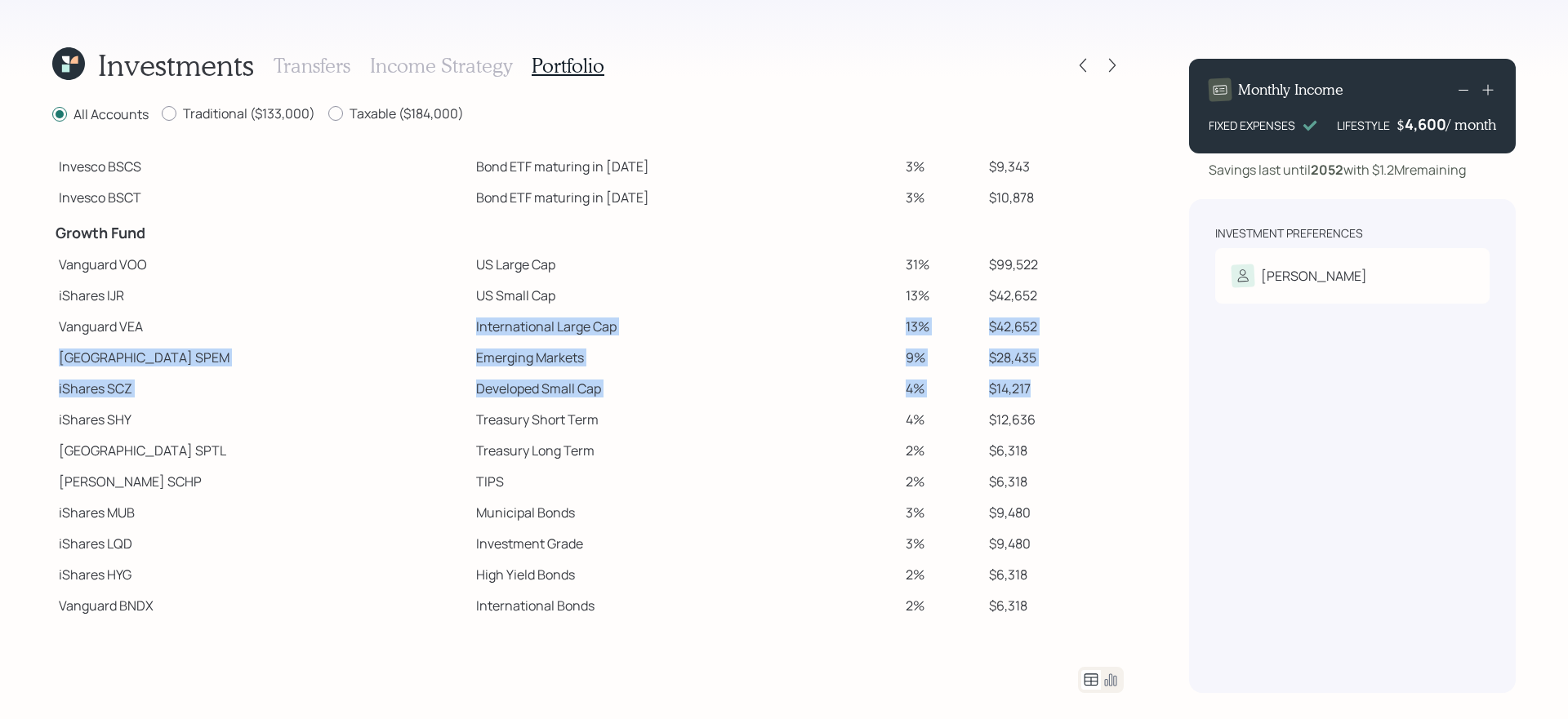
drag, startPoint x: 1026, startPoint y: 389, endPoint x: 370, endPoint y: 327, distance: 658.9
click at [370, 327] on tbody "Spend Fund CASH Cash (Account Management) 1% $3,170 Stability Fund Invesco BSCP…" at bounding box center [588, 289] width 1071 height 666
click at [1115, 66] on icon at bounding box center [1113, 66] width 17 height 17
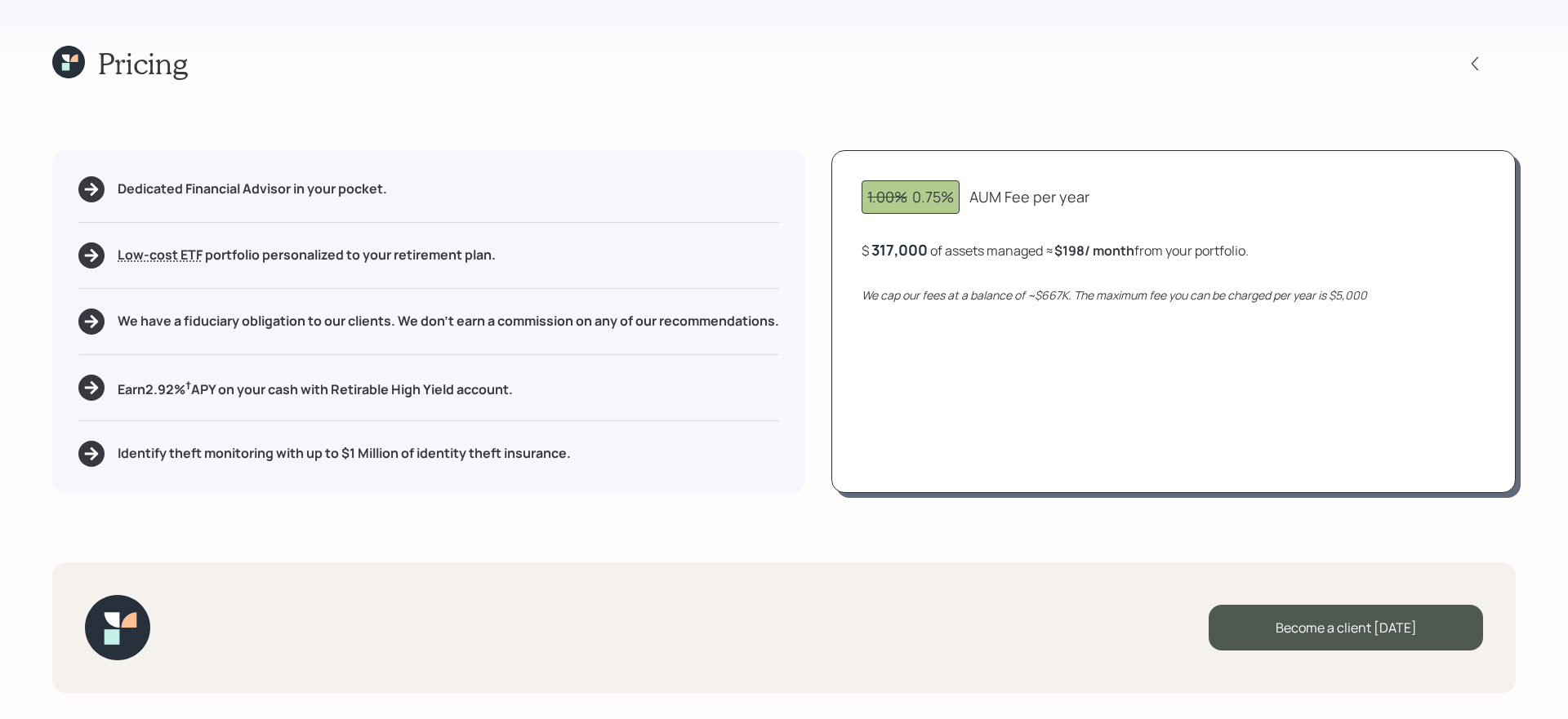
click at [431, 388] on h5 "Earn 2.92 % † APY on your cash with Retirable High Yield account." at bounding box center [315, 388] width 395 height 21
click at [60, 64] on icon at bounding box center [68, 62] width 32 height 32
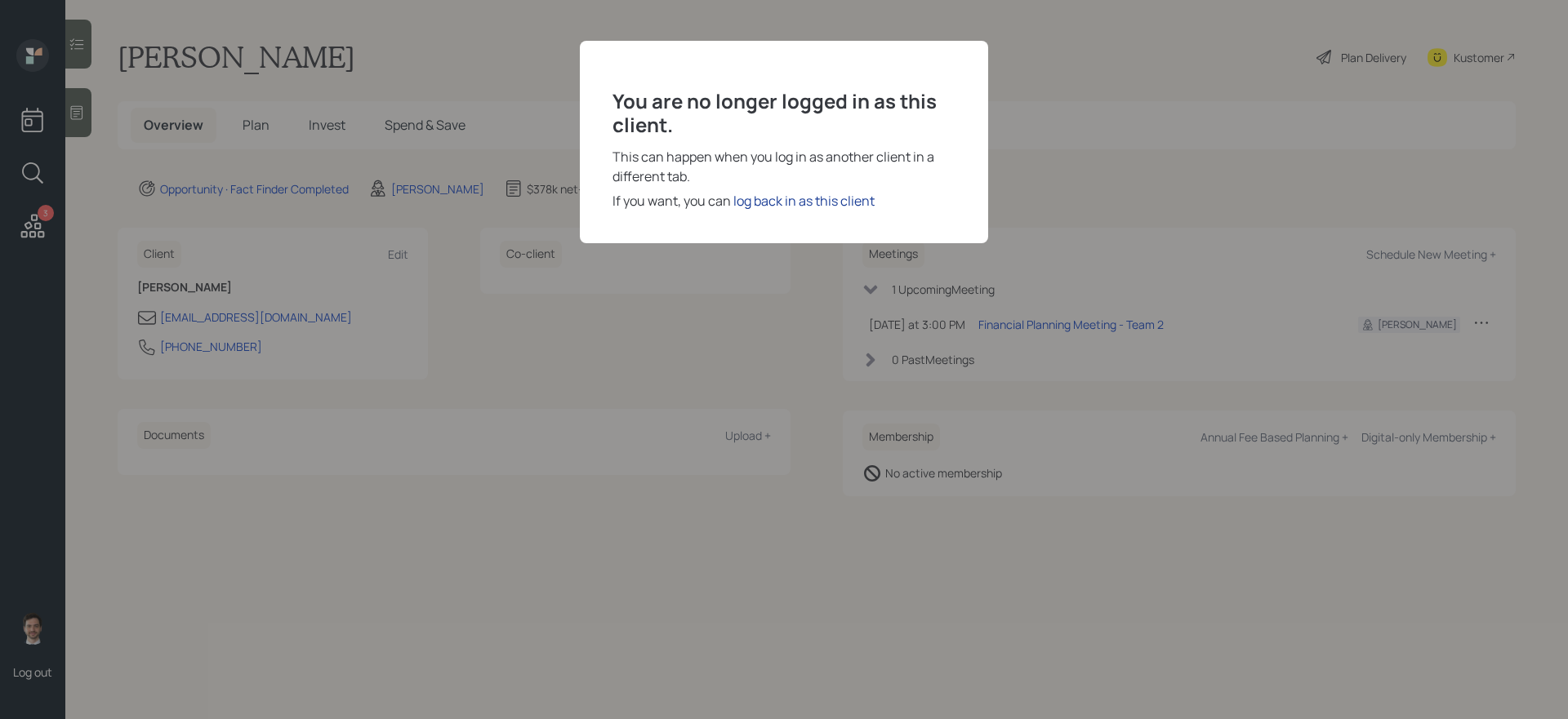
click at [790, 203] on div "log back in as this client" at bounding box center [804, 201] width 141 height 20
